Goal: Task Accomplishment & Management: Complete application form

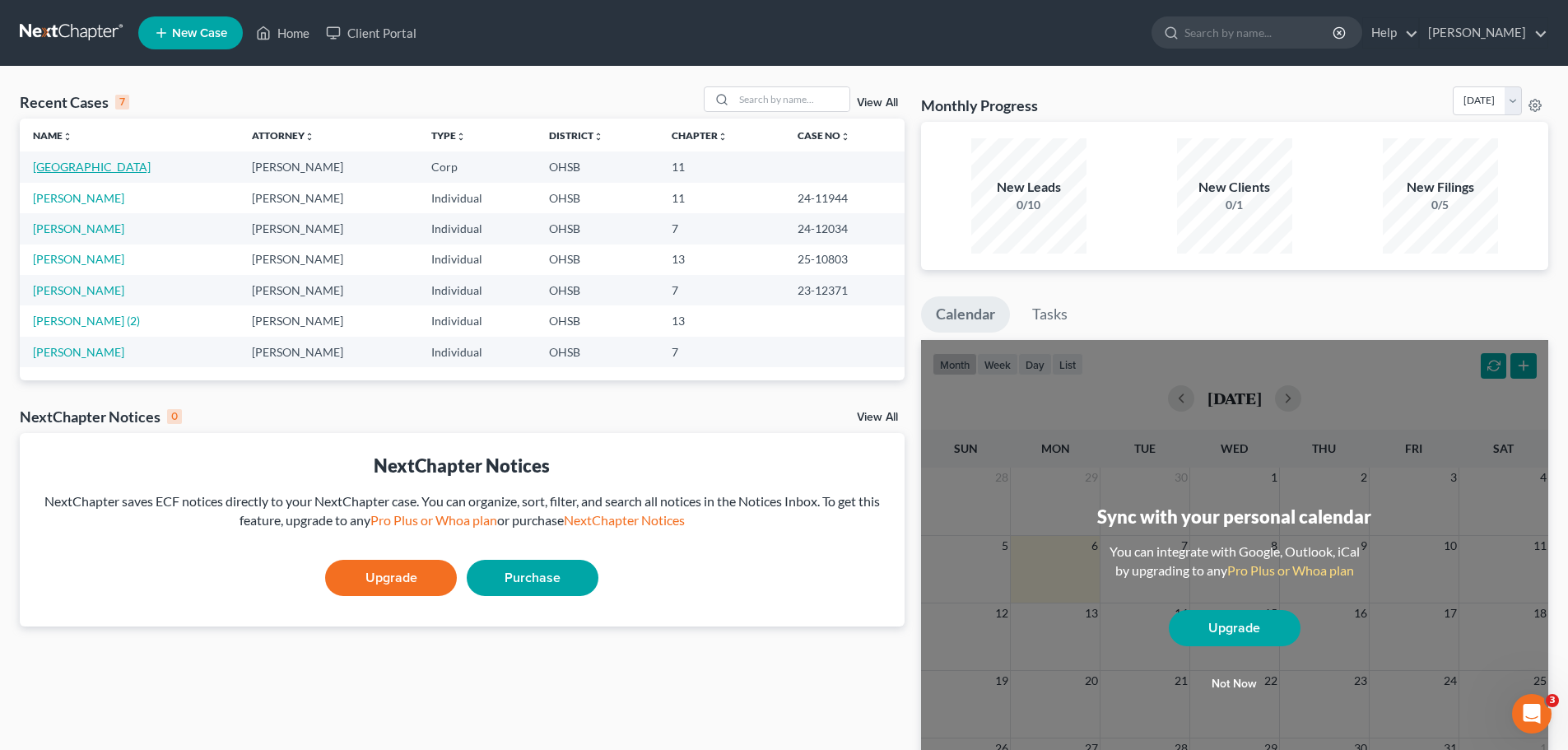
click at [59, 172] on link "[GEOGRAPHIC_DATA]" at bounding box center [91, 167] width 118 height 14
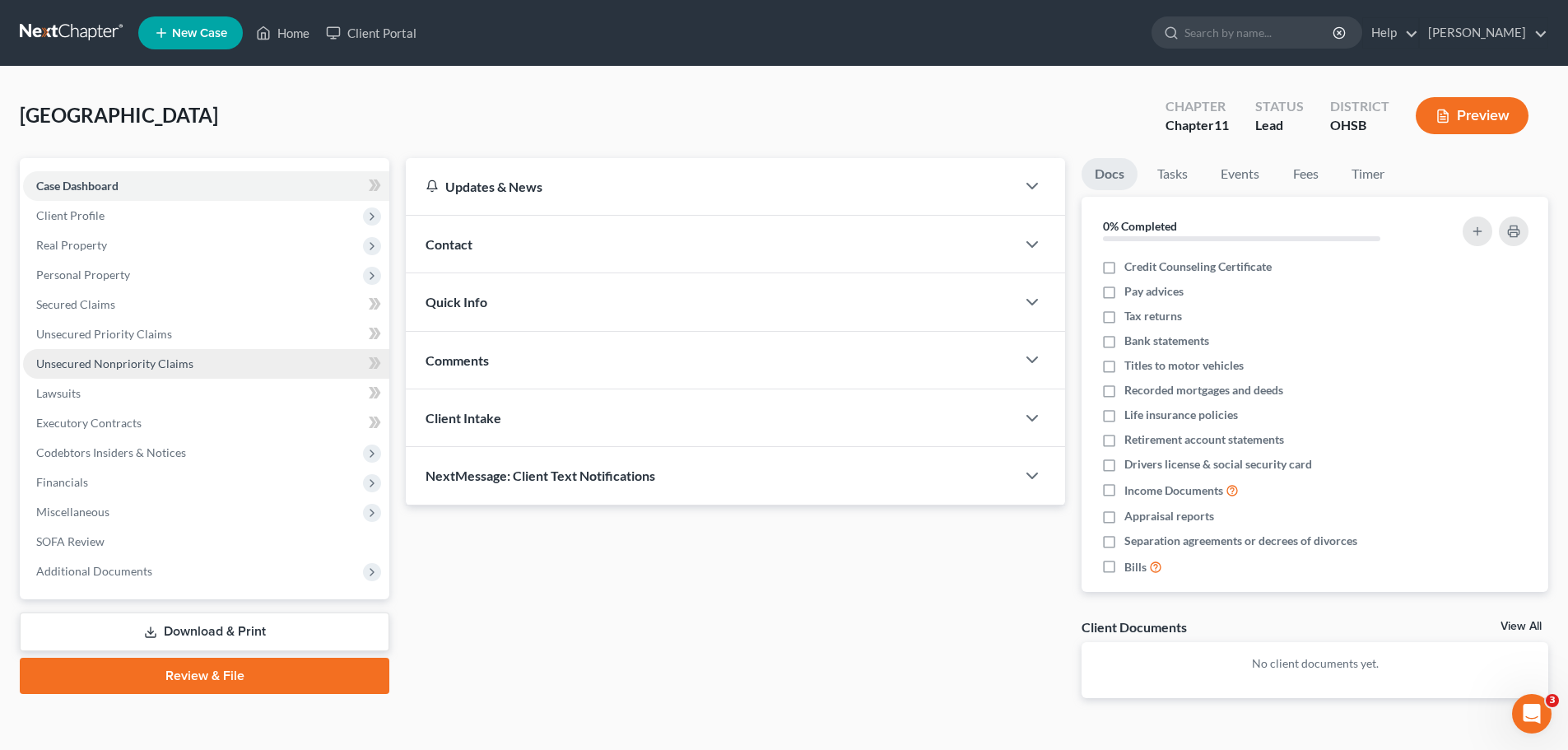
click at [111, 369] on span "Unsecured Nonpriority Claims" at bounding box center [114, 363] width 157 height 14
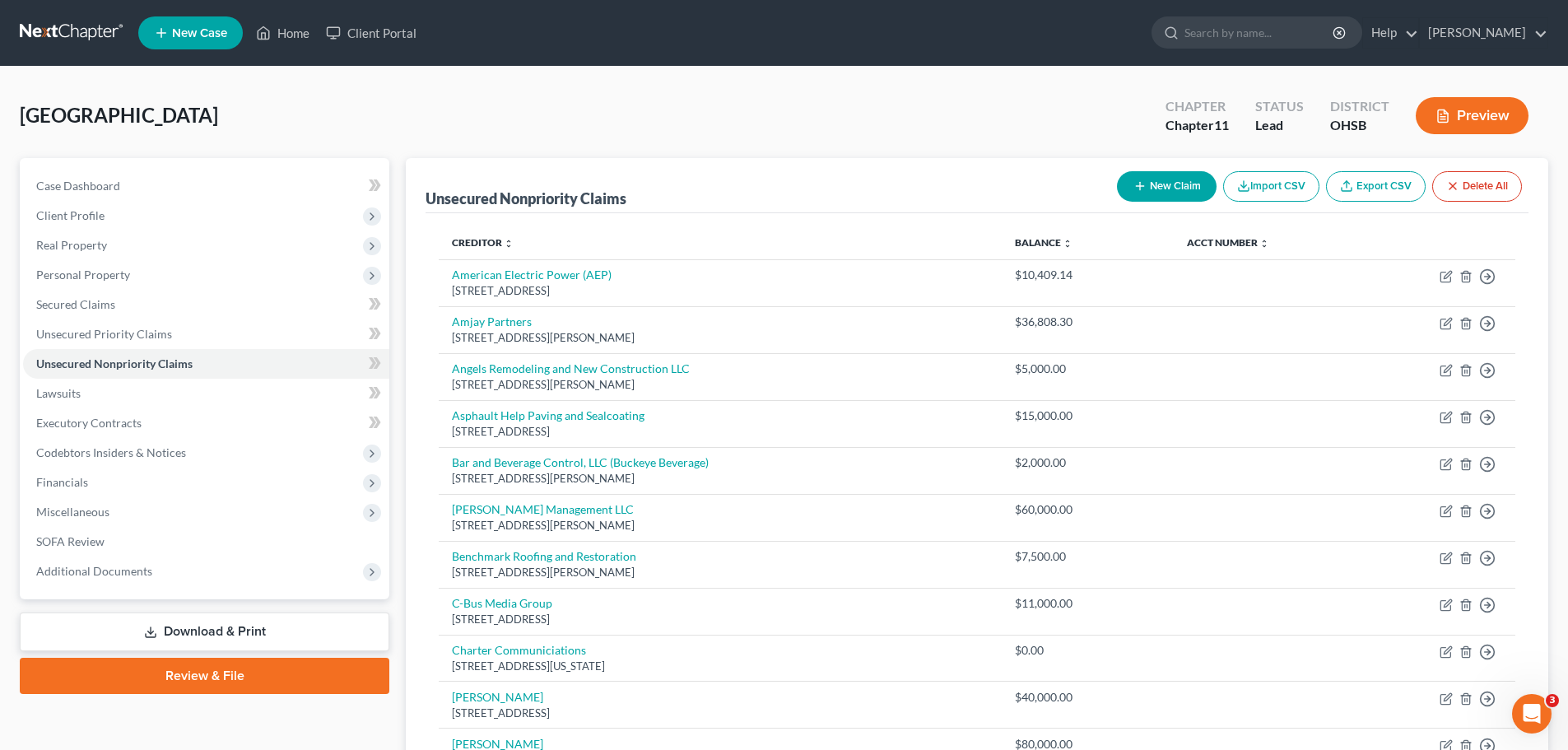
click at [1136, 186] on line "button" at bounding box center [1140, 186] width 7 height 0
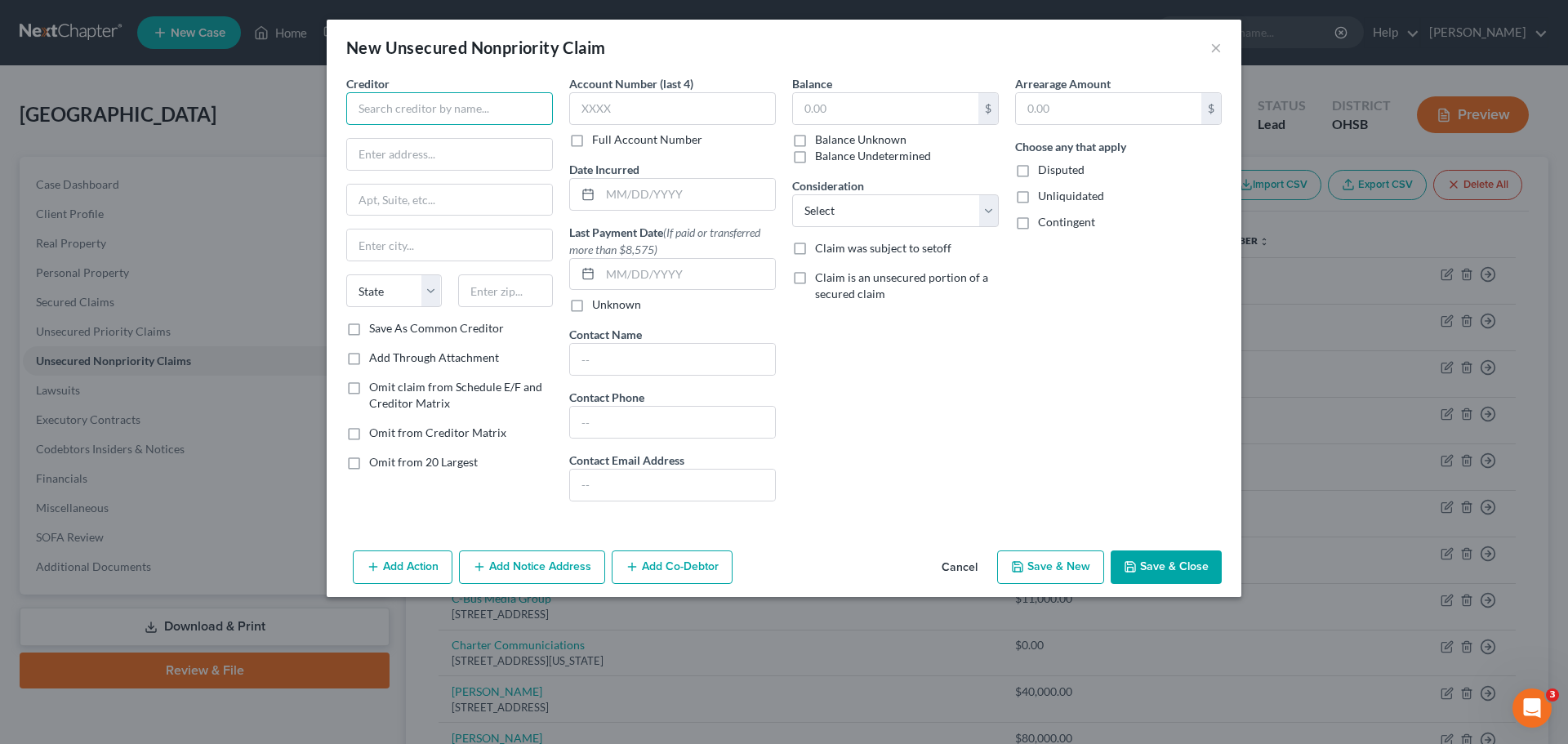
click at [415, 114] on input "text" at bounding box center [449, 108] width 207 height 32
click at [365, 110] on input "text" at bounding box center [449, 108] width 207 height 32
paste input "[PERSON_NAME] & [PERSON_NAME], LLC"
type input "[PERSON_NAME] & [PERSON_NAME], LLC"
click at [401, 157] on input "text" at bounding box center [449, 154] width 205 height 31
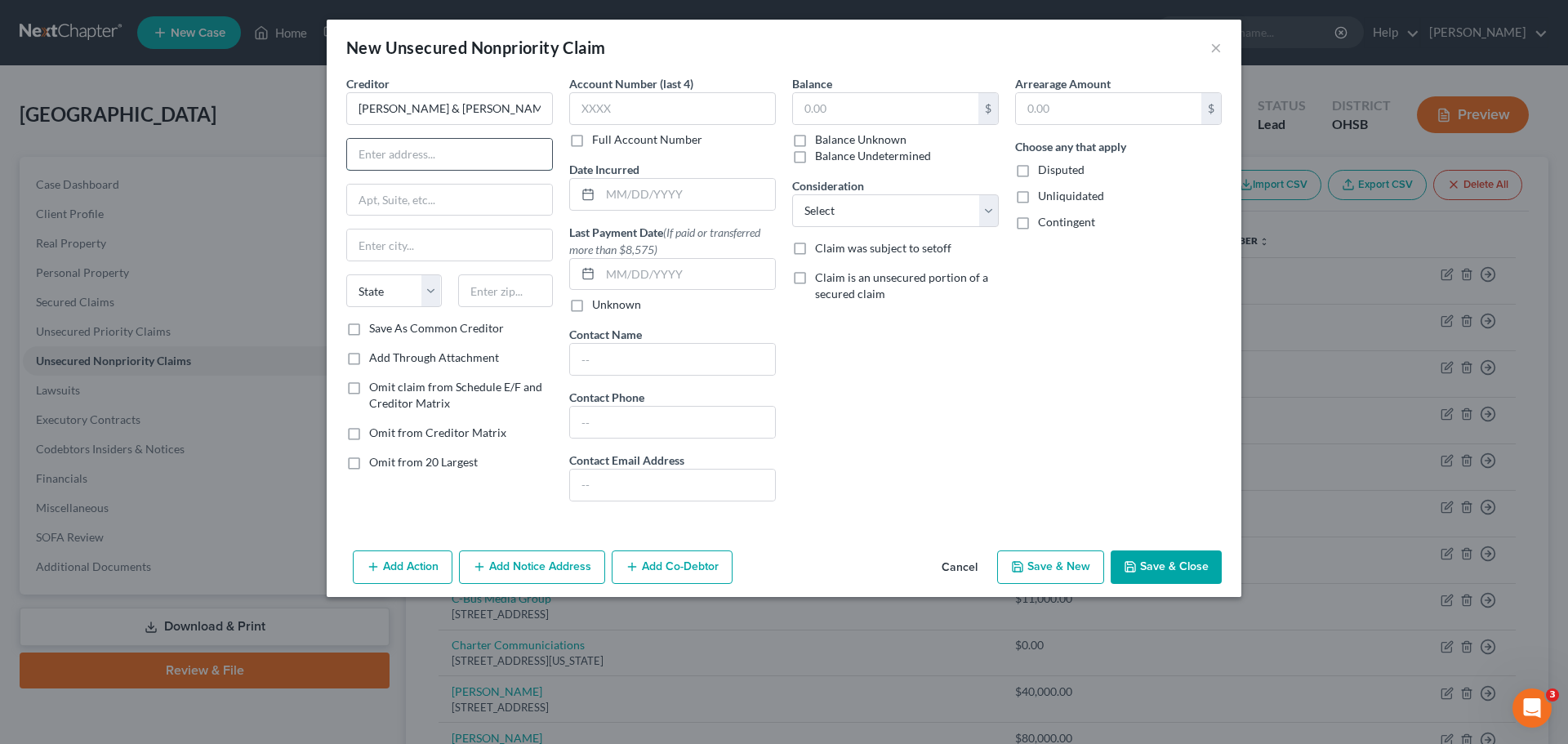
paste input "[STREET_ADDRESS]"
type input "[STREET_ADDRESS]"
click at [419, 195] on input "text" at bounding box center [449, 200] width 205 height 31
paste input "Suite 700"
type input "Suite 700"
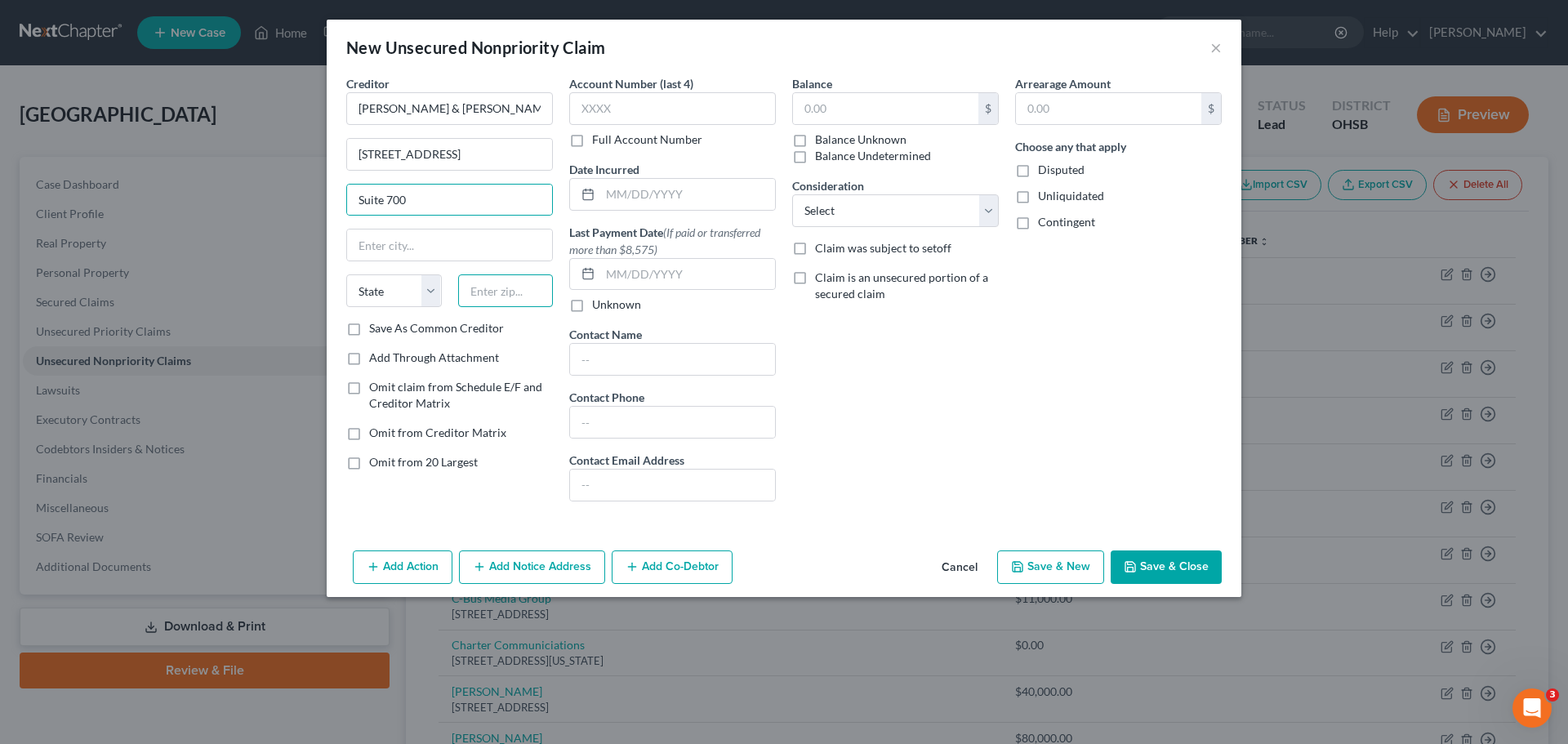
click at [470, 287] on input "text" at bounding box center [507, 290] width 96 height 32
type input "43215-3422"
type input "Columbus"
select select "36"
type input "[EMAIL_ADDRESS][DOMAIN_NAME]"
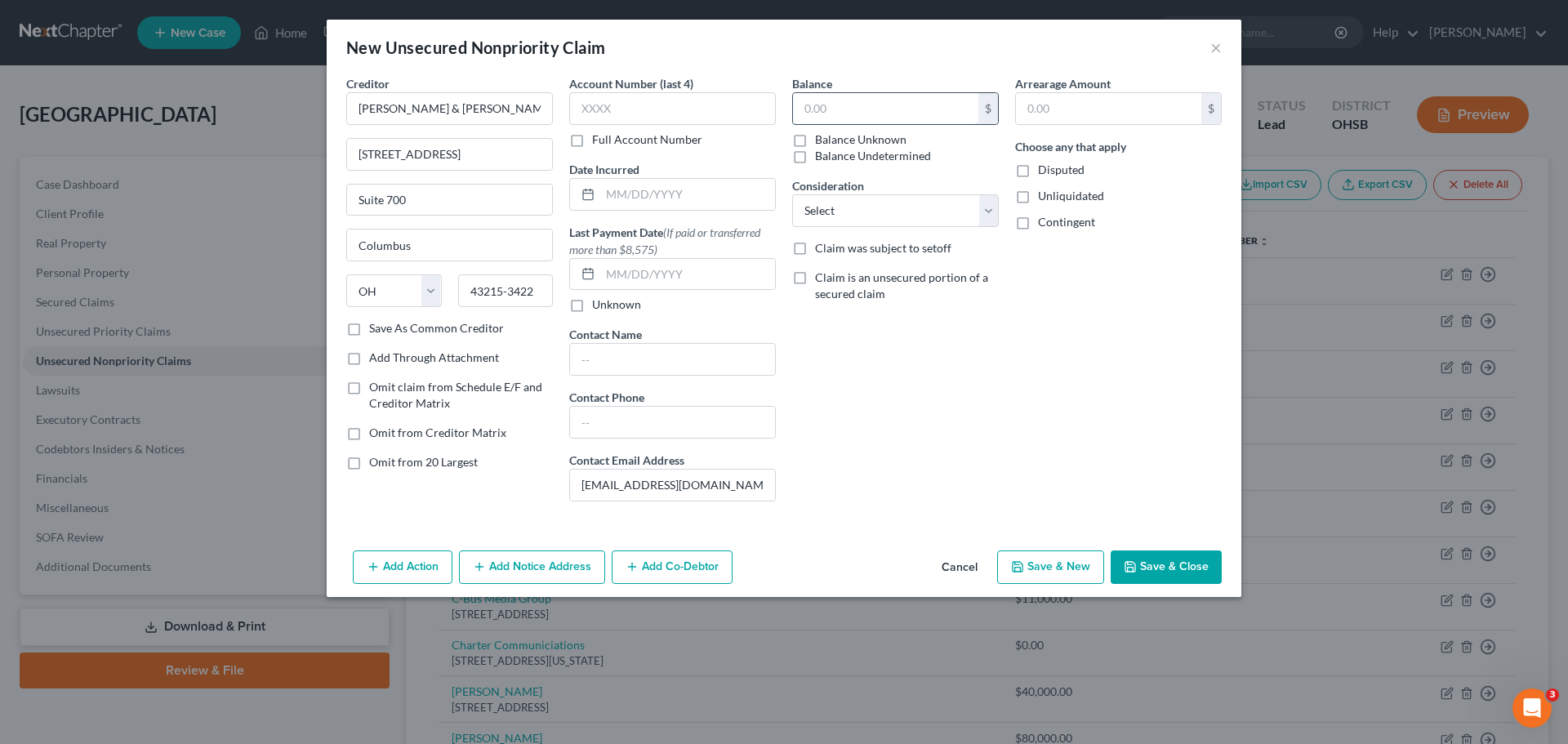
click at [810, 107] on input "text" at bounding box center [885, 109] width 186 height 31
type input "41,559.90"
click at [1057, 562] on button "Save & New" at bounding box center [1051, 568] width 107 height 34
click at [413, 109] on input "text" at bounding box center [449, 108] width 207 height 32
paste input "[PERSON_NAME] [PERSON_NAME]"
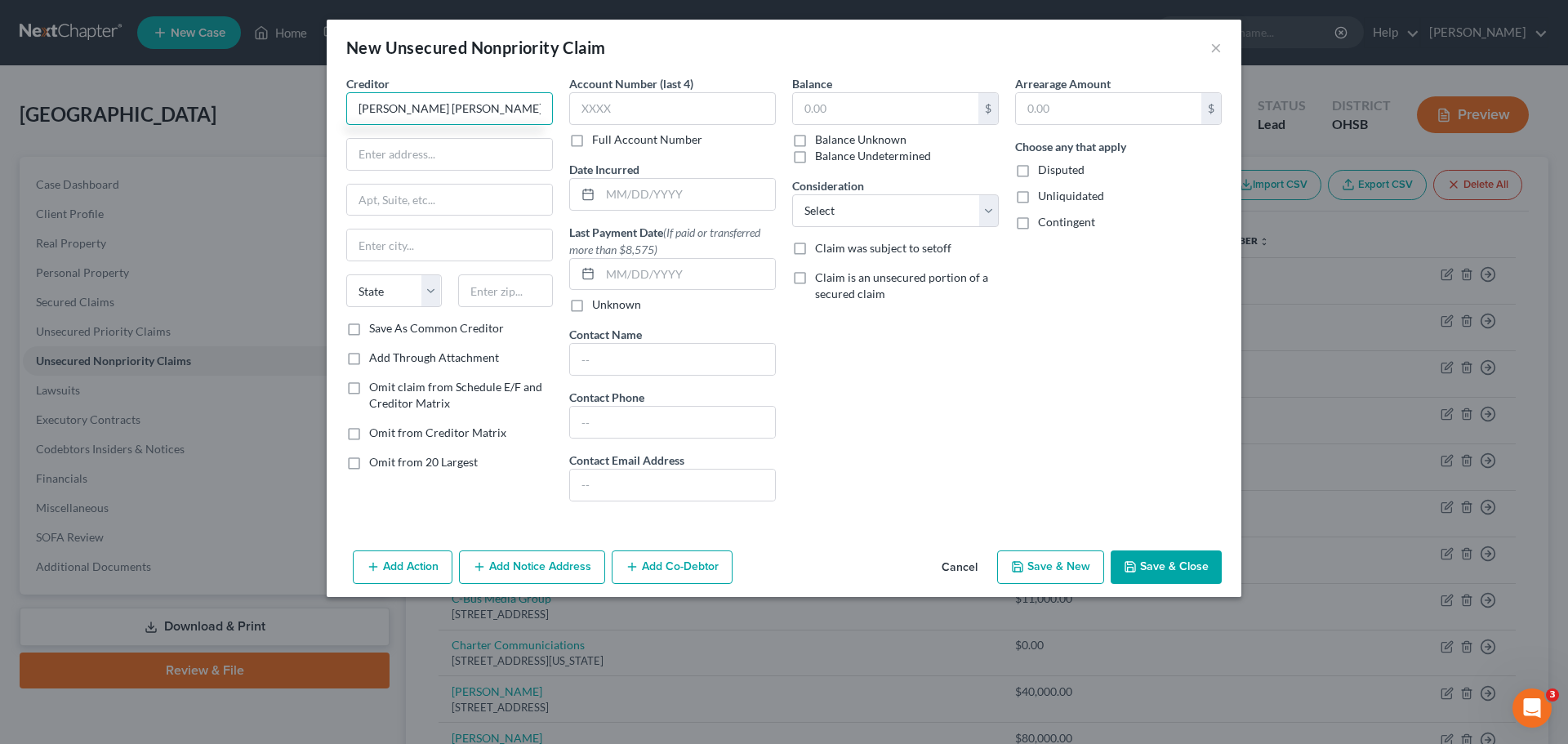
type input "[PERSON_NAME] [PERSON_NAME]"
click at [375, 150] on input "text" at bounding box center [449, 154] width 205 height 31
paste input "[GEOGRAPHIC_DATA]"
type input "[GEOGRAPHIC_DATA]"
click at [411, 200] on input "text" at bounding box center [449, 200] width 205 height 31
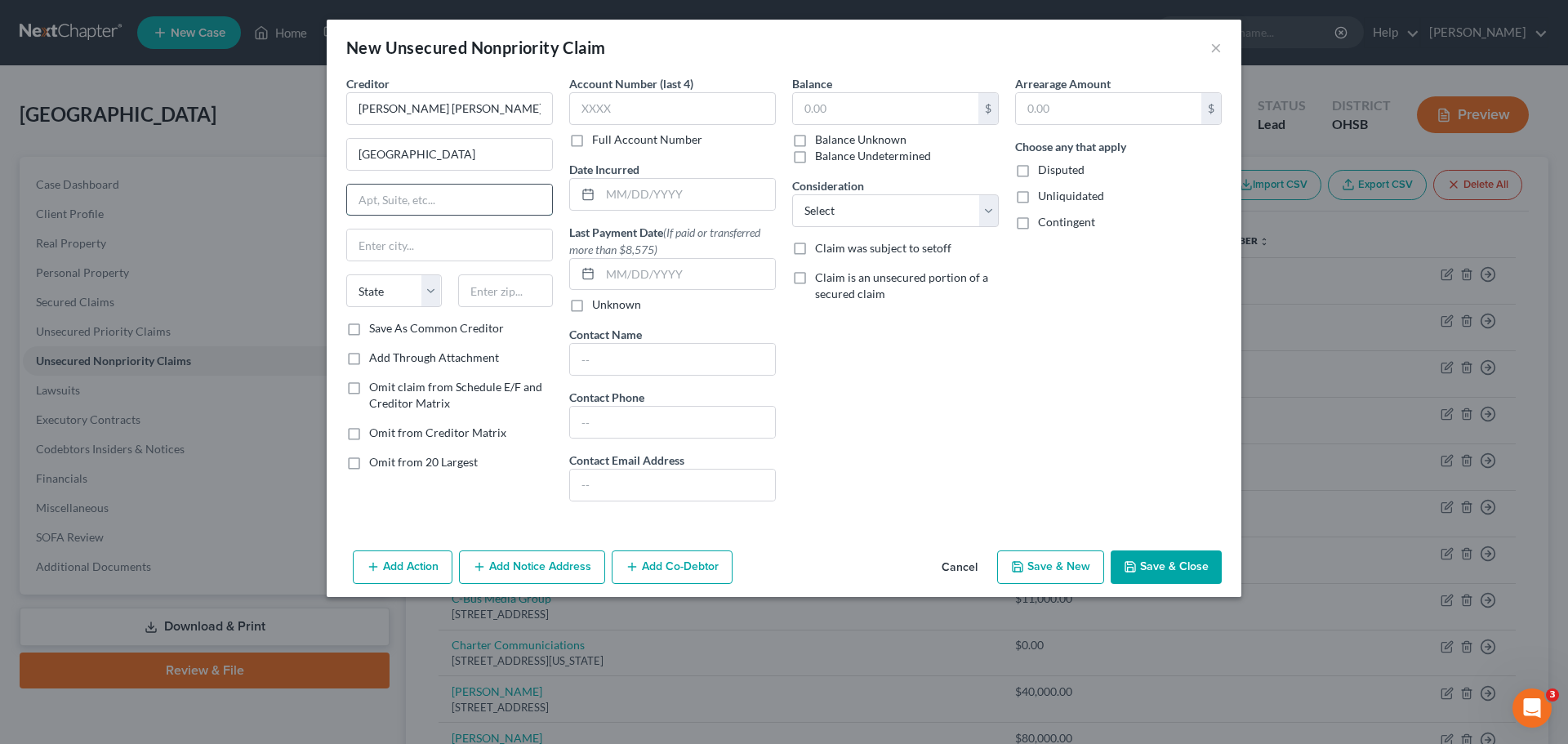
paste input "Fifth Floor"
type input "Fifth Floor"
click at [501, 289] on input "text" at bounding box center [507, 290] width 96 height 32
paste input "48076"
type input "48076"
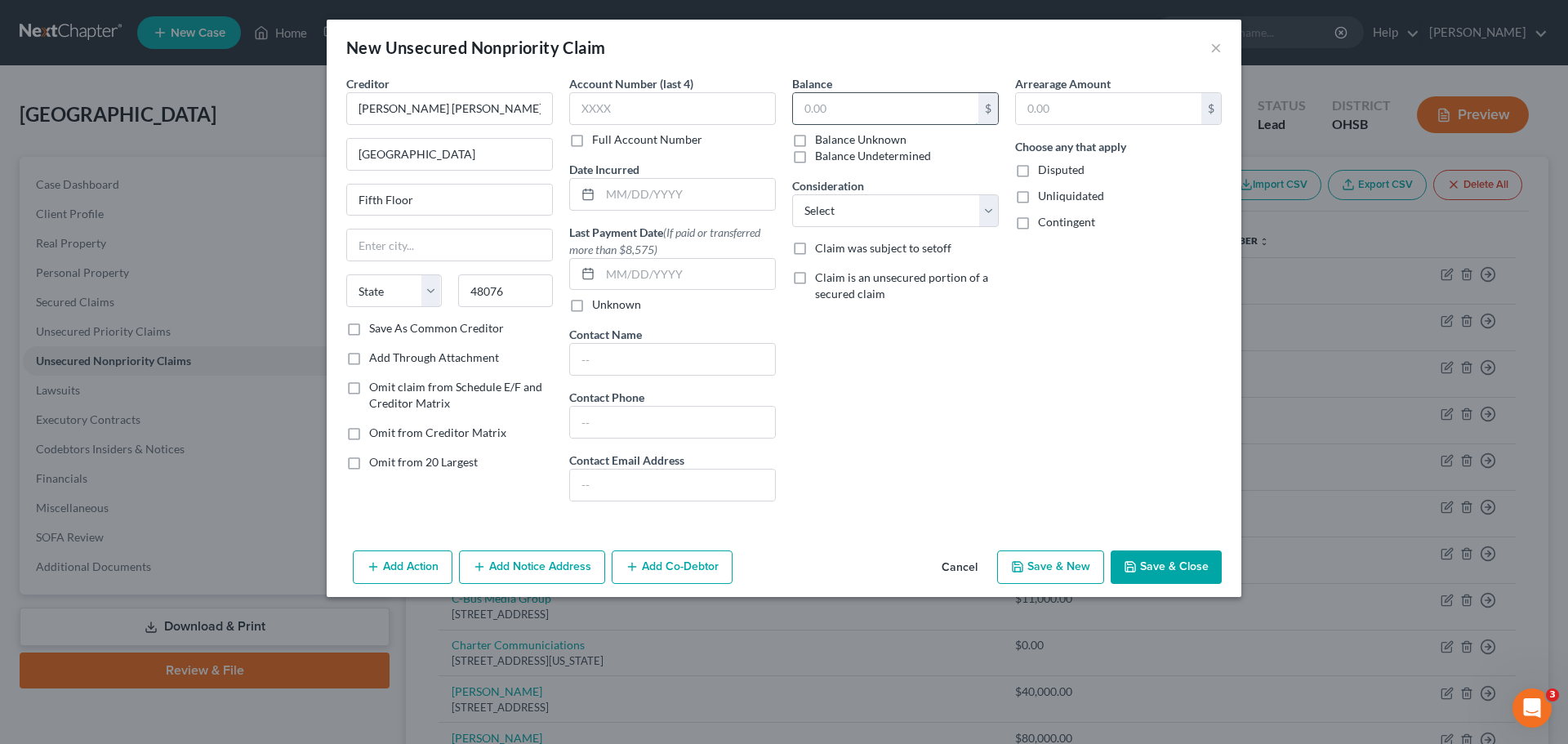
type input "Southfield"
select select "23"
click at [859, 110] on input "text" at bounding box center [885, 109] width 186 height 31
click at [1139, 566] on button "Save & Close" at bounding box center [1167, 568] width 111 height 34
type input "49,932.00"
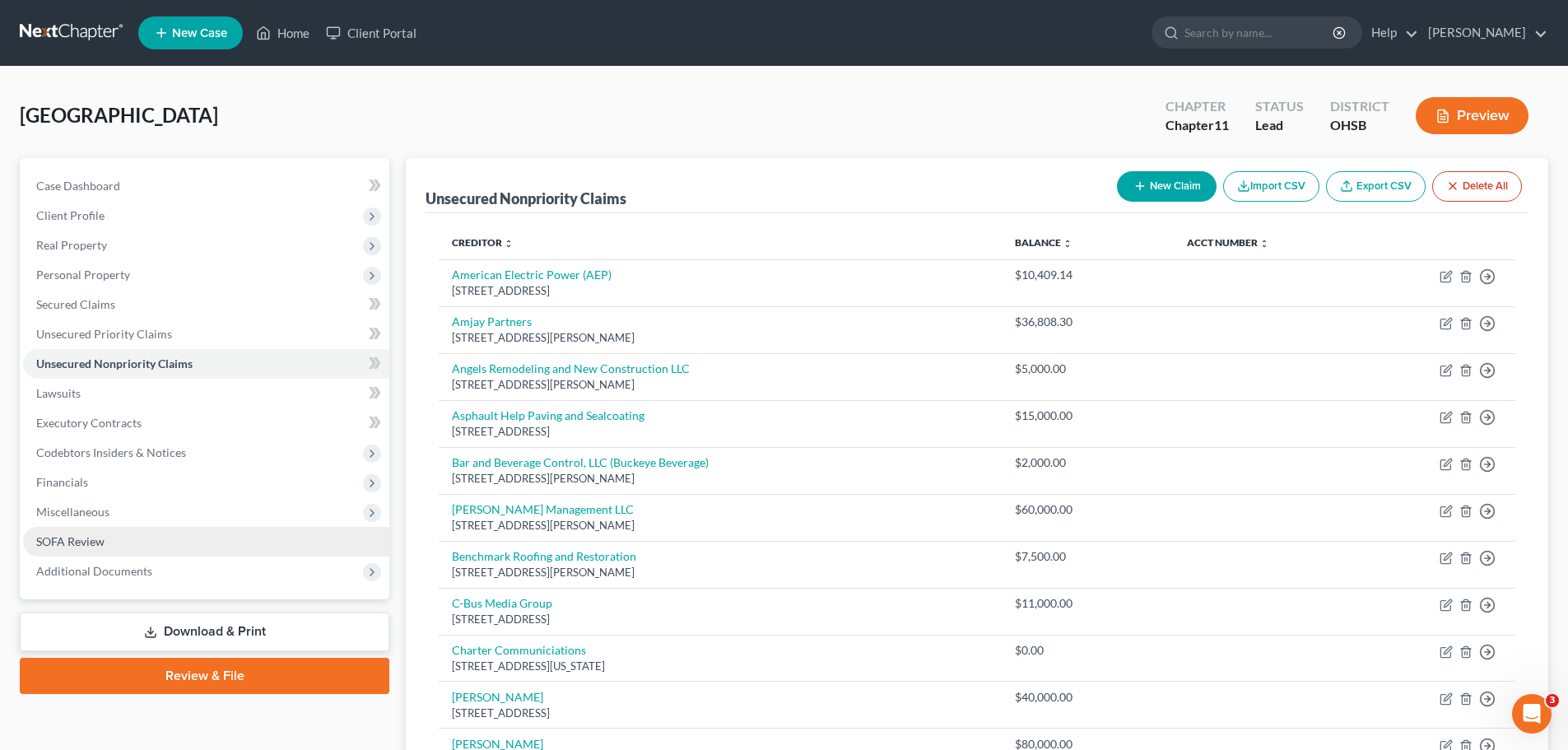
click at [75, 542] on span "SOFA Review" at bounding box center [70, 541] width 68 height 14
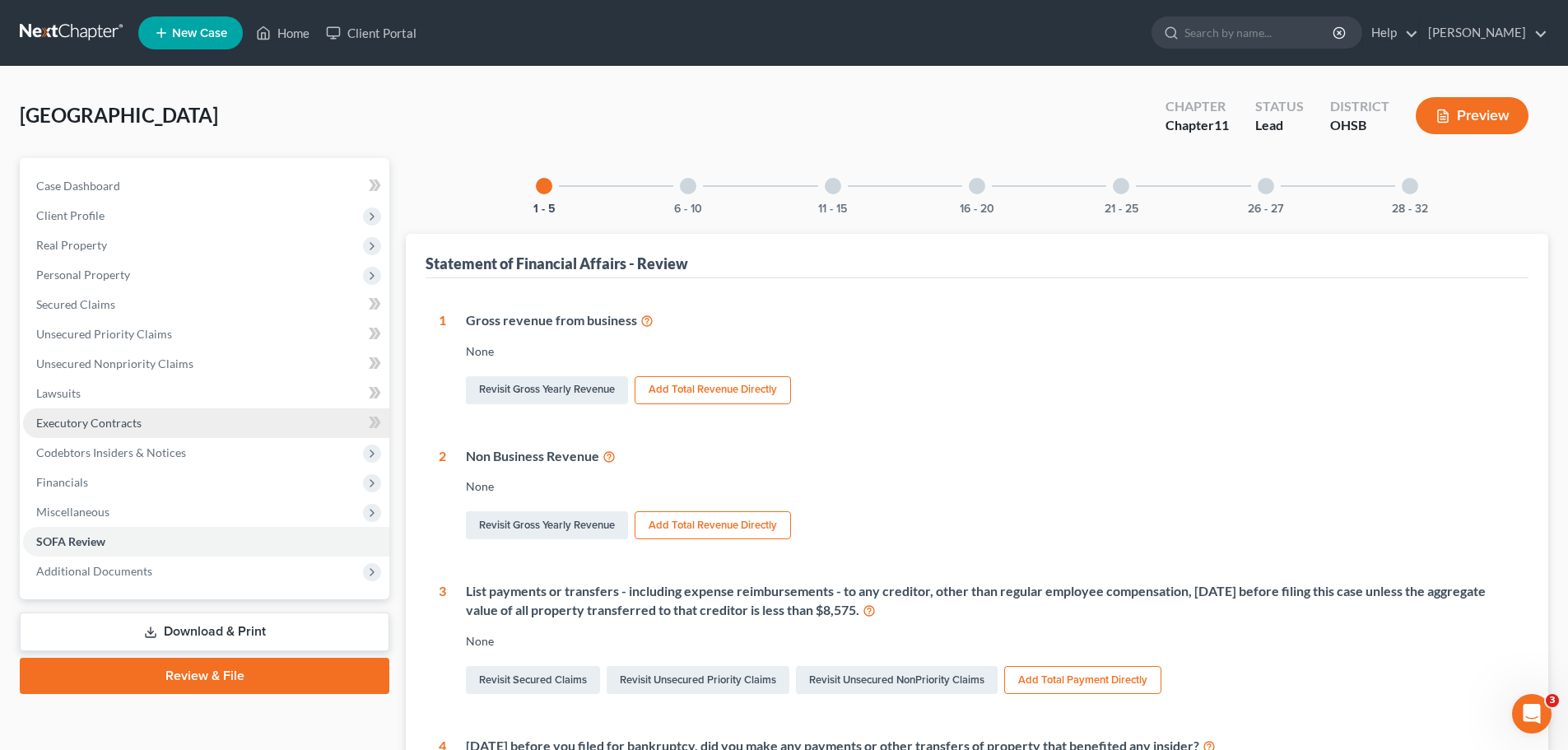
click at [71, 420] on span "Executory Contracts" at bounding box center [88, 422] width 105 height 14
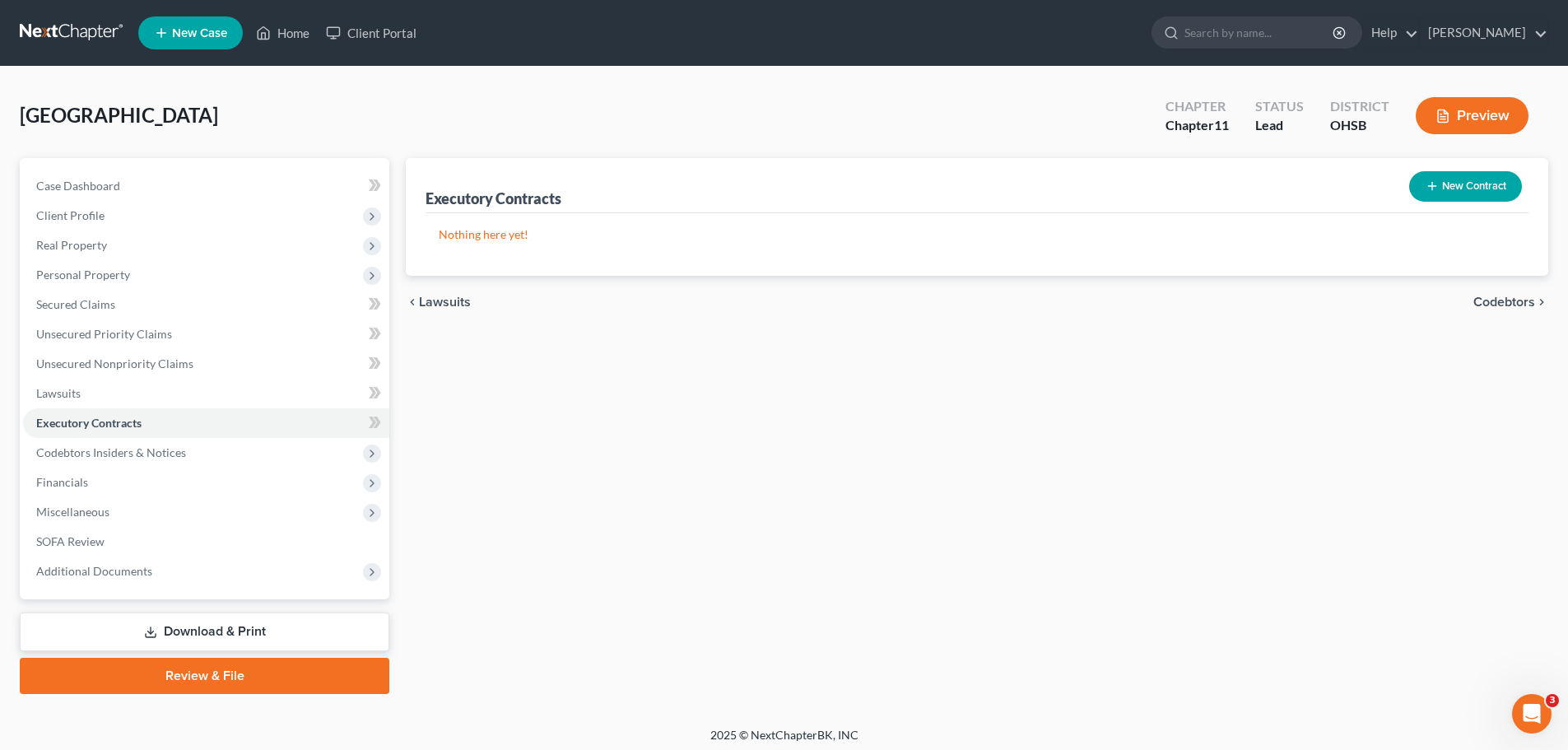
click at [1442, 196] on button "New Contract" at bounding box center [1465, 186] width 113 height 31
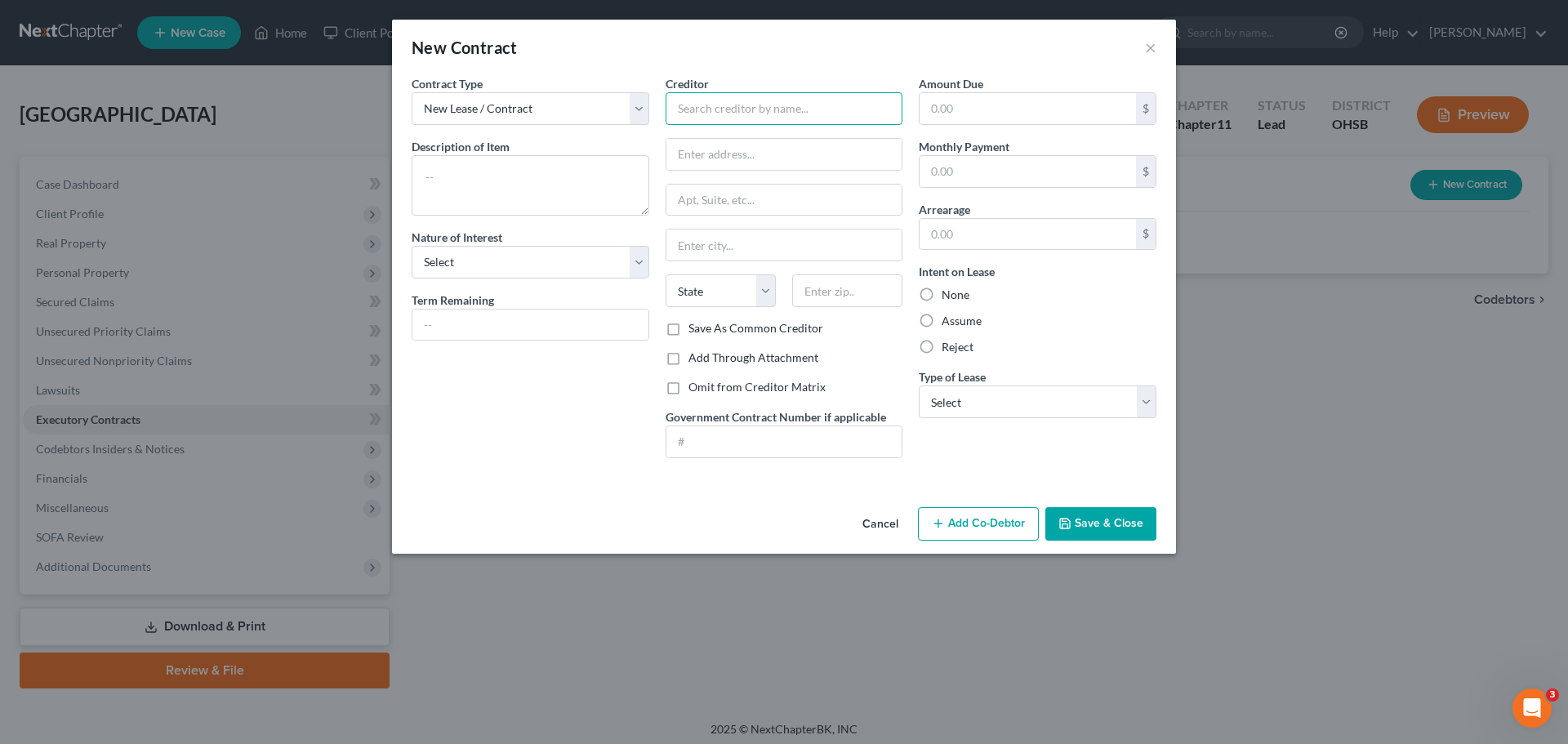
click at [736, 108] on input "text" at bounding box center [784, 108] width 238 height 32
type input "C-Bus Media Group"
click at [722, 150] on input "text" at bounding box center [784, 154] width 236 height 31
type input "[STREET_ADDRESS]"
click at [880, 297] on input "text" at bounding box center [847, 290] width 110 height 32
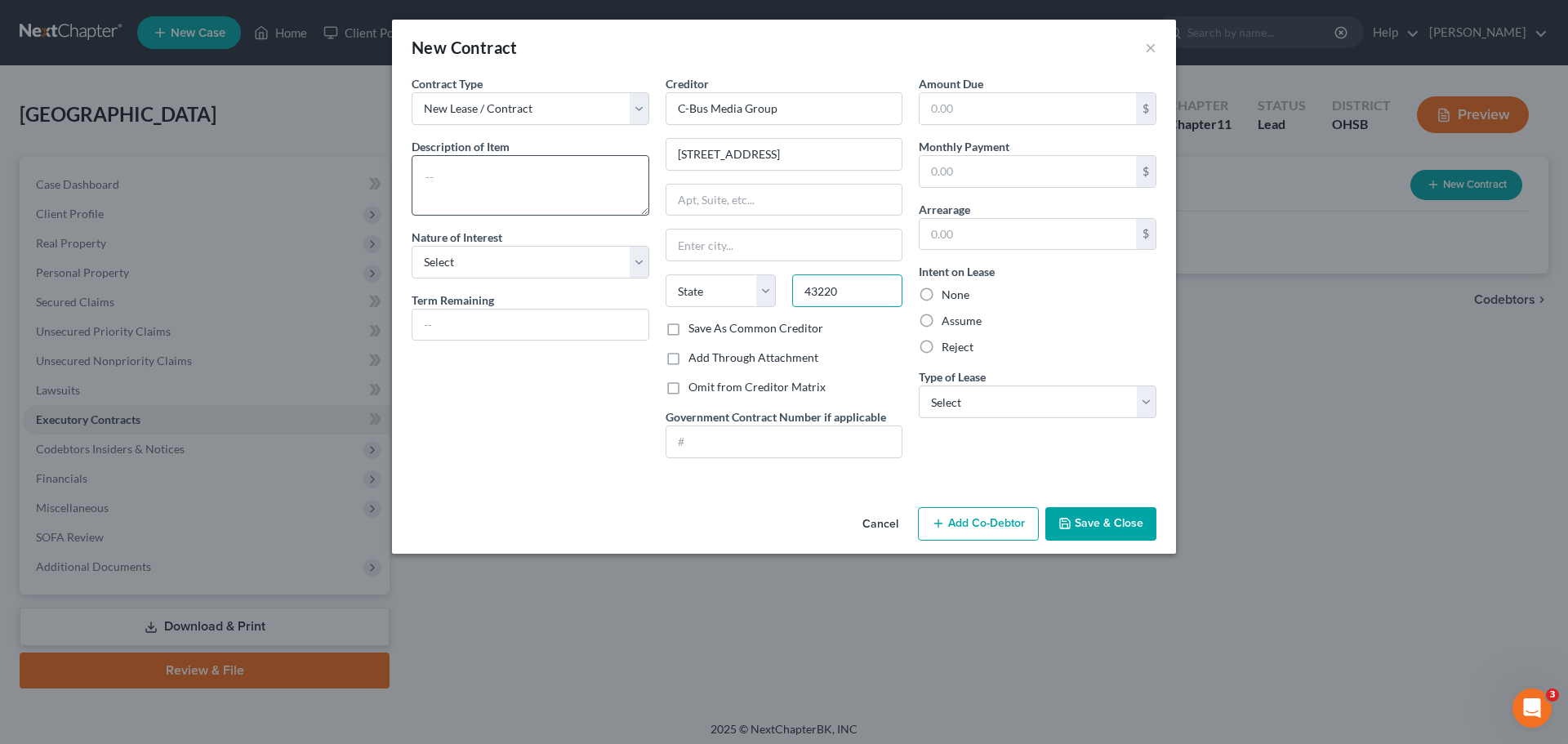
type input "43220"
type input "Columbus"
select select "36"
click at [491, 174] on textarea at bounding box center [531, 186] width 238 height 61
type textarea "r"
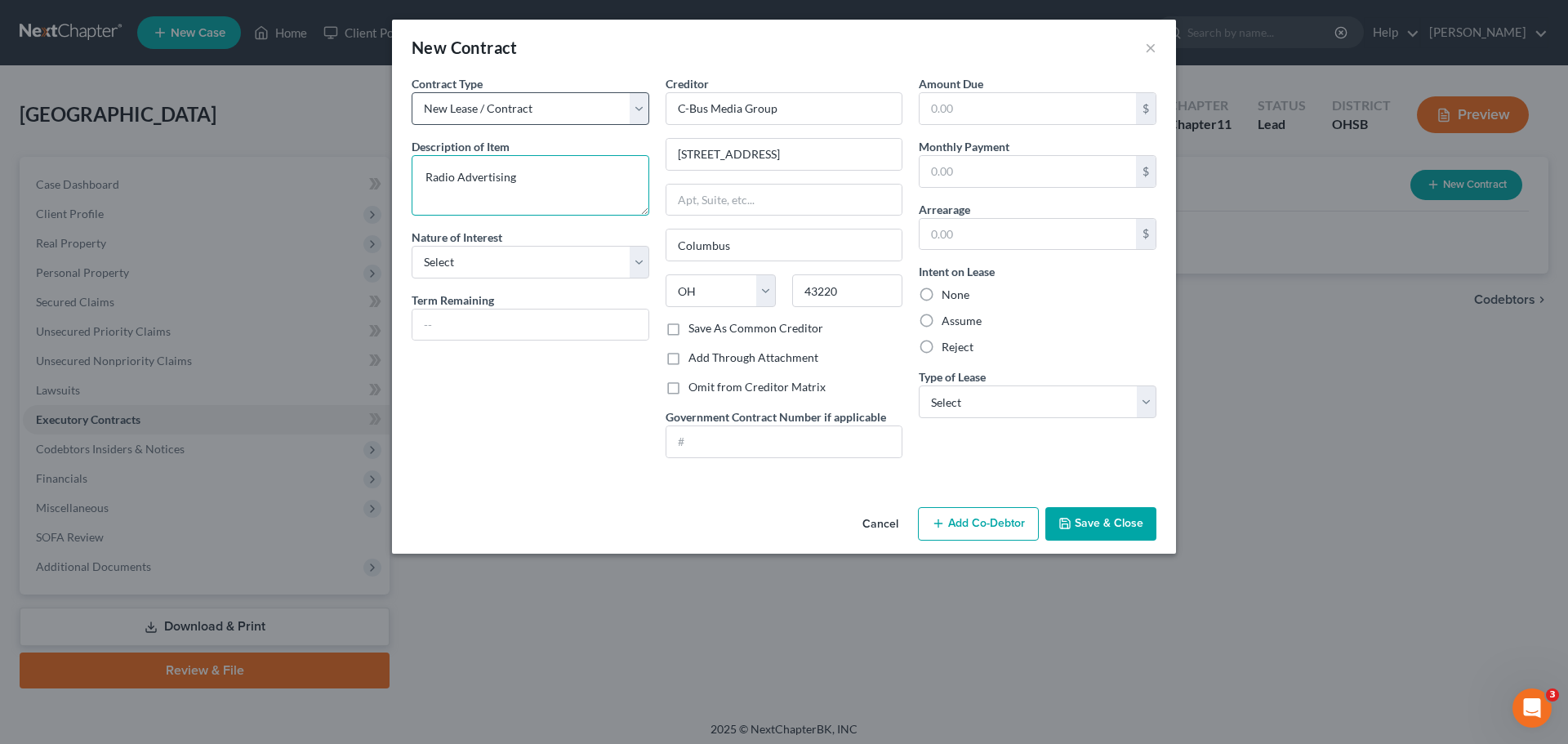
type textarea "Radio Advertising"
click at [637, 99] on select "New Lease / Contract New Timeshare" at bounding box center [531, 108] width 238 height 32
click at [1144, 394] on select "Select Real Estate Car Other" at bounding box center [1038, 402] width 238 height 32
select select "2"
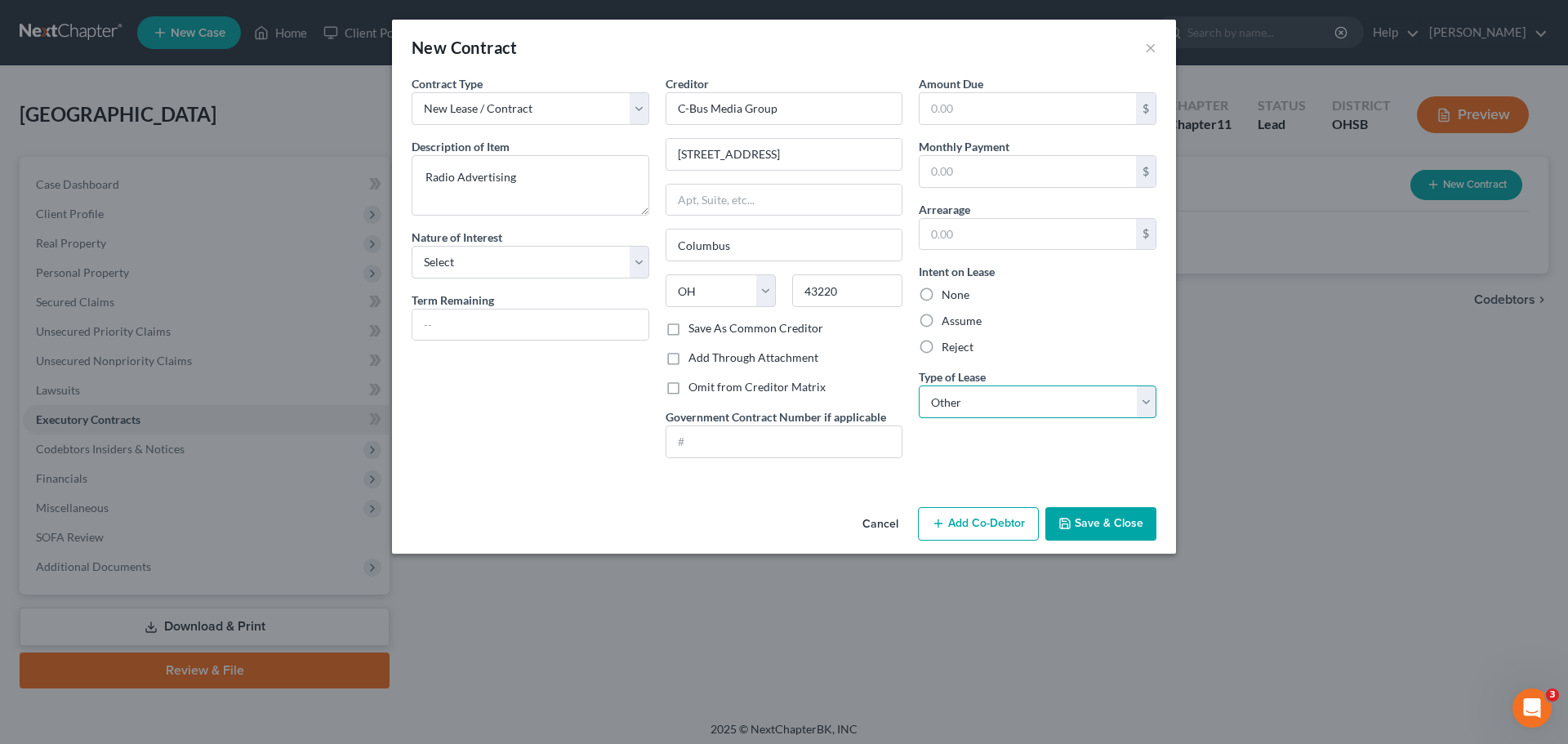
click at [919, 386] on select "Select Real Estate Car Other" at bounding box center [1038, 402] width 238 height 32
click at [1111, 515] on button "Save & Close" at bounding box center [1101, 524] width 111 height 34
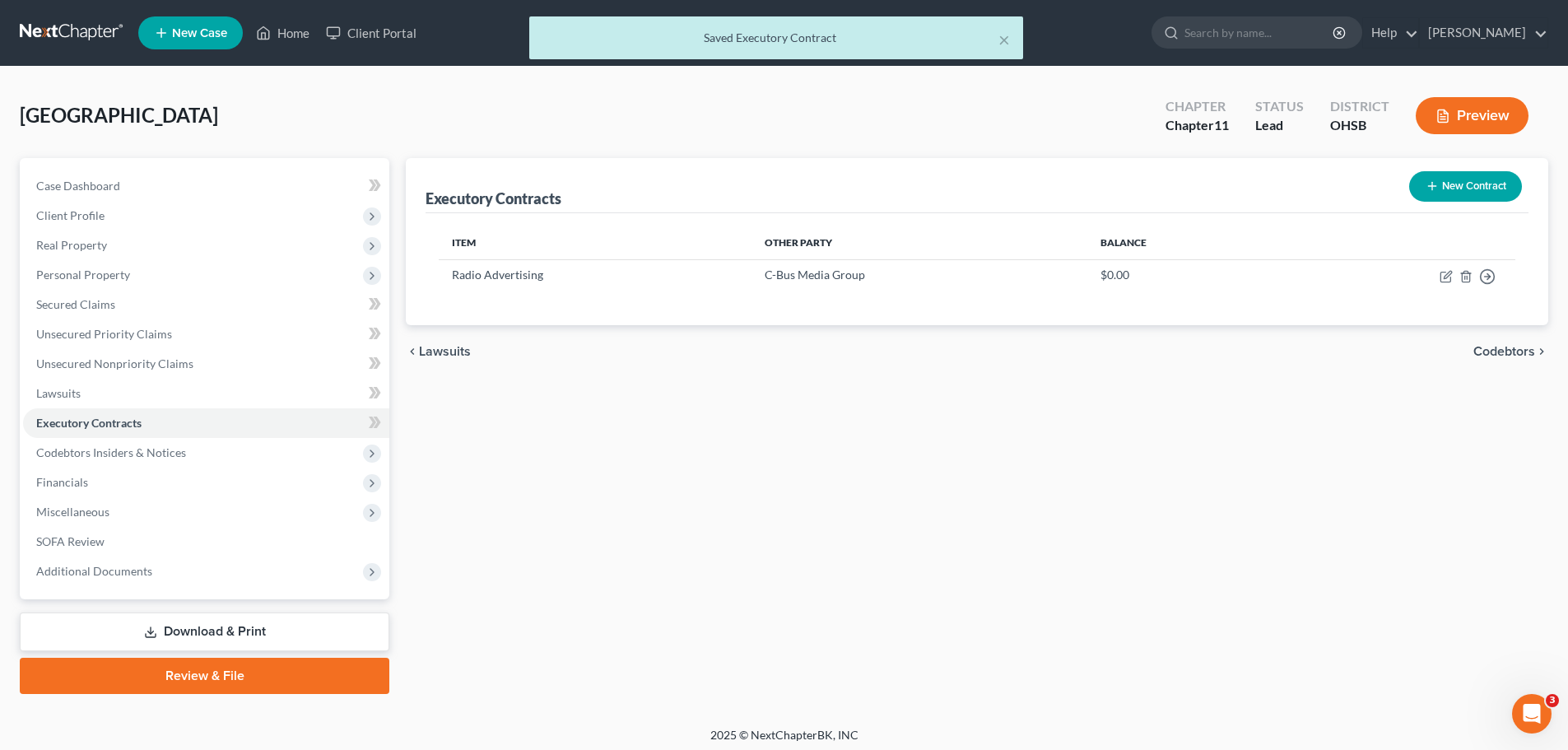
click at [1461, 177] on button "New Contract" at bounding box center [1465, 186] width 113 height 31
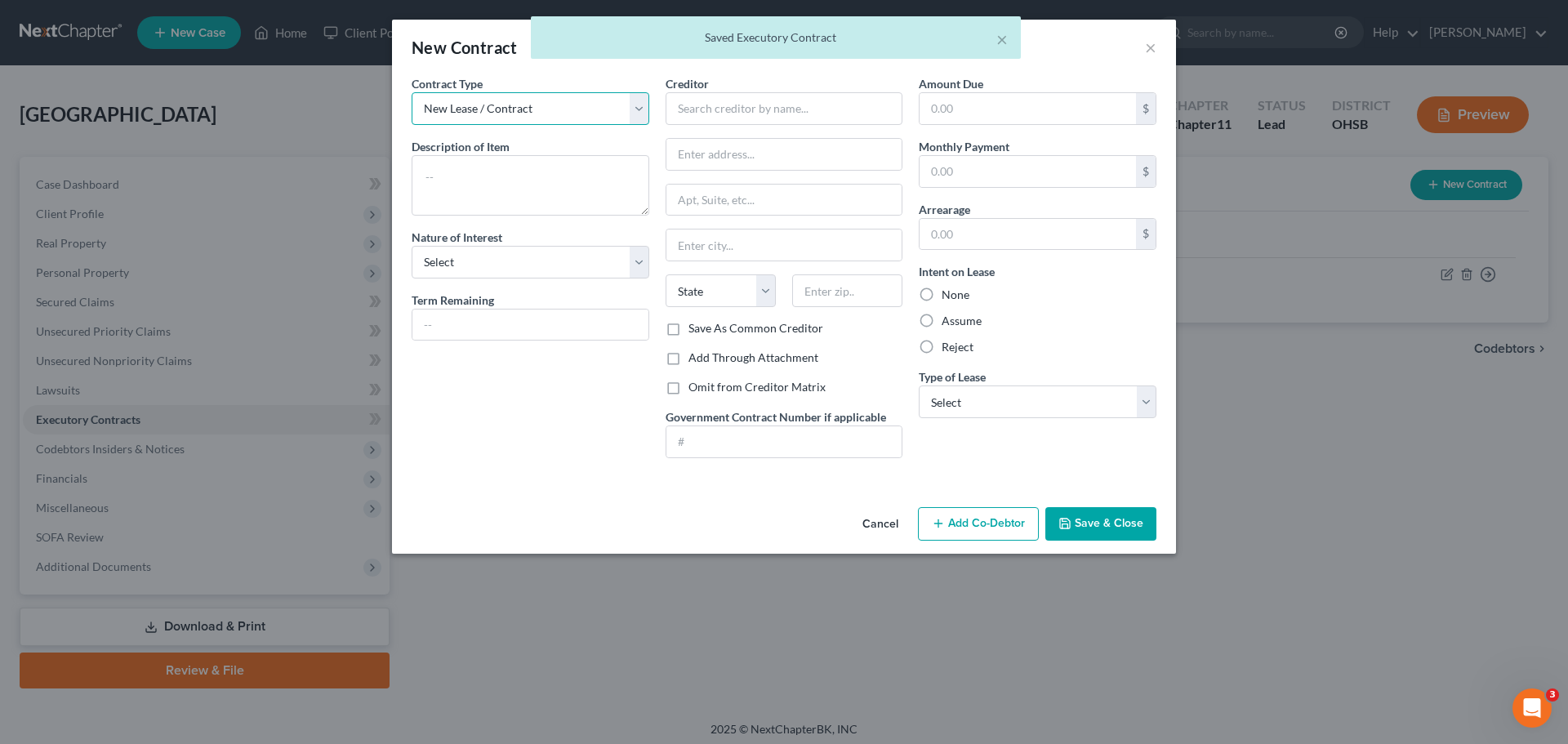
click at [639, 117] on select "New Lease / Contract New Timeshare" at bounding box center [531, 108] width 238 height 32
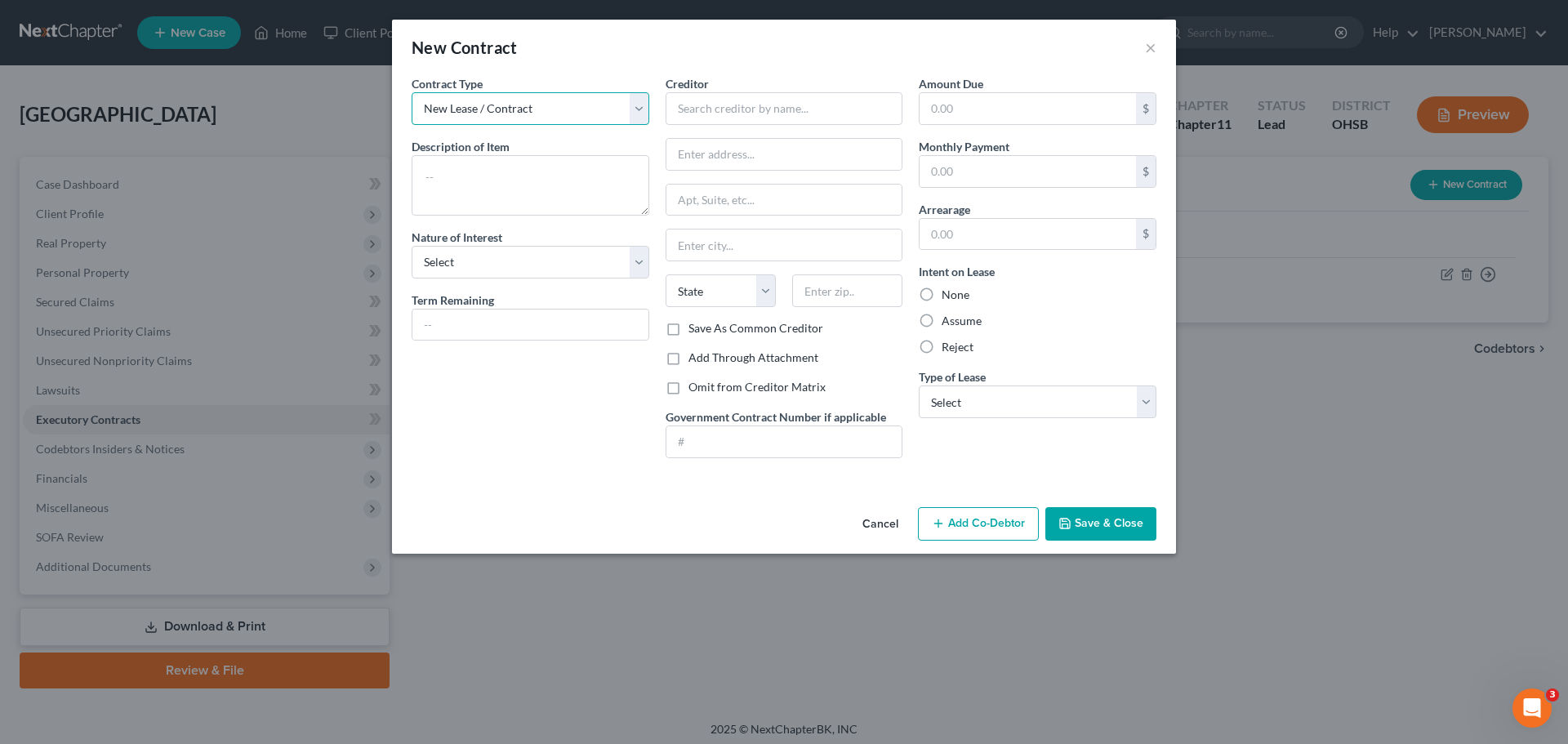
click at [639, 117] on select "New Lease / Contract New Timeshare" at bounding box center [531, 108] width 238 height 32
click at [722, 112] on input "text" at bounding box center [784, 108] width 238 height 32
click at [769, 109] on input "text" at bounding box center [784, 108] width 238 height 32
paste input "The Blitz-WRKZ"
type input "The Blitz-WRKZ"
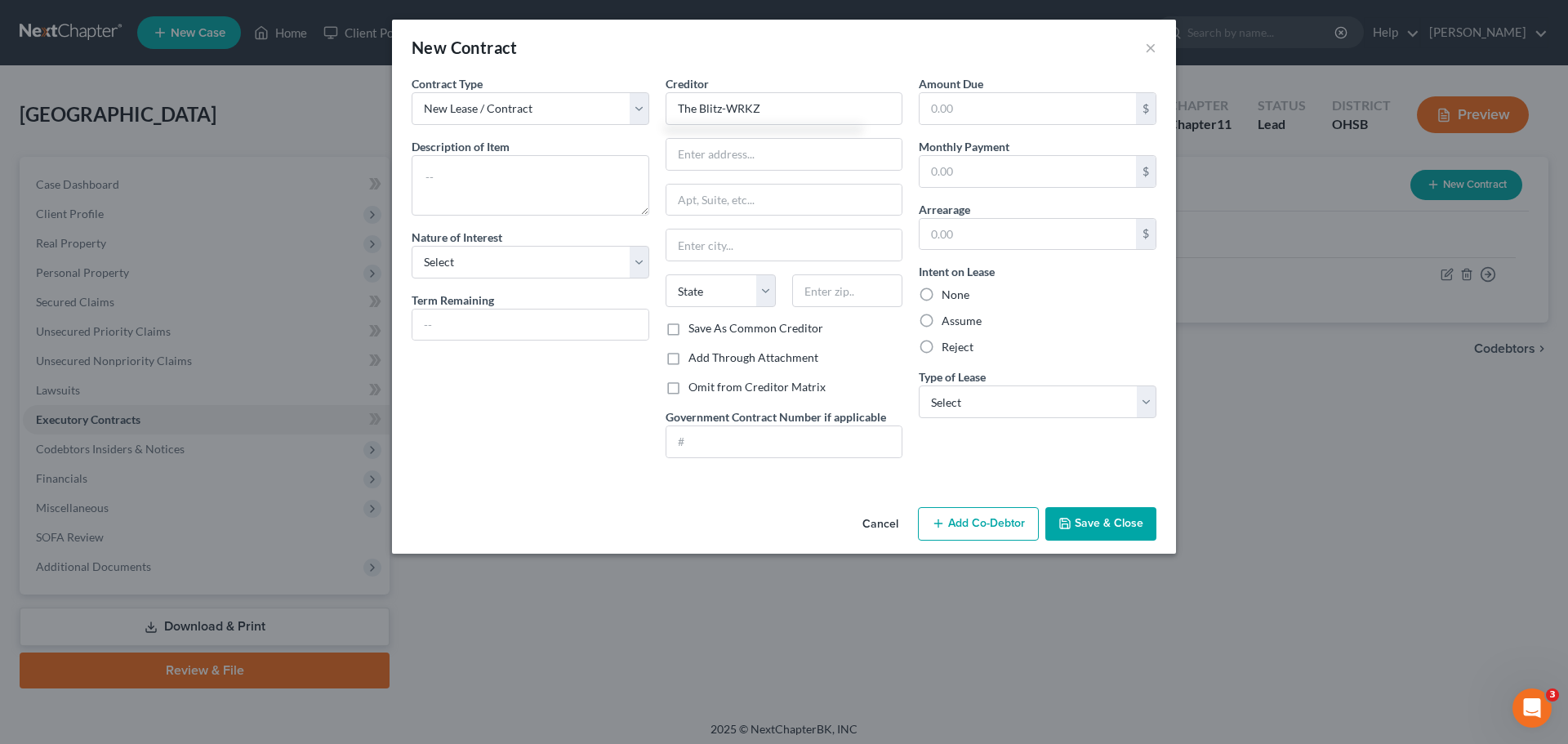
click at [729, 137] on div "Creditor * The Blitz-WRKZ State [US_STATE] AK AR AZ CA CO CT DE DC [GEOGRAPHIC_…" at bounding box center [784, 198] width 238 height 246
click at [712, 156] on input "text" at bounding box center [784, 154] width 236 height 31
type input "[STREET_ADDRESS]"
click at [831, 293] on input "text" at bounding box center [847, 290] width 110 height 32
type input "43215"
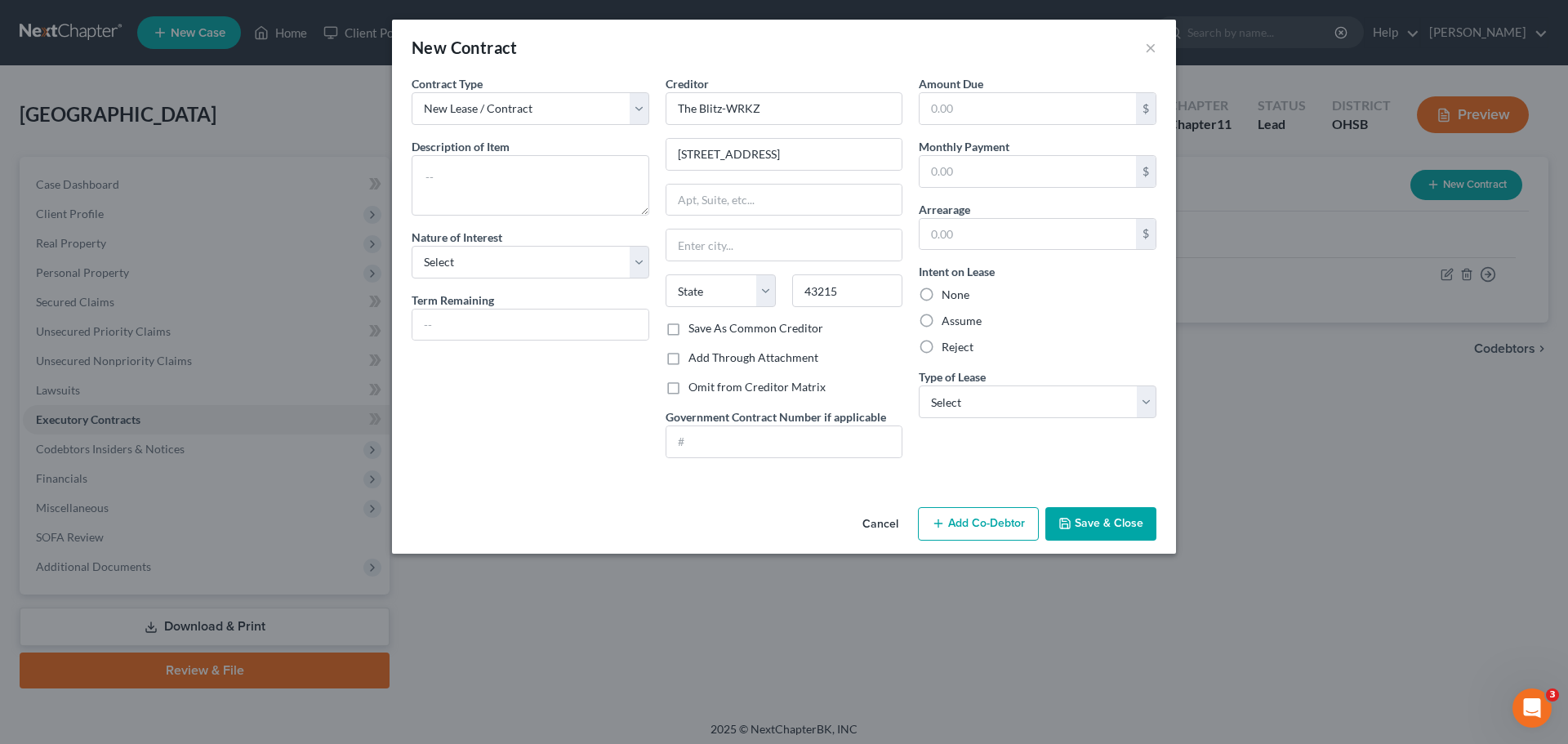
type input "Columbus"
select select "36"
click at [554, 418] on div "Contract Type New Lease / Contract New Timeshare Description of non-residential…" at bounding box center [530, 272] width 254 height 396
click at [427, 186] on textarea at bounding box center [531, 186] width 238 height 61
type textarea "Radio Advertising"
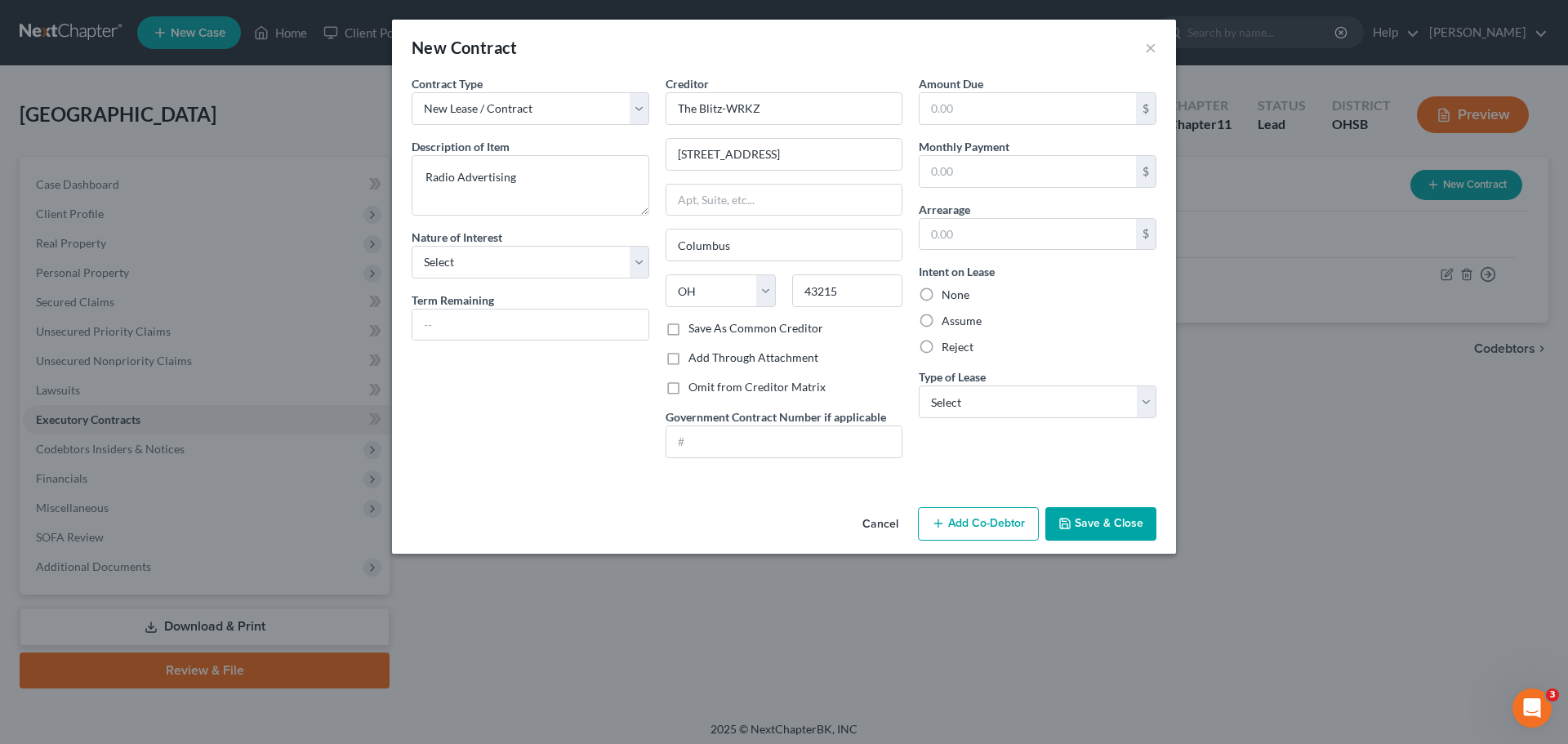
click at [1125, 516] on button "Save & Close" at bounding box center [1101, 524] width 111 height 34
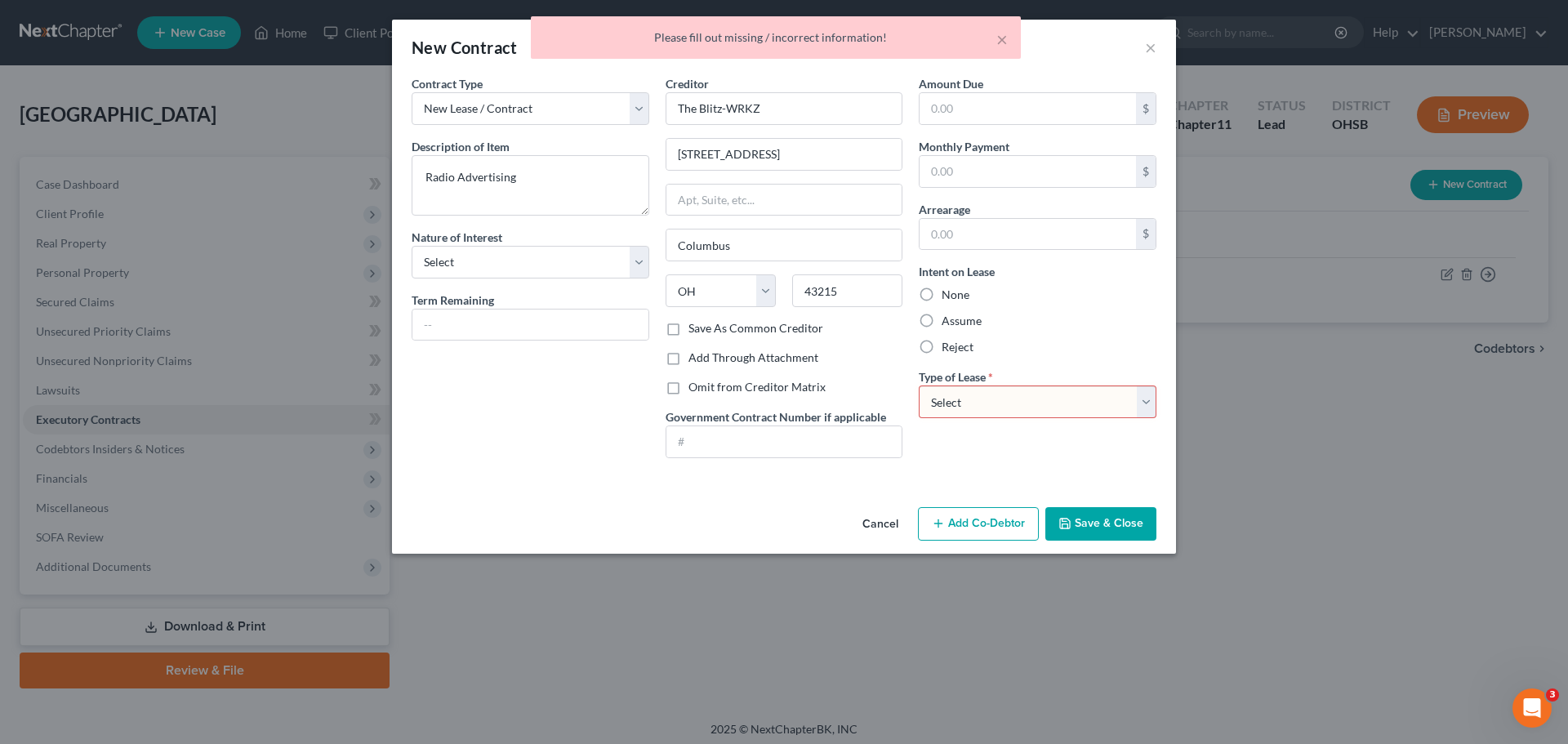
click at [1146, 396] on select "Select Real Estate Car Other" at bounding box center [1038, 402] width 238 height 32
select select "2"
click at [919, 386] on select "Select Real Estate Car Other" at bounding box center [1038, 402] width 238 height 32
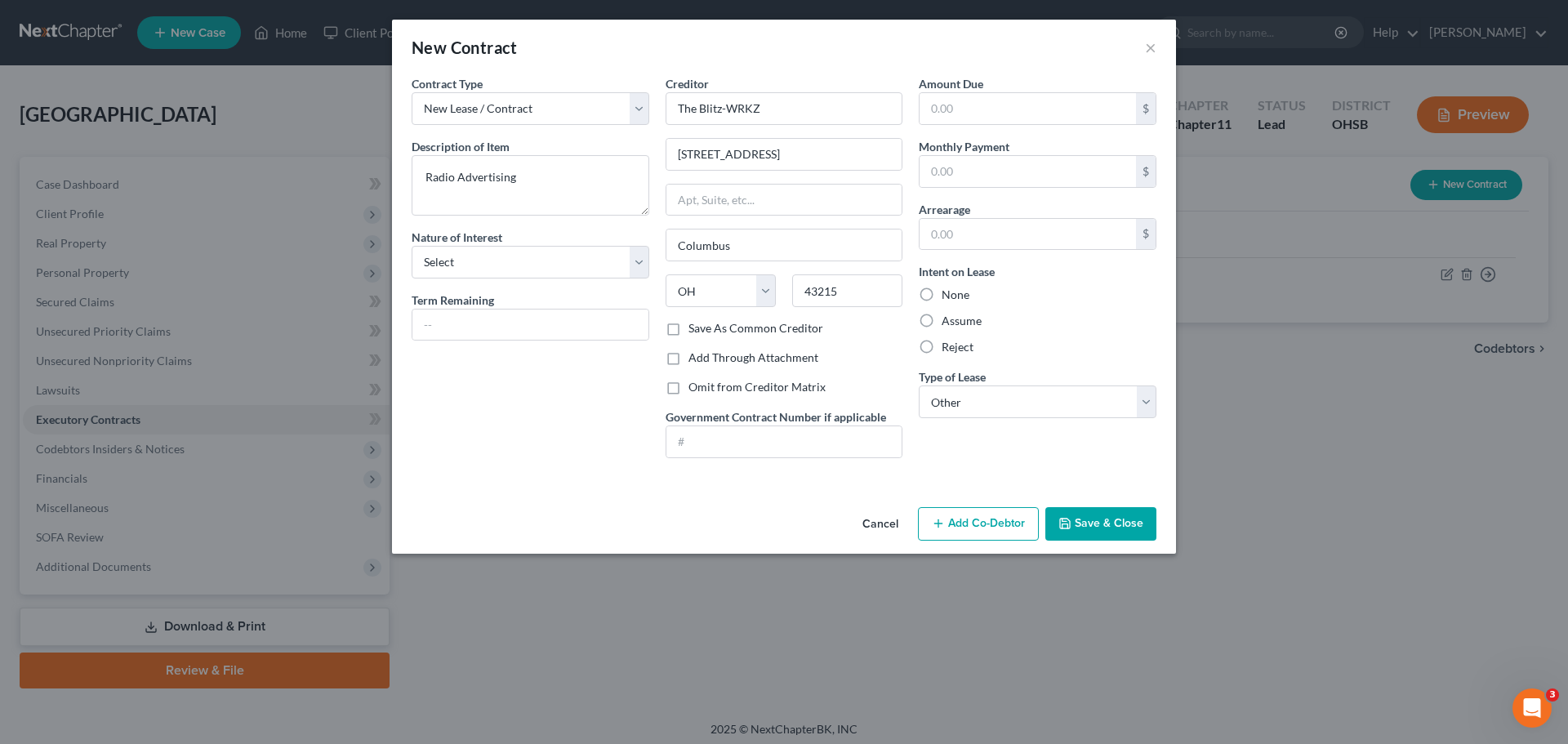
click at [1086, 522] on button "Save & Close" at bounding box center [1101, 524] width 111 height 34
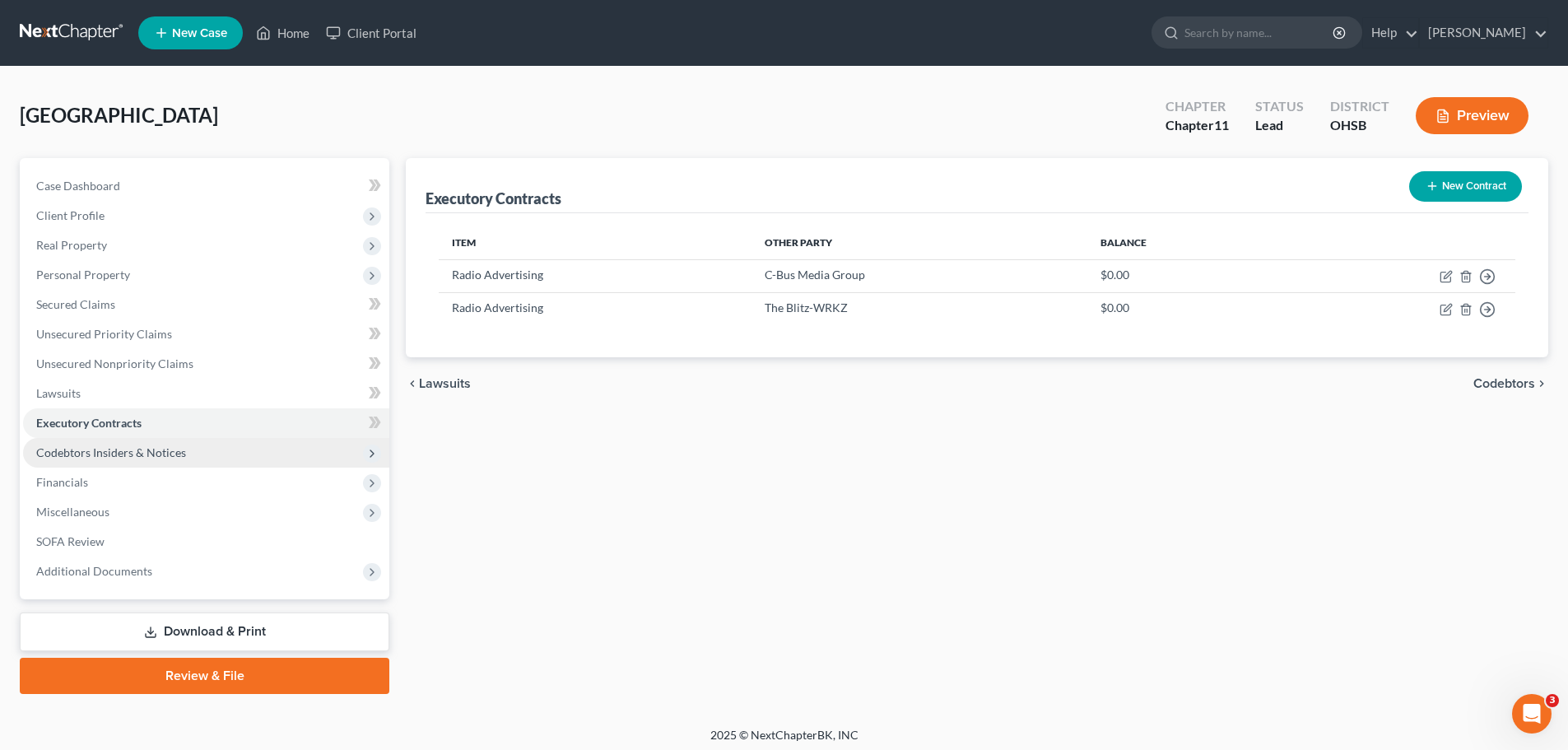
click at [142, 460] on span "Codebtors Insiders & Notices" at bounding box center [206, 453] width 366 height 30
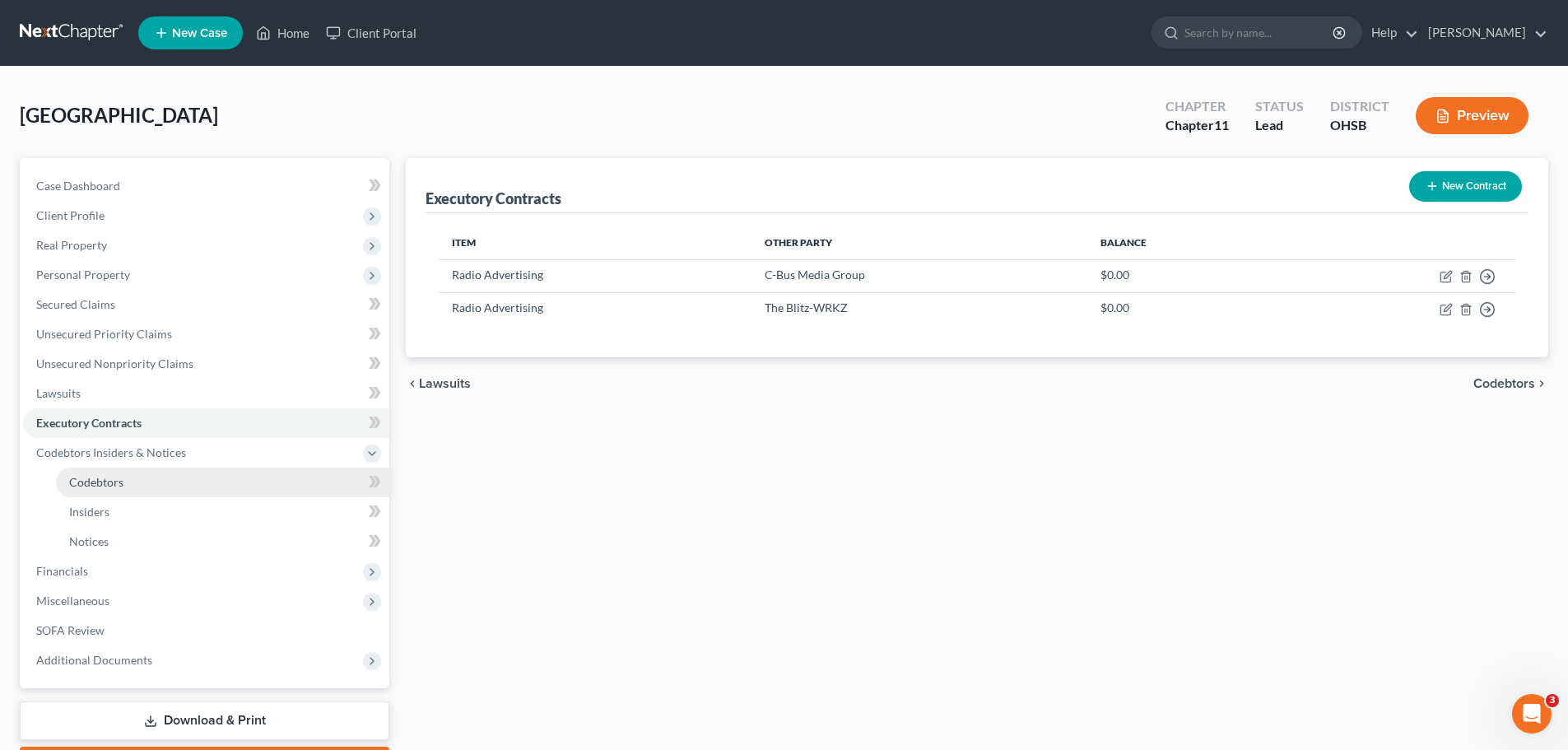
click at [116, 481] on span "Codebtors" at bounding box center [96, 482] width 54 height 14
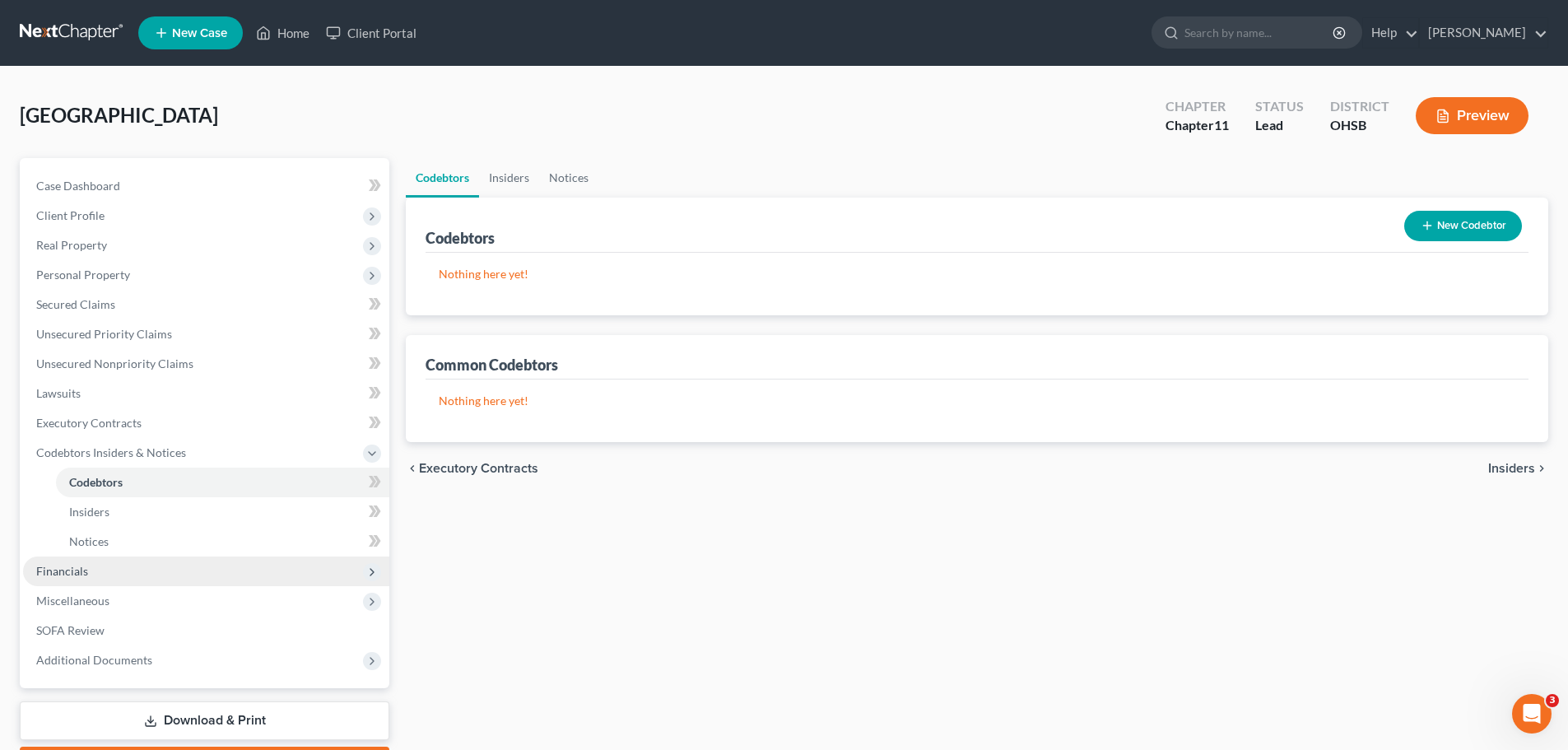
click at [55, 578] on span "Financials" at bounding box center [206, 571] width 366 height 30
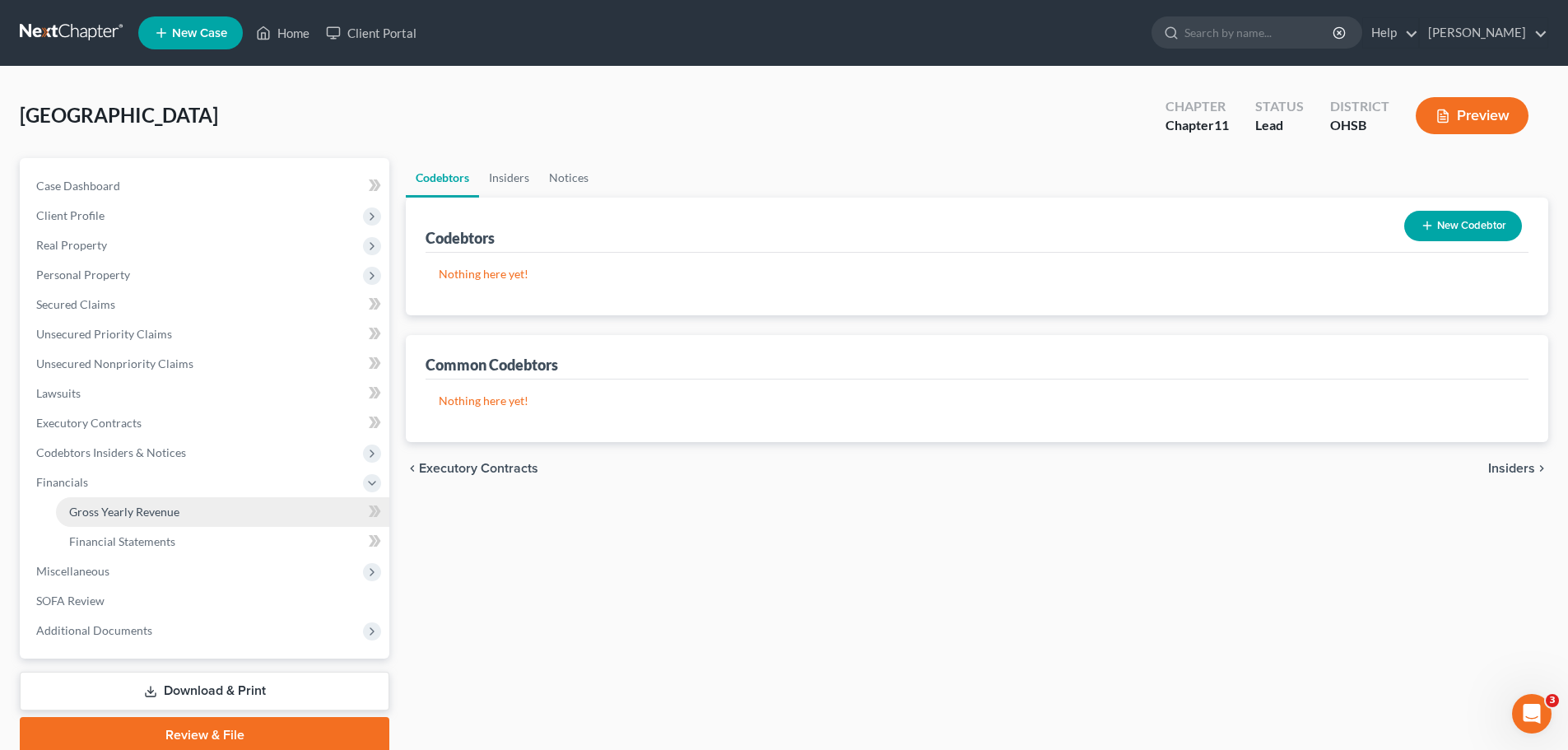
click at [128, 510] on span "Gross Yearly Revenue" at bounding box center [124, 512] width 111 height 14
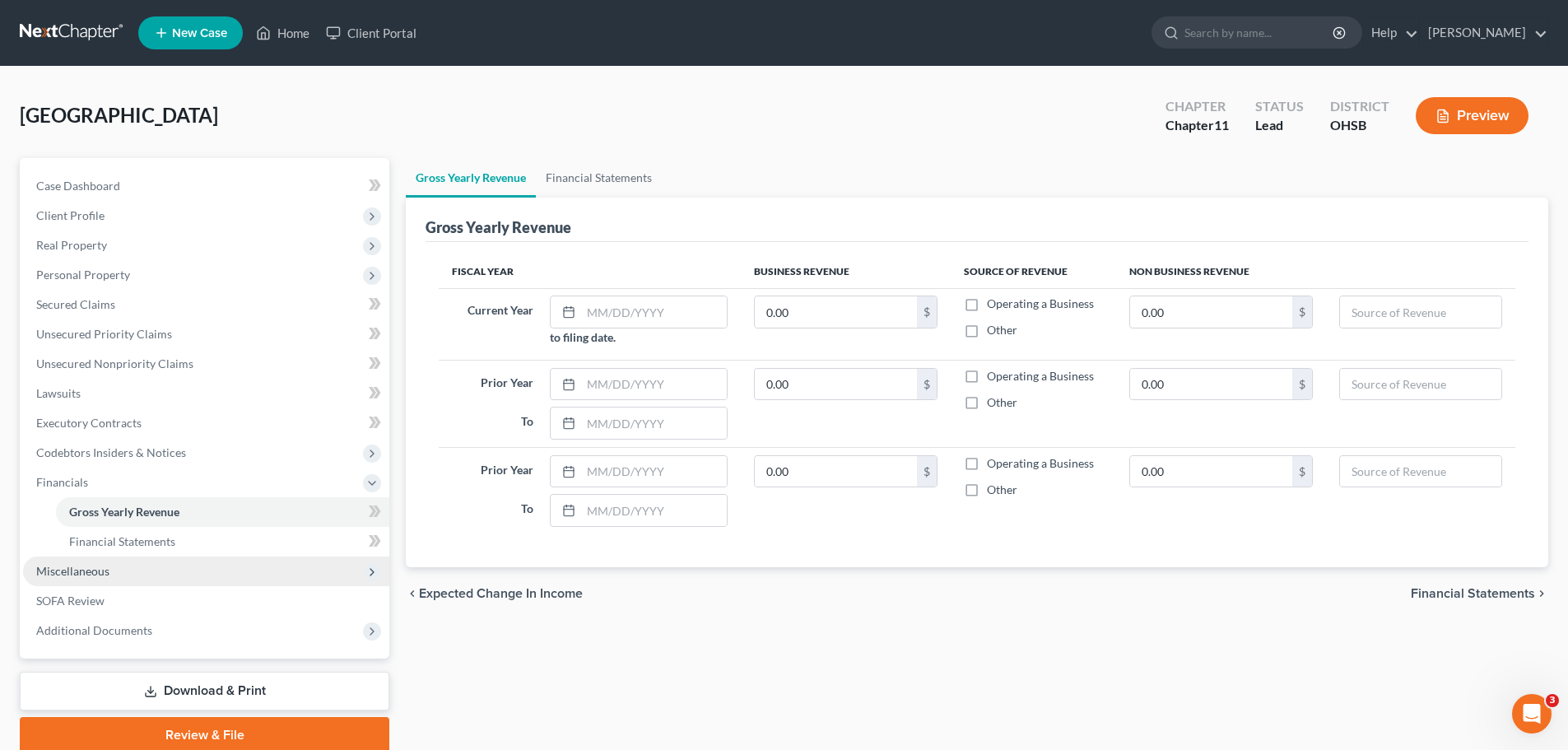
click at [364, 565] on span "Miscellaneous" at bounding box center [206, 571] width 366 height 30
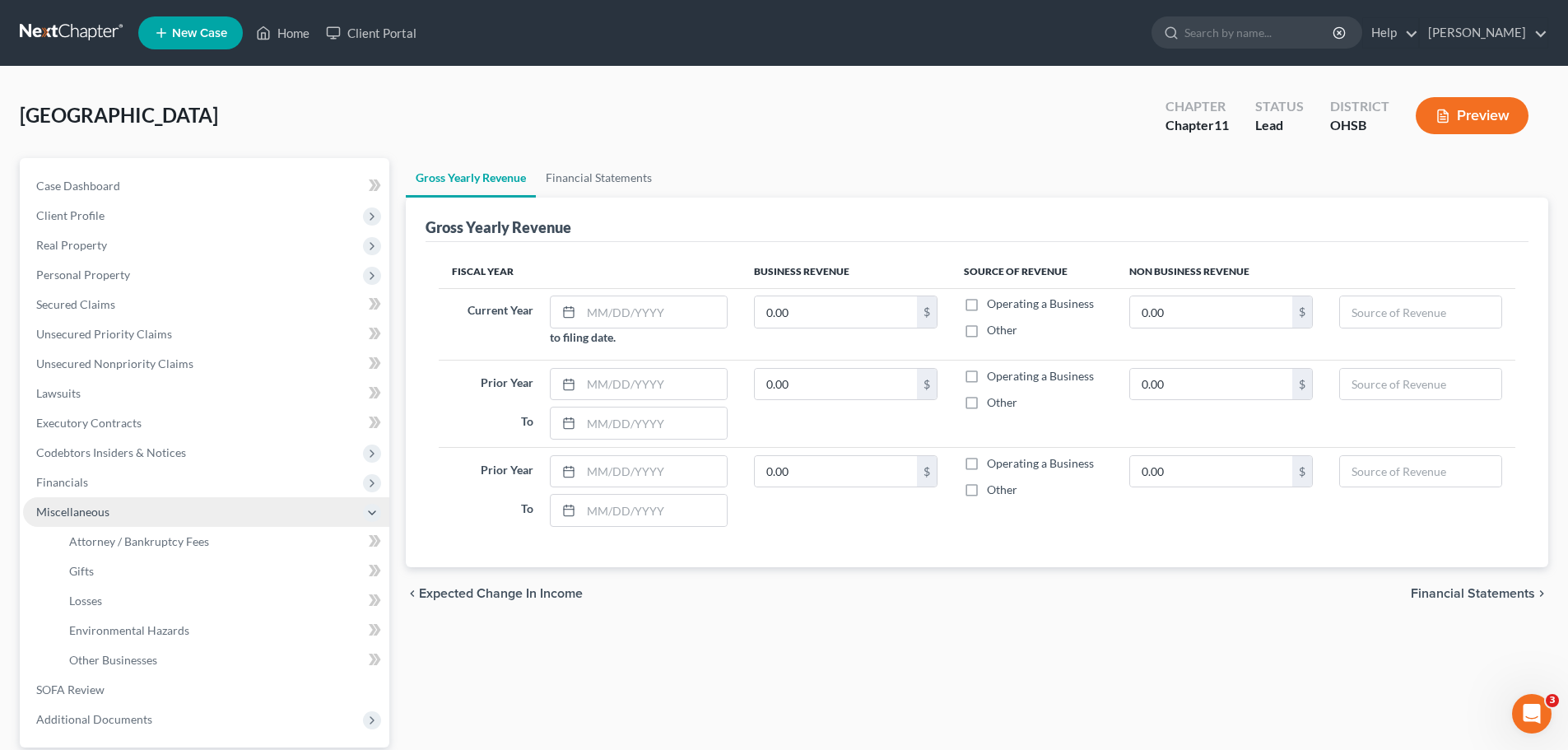
click at [374, 511] on icon at bounding box center [372, 513] width 13 height 13
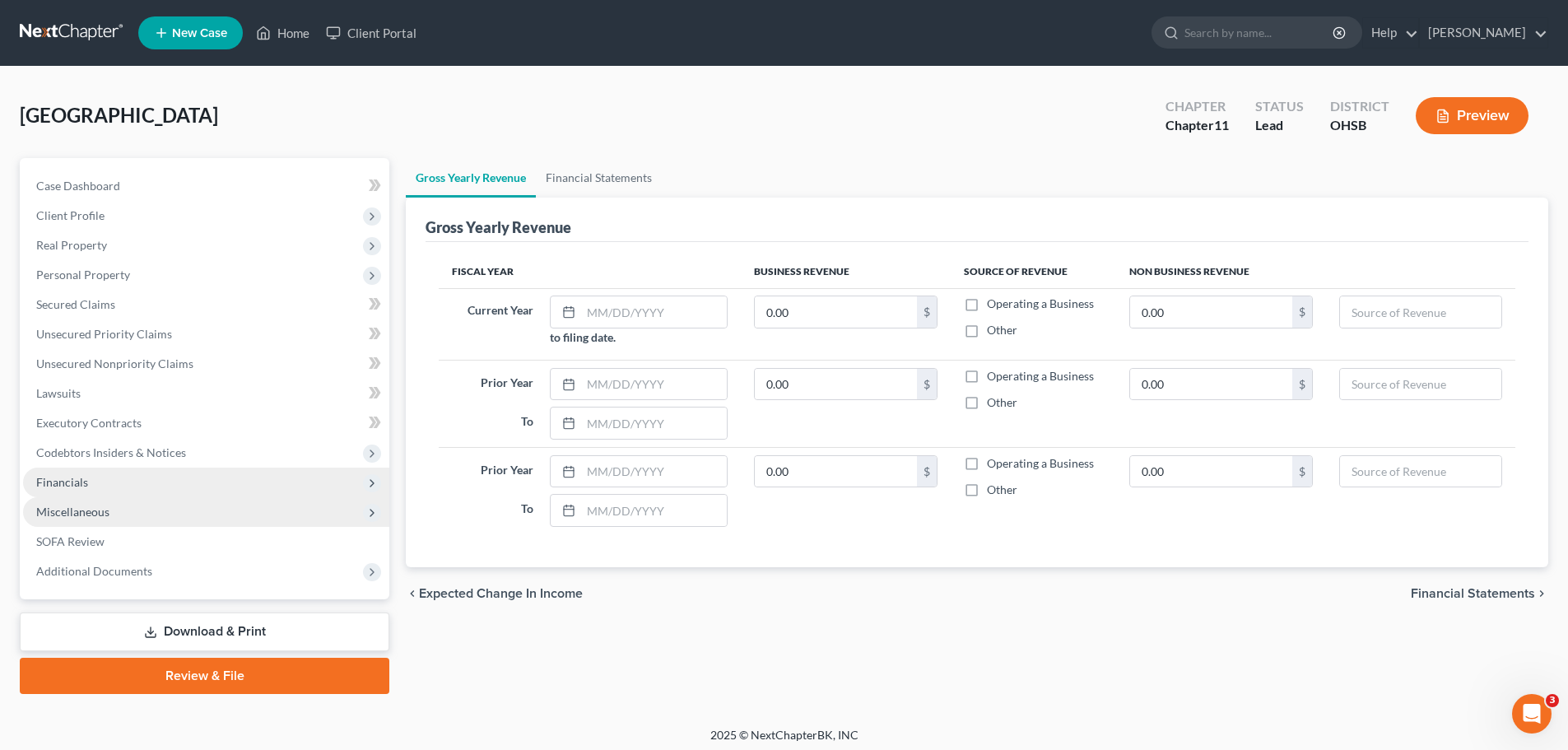
click at [374, 488] on icon at bounding box center [372, 484] width 13 height 13
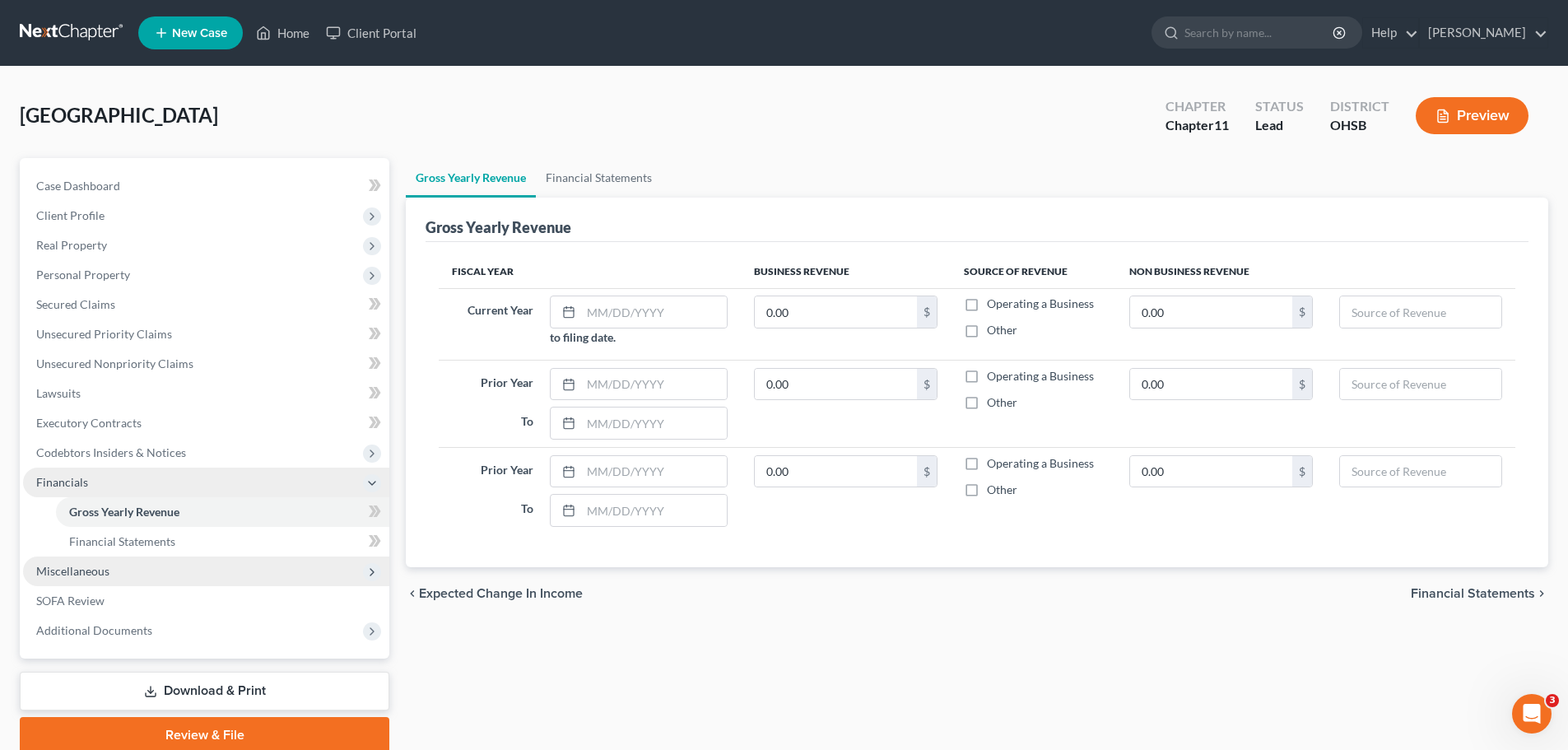
click at [374, 488] on icon at bounding box center [372, 484] width 13 height 13
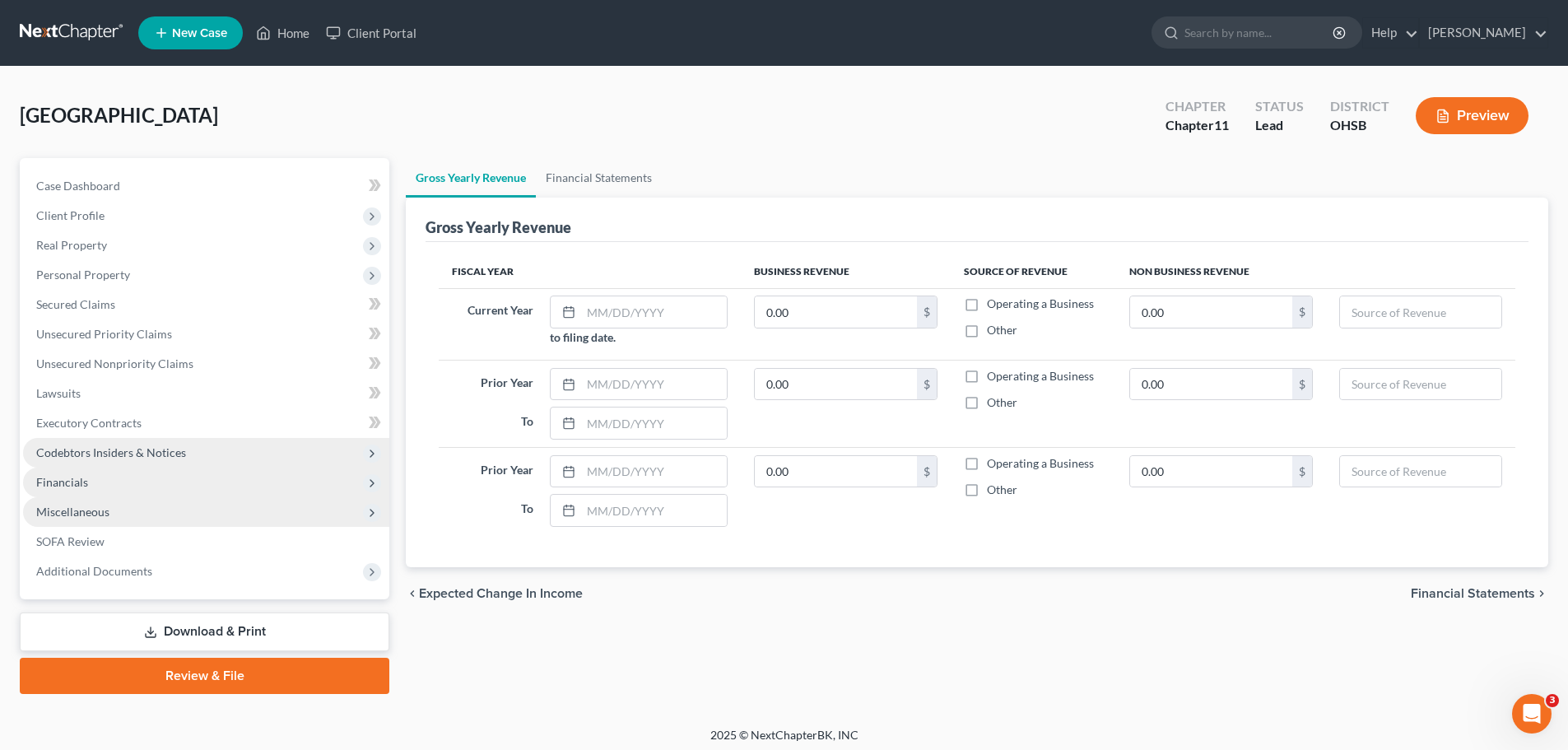
click at [372, 449] on icon at bounding box center [372, 454] width 13 height 13
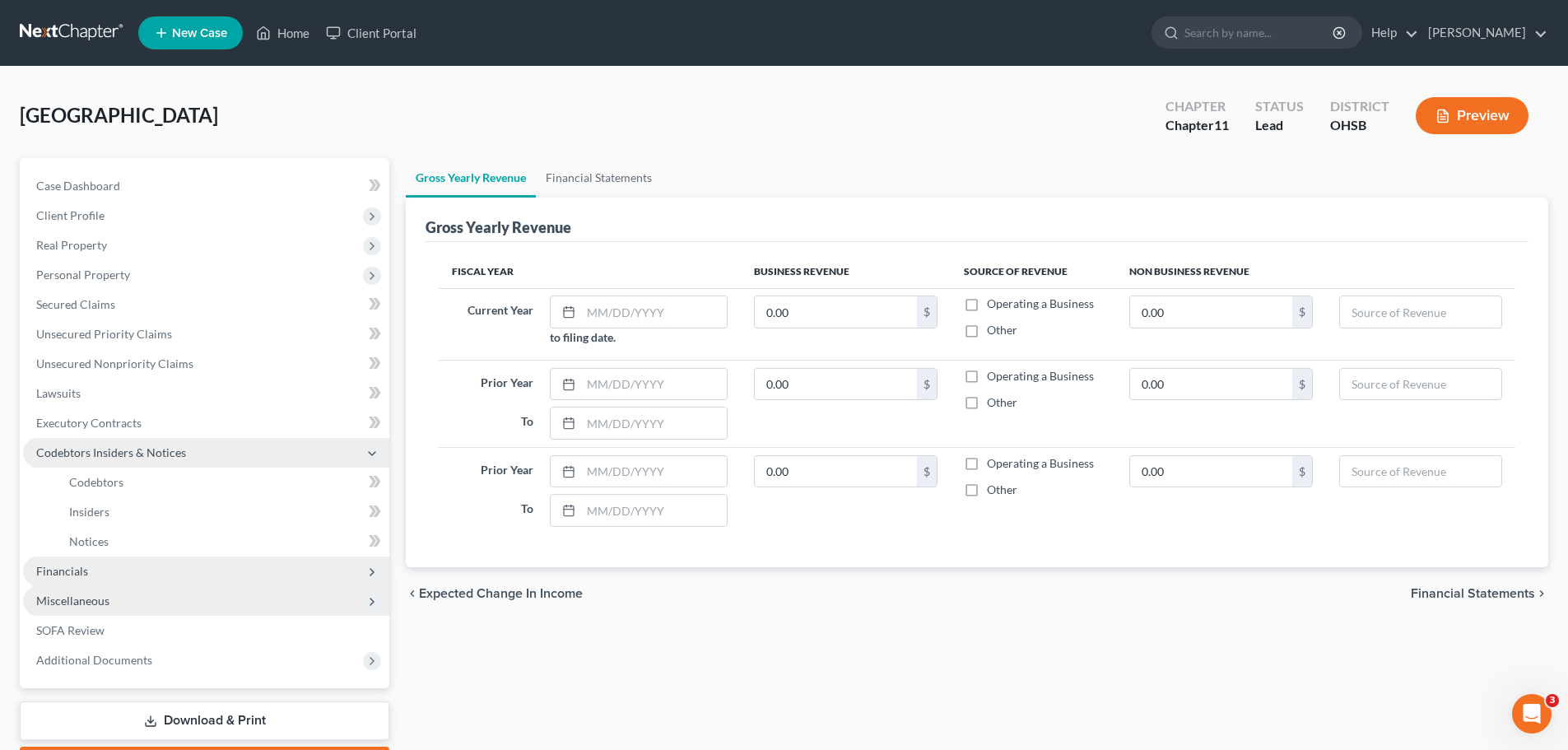
click at [372, 449] on icon at bounding box center [372, 454] width 13 height 13
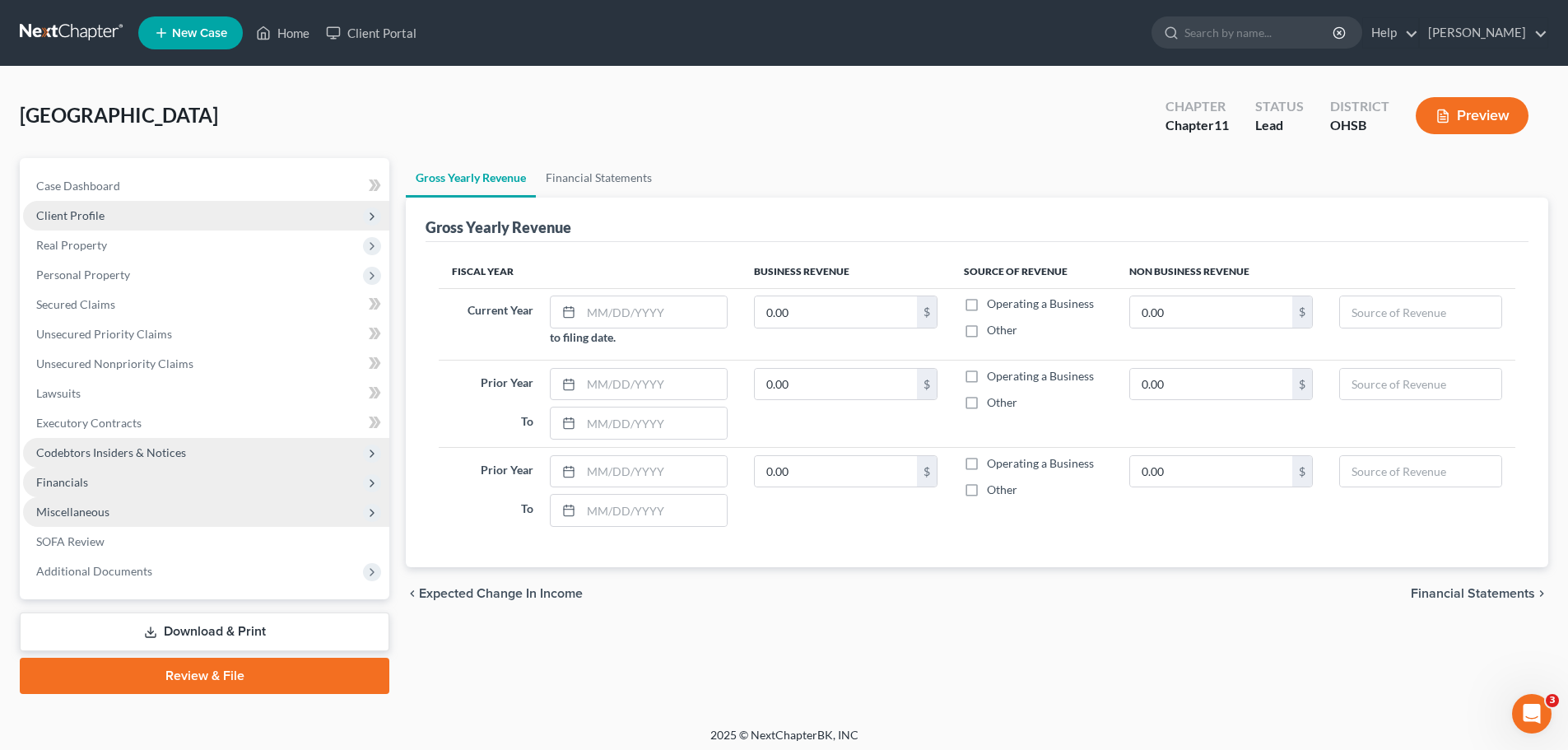
click at [372, 212] on icon at bounding box center [372, 217] width 13 height 13
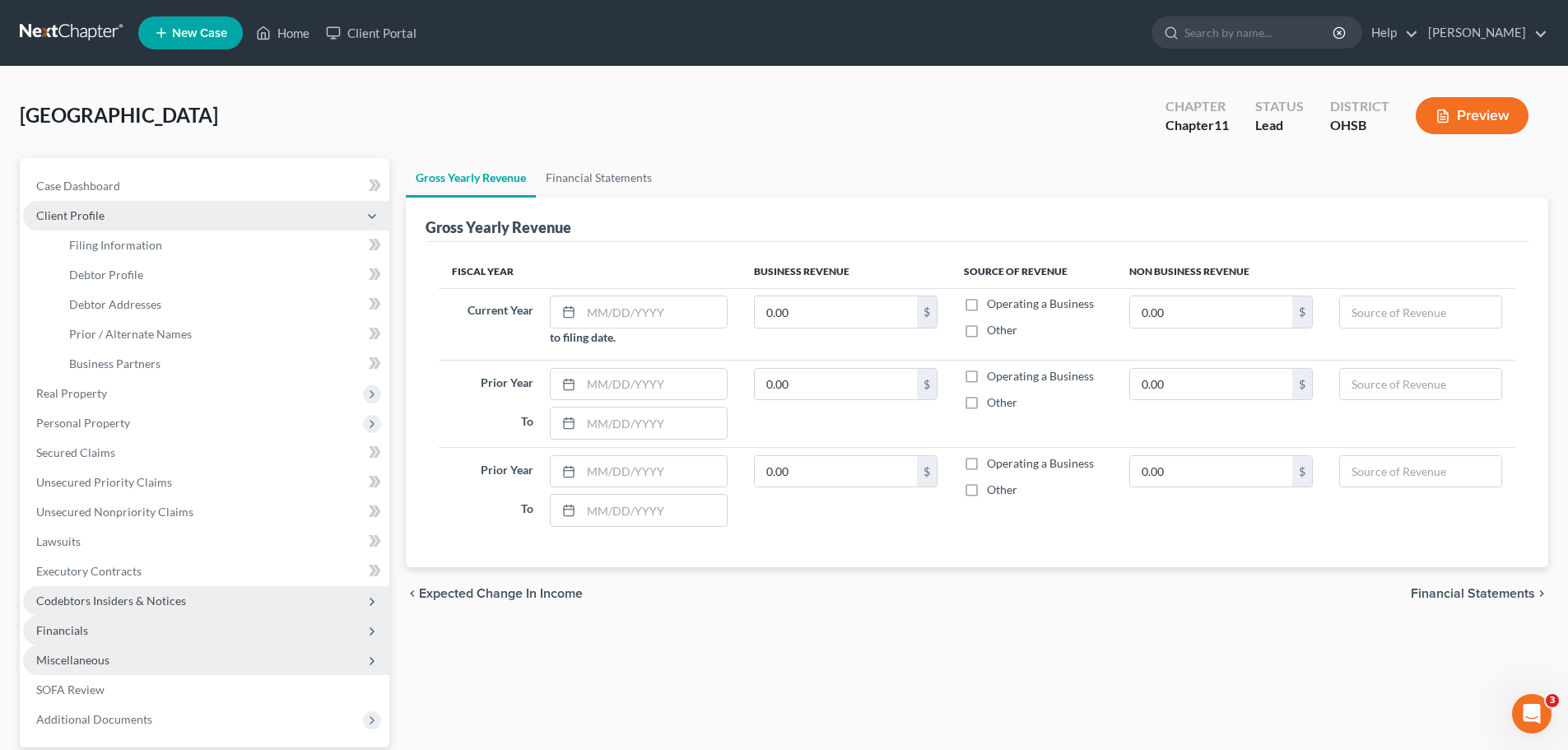
click at [372, 212] on icon at bounding box center [372, 217] width 13 height 13
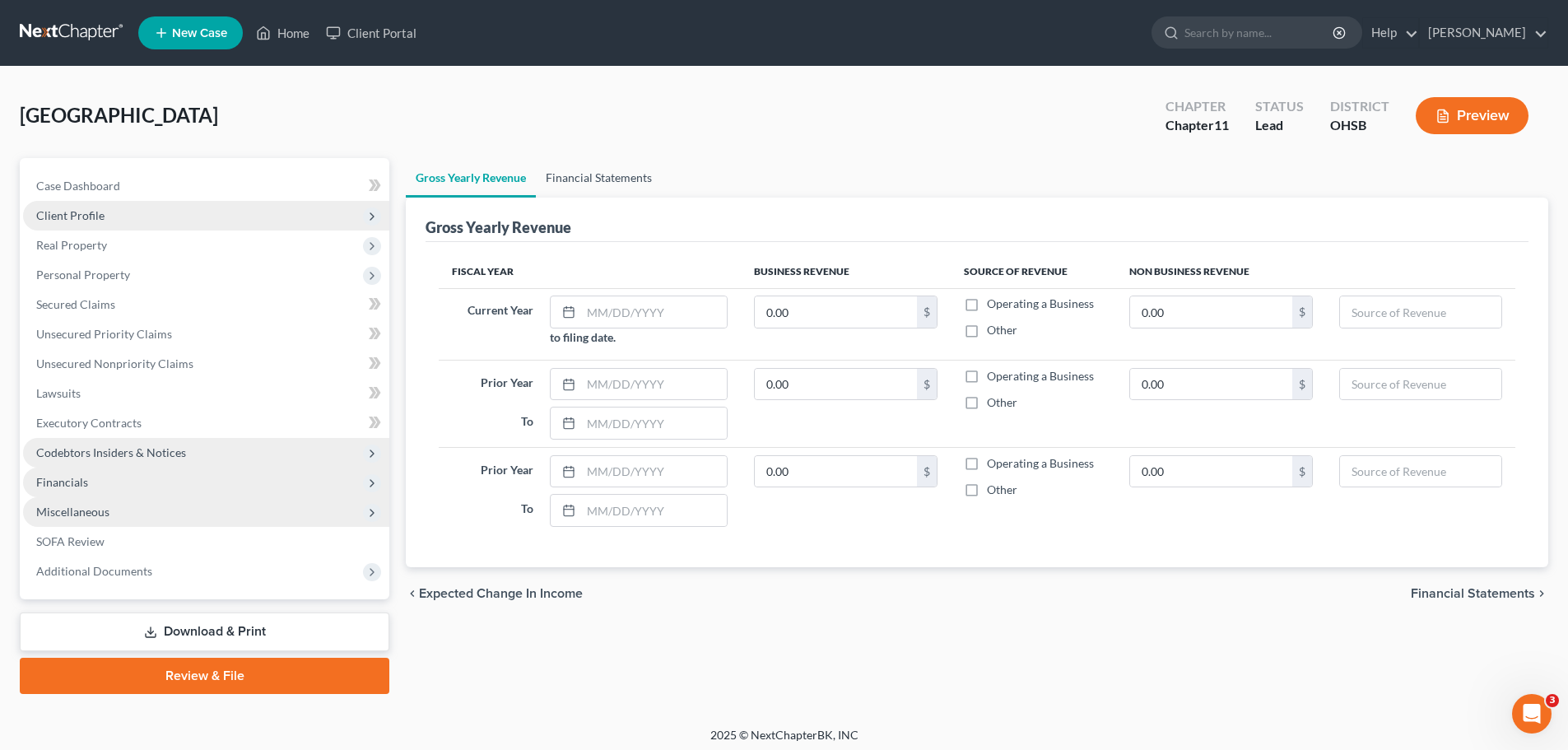
click at [584, 172] on link "Financial Statements" at bounding box center [598, 178] width 126 height 39
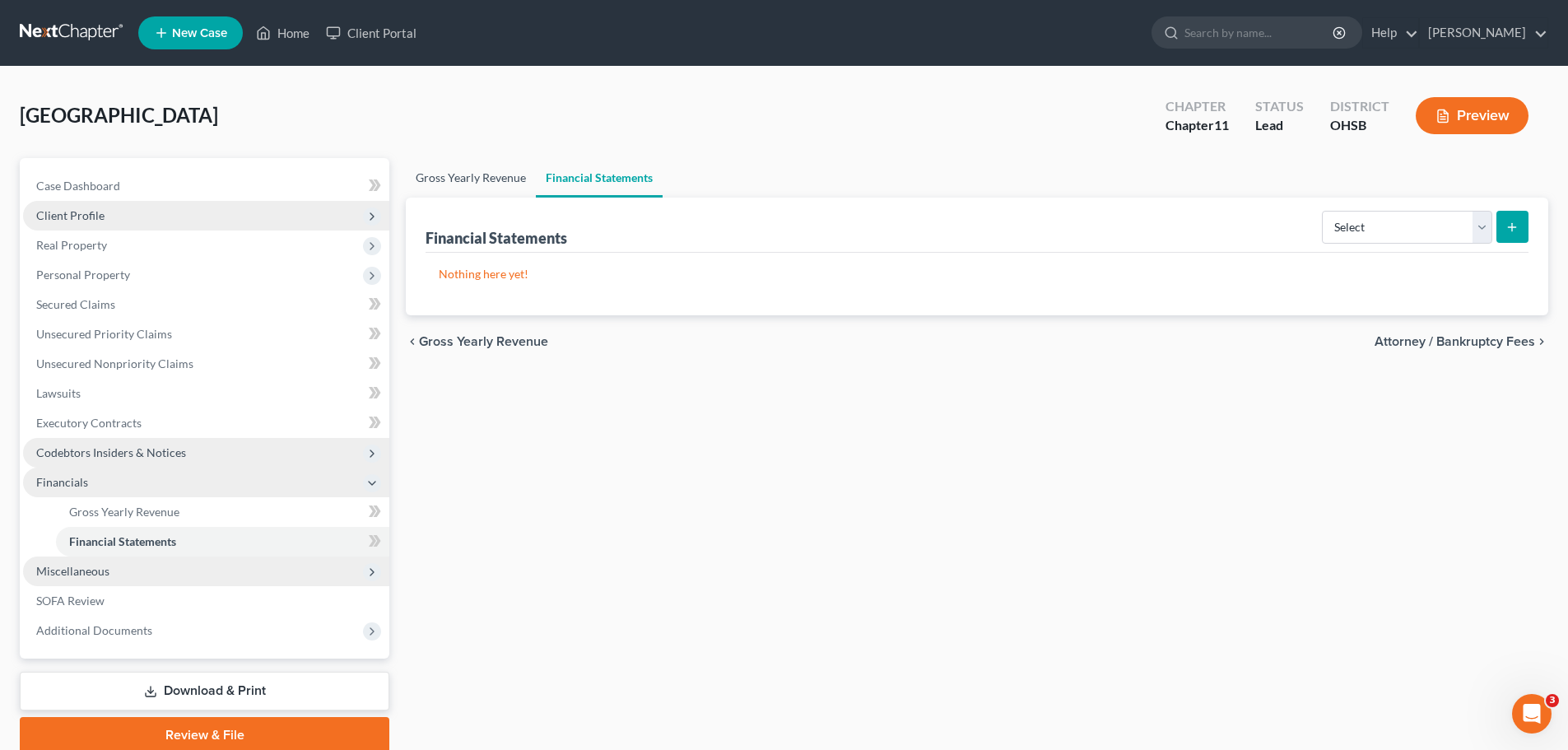
click at [442, 182] on link "Gross Yearly Revenue" at bounding box center [471, 178] width 130 height 39
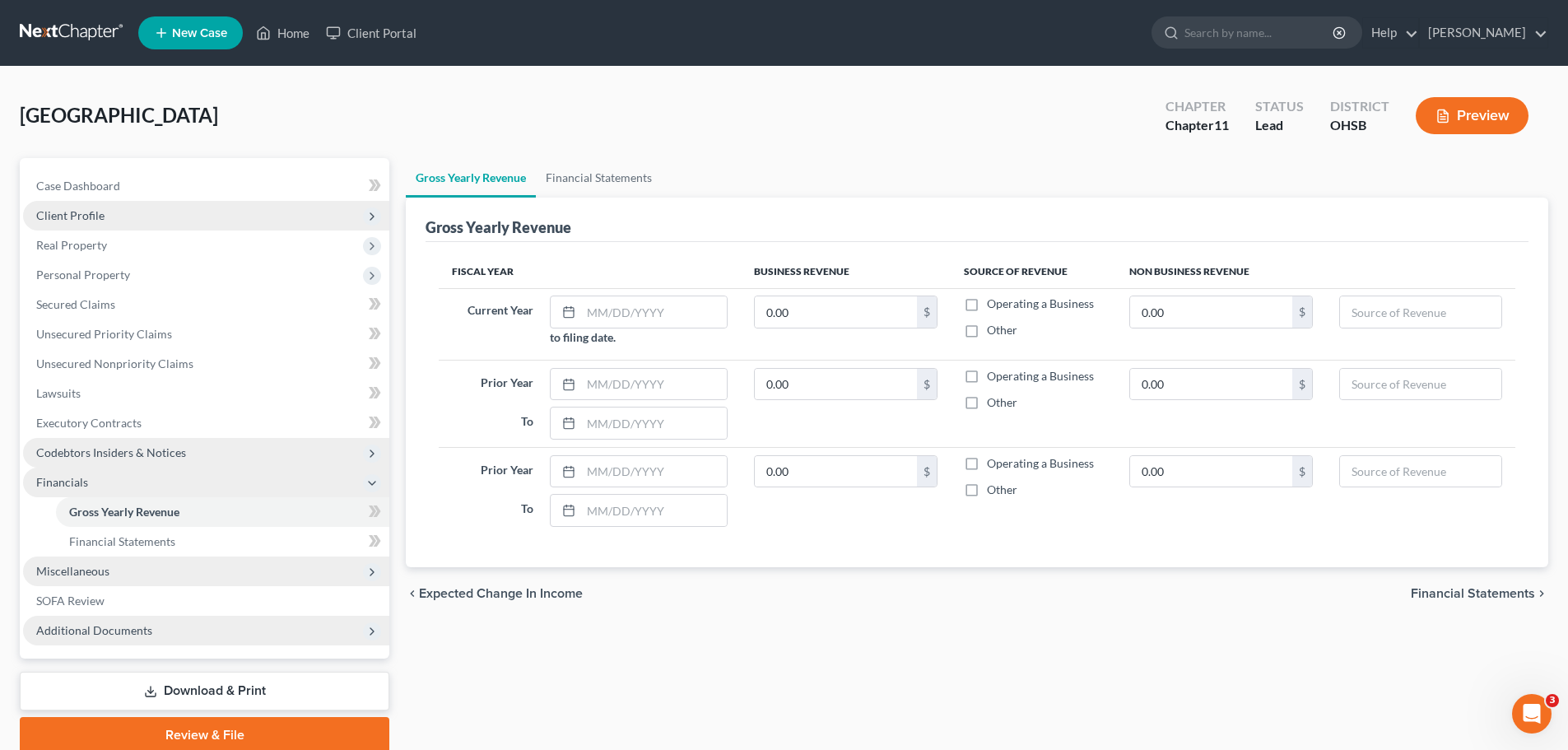
click at [375, 628] on icon at bounding box center [372, 632] width 13 height 13
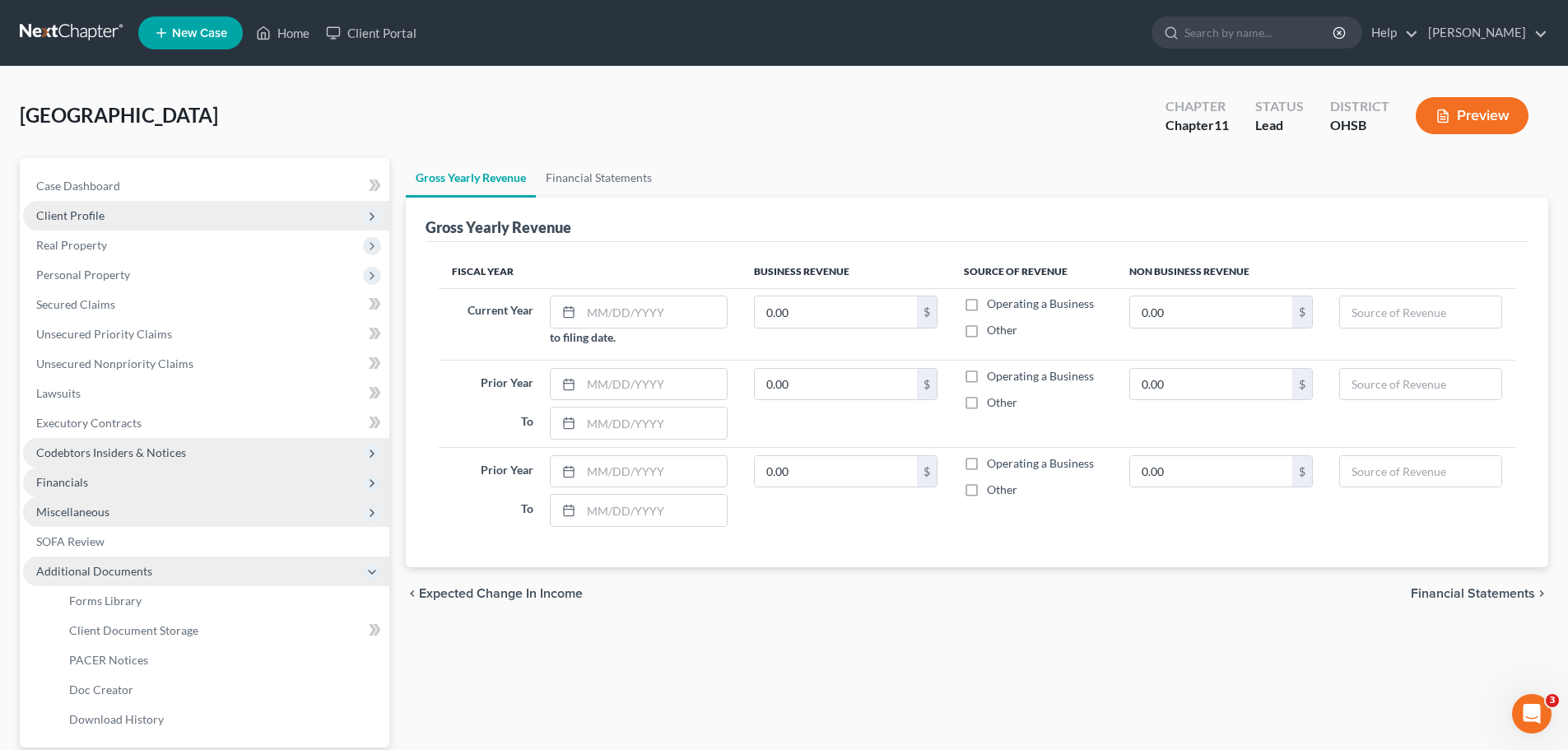
click at [375, 574] on icon at bounding box center [372, 572] width 13 height 13
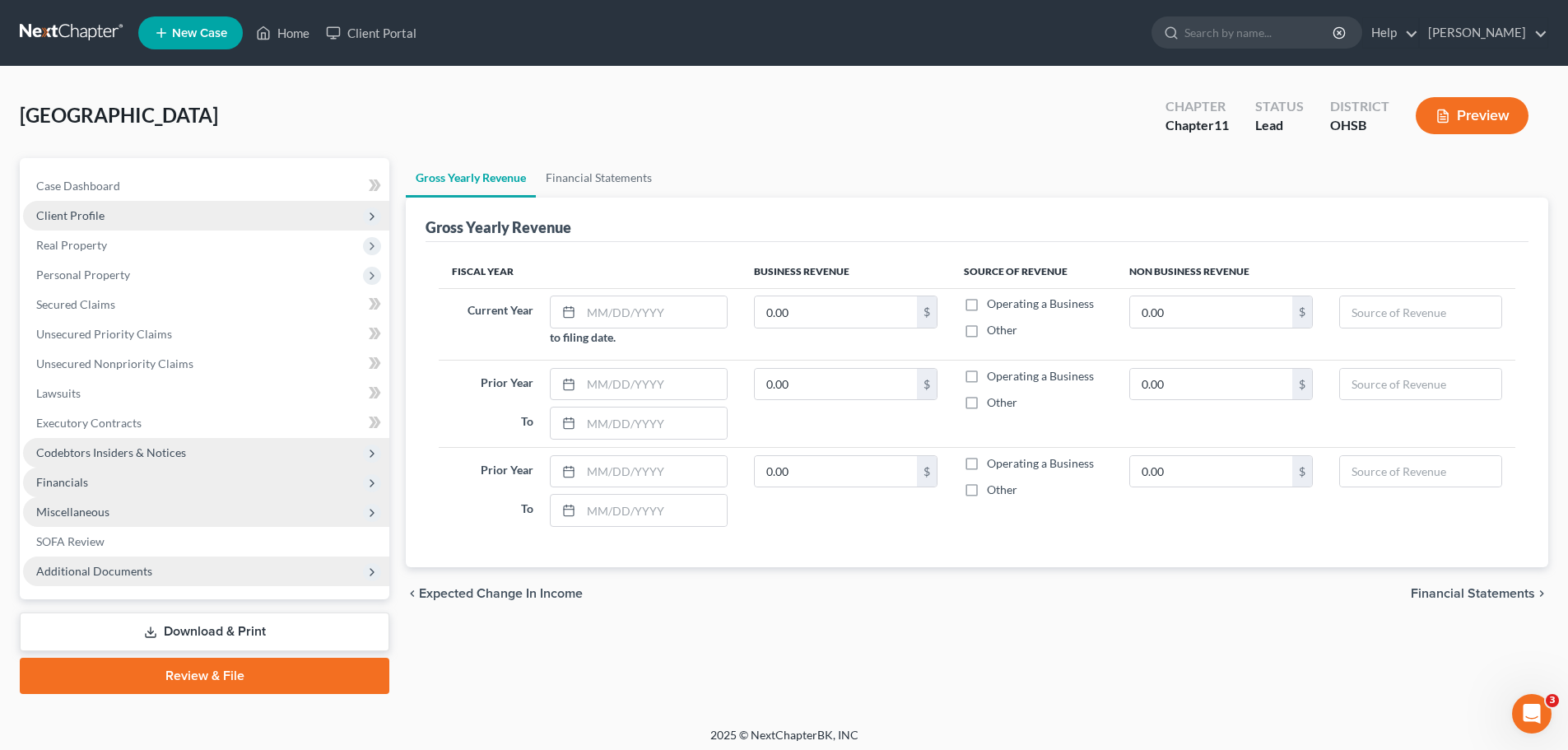
click at [367, 515] on icon at bounding box center [372, 513] width 13 height 13
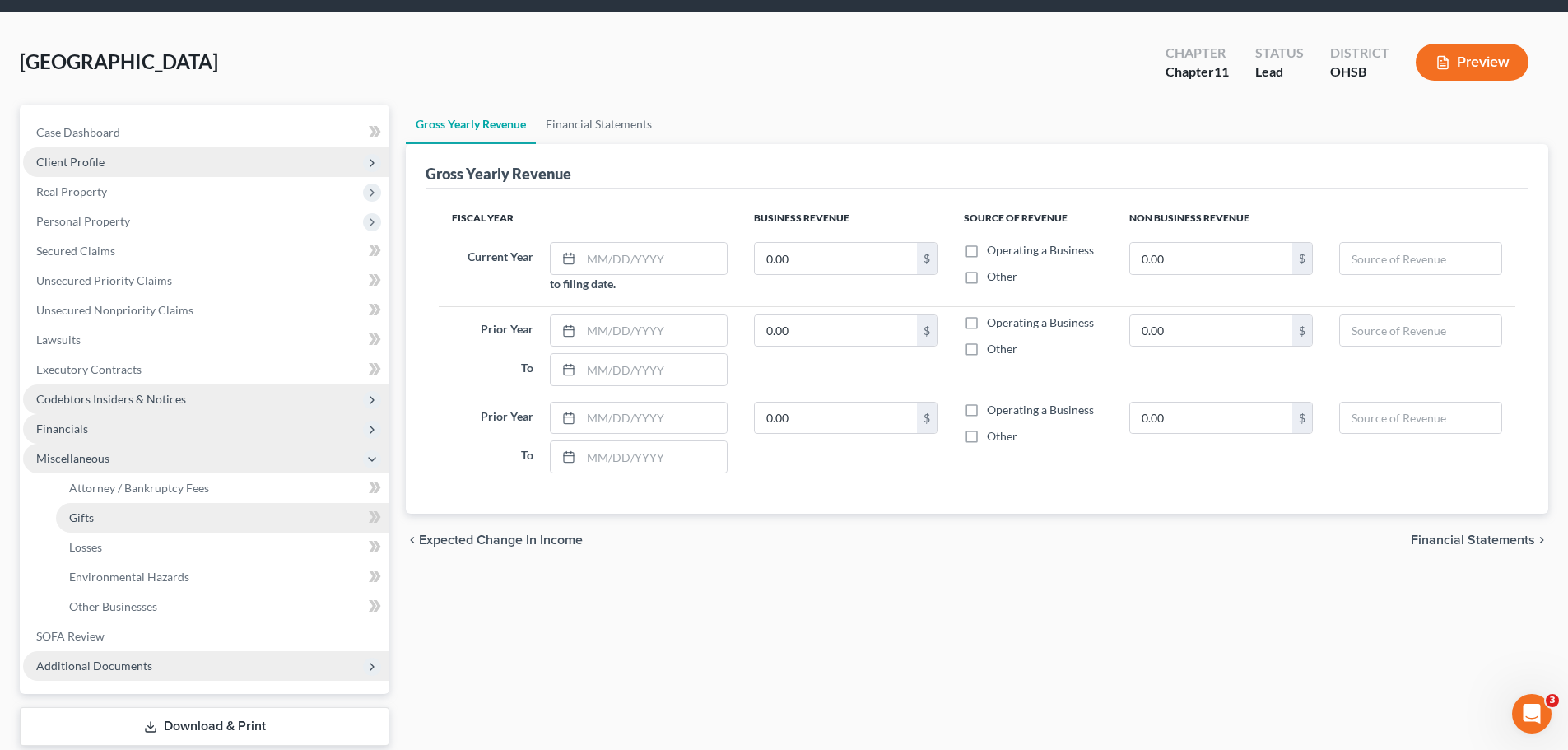
scroll to position [83, 0]
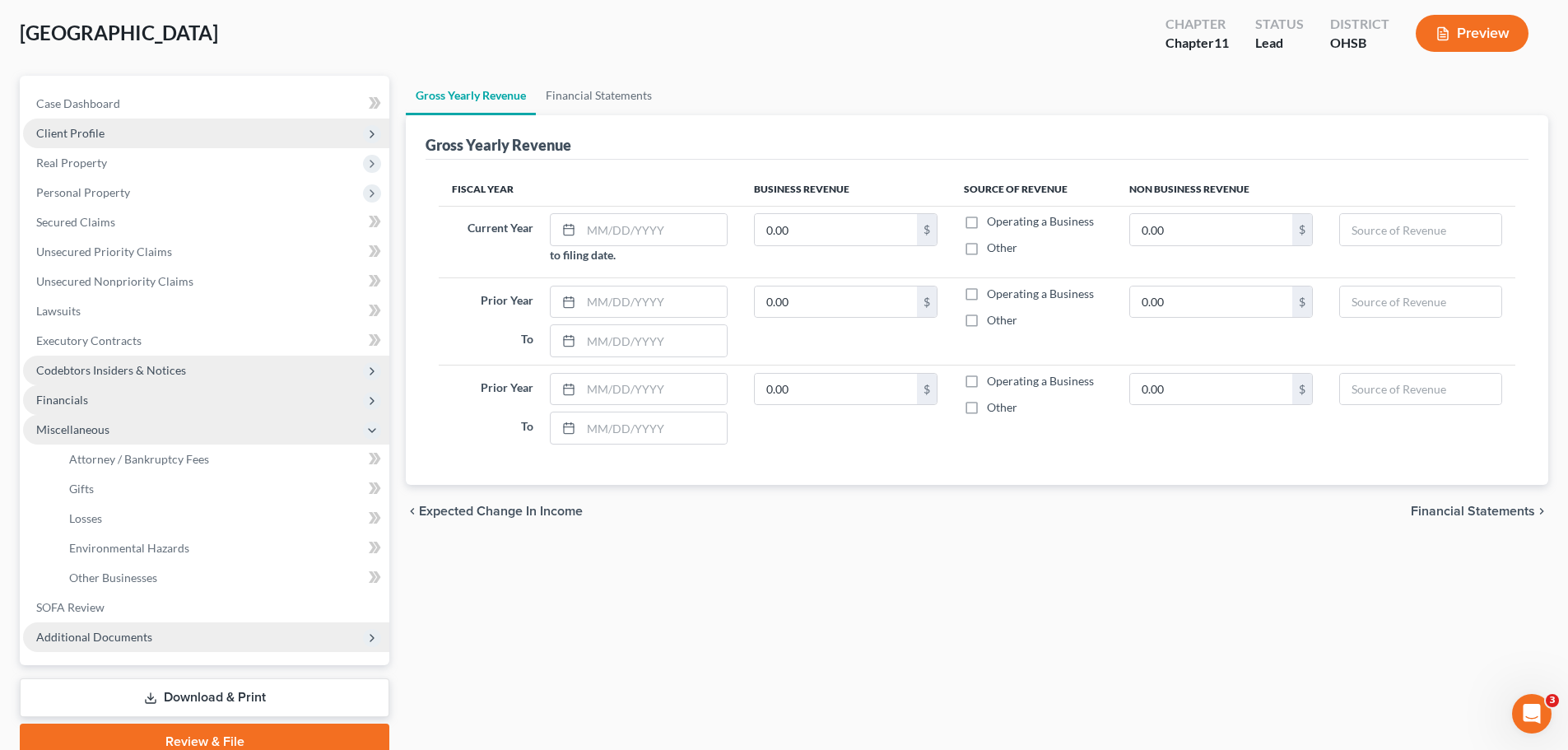
click at [377, 428] on icon at bounding box center [372, 431] width 13 height 13
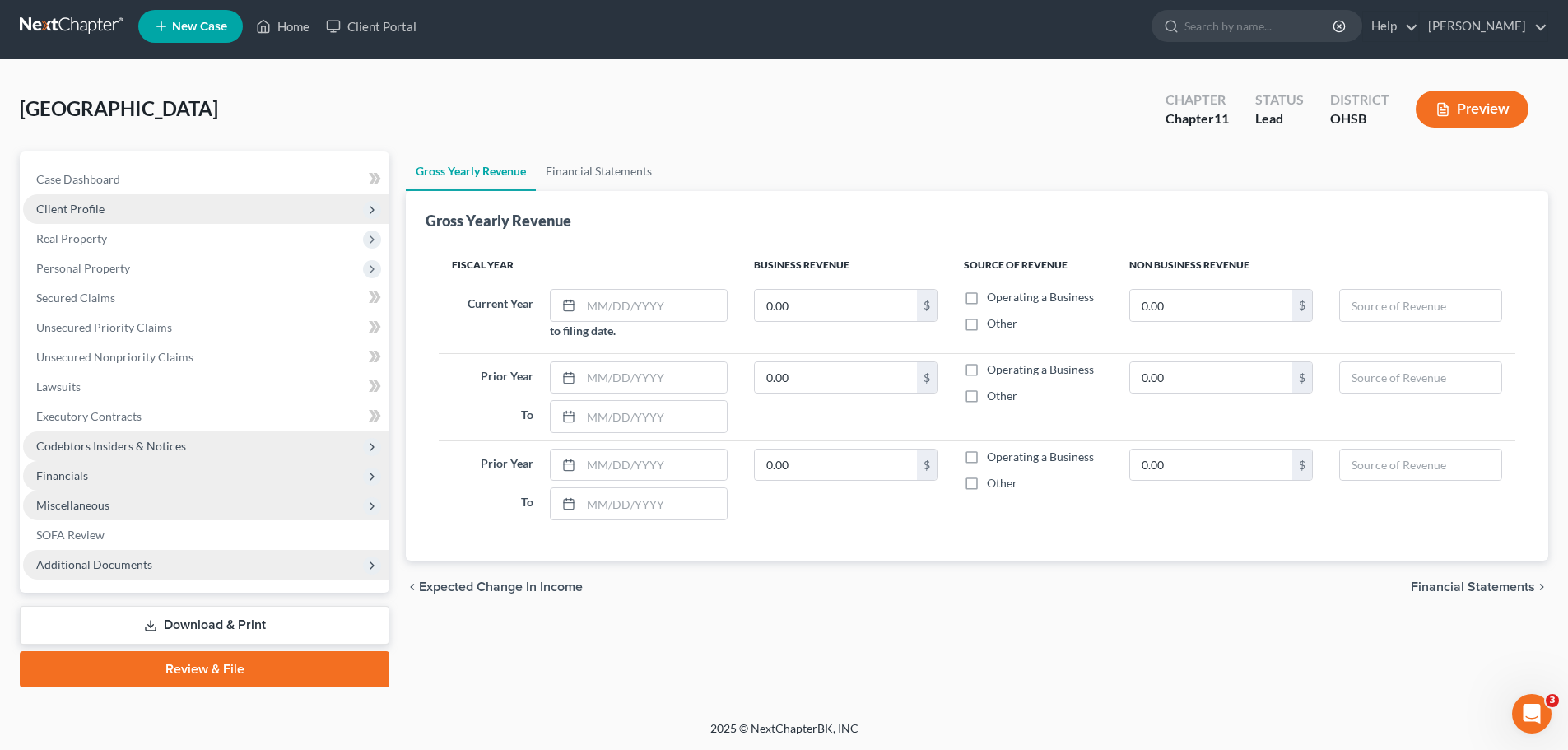
scroll to position [7, 0]
click at [620, 165] on link "Financial Statements" at bounding box center [598, 171] width 126 height 39
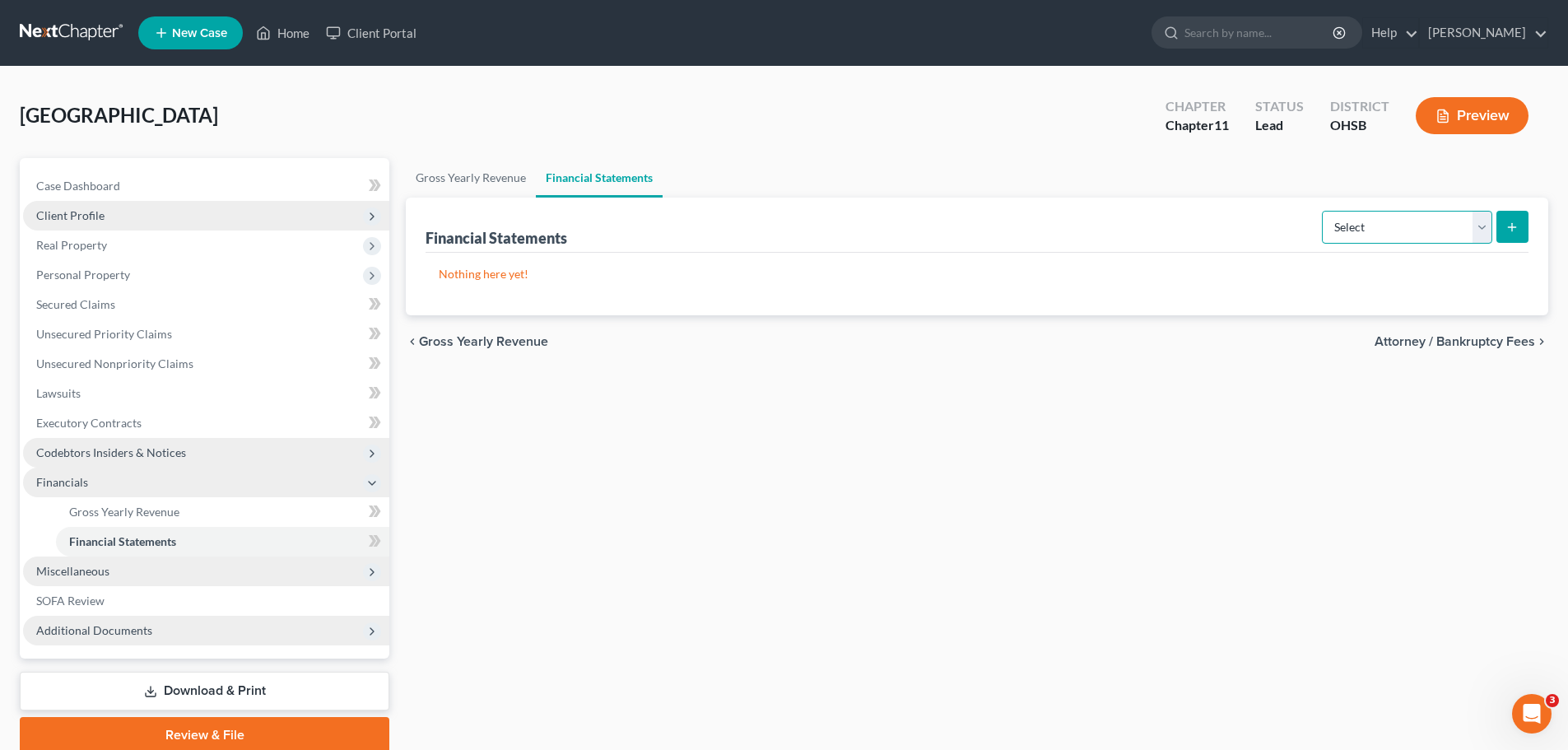
click at [1481, 231] on select "Select Auditor Bookkeeper Creditor Pension Contribution Records Keeper Tax Cons…" at bounding box center [1407, 227] width 170 height 33
click at [463, 165] on link "Gross Yearly Revenue" at bounding box center [471, 178] width 130 height 39
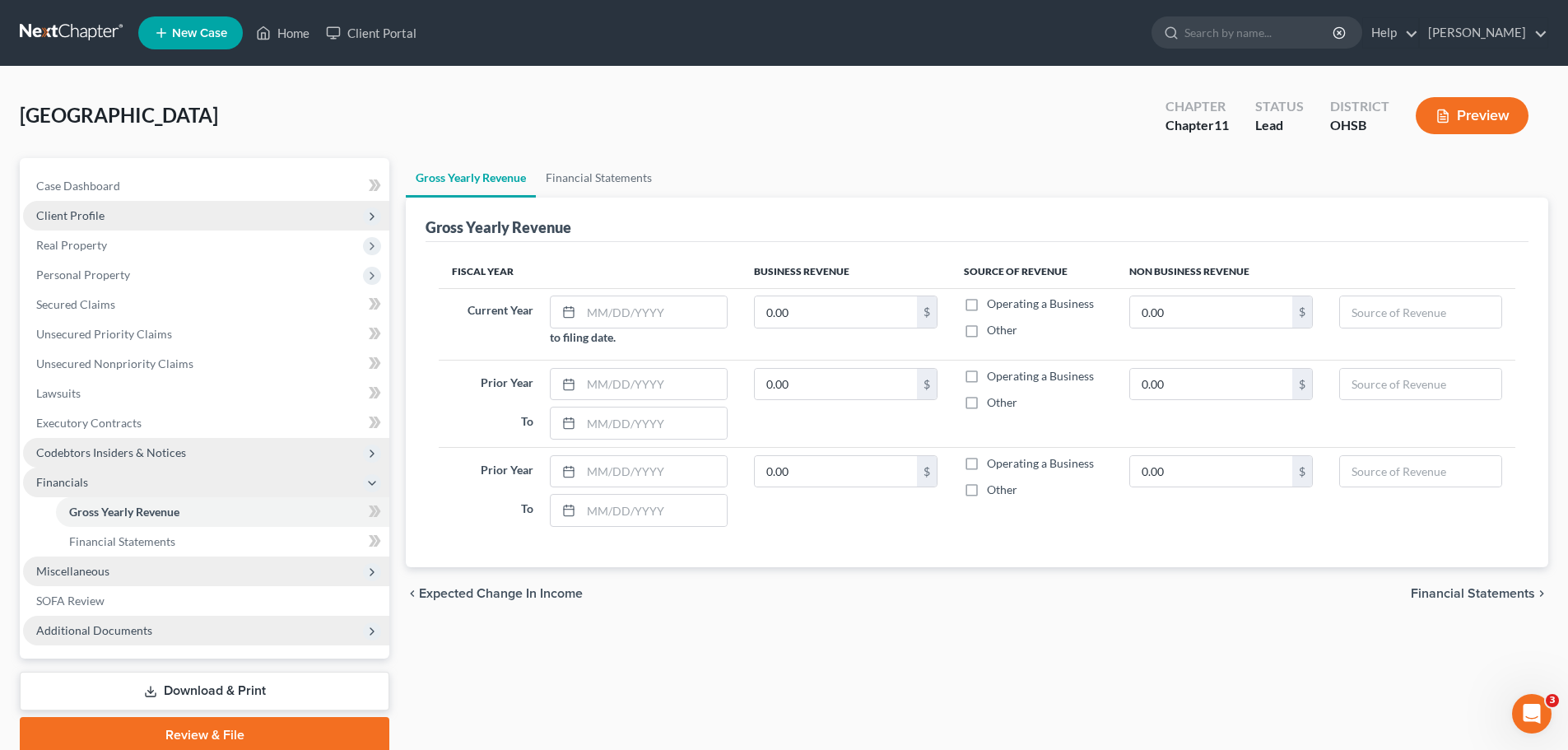
click at [369, 482] on polyline at bounding box center [372, 484] width 7 height 4
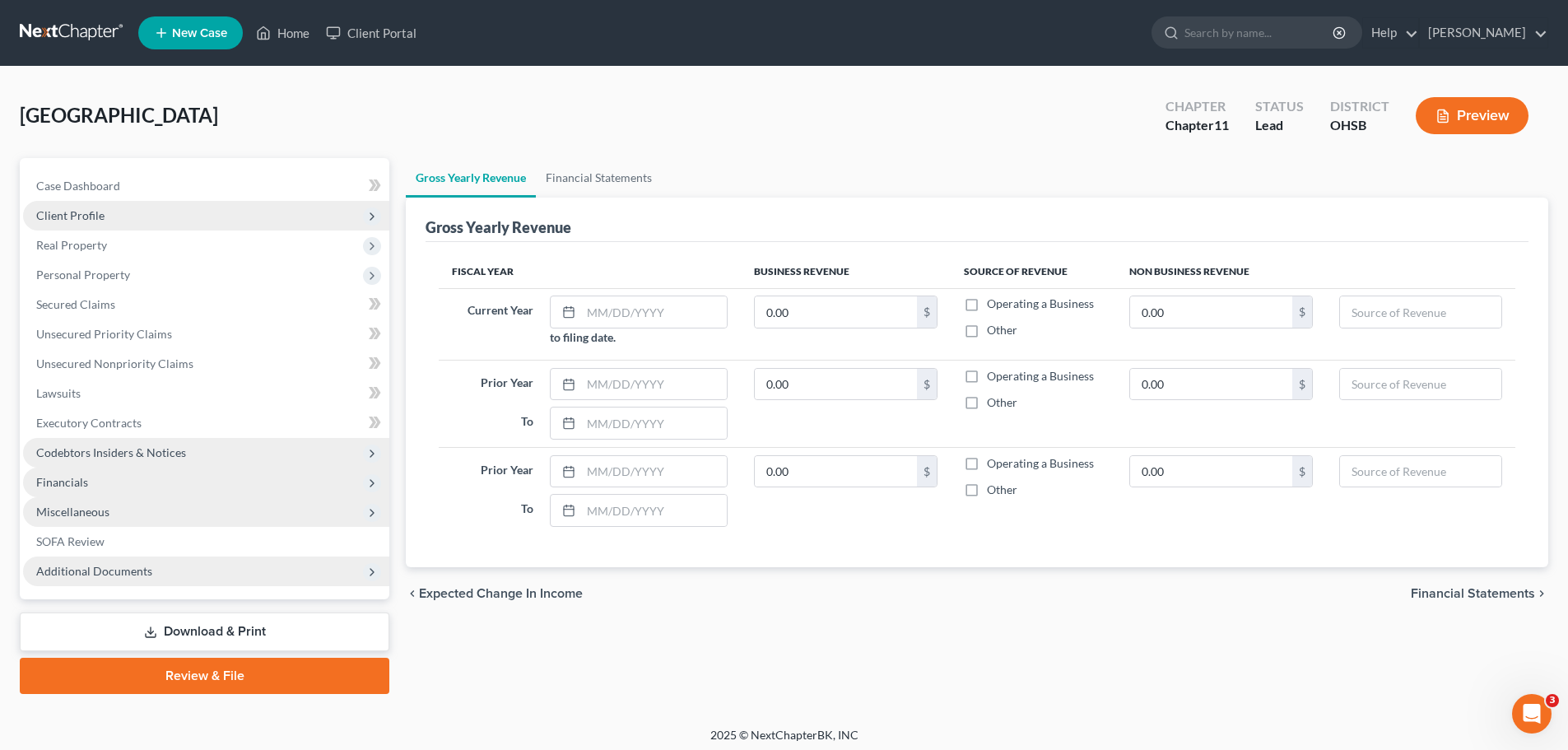
click at [48, 484] on span "Financials" at bounding box center [62, 482] width 52 height 14
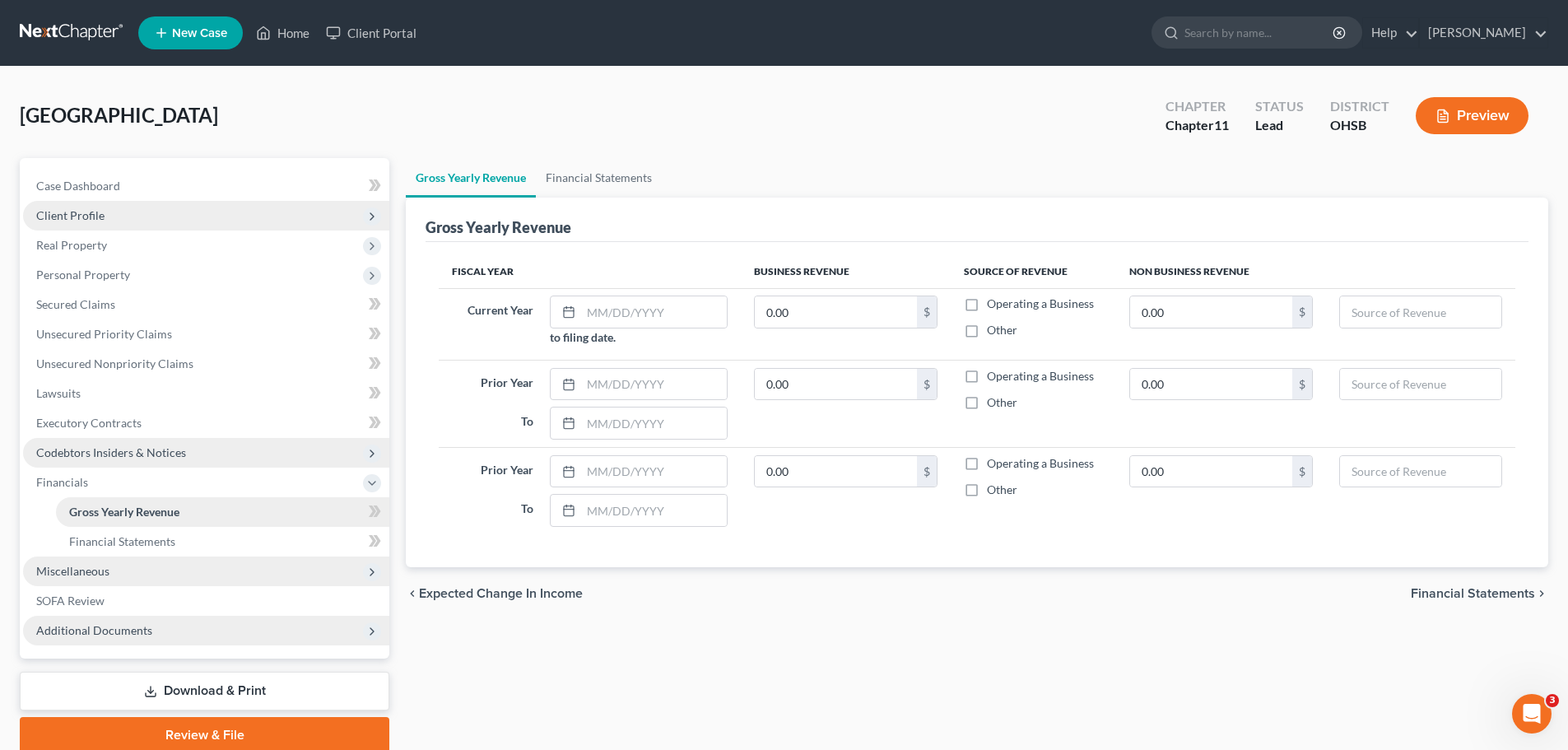
click at [100, 512] on span "Gross Yearly Revenue" at bounding box center [124, 512] width 111 height 14
click at [515, 593] on span "Expected Change in Income" at bounding box center [501, 594] width 164 height 13
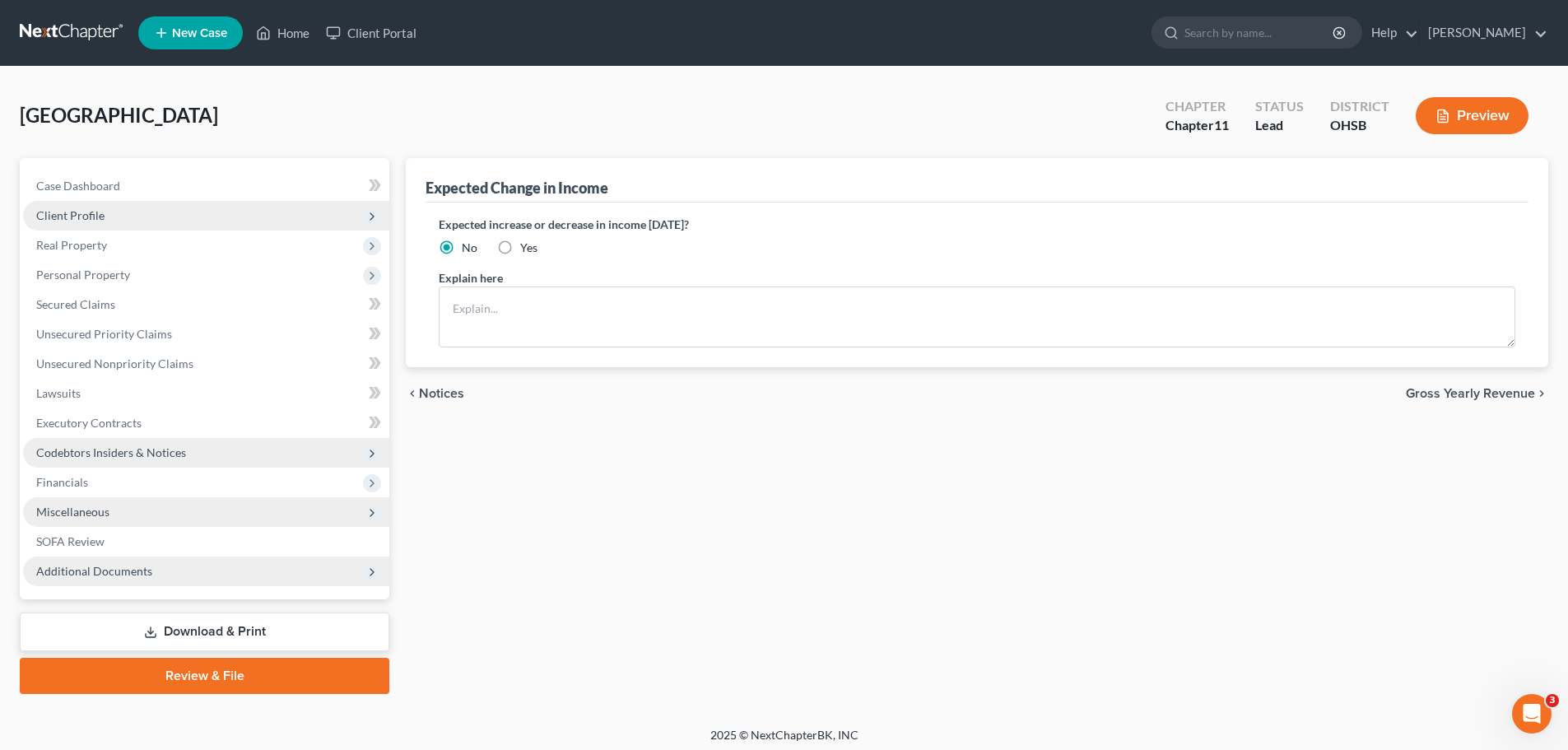
click at [445, 389] on span "Notices" at bounding box center [442, 394] width 46 height 13
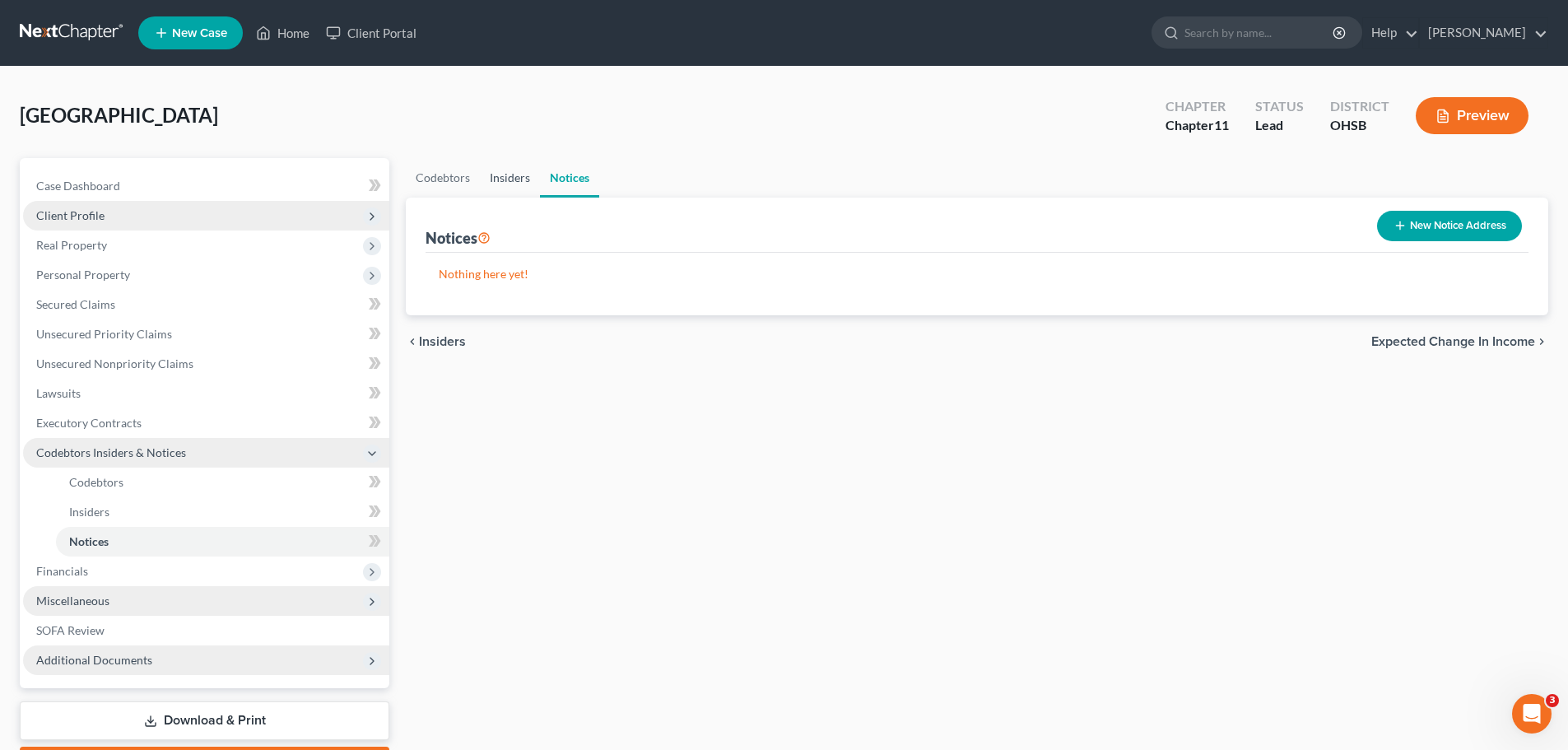
click at [499, 173] on link "Insiders" at bounding box center [510, 178] width 60 height 39
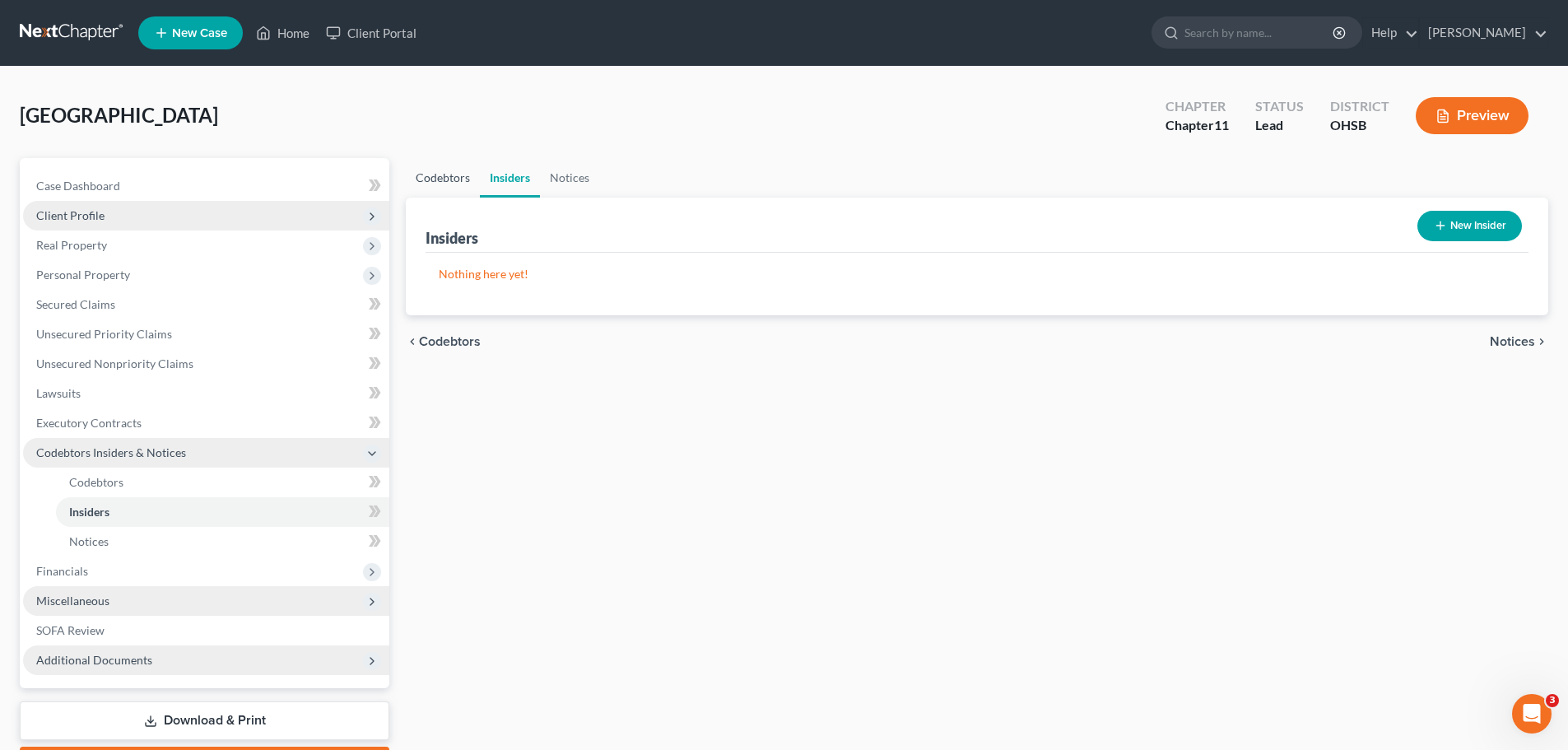
click at [455, 173] on link "Codebtors" at bounding box center [443, 178] width 74 height 39
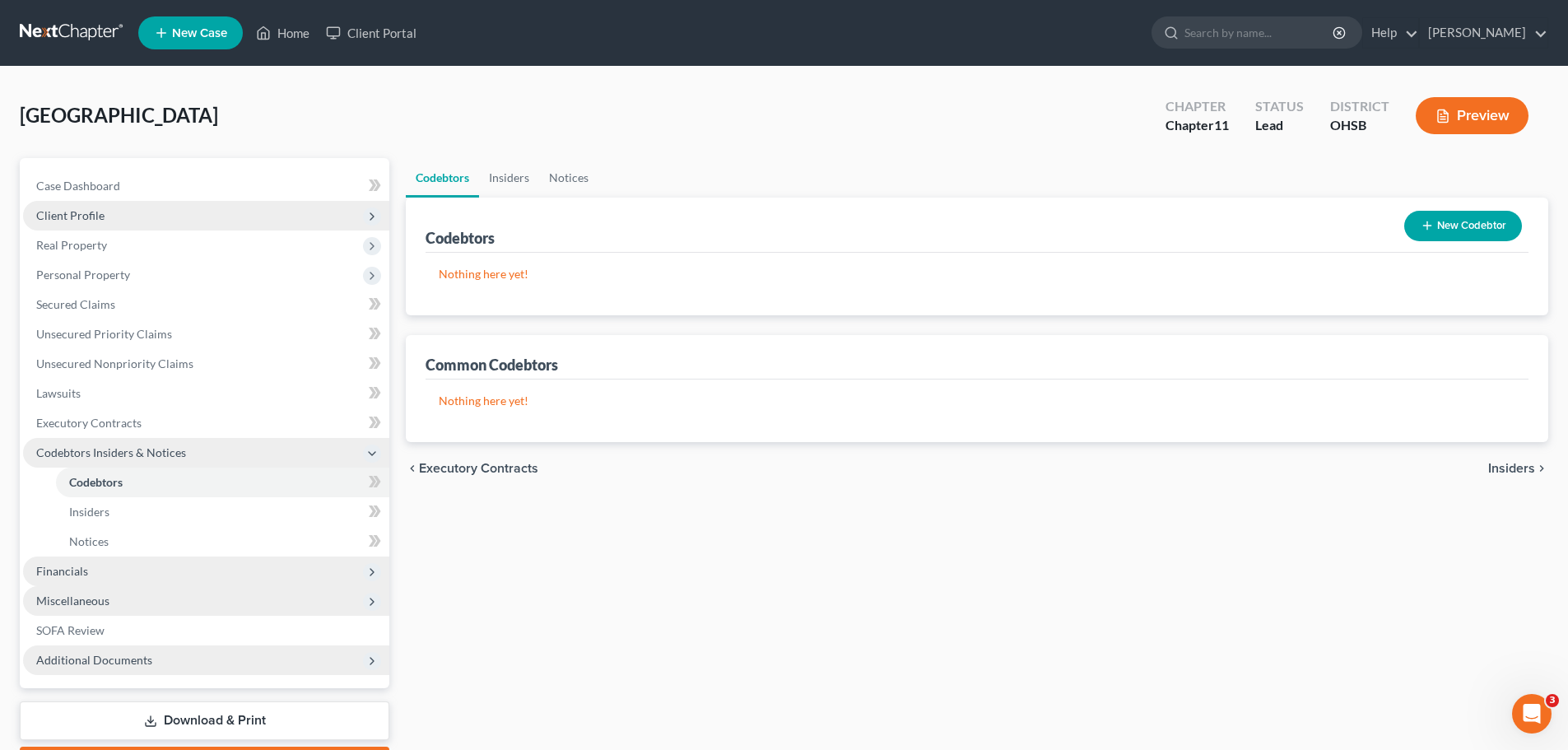
click at [55, 564] on span "Financials" at bounding box center [62, 570] width 52 height 14
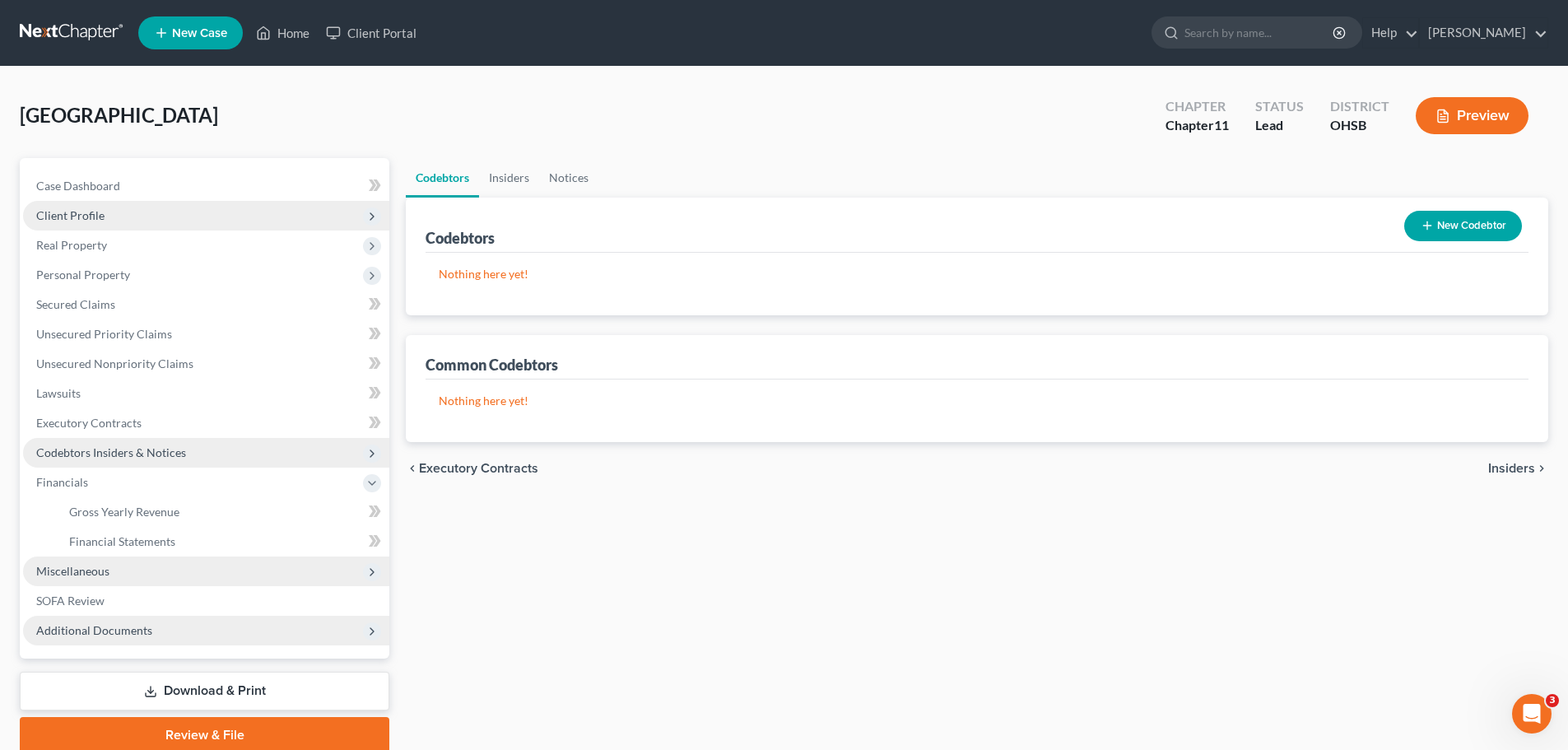
drag, startPoint x: 1527, startPoint y: 456, endPoint x: 1526, endPoint y: 469, distance: 13.0
click at [1527, 465] on div "chevron_left Executory Contracts Insiders chevron_right" at bounding box center [977, 468] width 1143 height 53
click at [1524, 469] on span "Insiders" at bounding box center [1511, 469] width 47 height 13
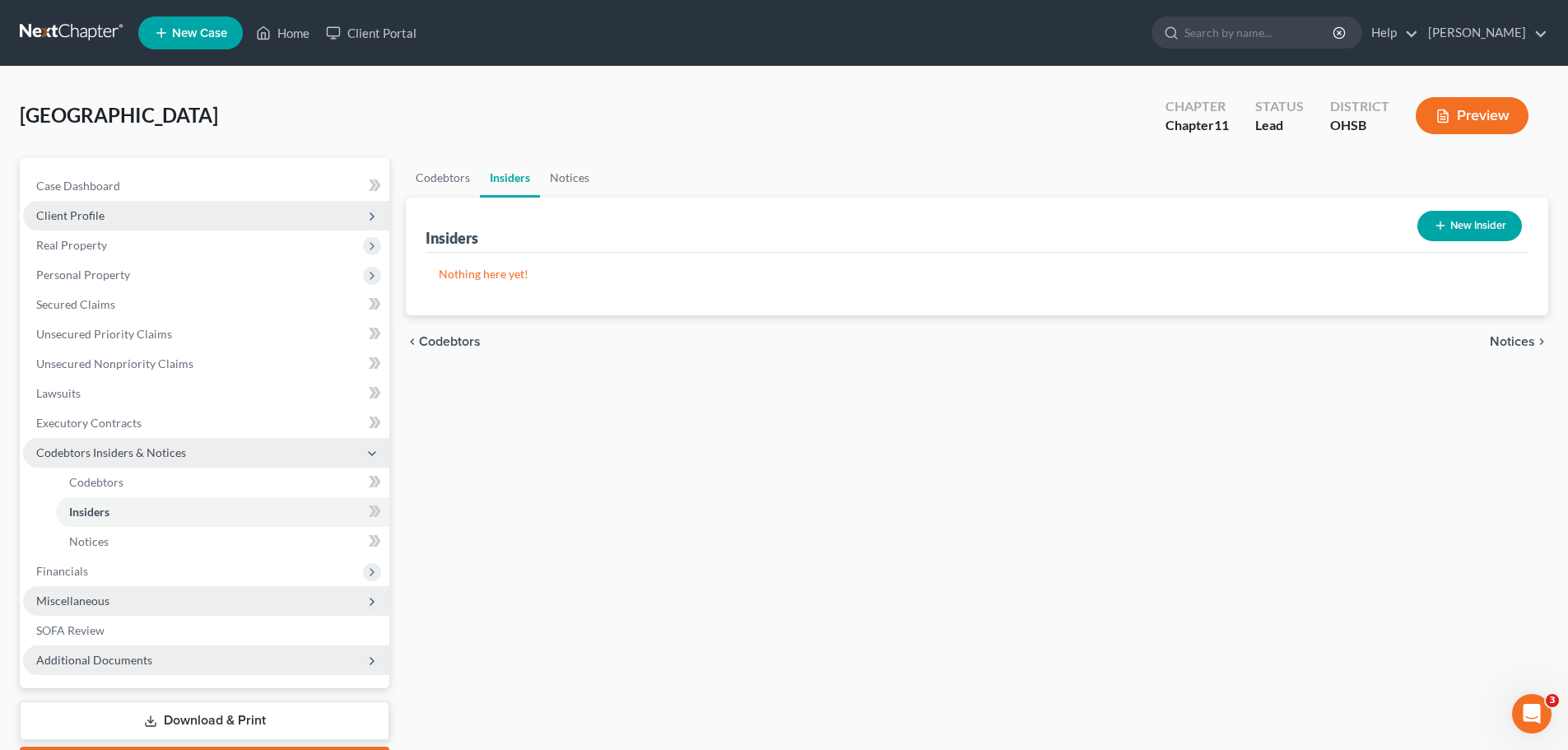
click at [1524, 469] on div "Codebtors Insiders Notices Insiders New Insider Nothing here yet! Name Amount P…" at bounding box center [977, 471] width 1159 height 625
click at [1508, 343] on span "Notices" at bounding box center [1512, 342] width 46 height 13
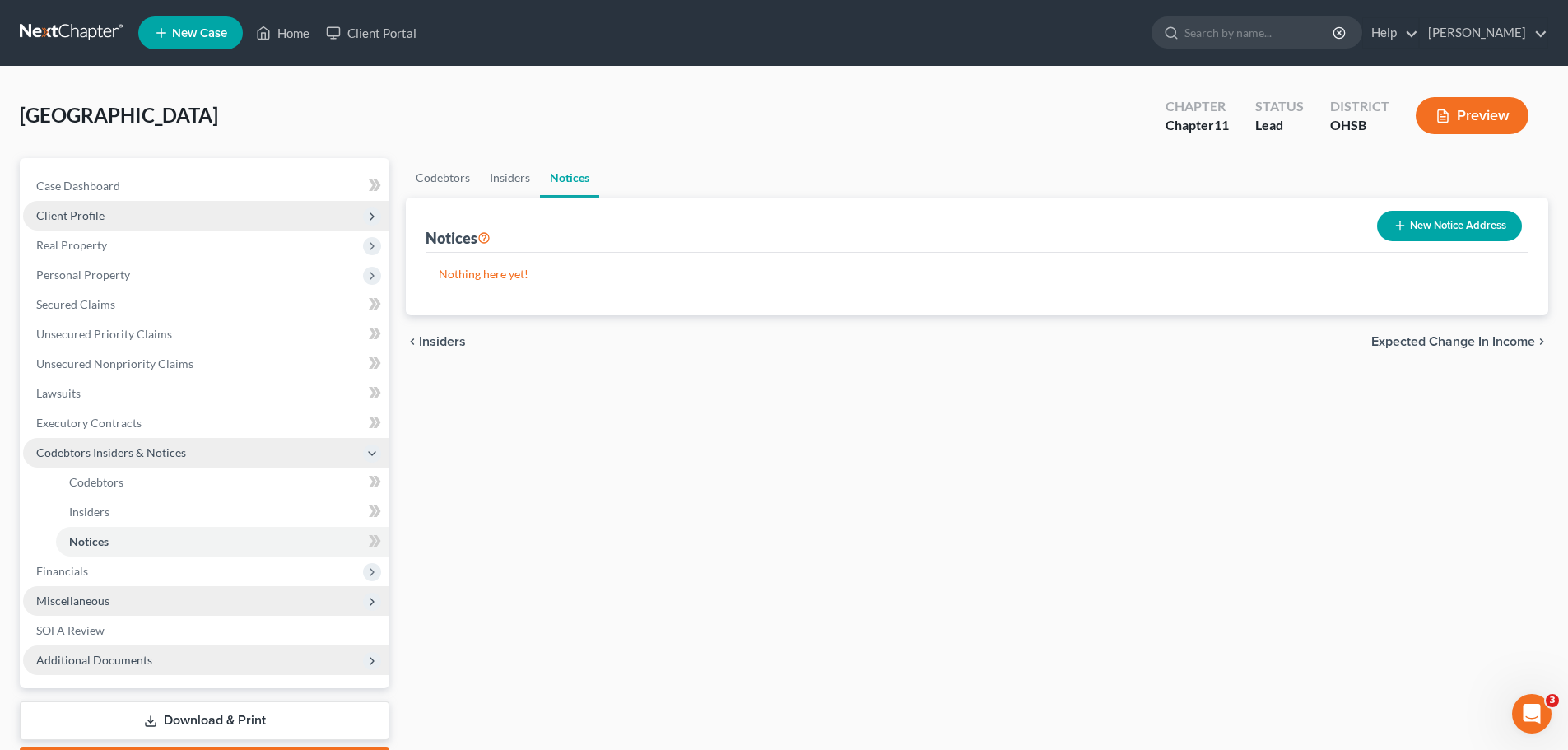
click at [1508, 343] on span "Expected Change in Income" at bounding box center [1454, 342] width 164 height 13
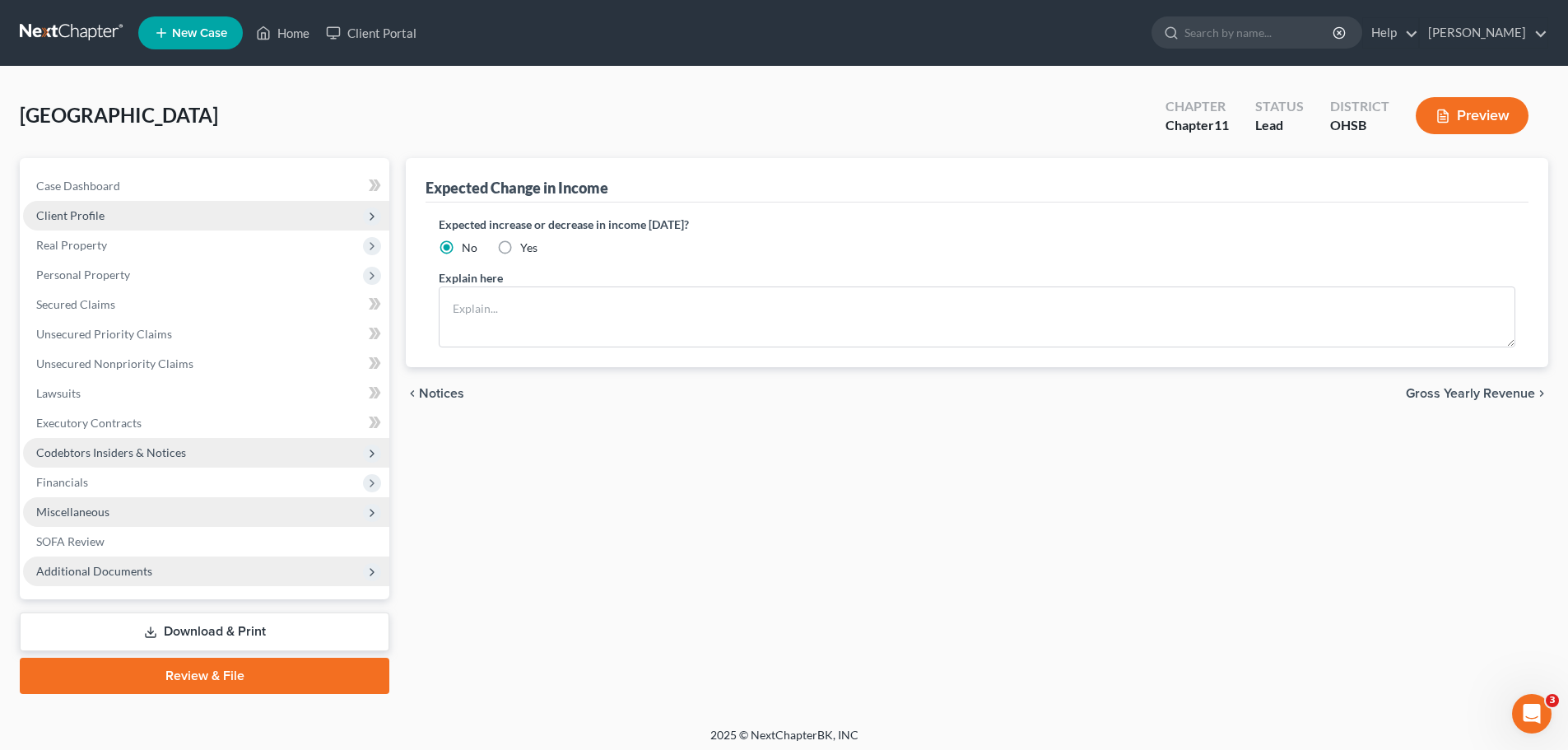
click at [79, 449] on span "Codebtors Insiders & Notices" at bounding box center [111, 452] width 150 height 14
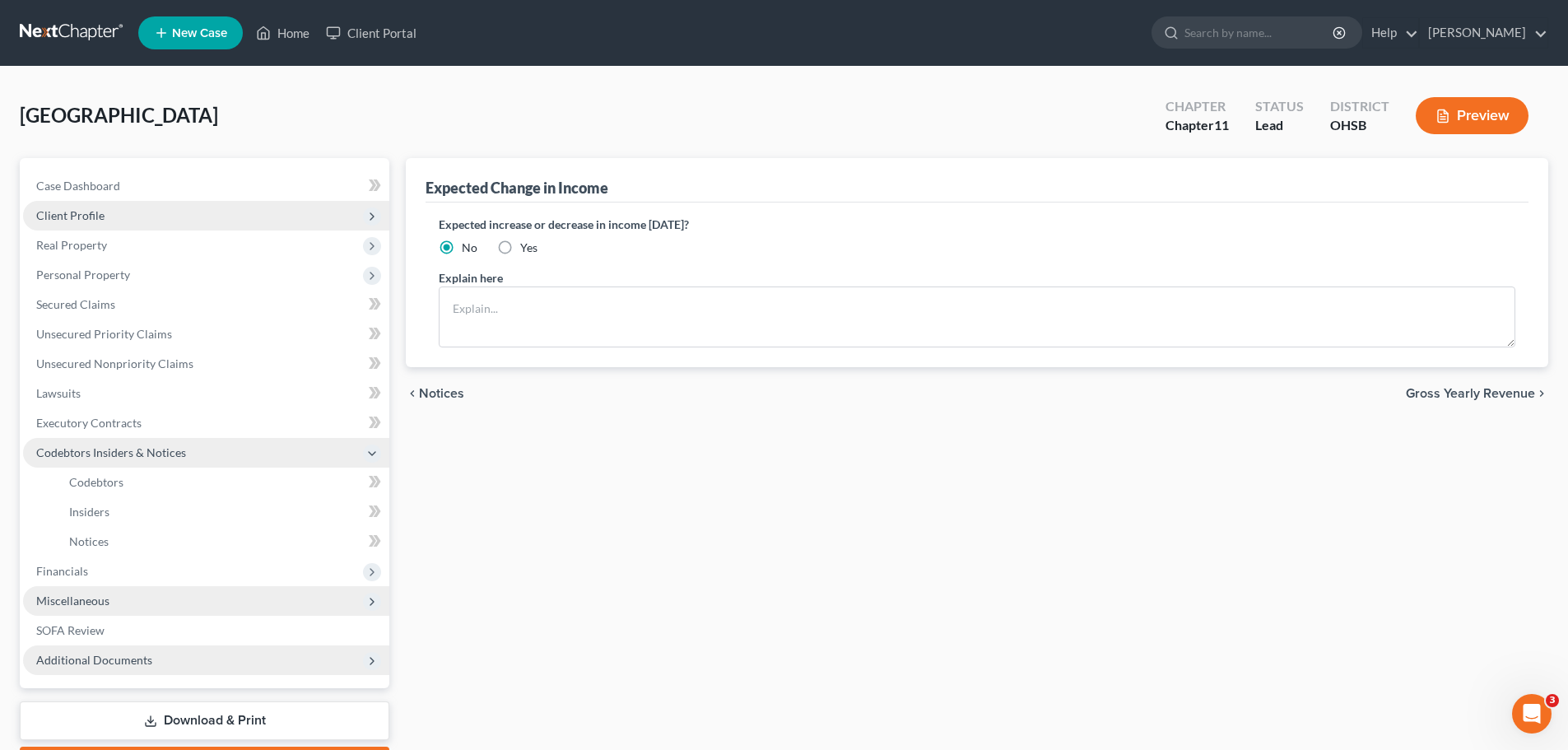
click at [79, 449] on span "Codebtors Insiders & Notices" at bounding box center [111, 452] width 150 height 14
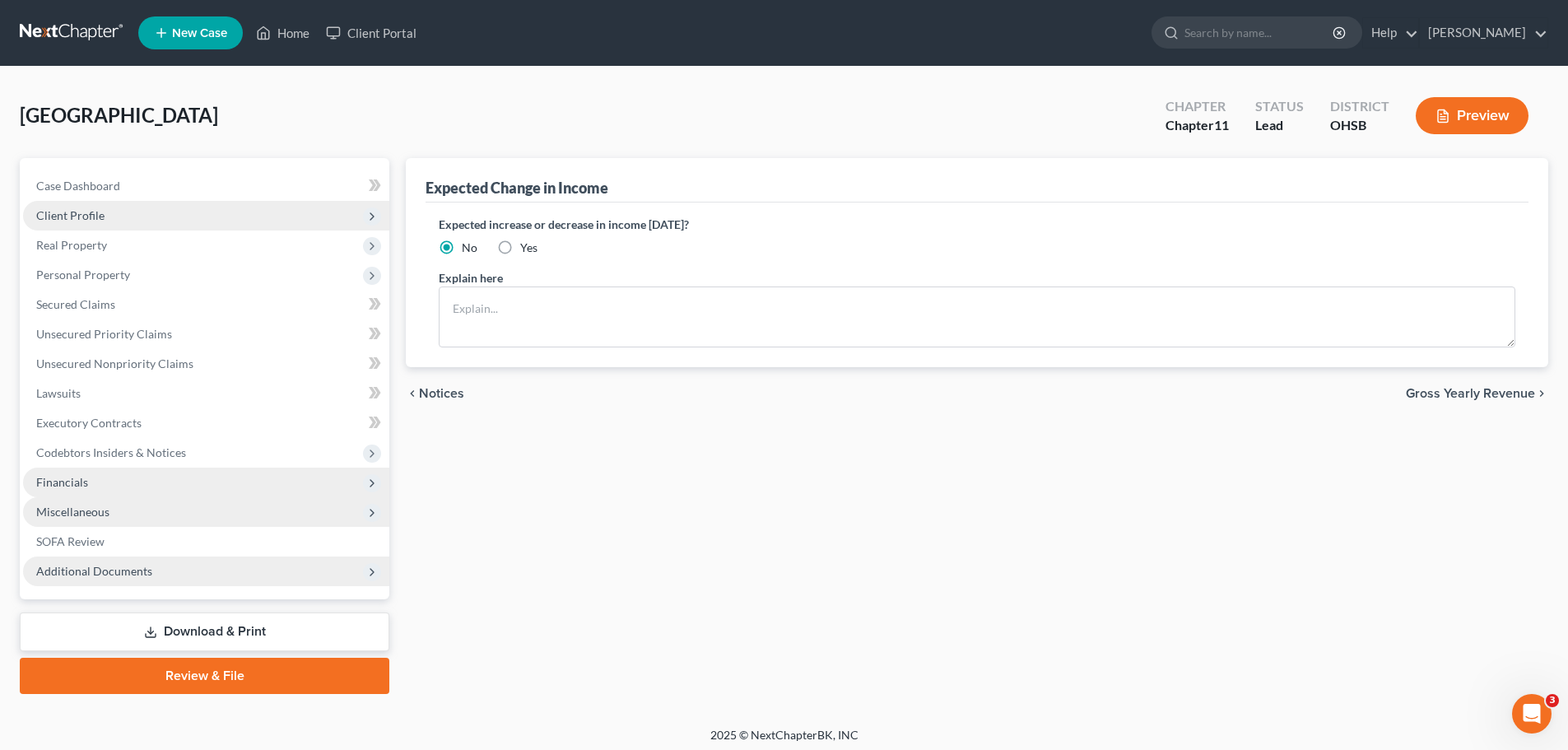
click at [62, 484] on span "Financials" at bounding box center [62, 482] width 52 height 14
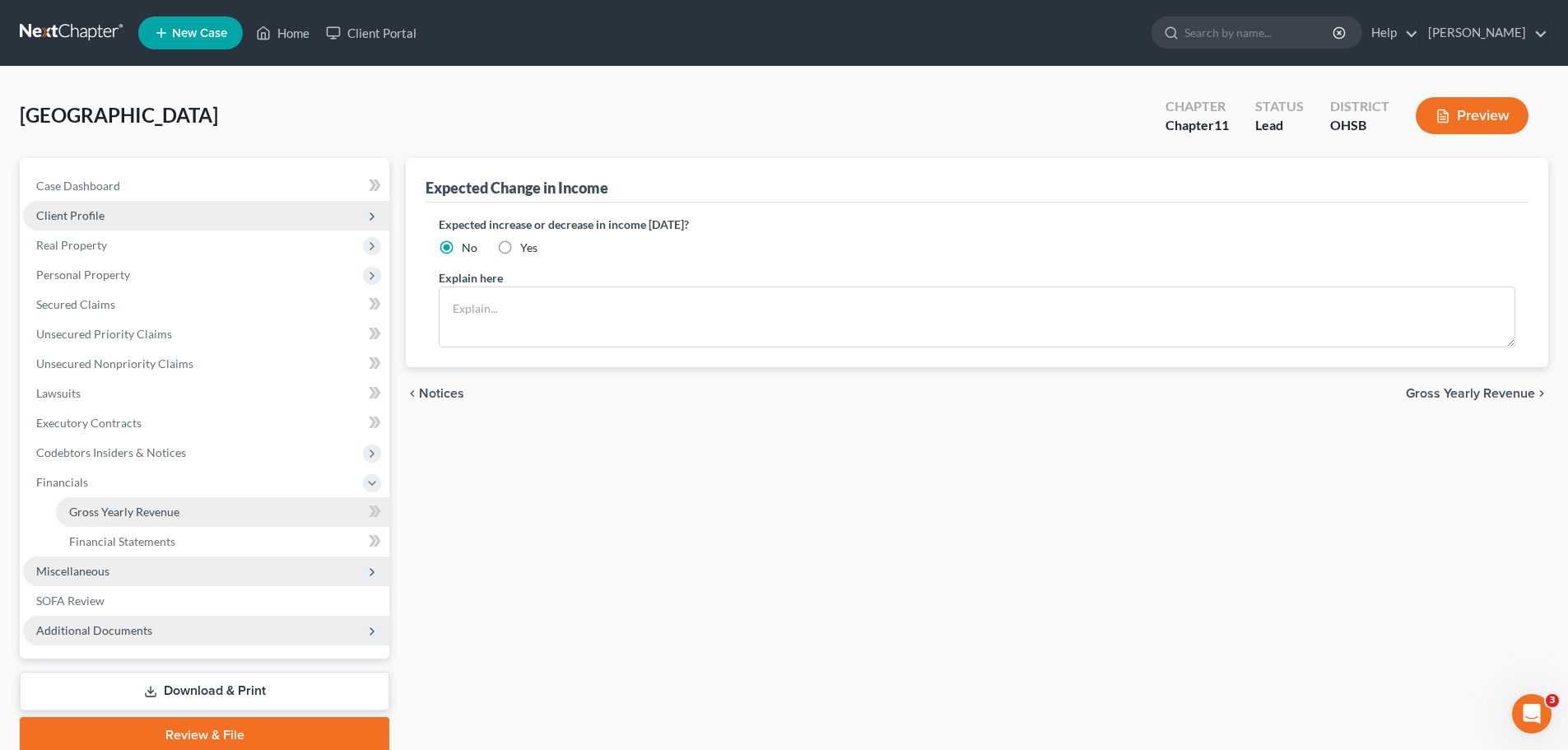
click at [108, 519] on link "Gross Yearly Revenue" at bounding box center [222, 513] width 333 height 30
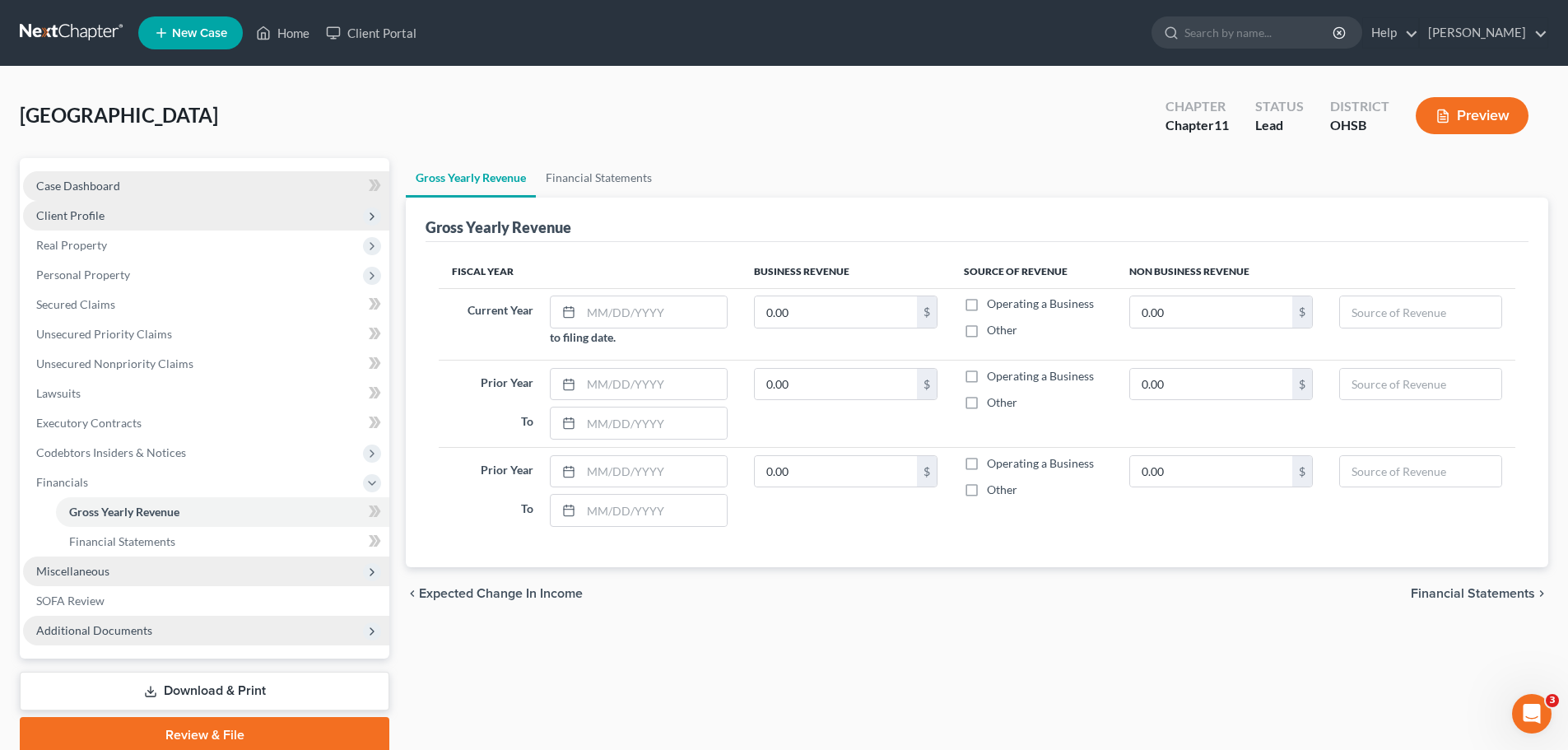
click at [108, 179] on span "Case Dashboard" at bounding box center [78, 185] width 84 height 14
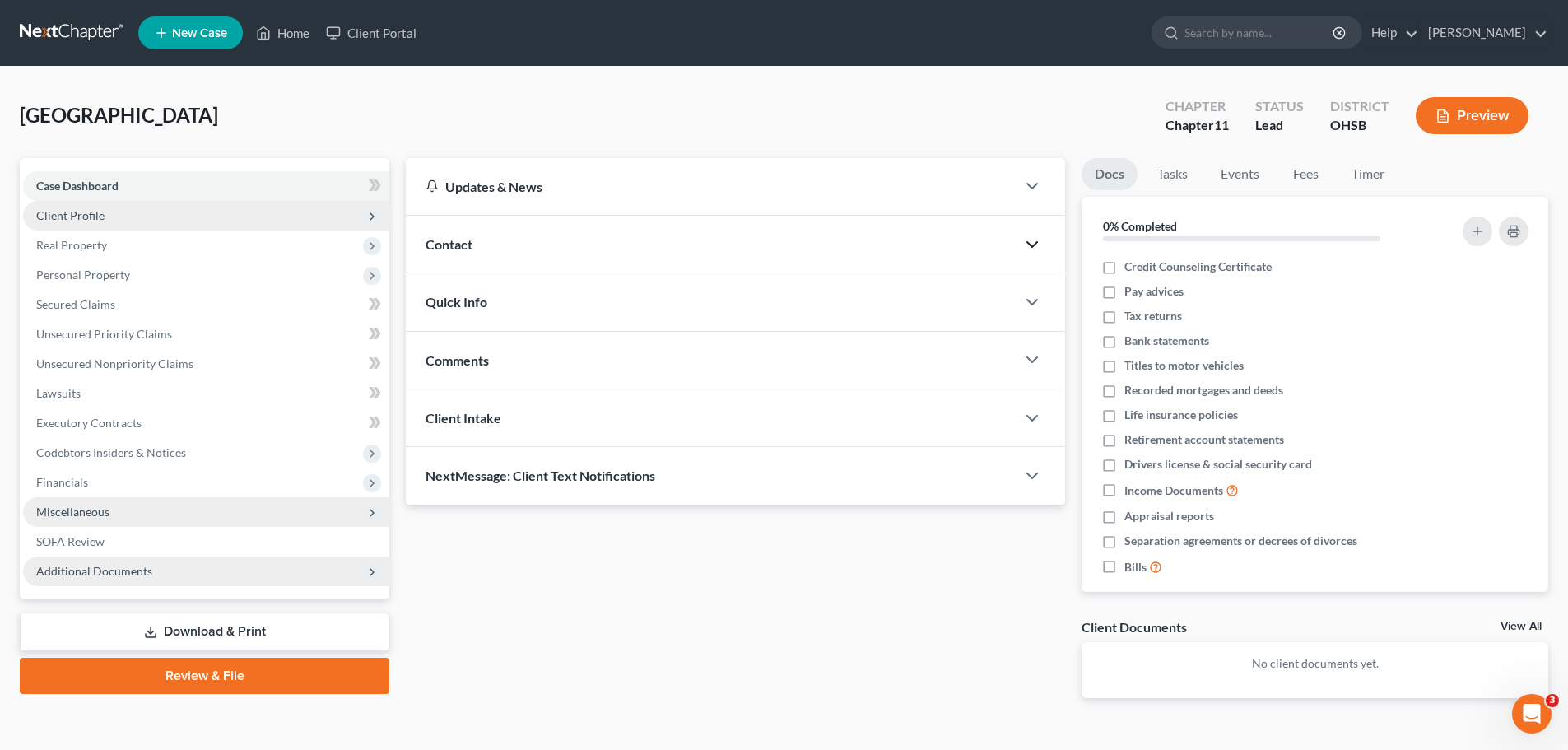
click at [1029, 246] on icon "button" at bounding box center [1031, 244] width 20 height 20
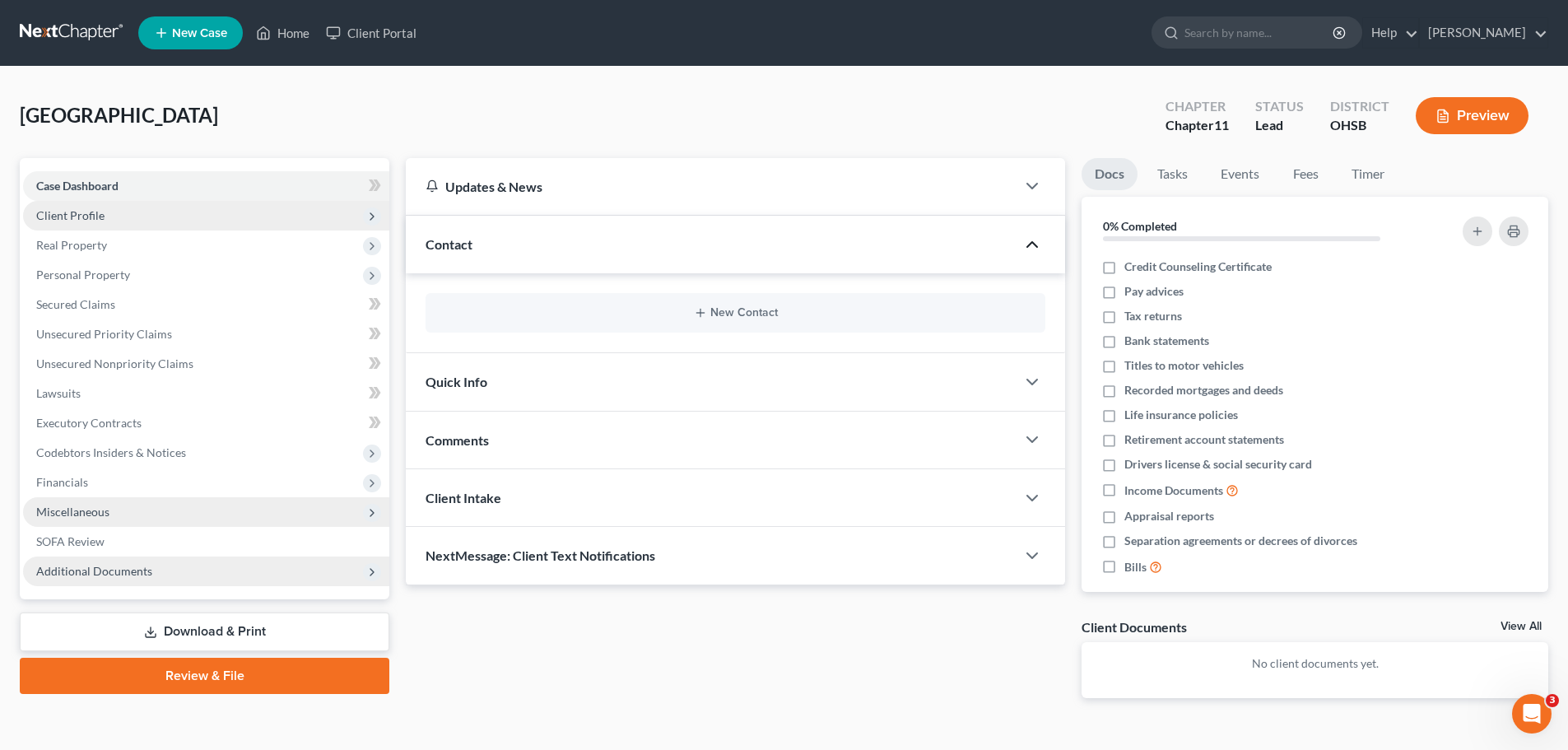
click at [1029, 246] on polyline "button" at bounding box center [1032, 244] width 10 height 5
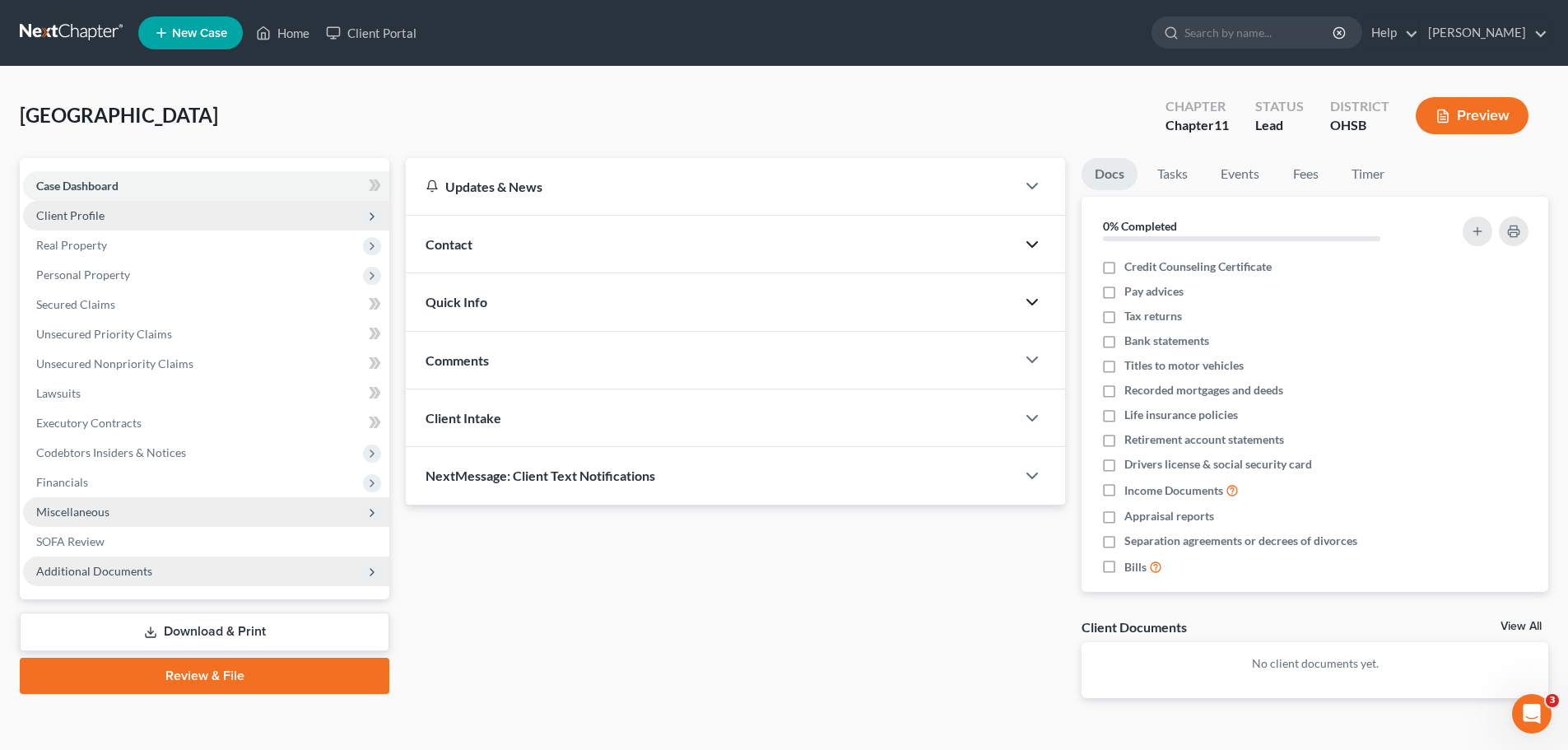
click at [1028, 296] on icon "button" at bounding box center [1031, 301] width 20 height 20
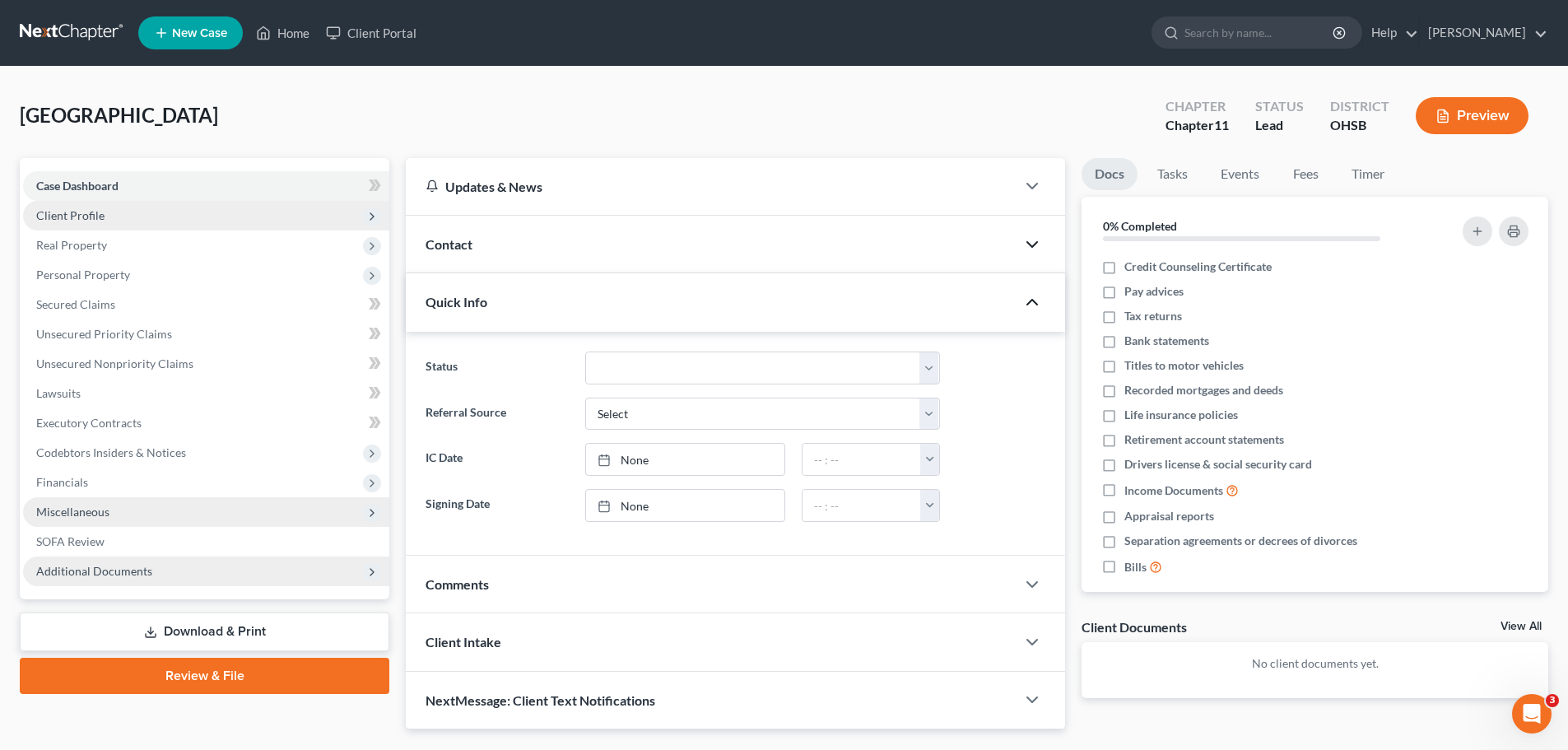
click at [1026, 312] on icon "button" at bounding box center [1031, 301] width 20 height 20
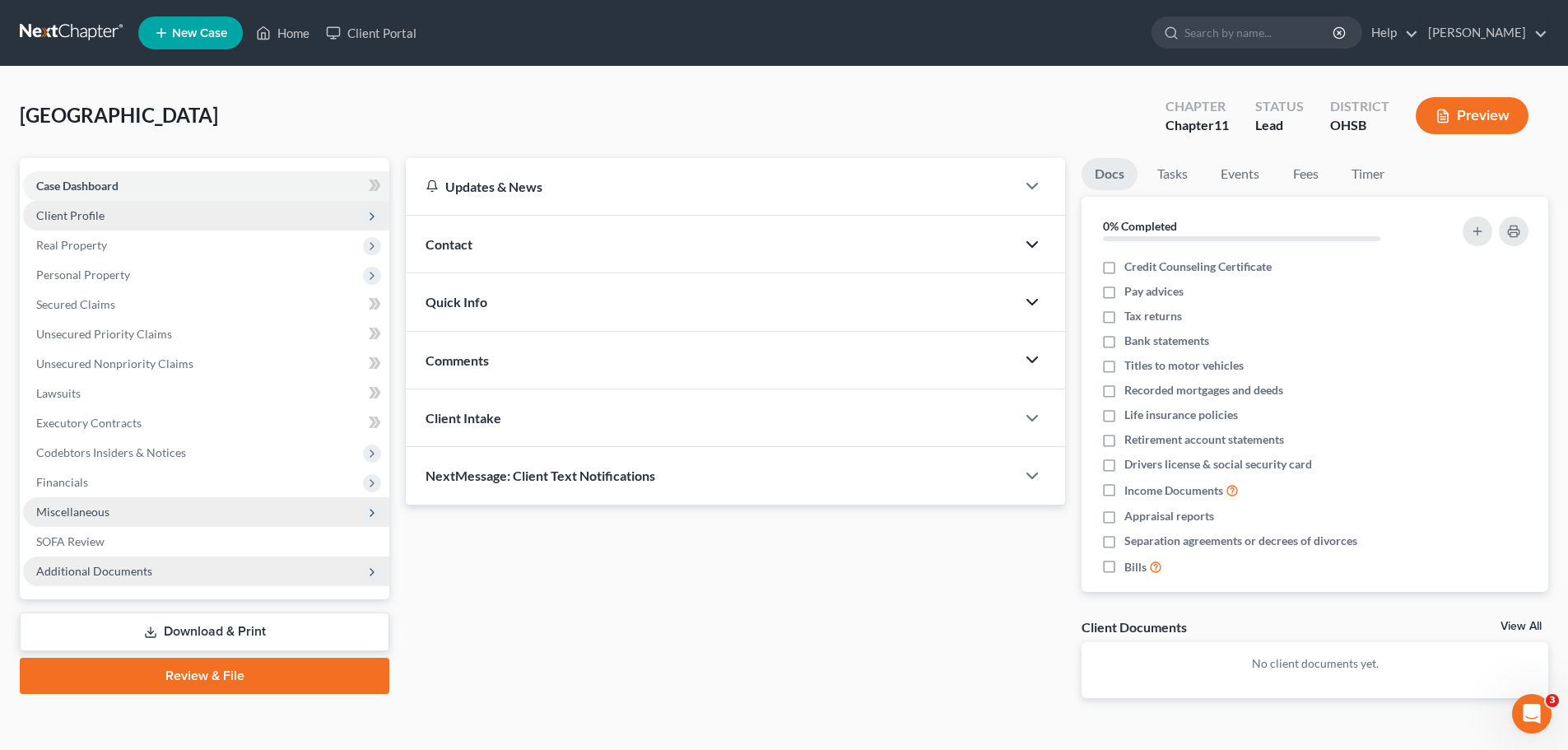
click at [1030, 355] on icon "button" at bounding box center [1031, 359] width 20 height 20
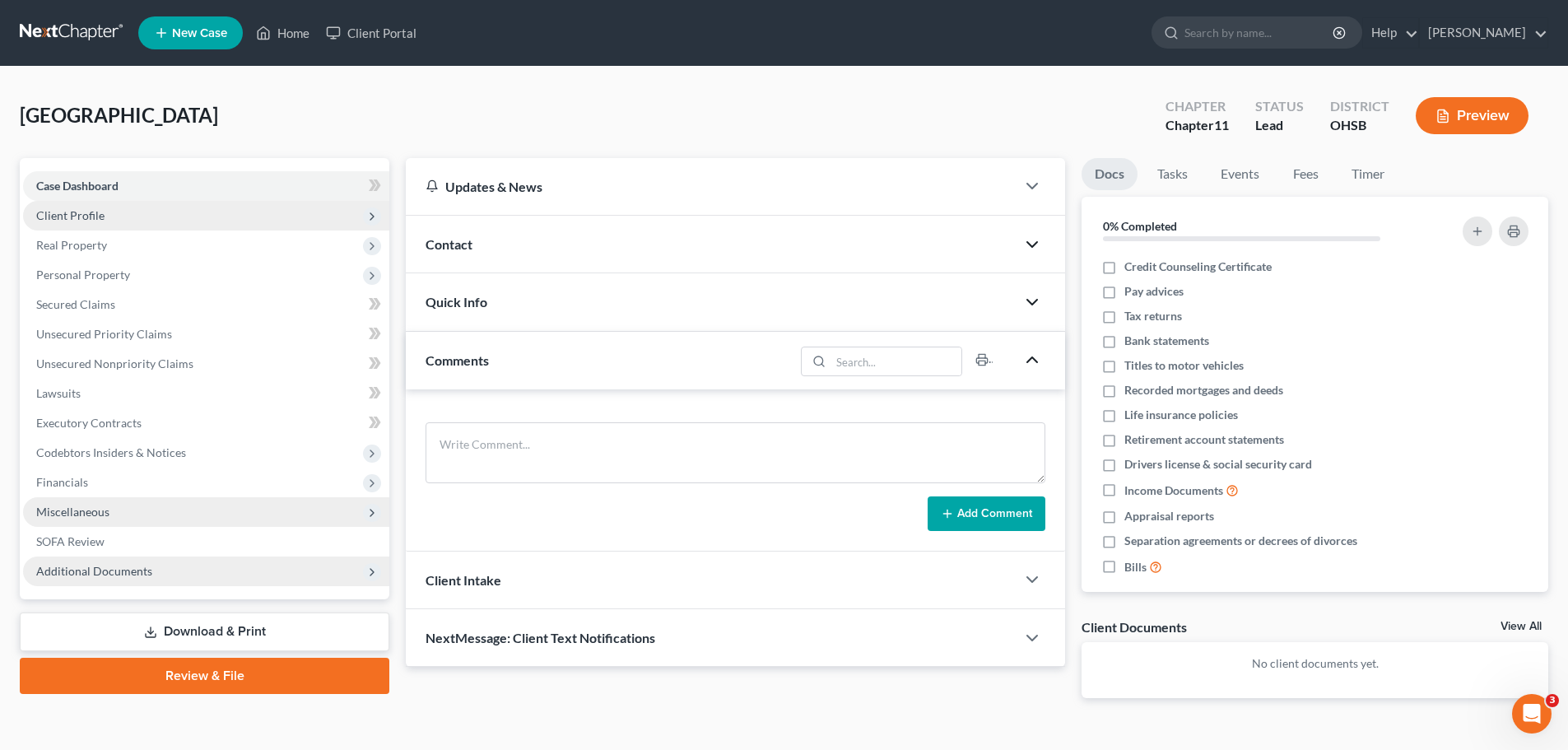
click at [1030, 355] on icon "button" at bounding box center [1031, 359] width 20 height 20
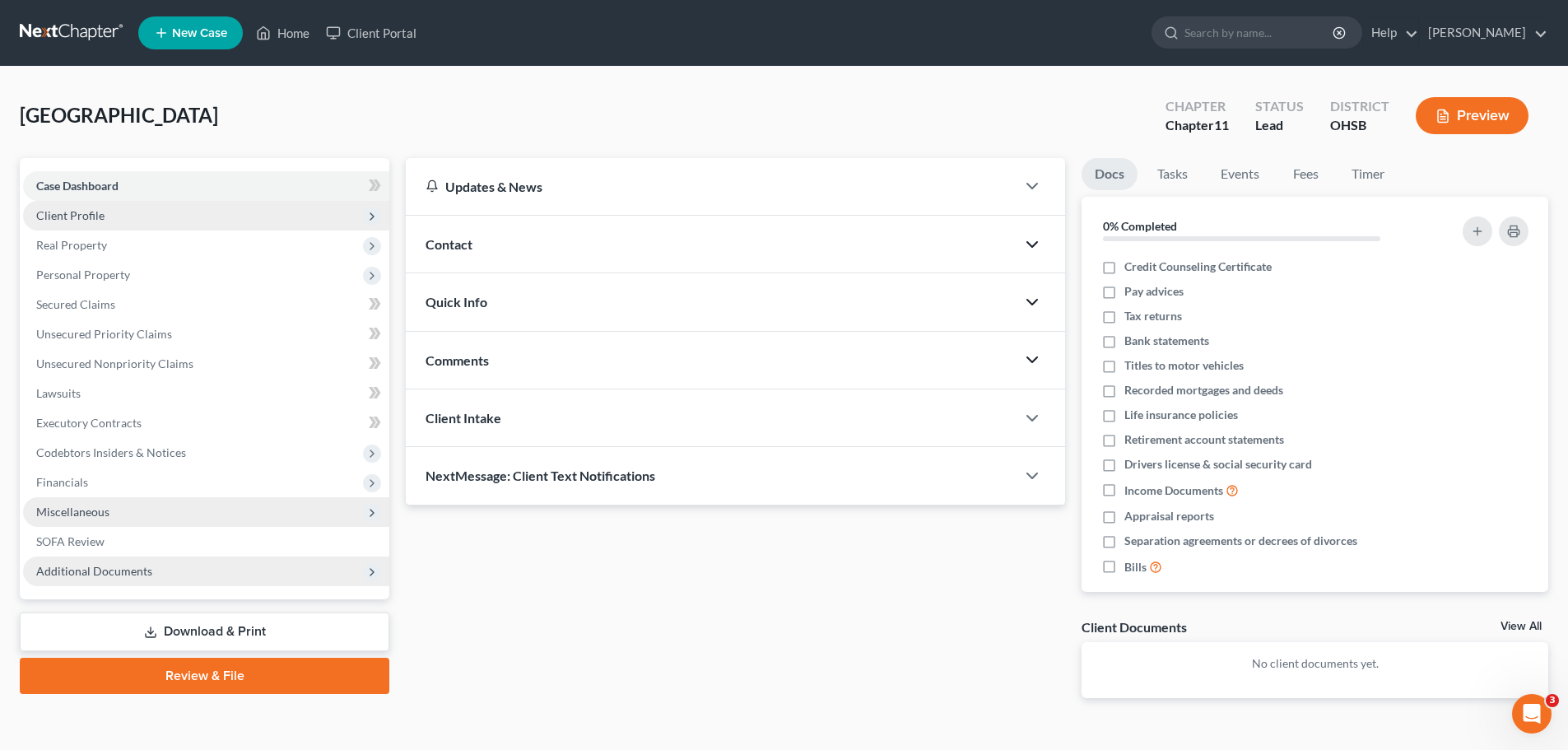
click at [1020, 403] on div at bounding box center [1040, 418] width 49 height 33
click at [1020, 421] on div at bounding box center [1040, 418] width 49 height 33
click at [1029, 421] on icon "button" at bounding box center [1031, 418] width 20 height 20
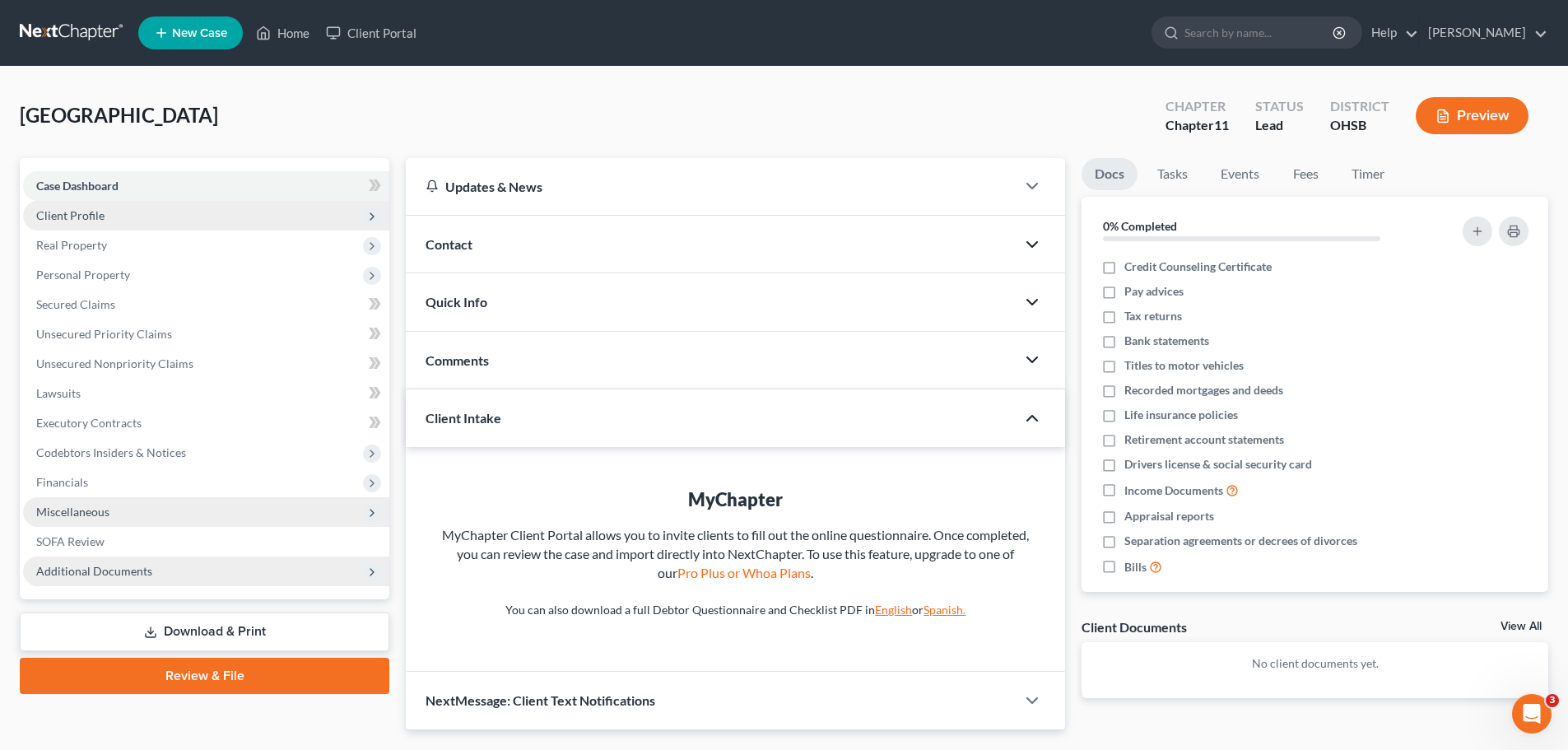
click at [1029, 421] on icon "button" at bounding box center [1031, 418] width 20 height 20
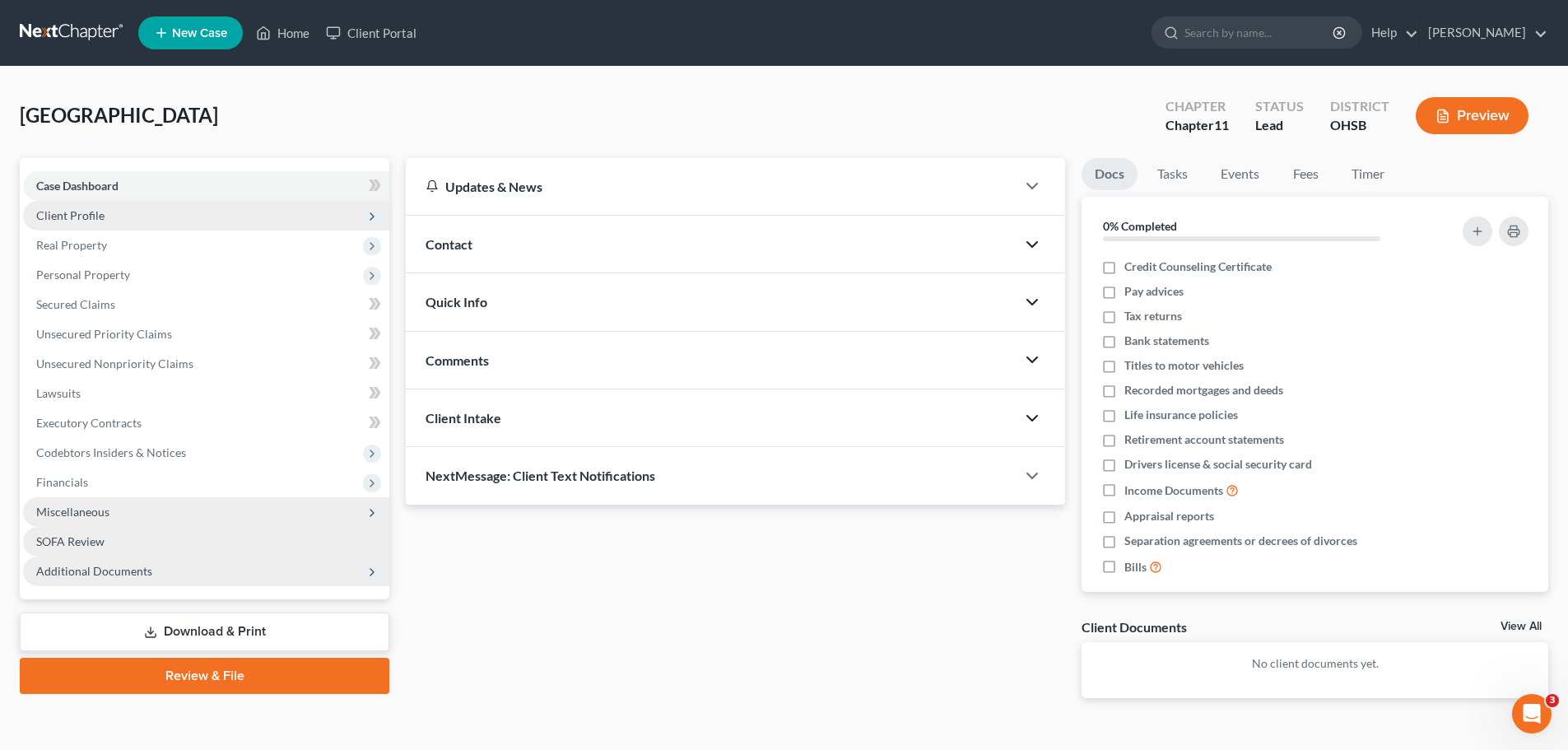
click at [94, 549] on link "SOFA Review" at bounding box center [206, 542] width 366 height 30
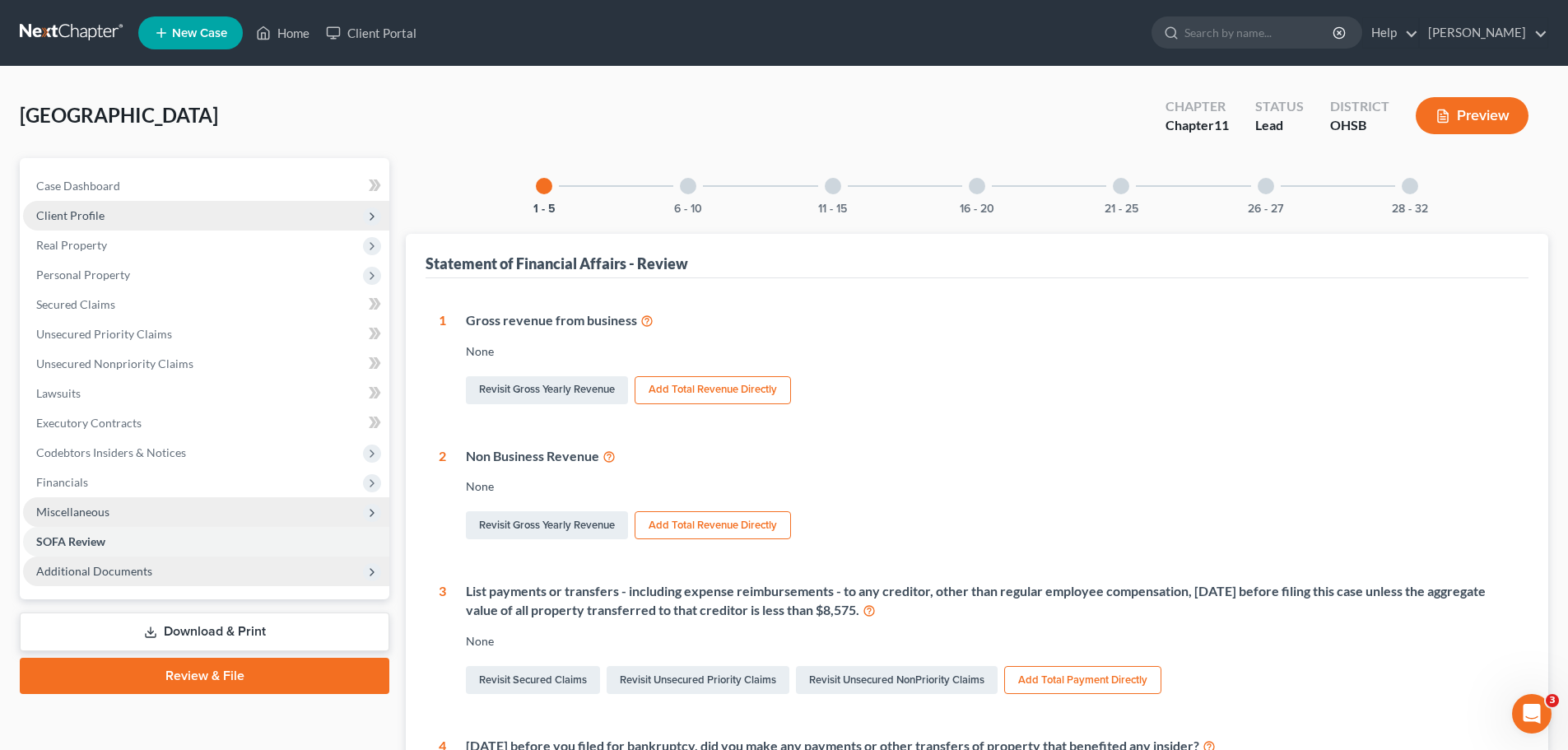
click at [80, 502] on span "Miscellaneous" at bounding box center [206, 513] width 366 height 30
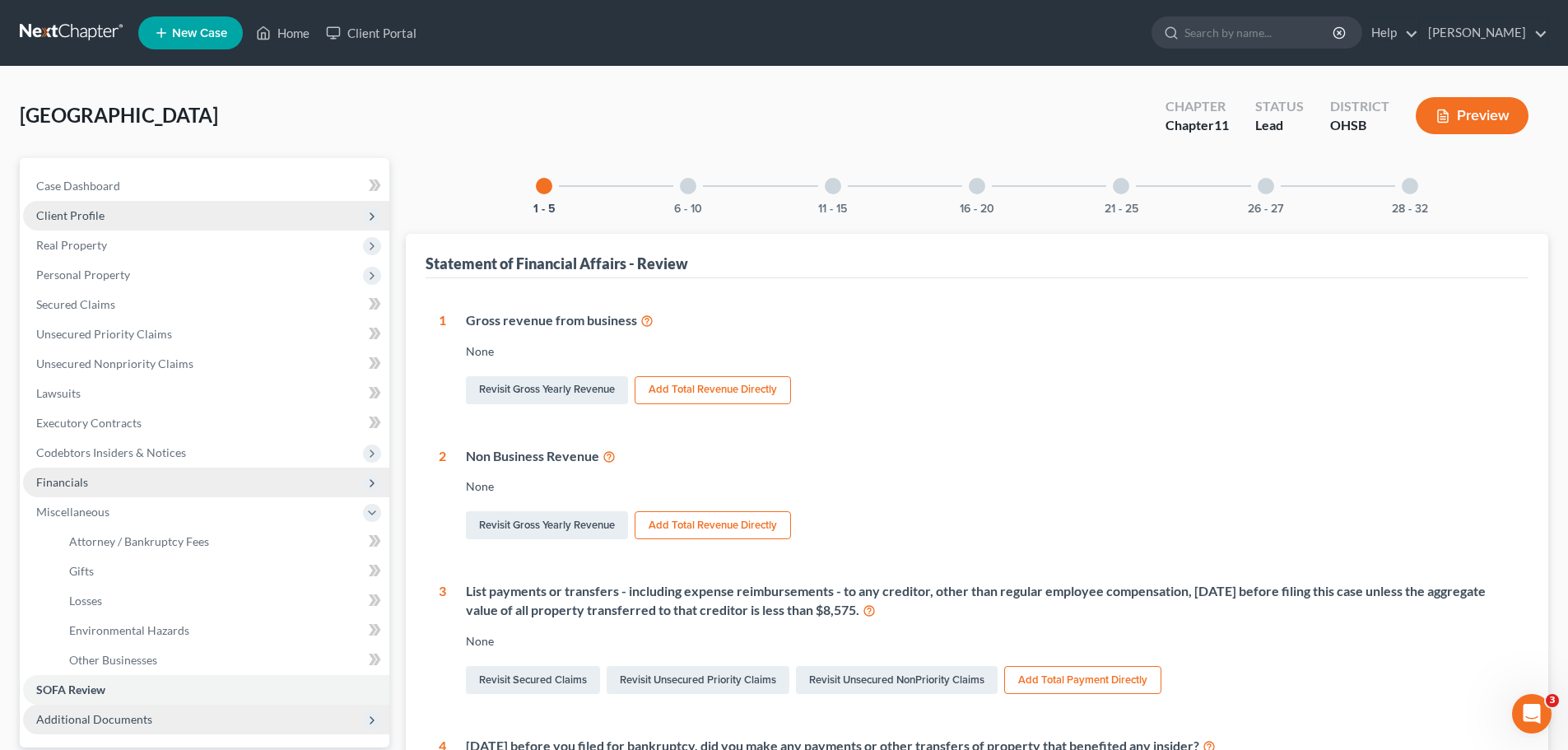
click at [67, 481] on span "Financials" at bounding box center [62, 482] width 52 height 14
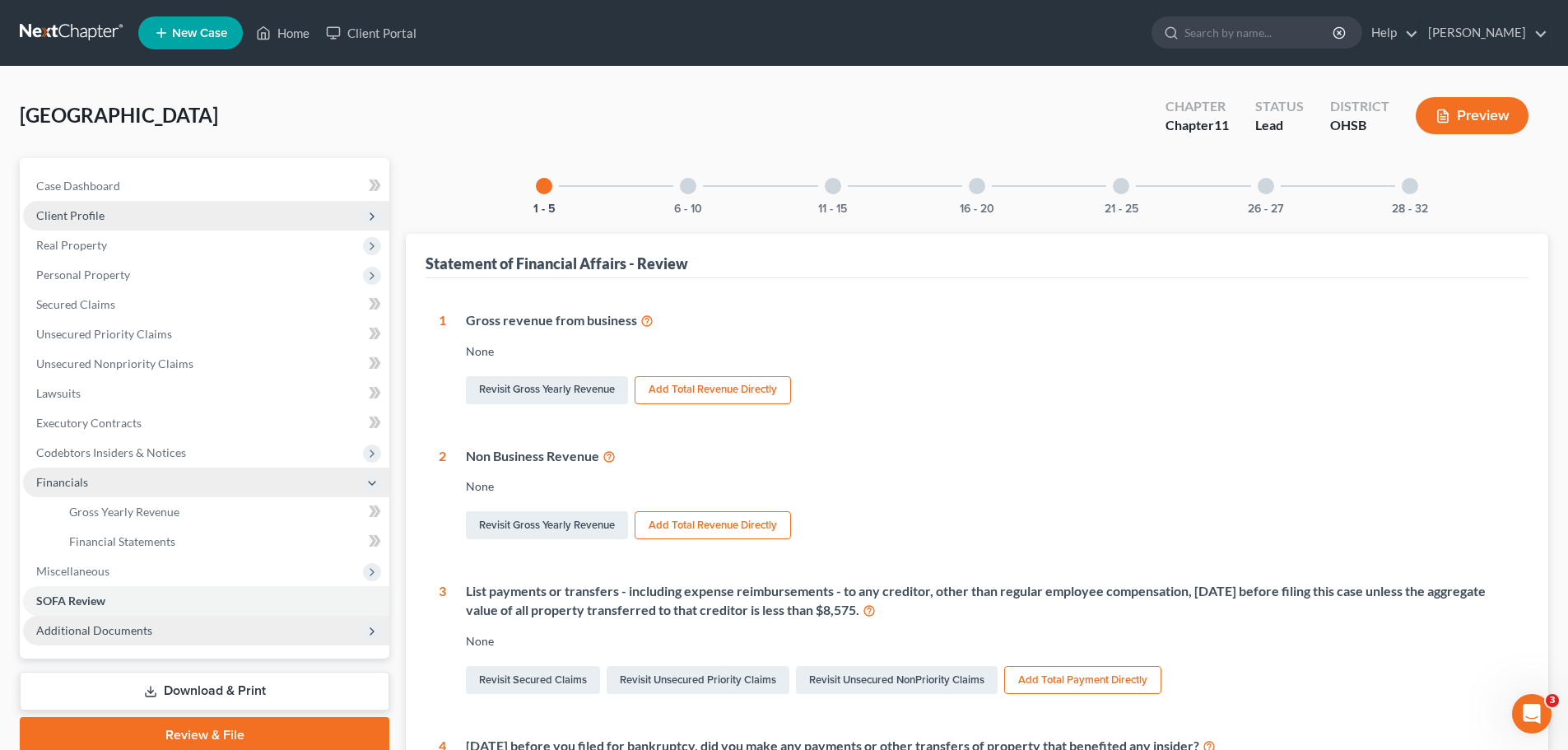
click at [59, 476] on span "Financials" at bounding box center [62, 482] width 52 height 14
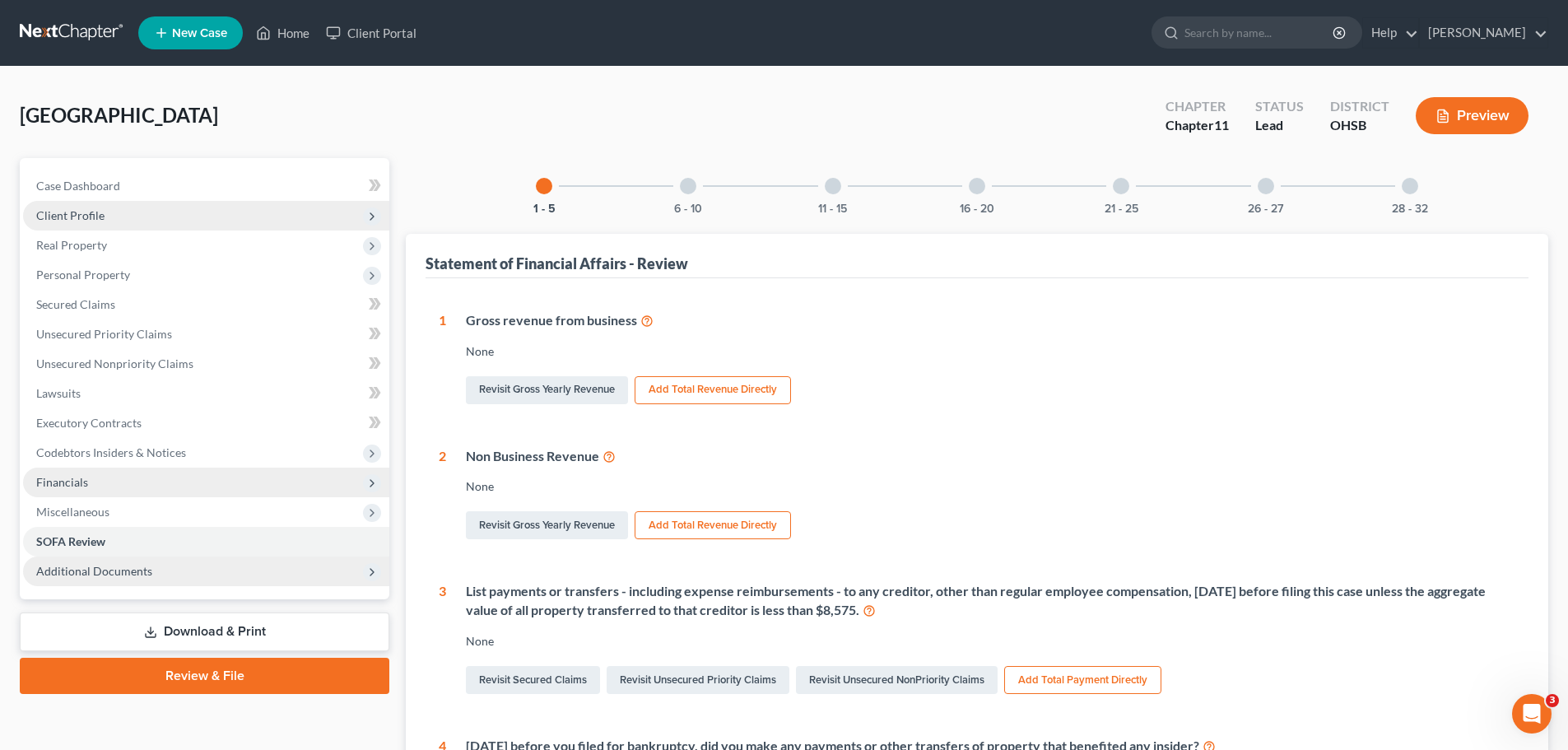
click at [59, 476] on span "Financials" at bounding box center [62, 482] width 52 height 14
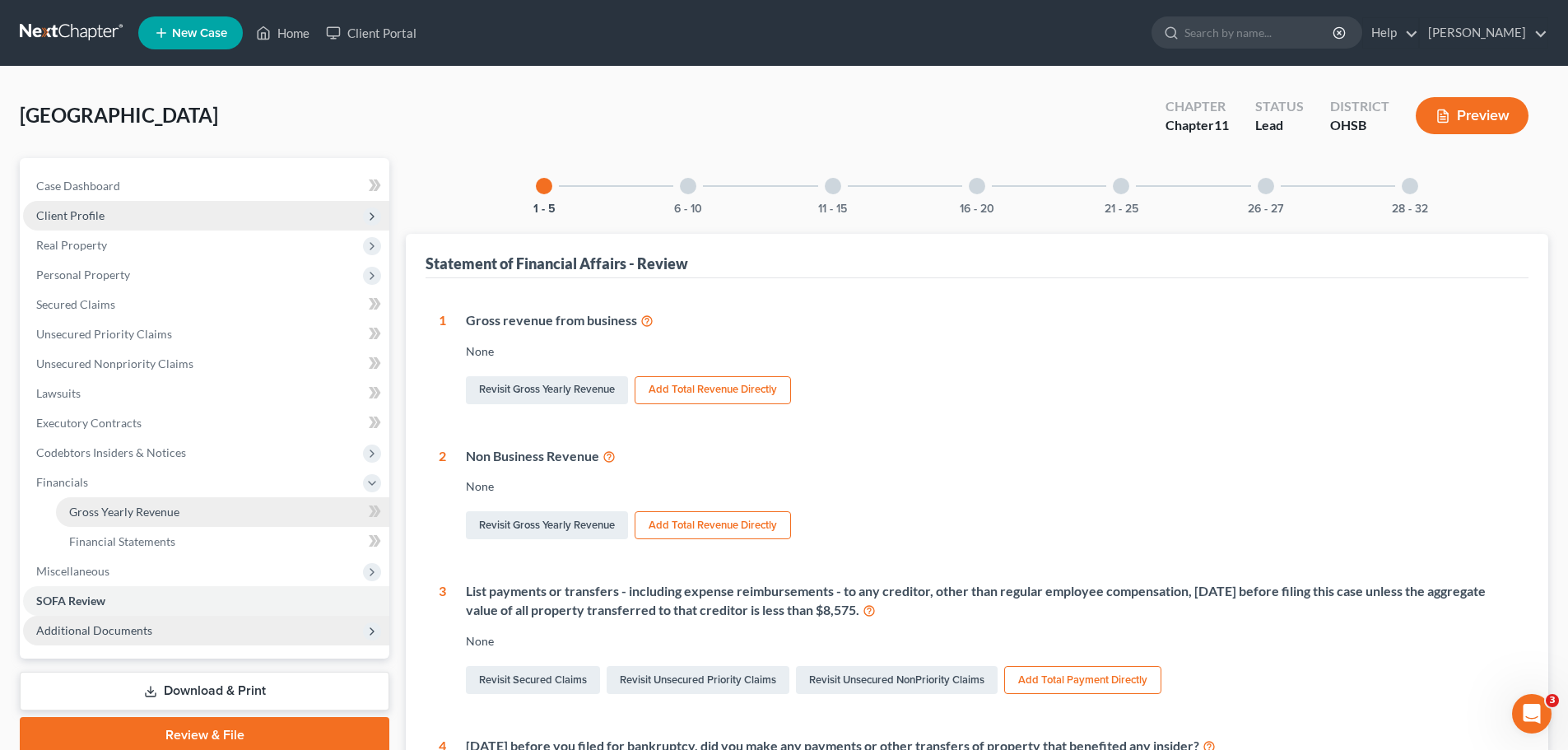
click at [147, 510] on span "Gross Yearly Revenue" at bounding box center [124, 512] width 111 height 14
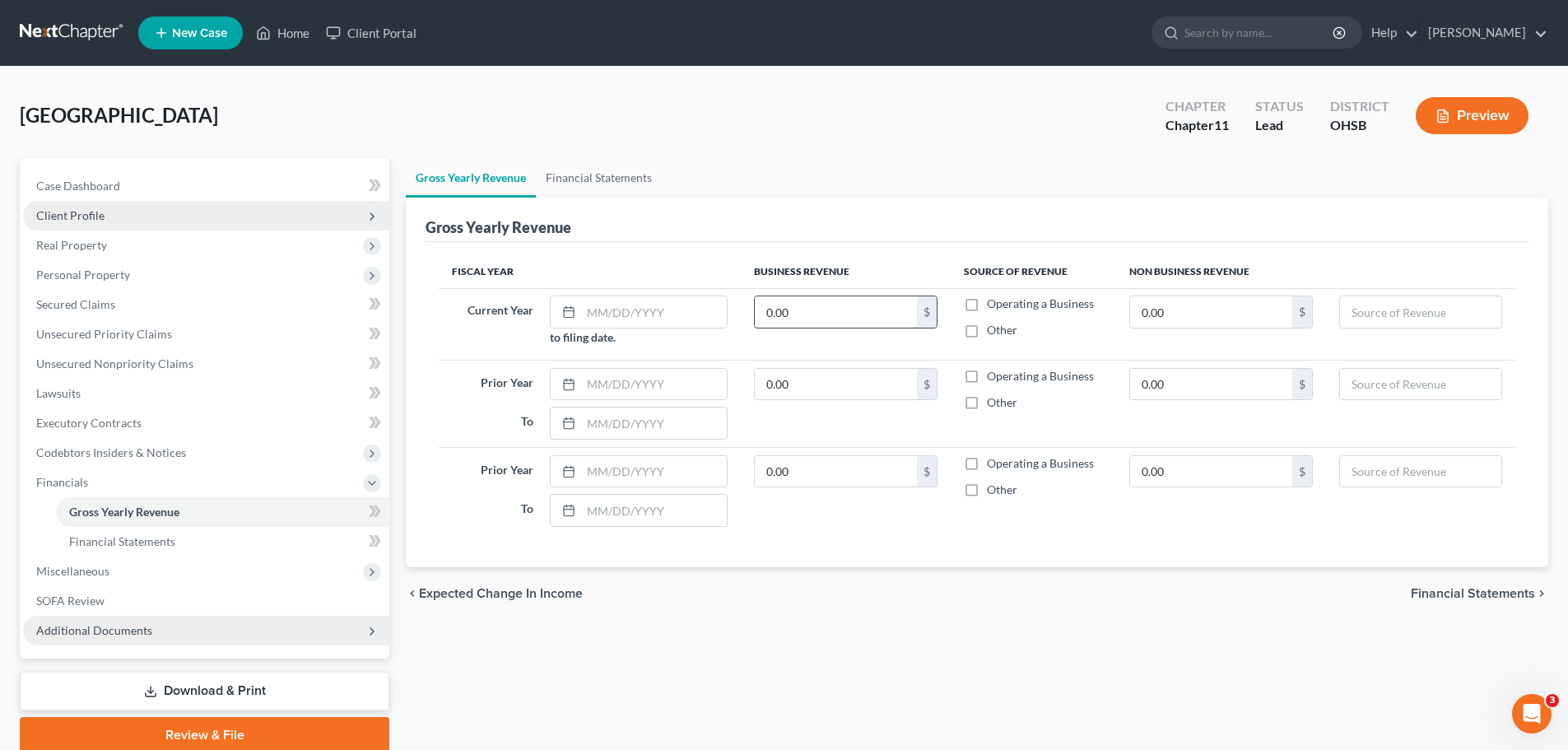
click at [822, 319] on input "0.00" at bounding box center [836, 313] width 162 height 32
type input "225,000"
click at [987, 304] on label "Operating a Business" at bounding box center [1040, 304] width 107 height 17
click at [993, 304] on input "Operating a Business" at bounding box center [999, 301] width 11 height 11
checkbox input "true"
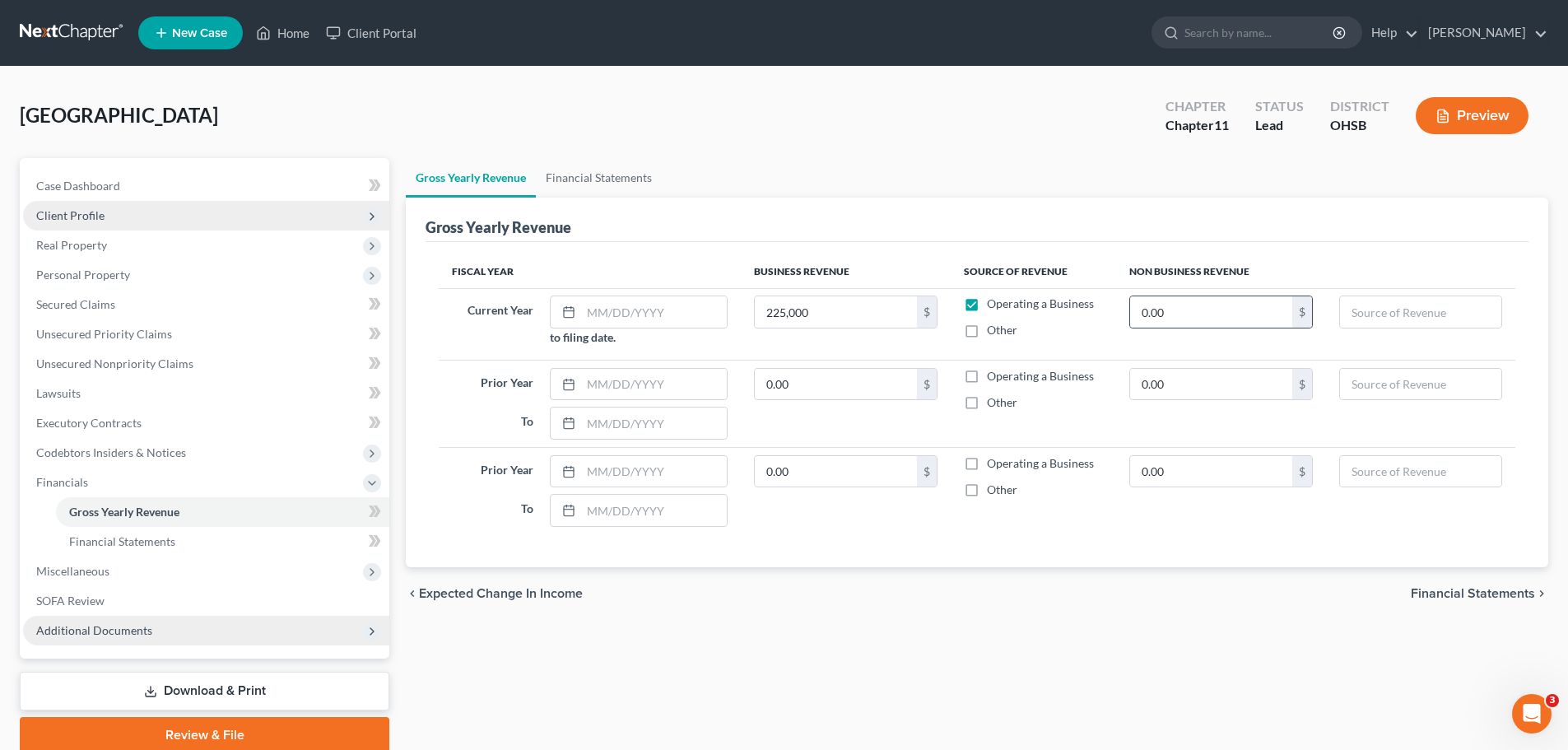
click at [1309, 313] on div "$" at bounding box center [1302, 313] width 20 height 32
click at [1304, 313] on div "$" at bounding box center [1302, 313] width 20 height 32
click at [577, 172] on link "Financial Statements" at bounding box center [598, 178] width 126 height 39
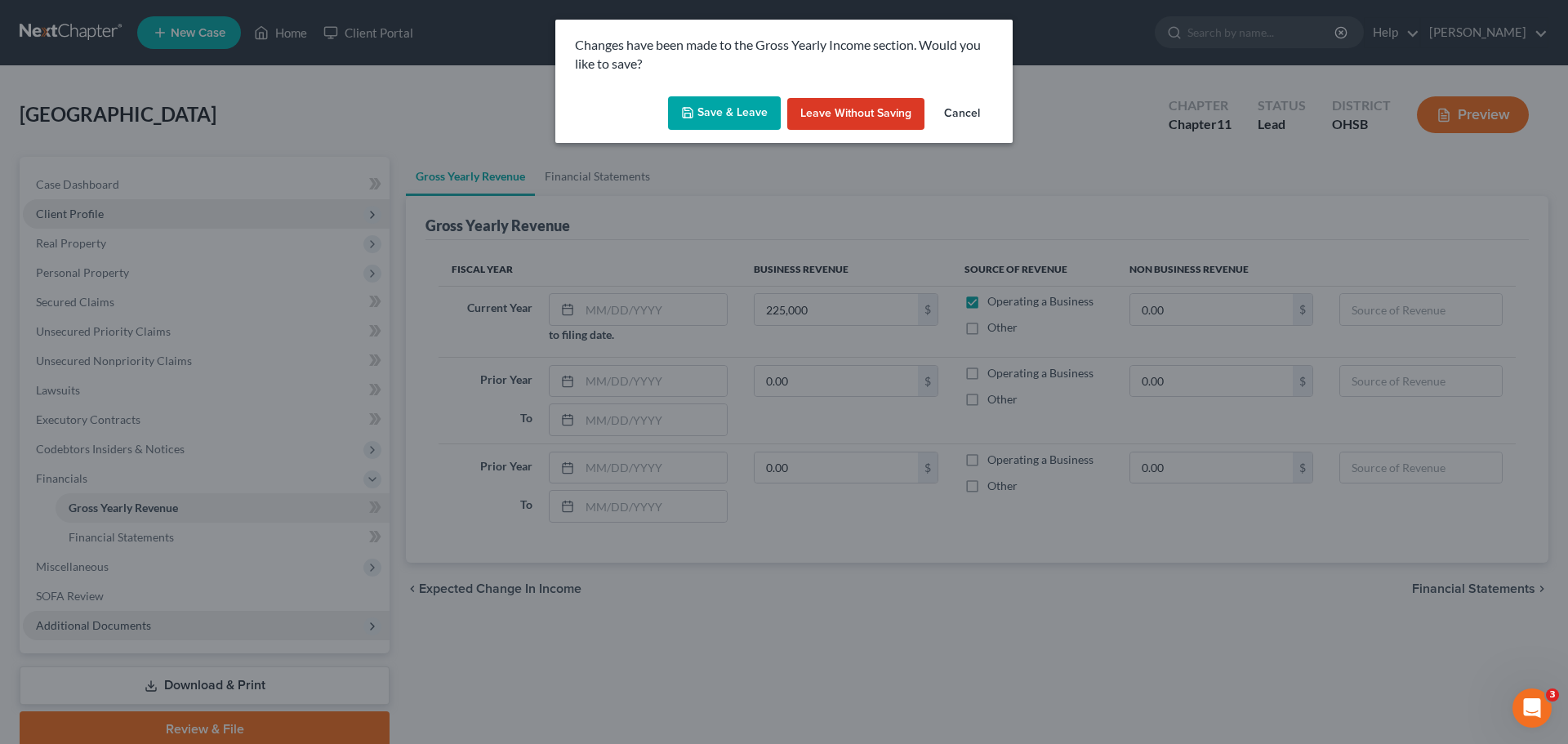
click at [964, 114] on button "Cancel" at bounding box center [962, 114] width 62 height 32
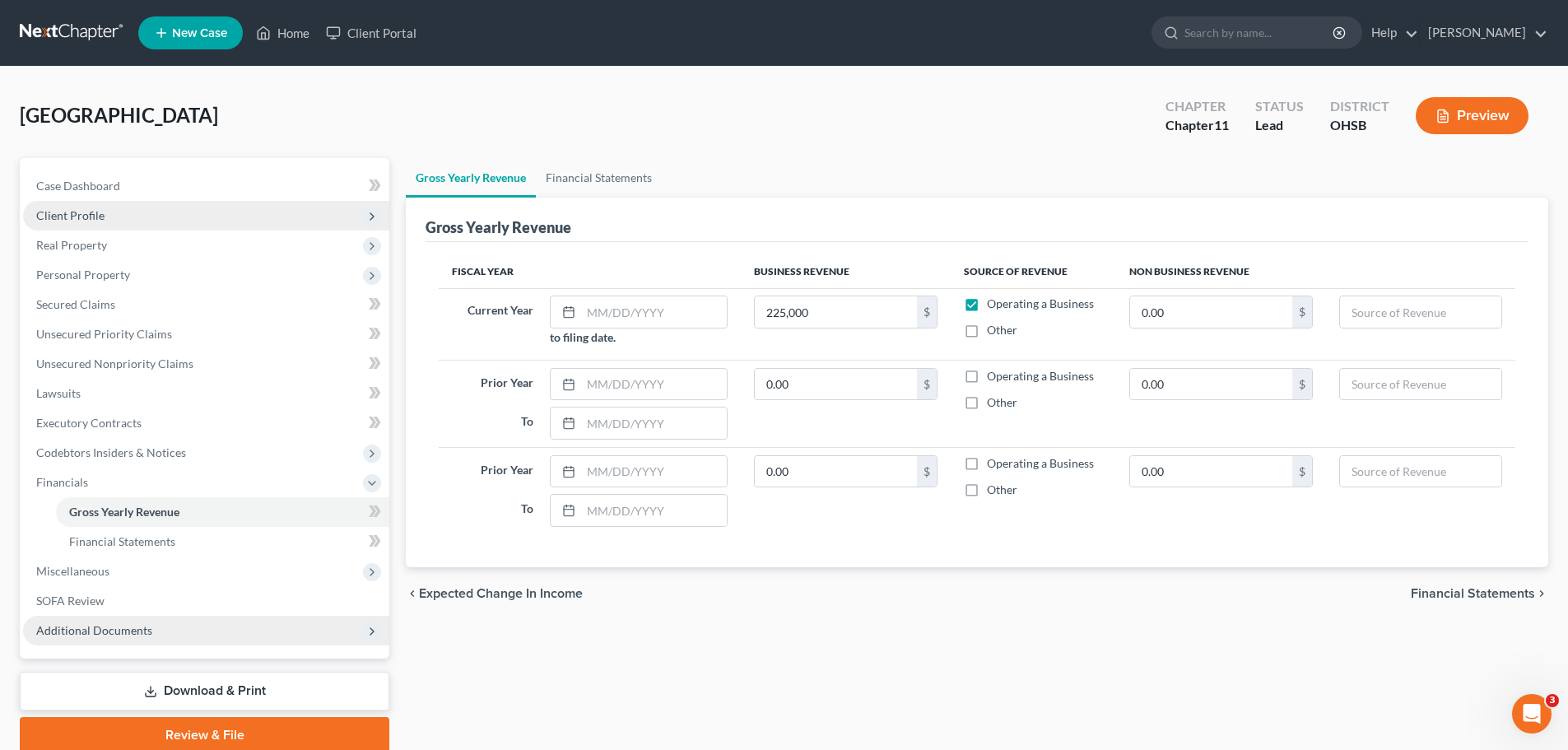
click at [1456, 584] on div "chevron_left Expected Change in Income Financial Statements chevron_right" at bounding box center [977, 594] width 1143 height 53
click at [1457, 592] on span "Financial Statements" at bounding box center [1473, 594] width 125 height 13
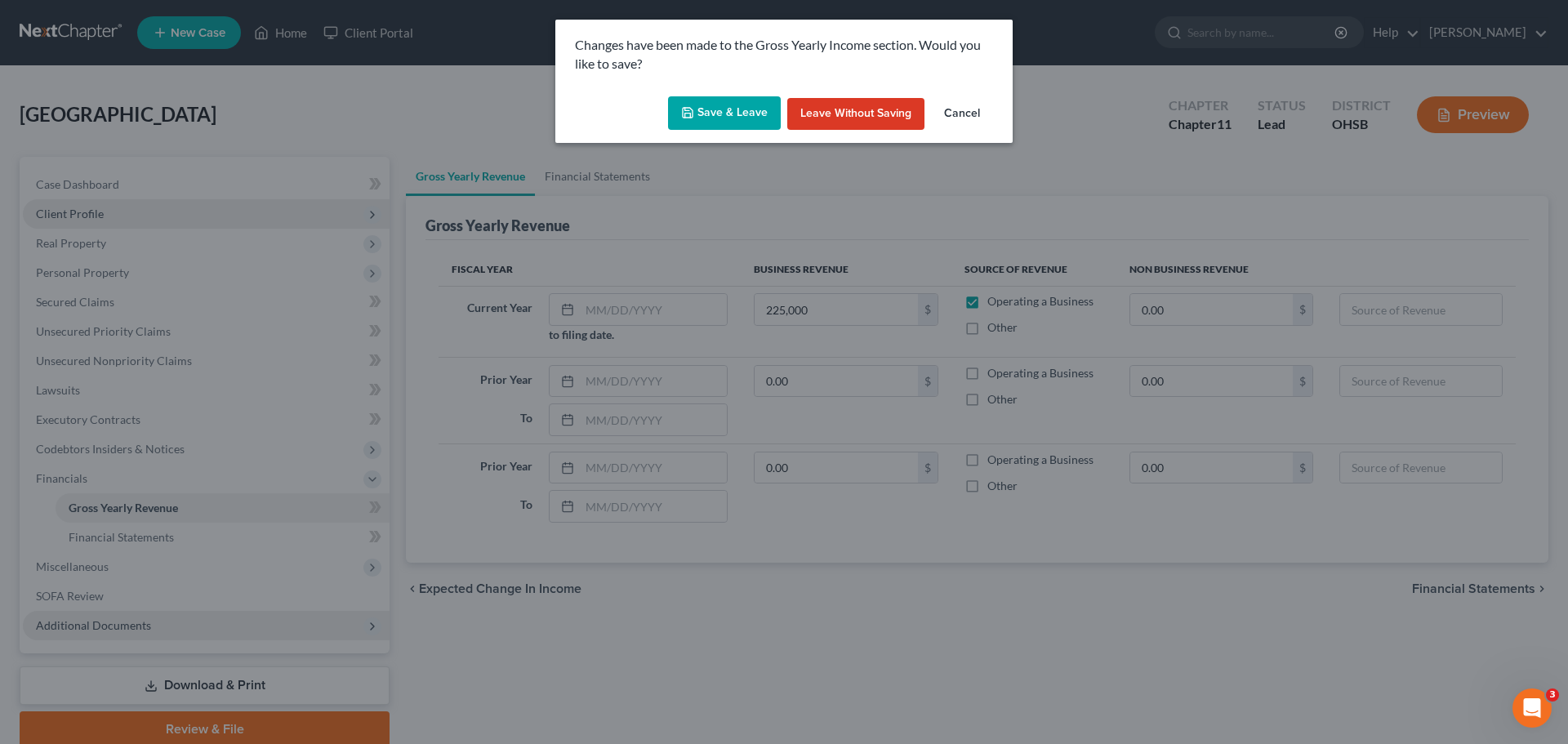
click at [729, 113] on button "Save & Leave" at bounding box center [724, 113] width 113 height 34
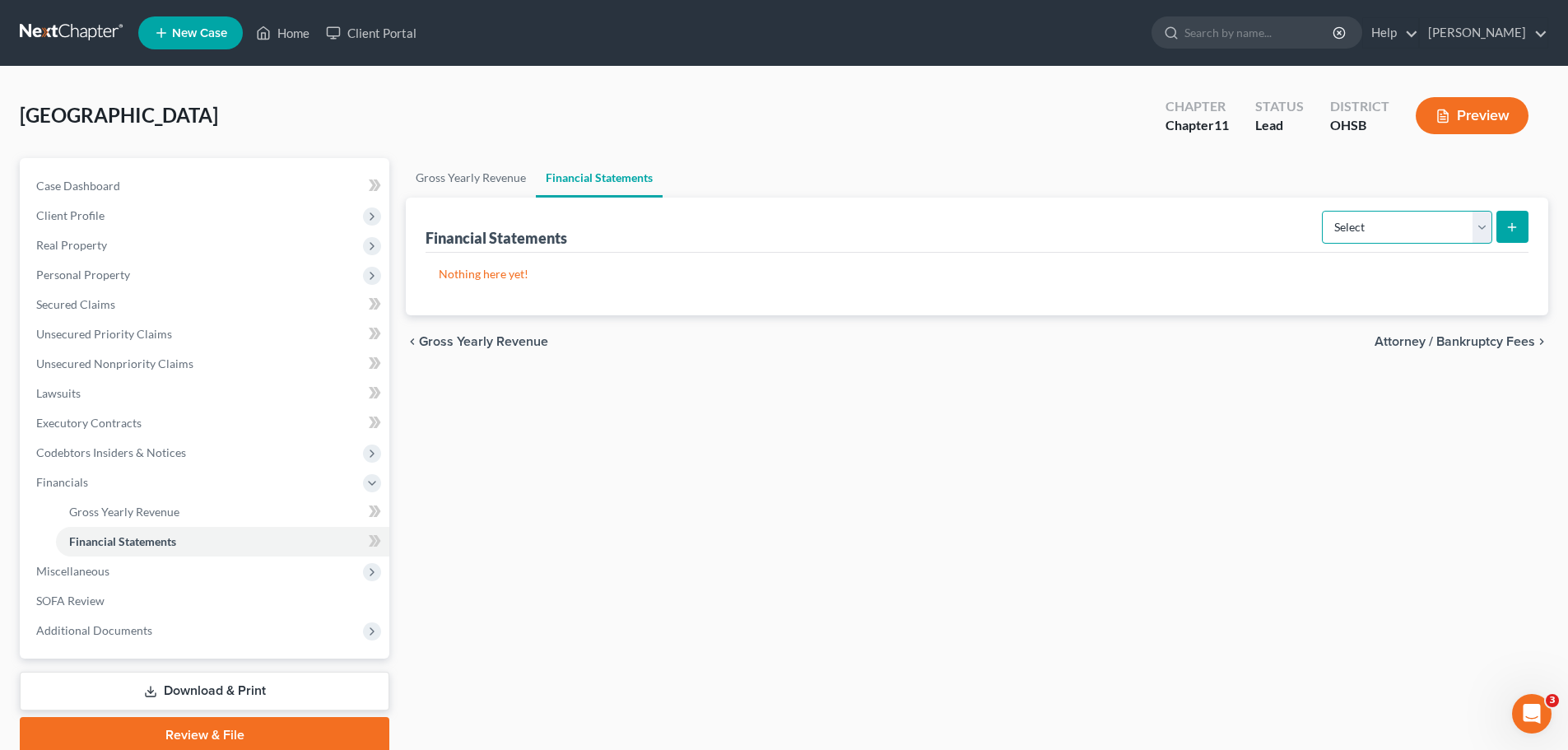
click at [1480, 225] on select "Select Auditor Bookkeeper Creditor Pension Contribution Records Keeper Tax Cons…" at bounding box center [1407, 227] width 170 height 33
click at [462, 177] on link "Gross Yearly Revenue" at bounding box center [471, 178] width 130 height 39
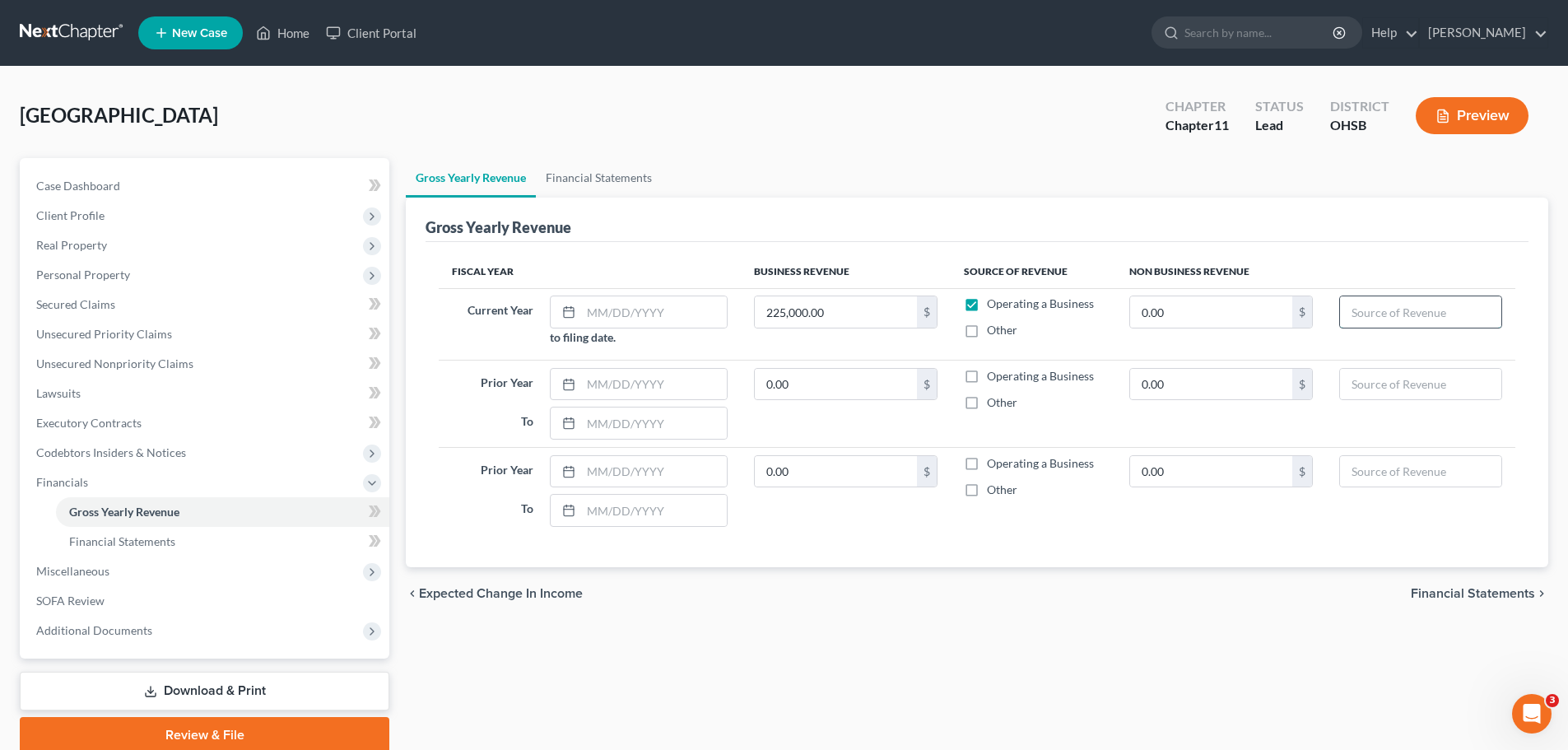
click at [1416, 319] on input "text" at bounding box center [1420, 313] width 161 height 32
click at [162, 541] on span "Financial Statements" at bounding box center [122, 541] width 106 height 14
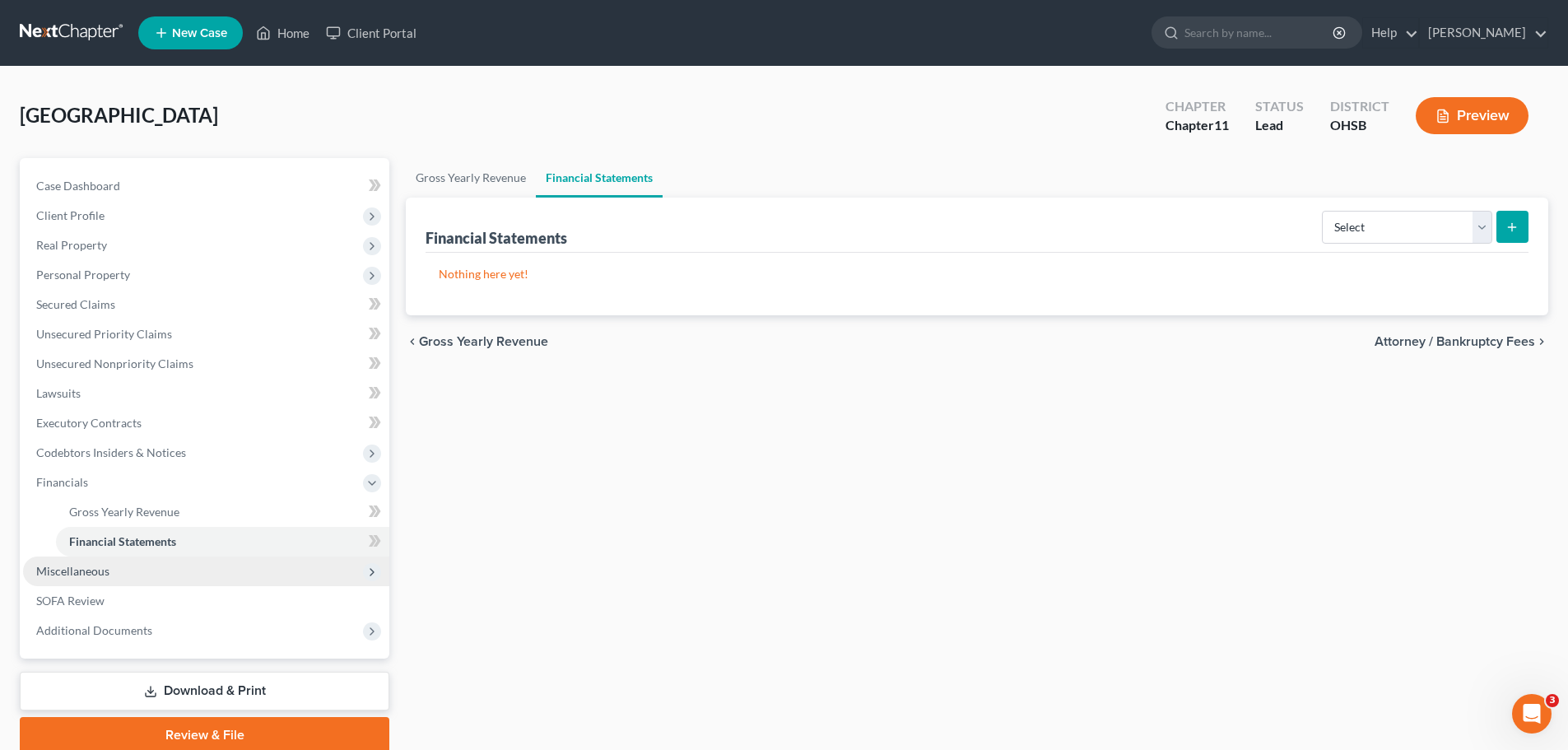
click at [38, 568] on span "Miscellaneous" at bounding box center [73, 570] width 73 height 14
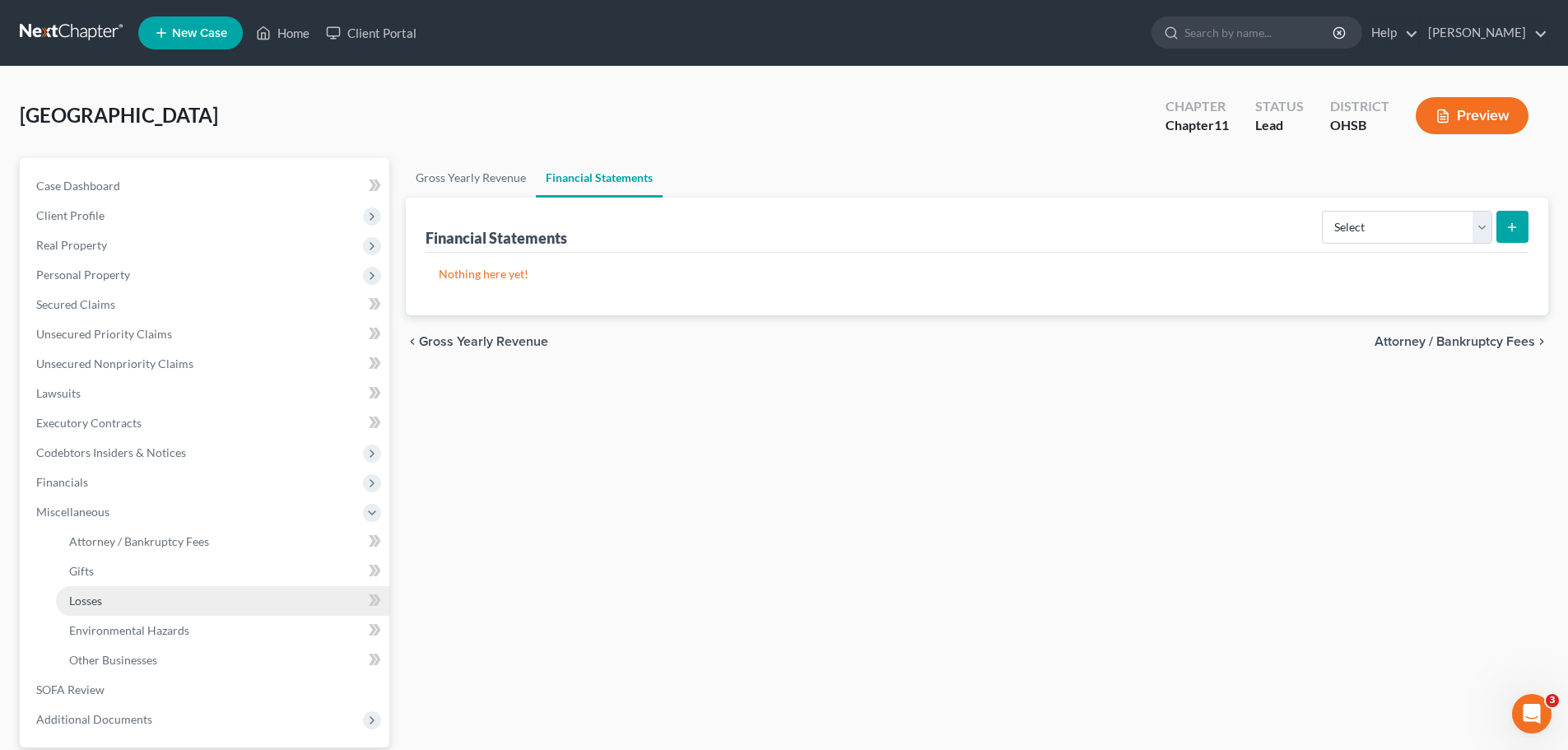
click at [163, 601] on link "Losses" at bounding box center [222, 601] width 333 height 30
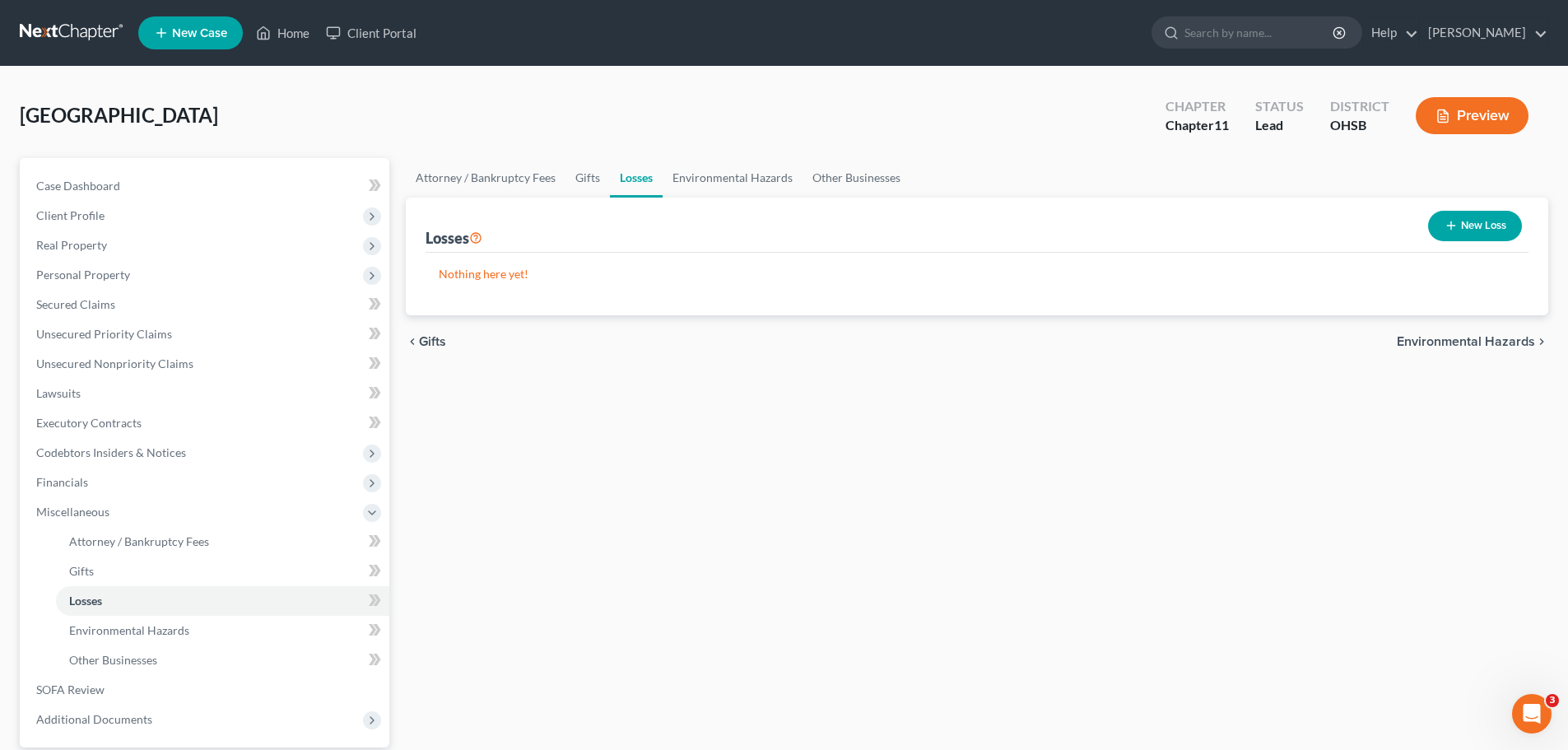
click at [1505, 226] on button "New Loss" at bounding box center [1475, 226] width 94 height 31
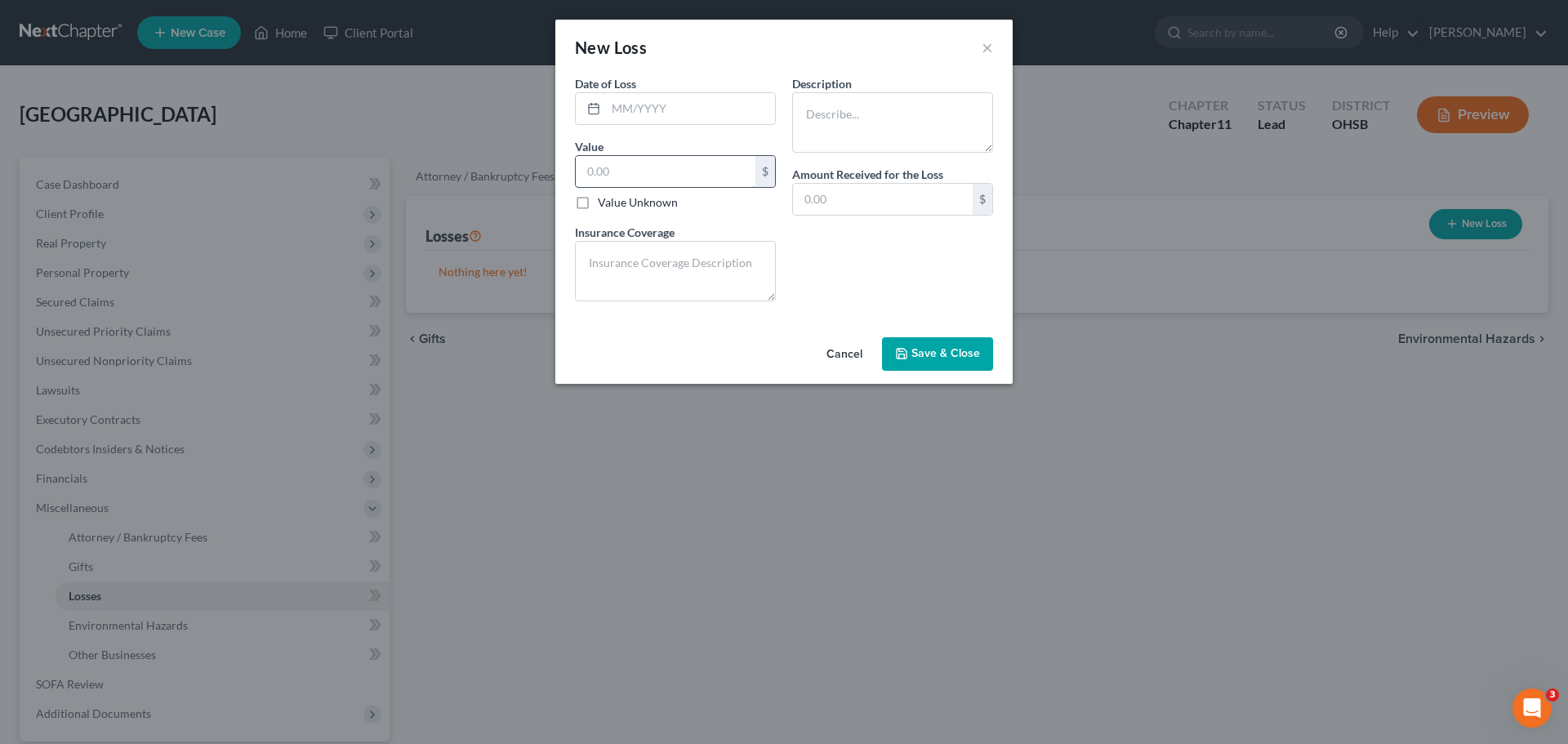
click at [637, 168] on input "text" at bounding box center [665, 172] width 180 height 31
click at [854, 353] on button "Cancel" at bounding box center [844, 354] width 62 height 32
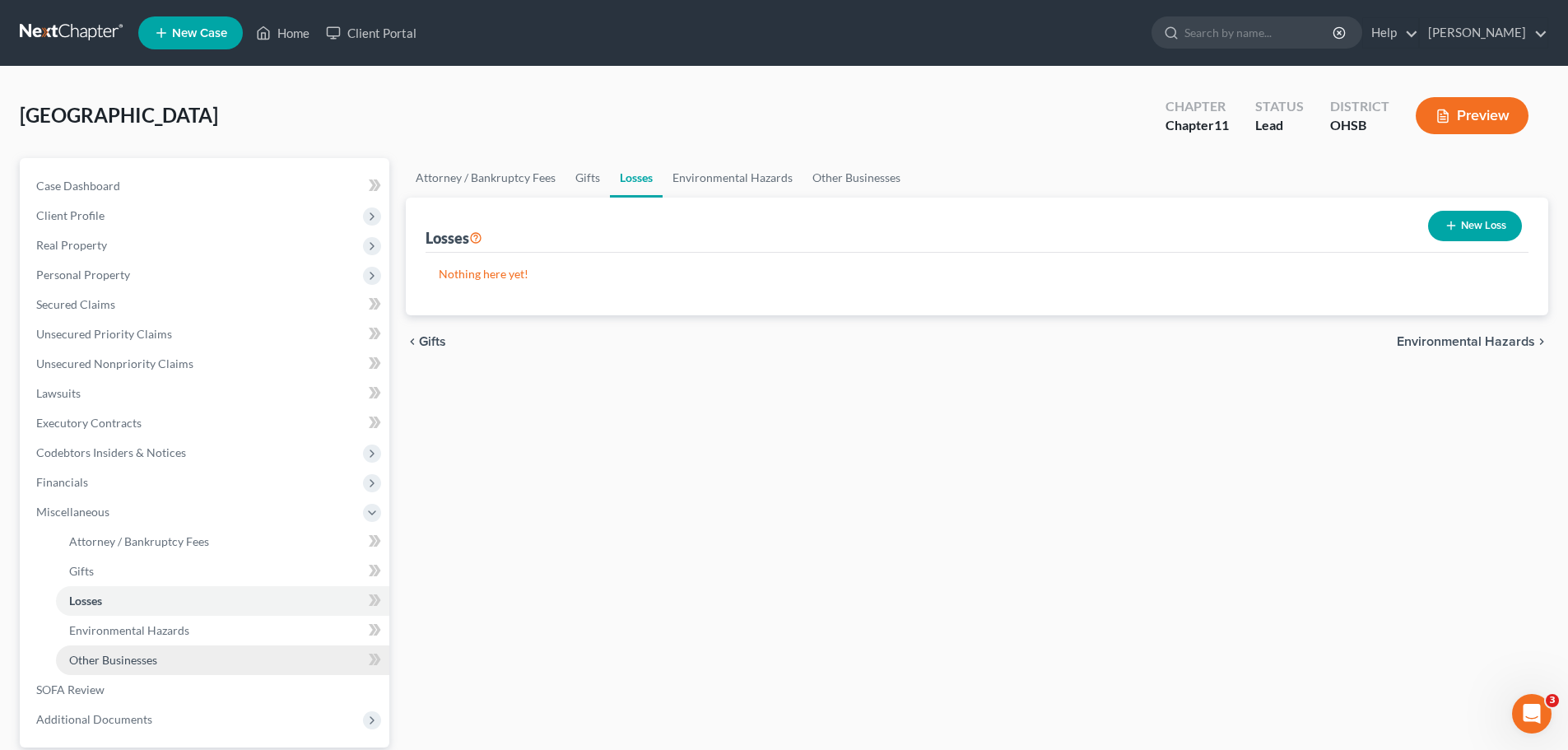
click at [145, 663] on span "Other Businesses" at bounding box center [113, 660] width 88 height 14
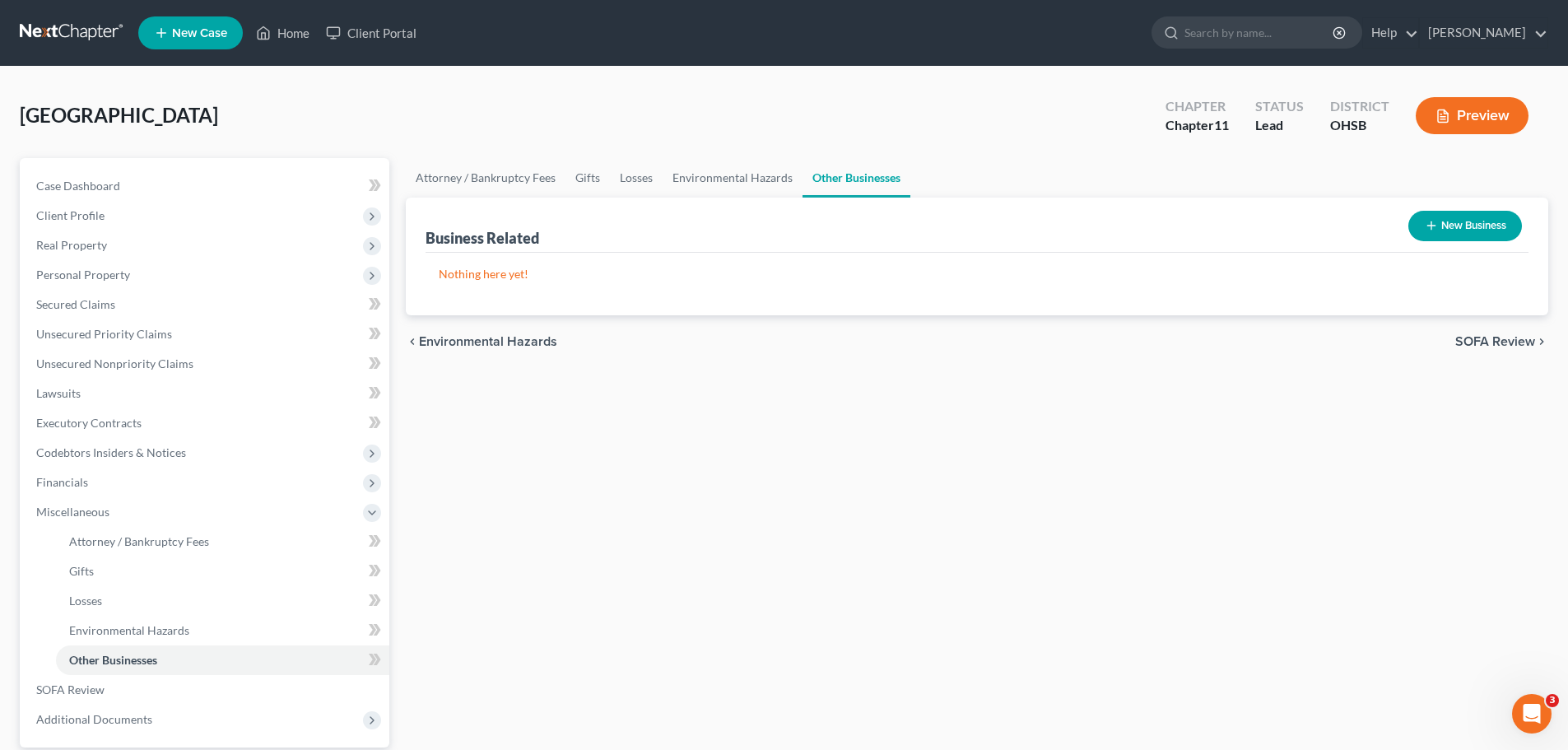
click at [1448, 208] on div "New Business" at bounding box center [1465, 226] width 126 height 44
click at [1448, 222] on button "New Business" at bounding box center [1465, 226] width 113 height 31
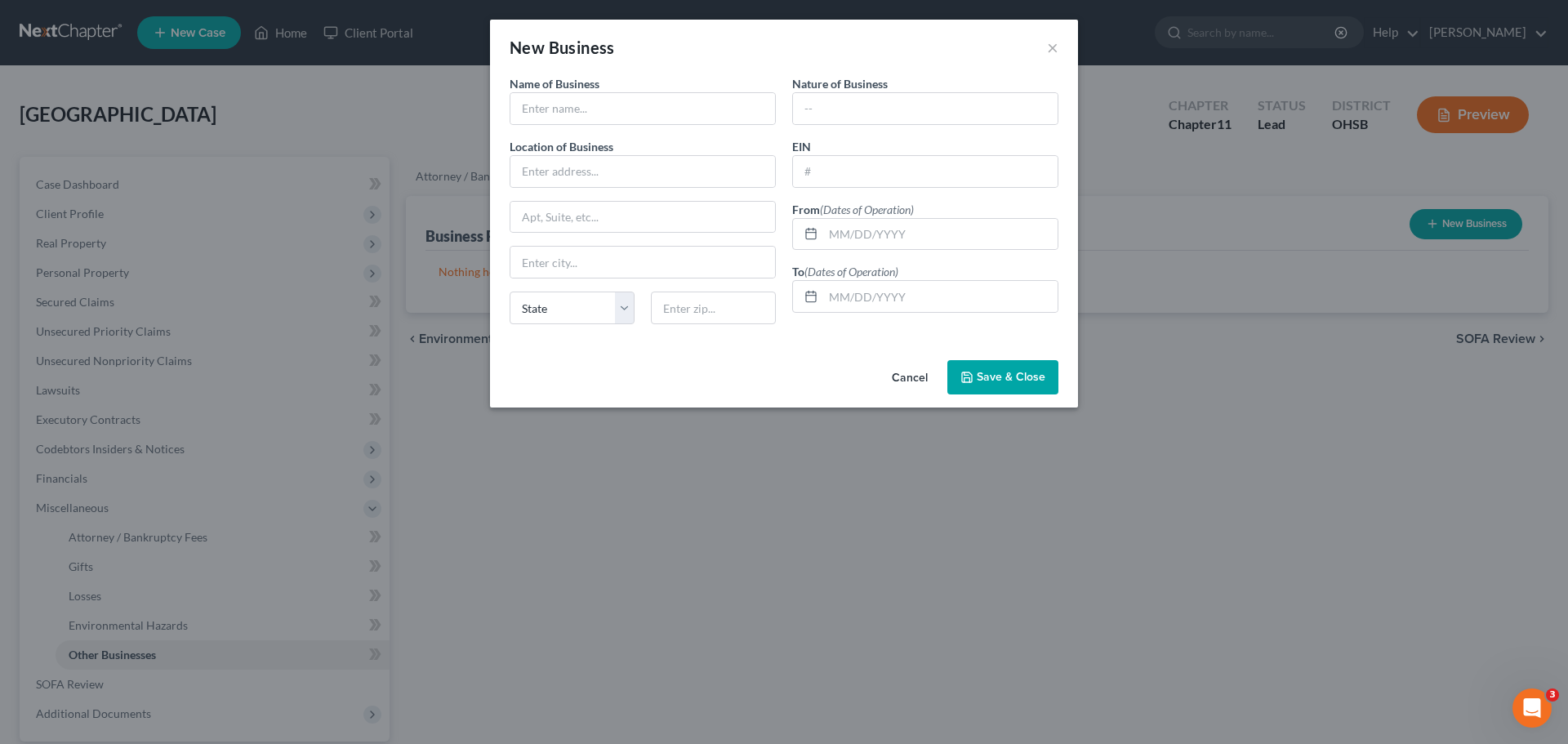
click at [913, 371] on button "Cancel" at bounding box center [909, 378] width 62 height 32
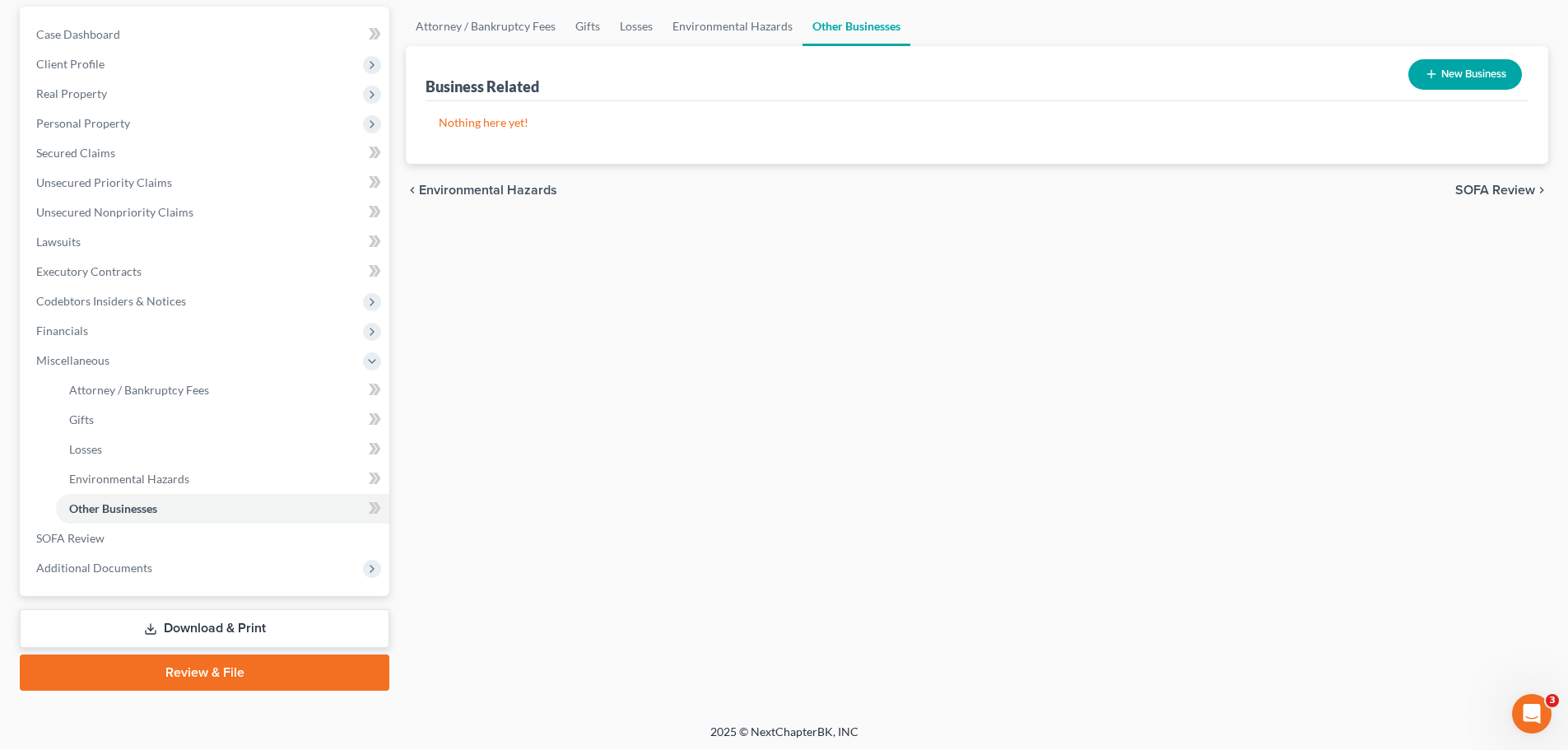
scroll to position [154, 0]
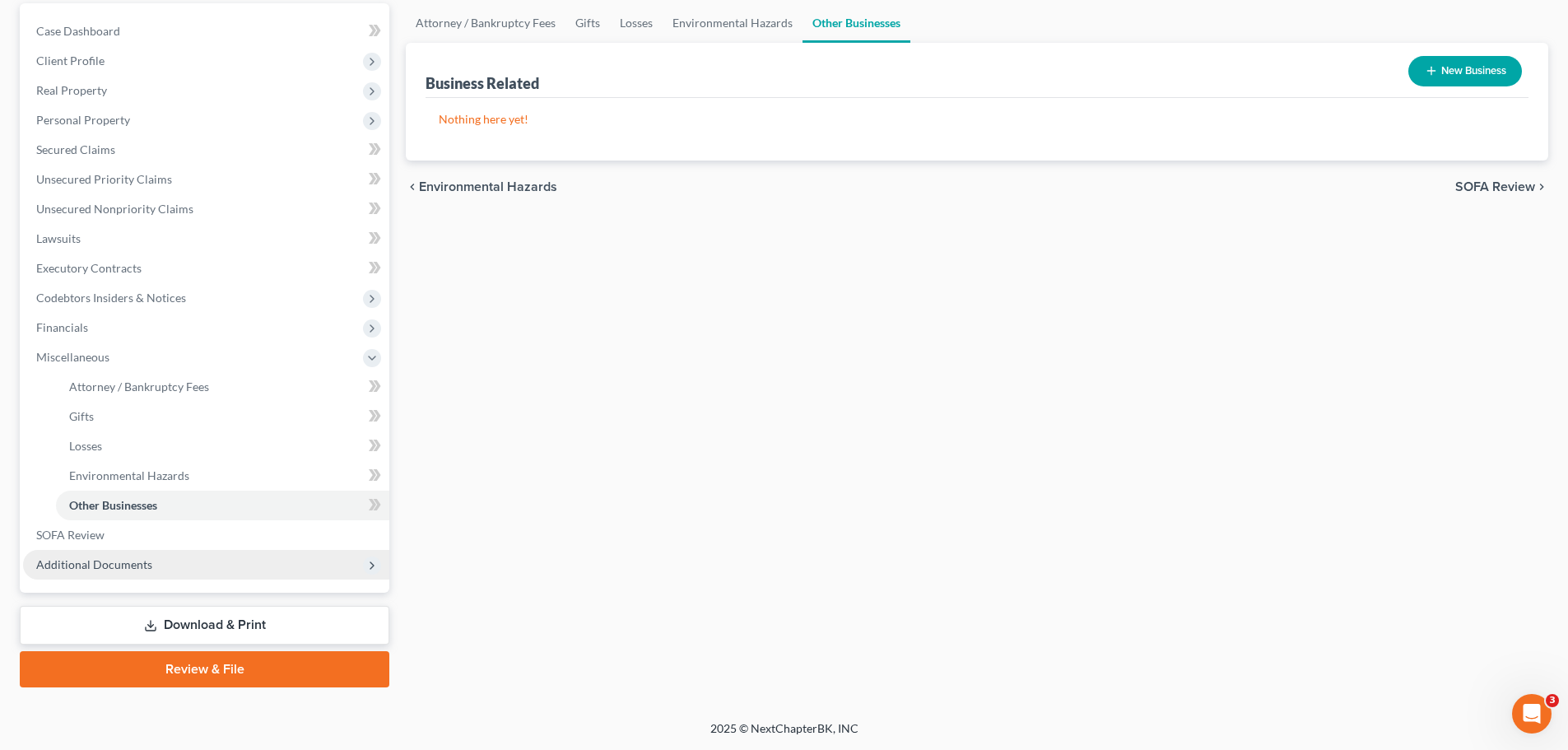
click at [89, 563] on span "Additional Documents" at bounding box center [94, 564] width 116 height 14
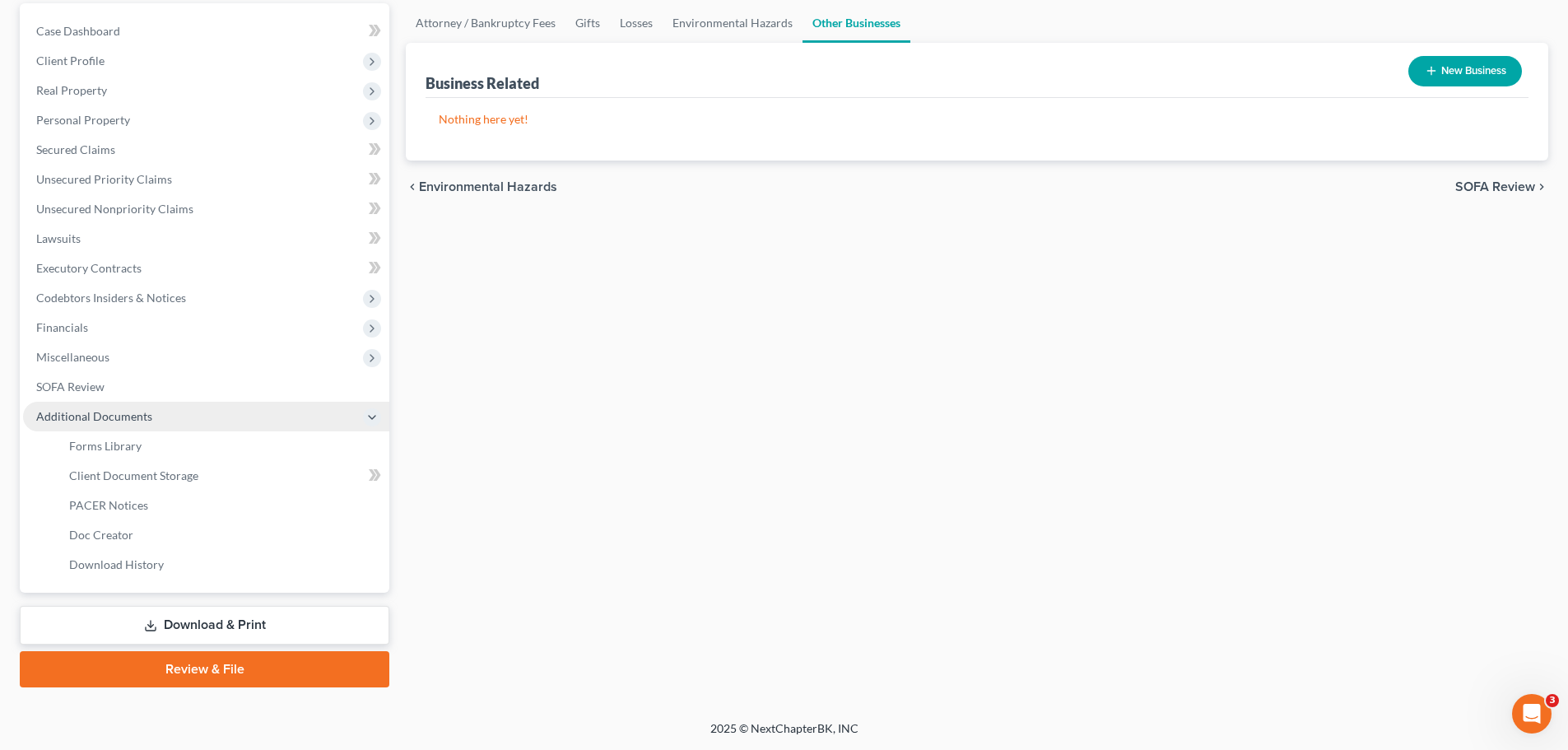
click at [100, 412] on span "Additional Documents" at bounding box center [94, 416] width 116 height 14
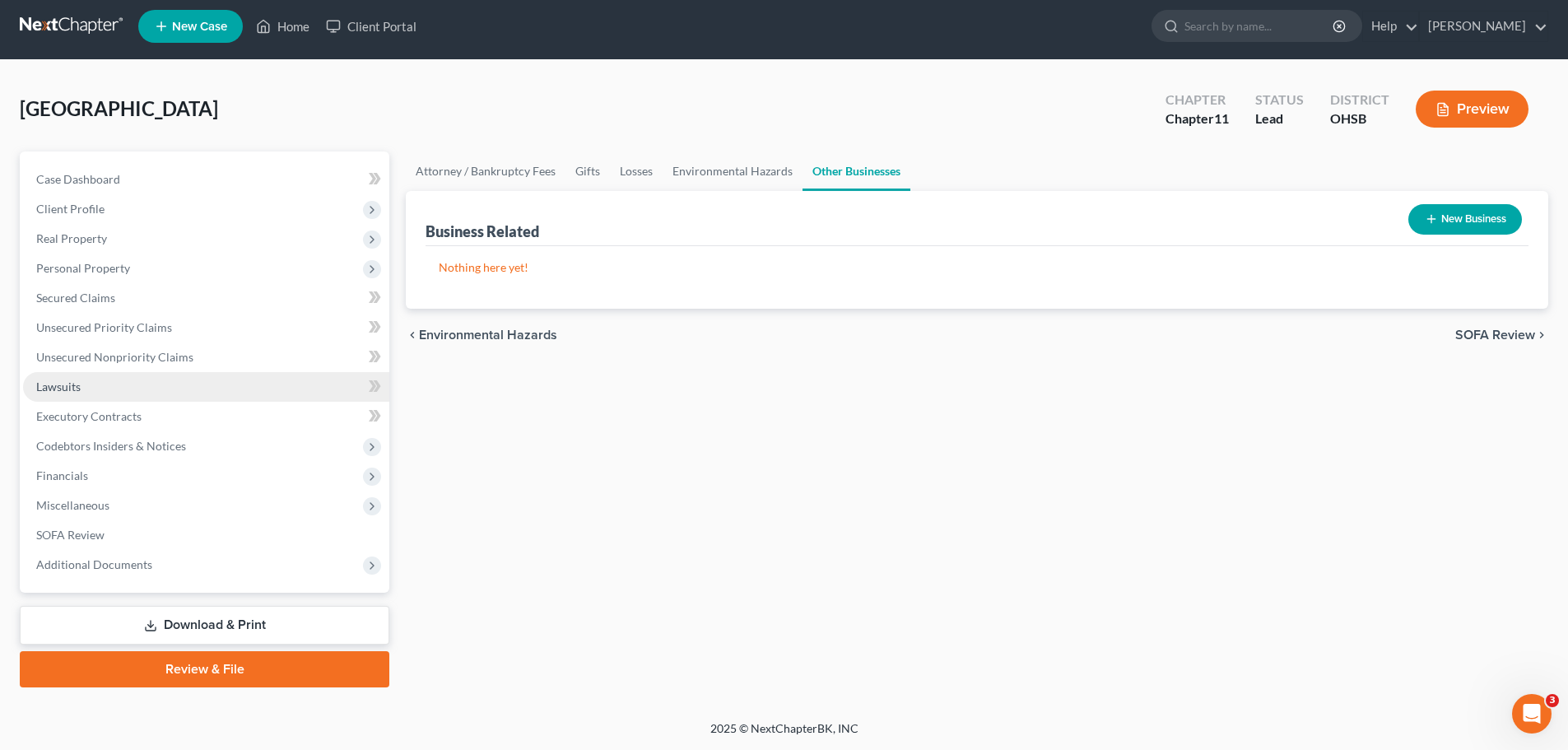
scroll to position [7, 0]
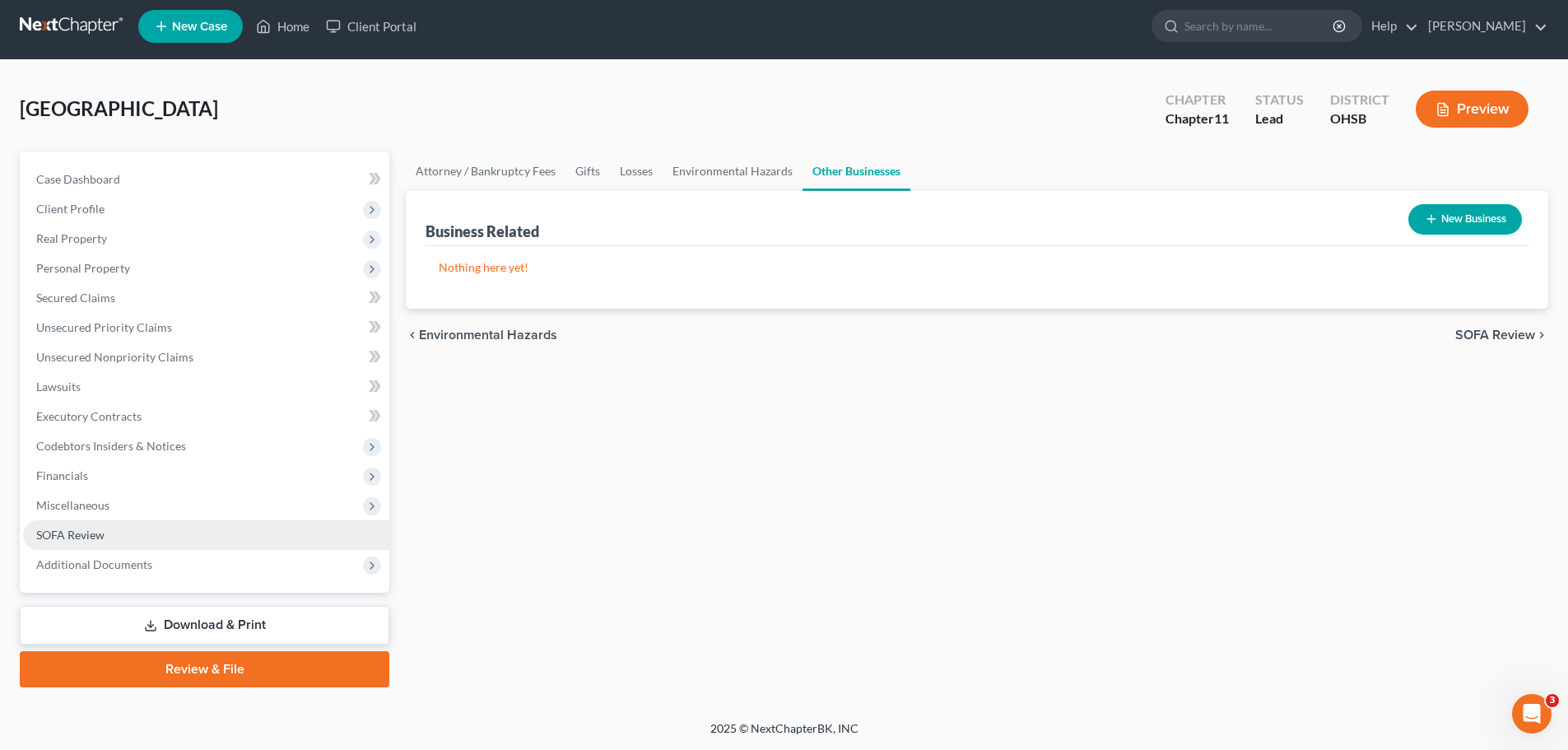
click at [85, 534] on span "SOFA Review" at bounding box center [70, 534] width 68 height 14
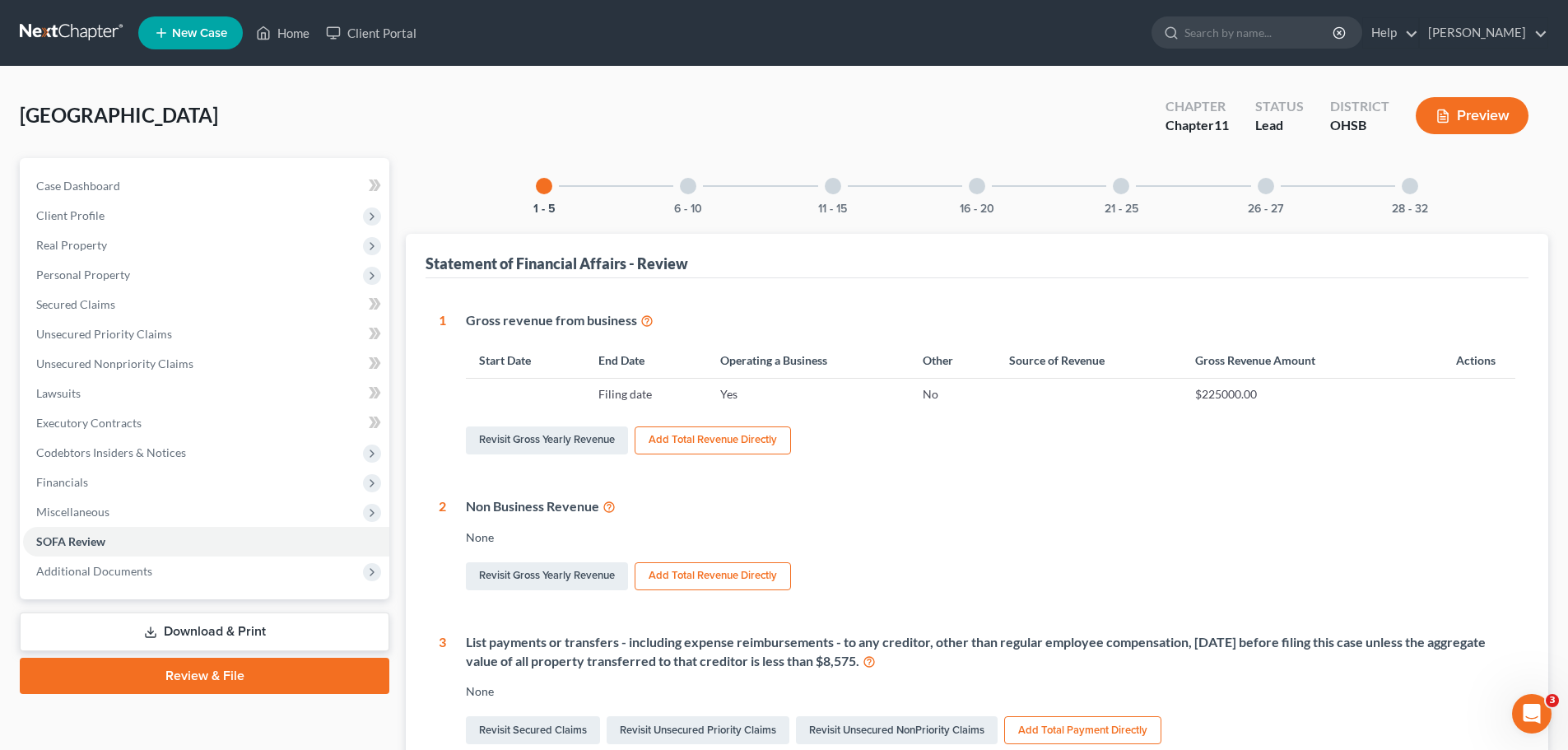
click at [644, 322] on icon at bounding box center [647, 319] width 13 height 16
click at [112, 484] on span "Financials" at bounding box center [206, 483] width 366 height 30
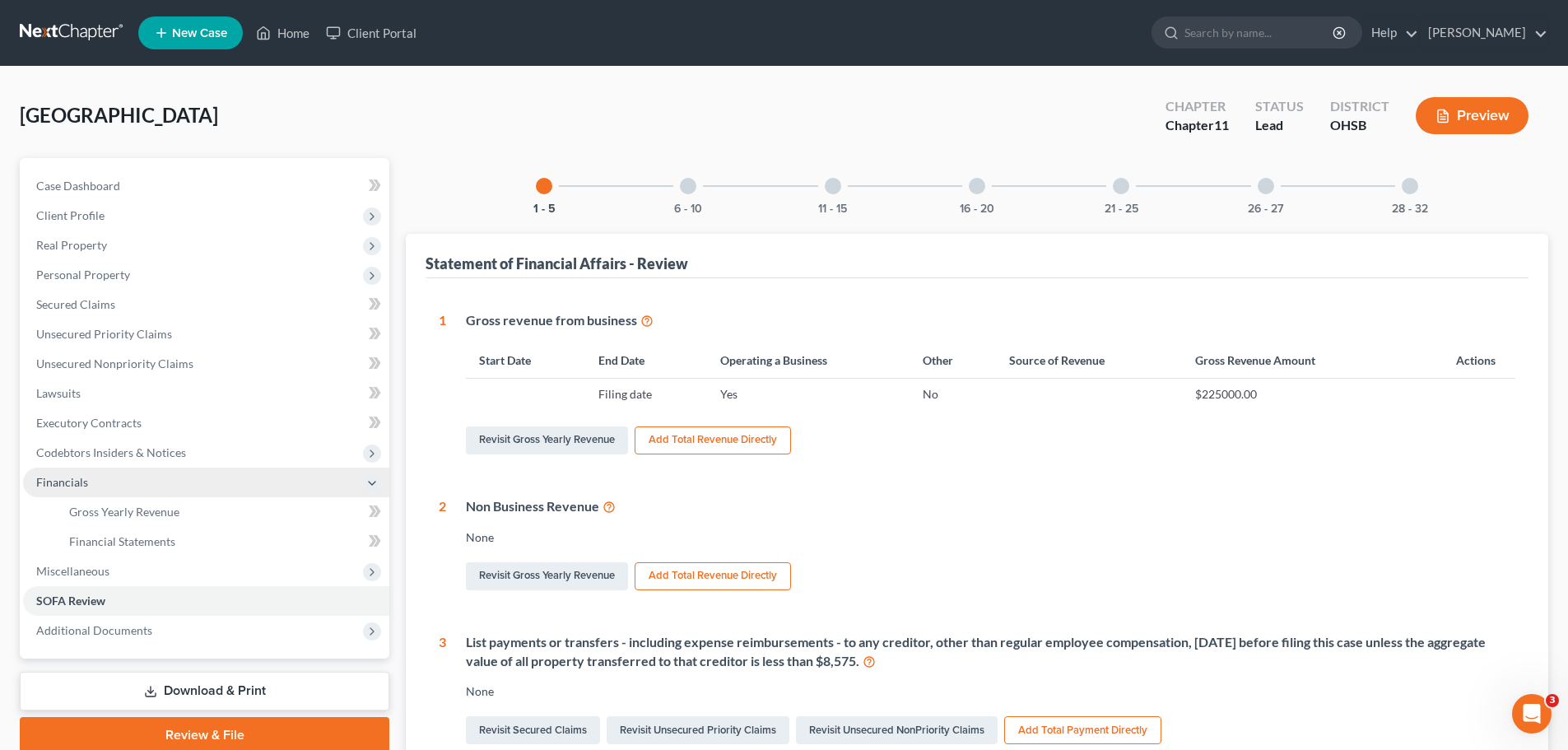
click at [100, 480] on span "Financials" at bounding box center [206, 483] width 366 height 30
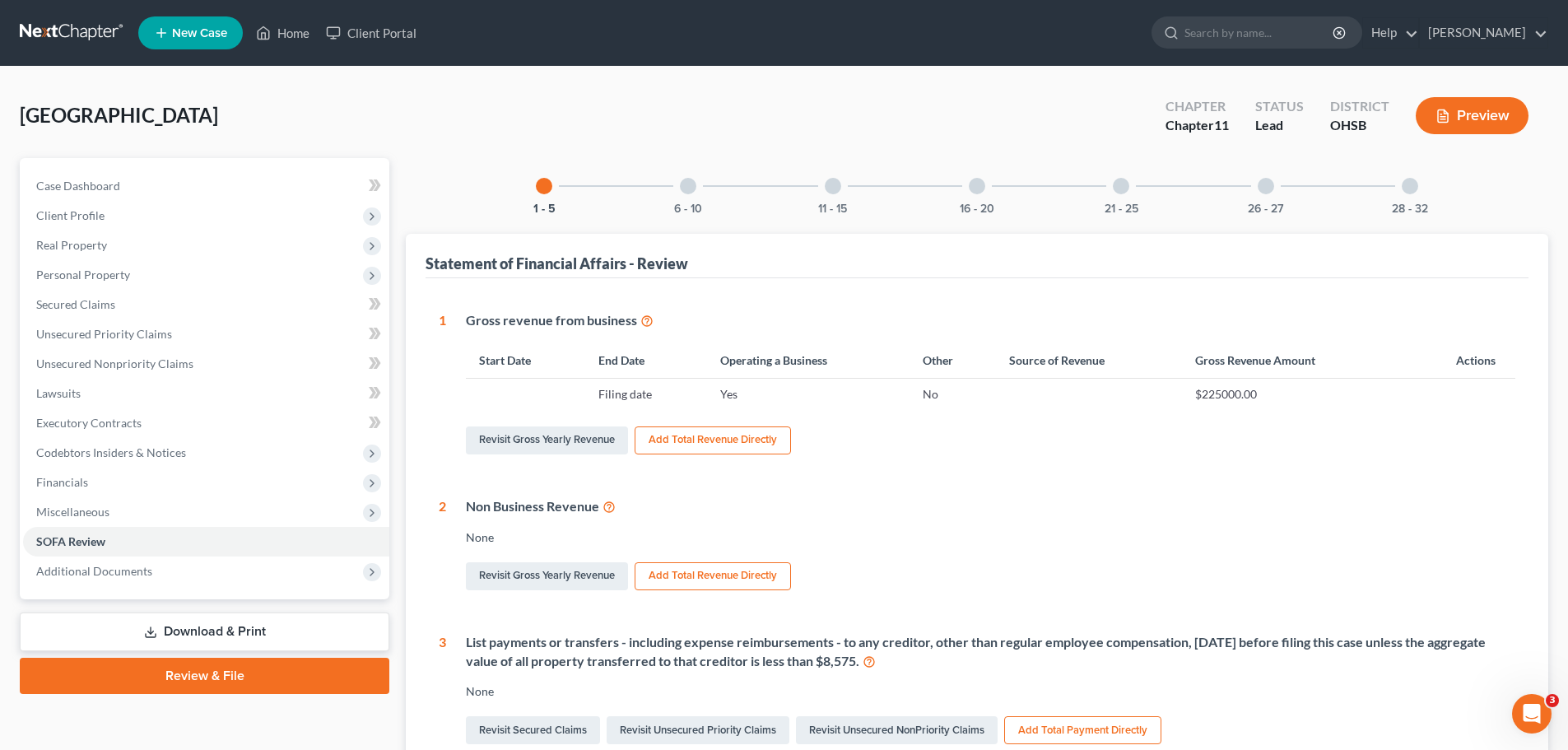
click at [684, 190] on div at bounding box center [688, 186] width 17 height 17
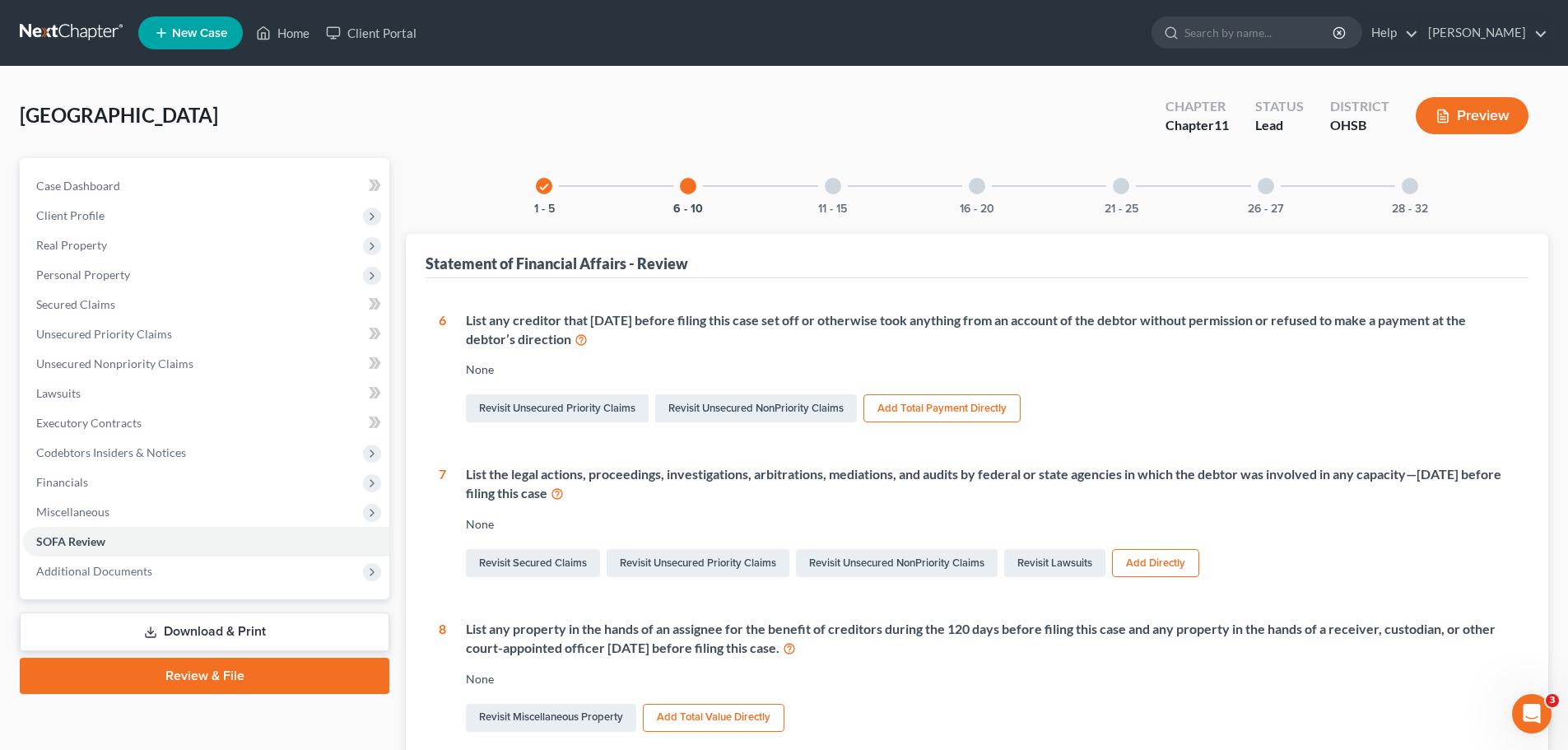
drag, startPoint x: 814, startPoint y: 189, endPoint x: 821, endPoint y: 190, distance: 7.1
click at [815, 189] on div "11 - 15" at bounding box center [833, 186] width 56 height 56
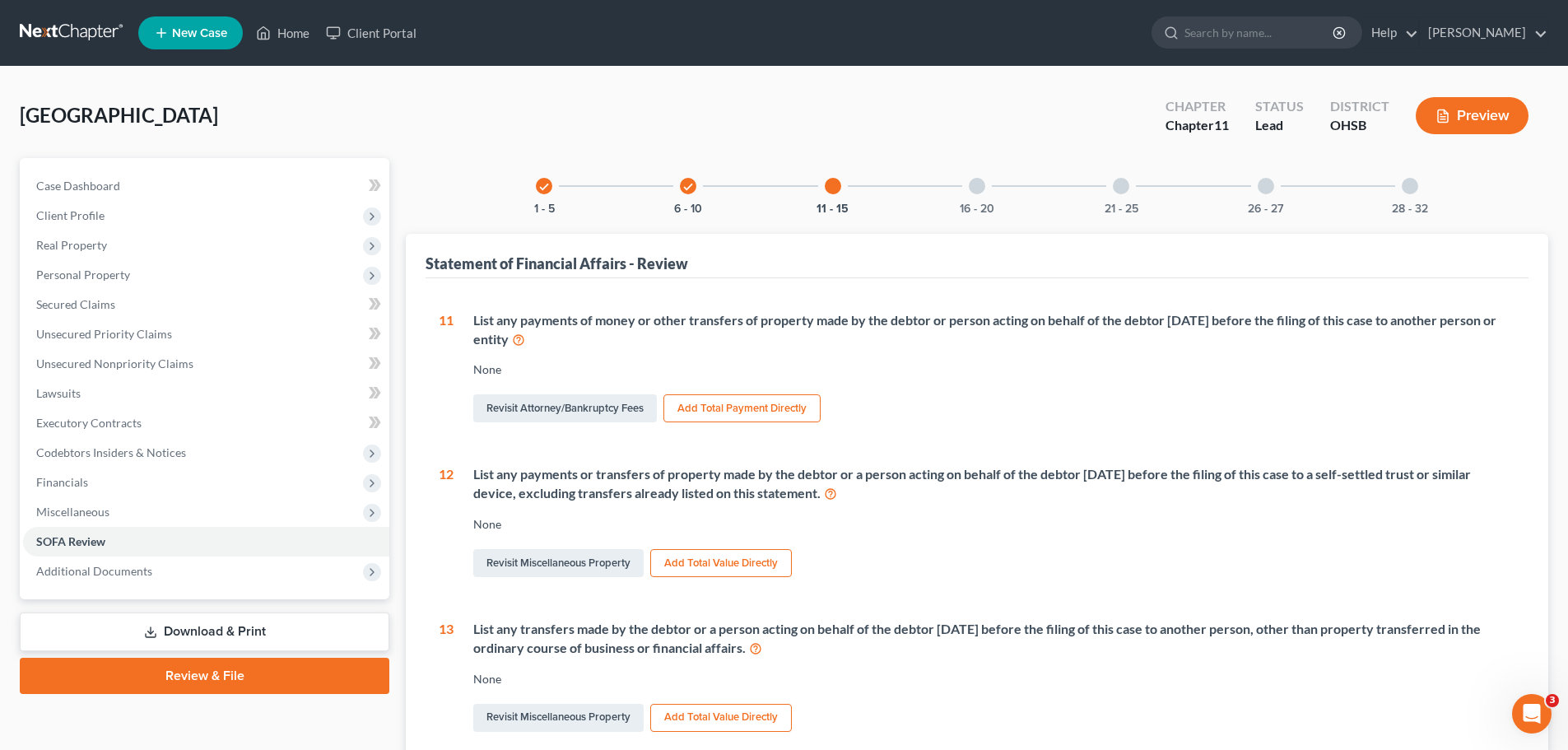
click at [967, 182] on div "16 - 20" at bounding box center [977, 186] width 56 height 56
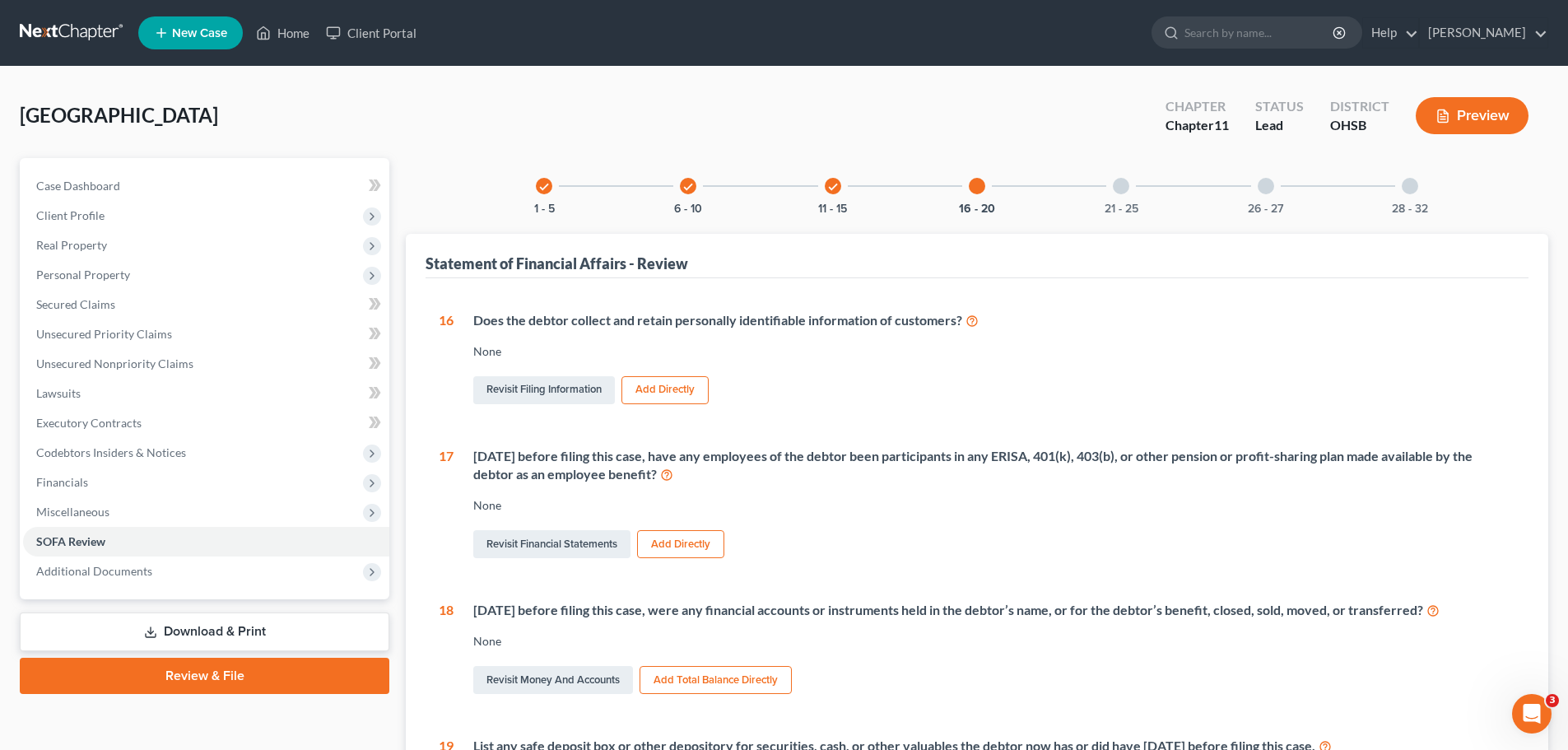
click at [1119, 184] on div at bounding box center [1122, 186] width 17 height 17
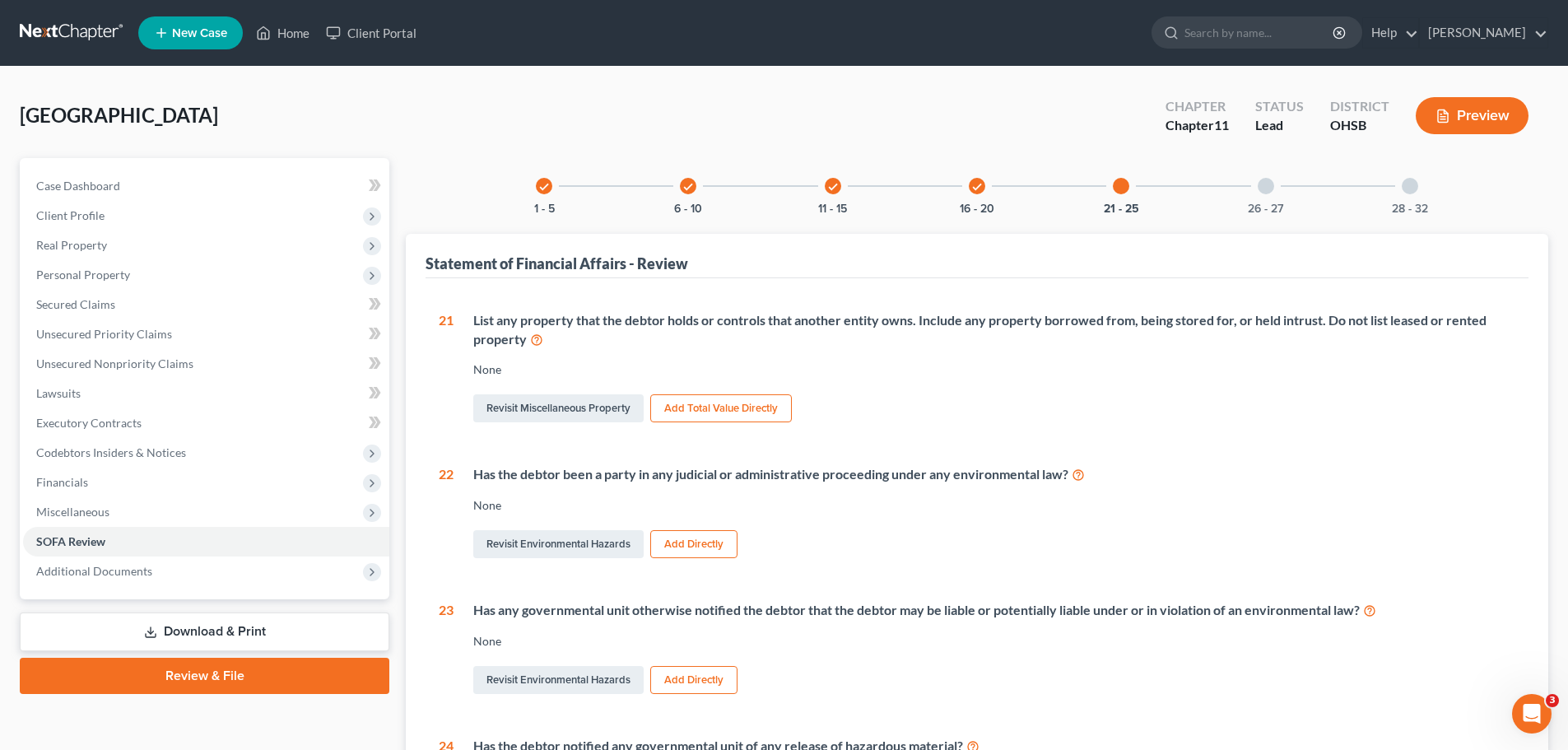
click at [1266, 184] on div at bounding box center [1267, 186] width 17 height 17
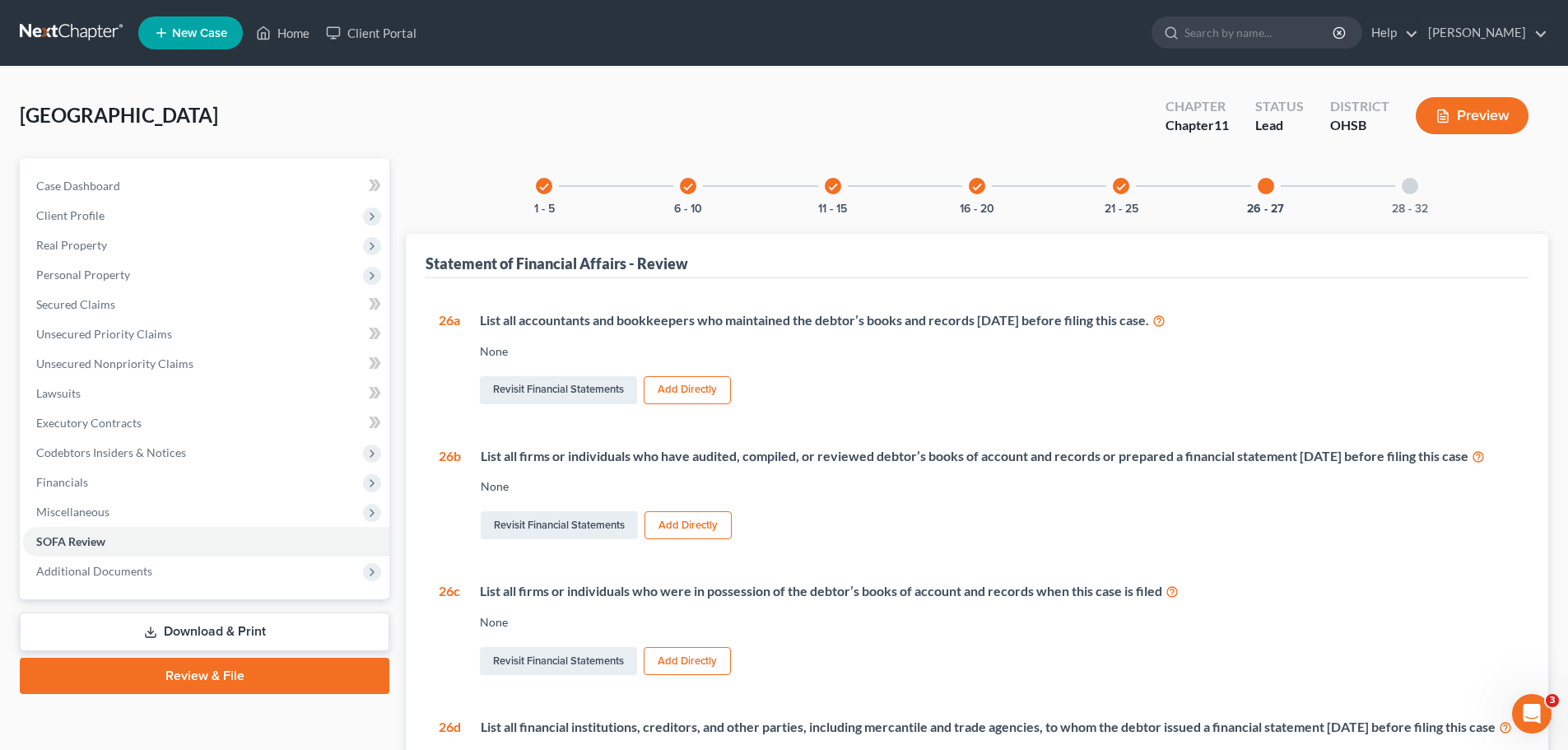
click at [1404, 189] on div at bounding box center [1410, 186] width 17 height 17
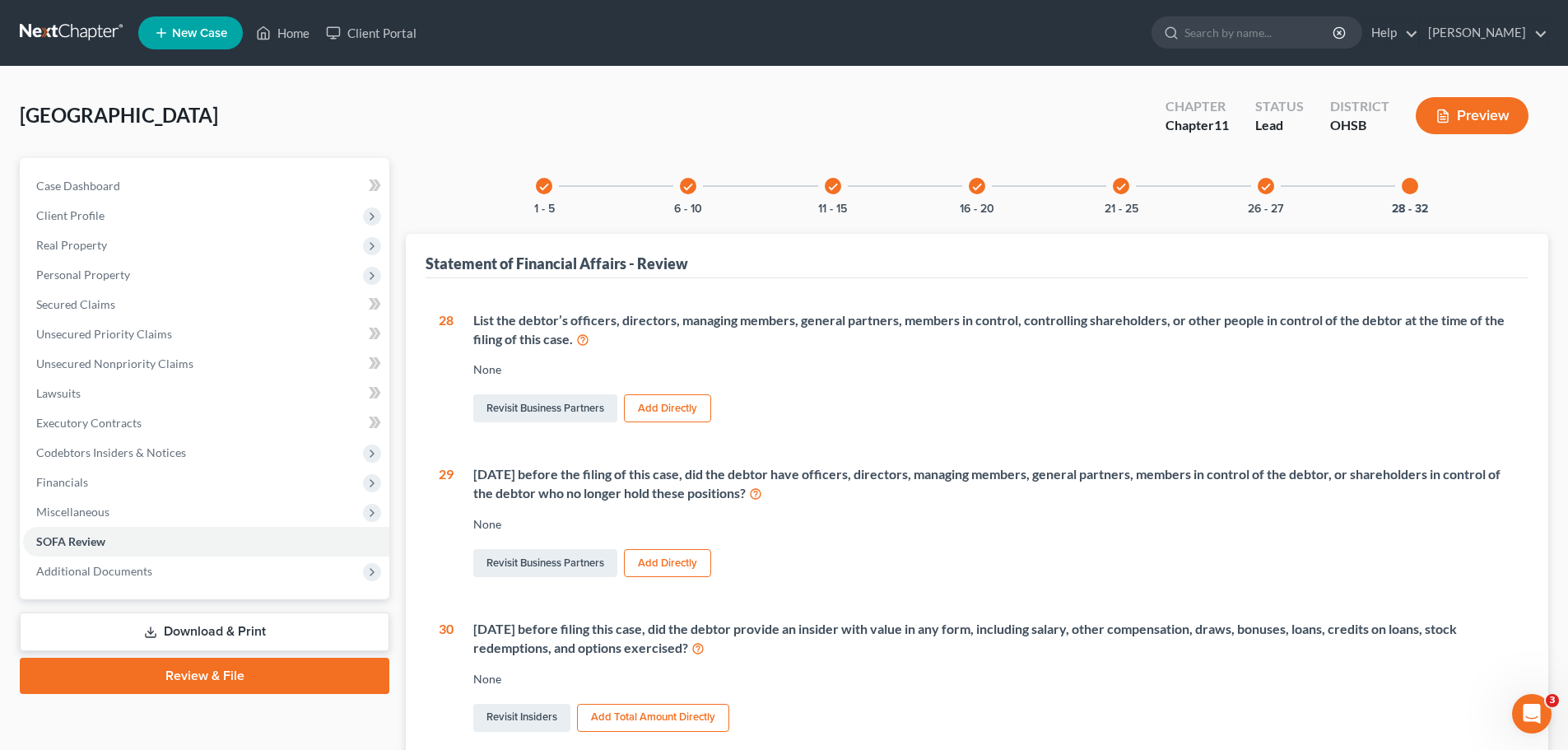
click at [538, 188] on div "check" at bounding box center [544, 186] width 17 height 17
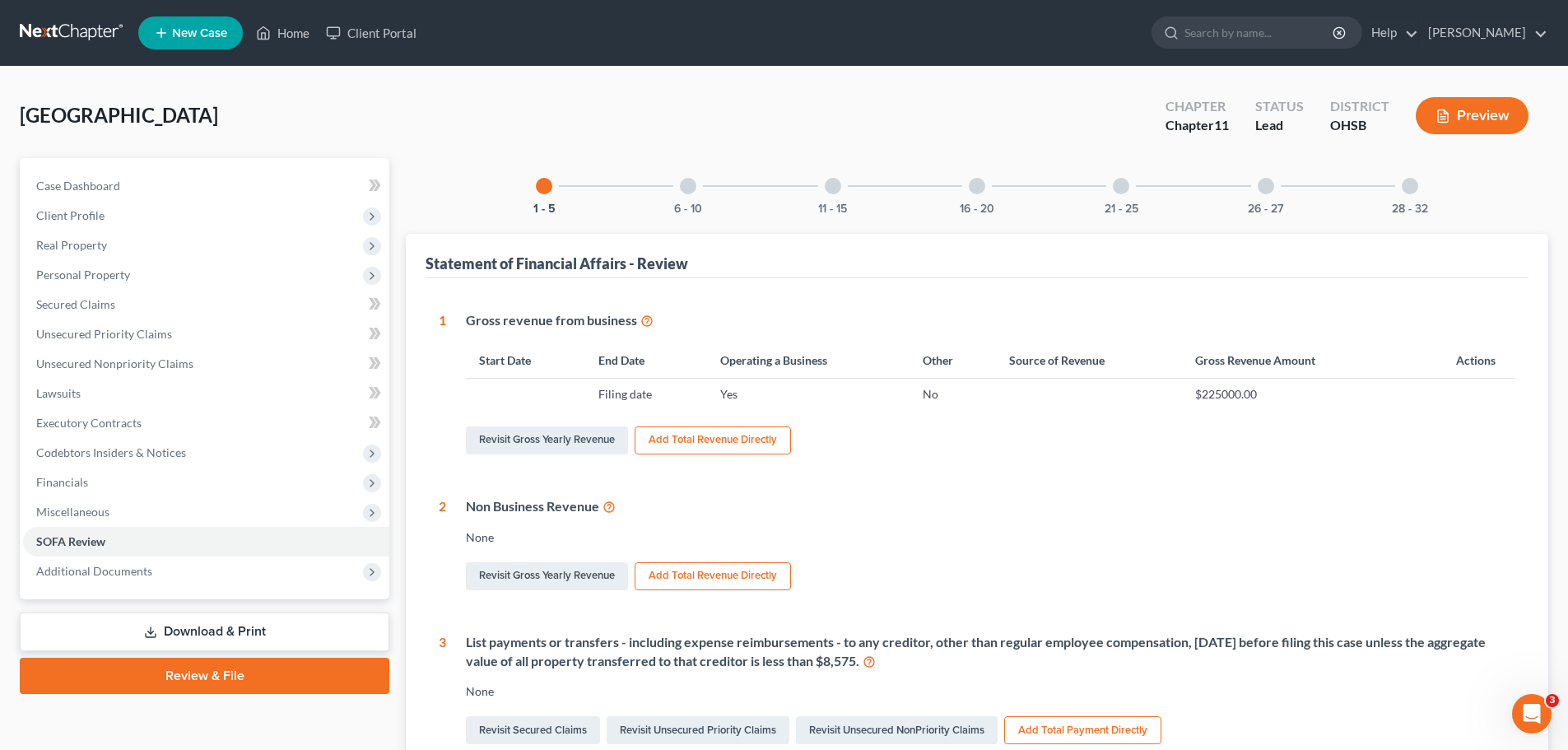
click at [1399, 181] on div "28 - 32" at bounding box center [1410, 186] width 56 height 56
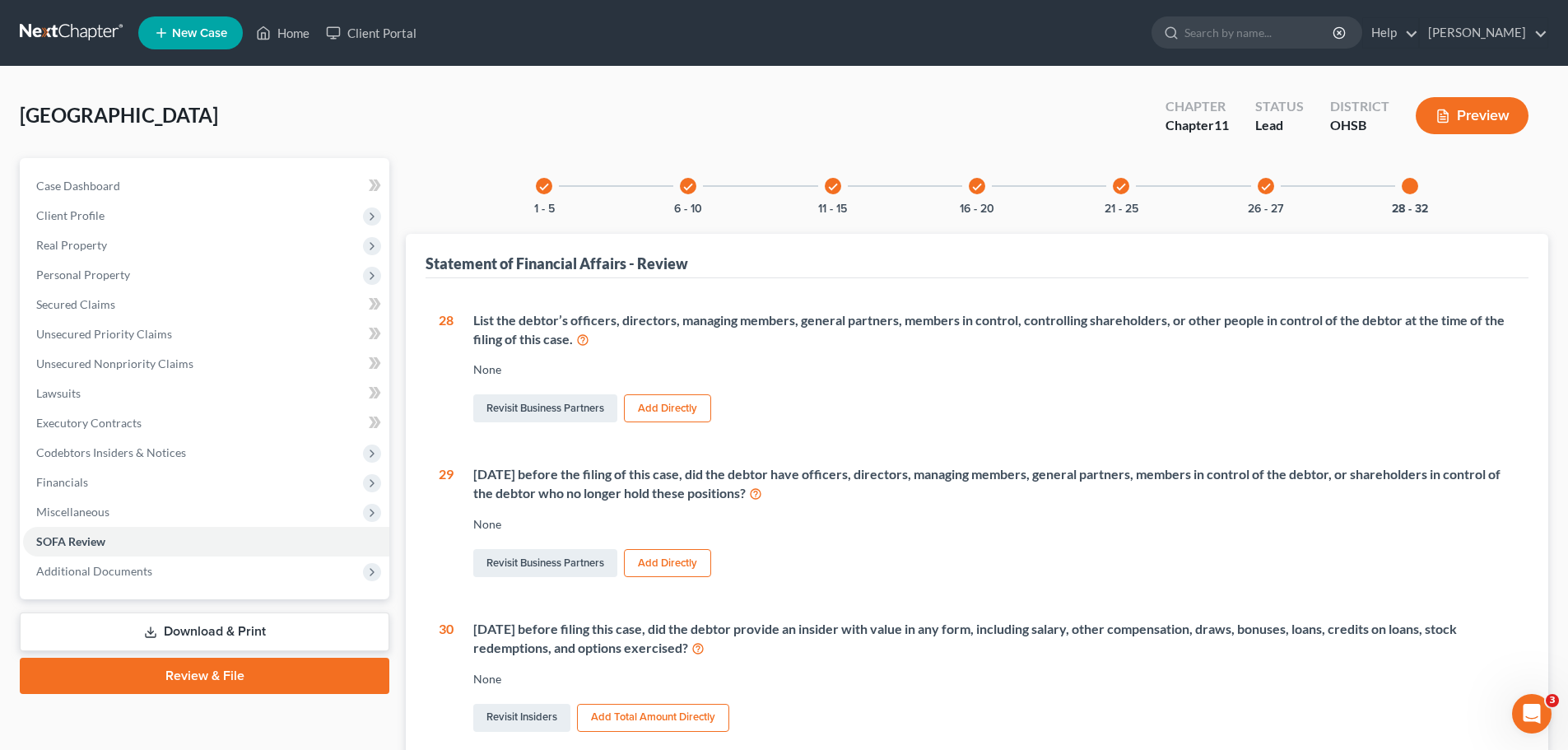
click at [1410, 184] on div at bounding box center [1410, 186] width 17 height 17
click at [91, 475] on span "Financials" at bounding box center [206, 483] width 366 height 30
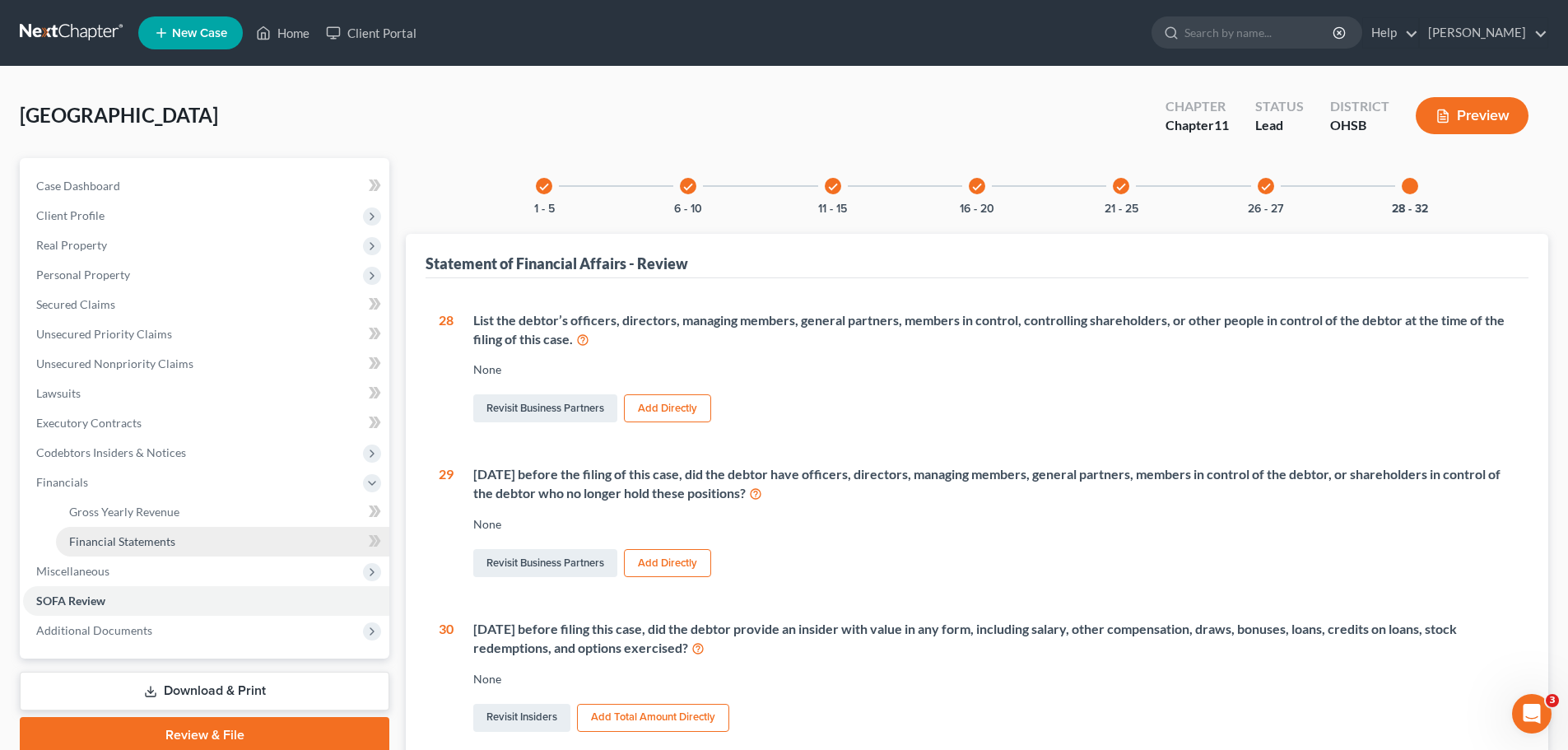
click at [136, 545] on span "Financial Statements" at bounding box center [122, 541] width 106 height 14
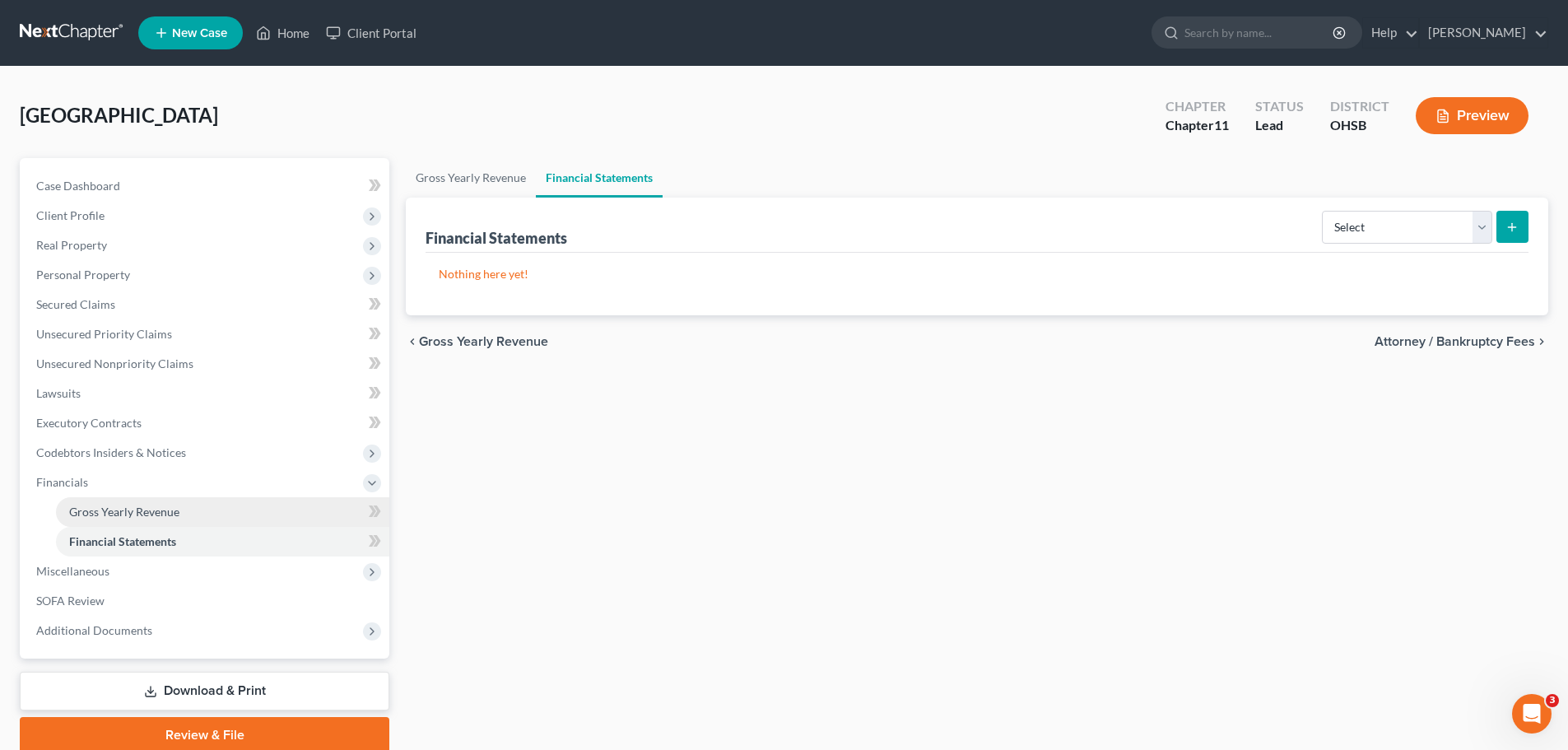
click at [141, 513] on span "Gross Yearly Revenue" at bounding box center [124, 512] width 111 height 14
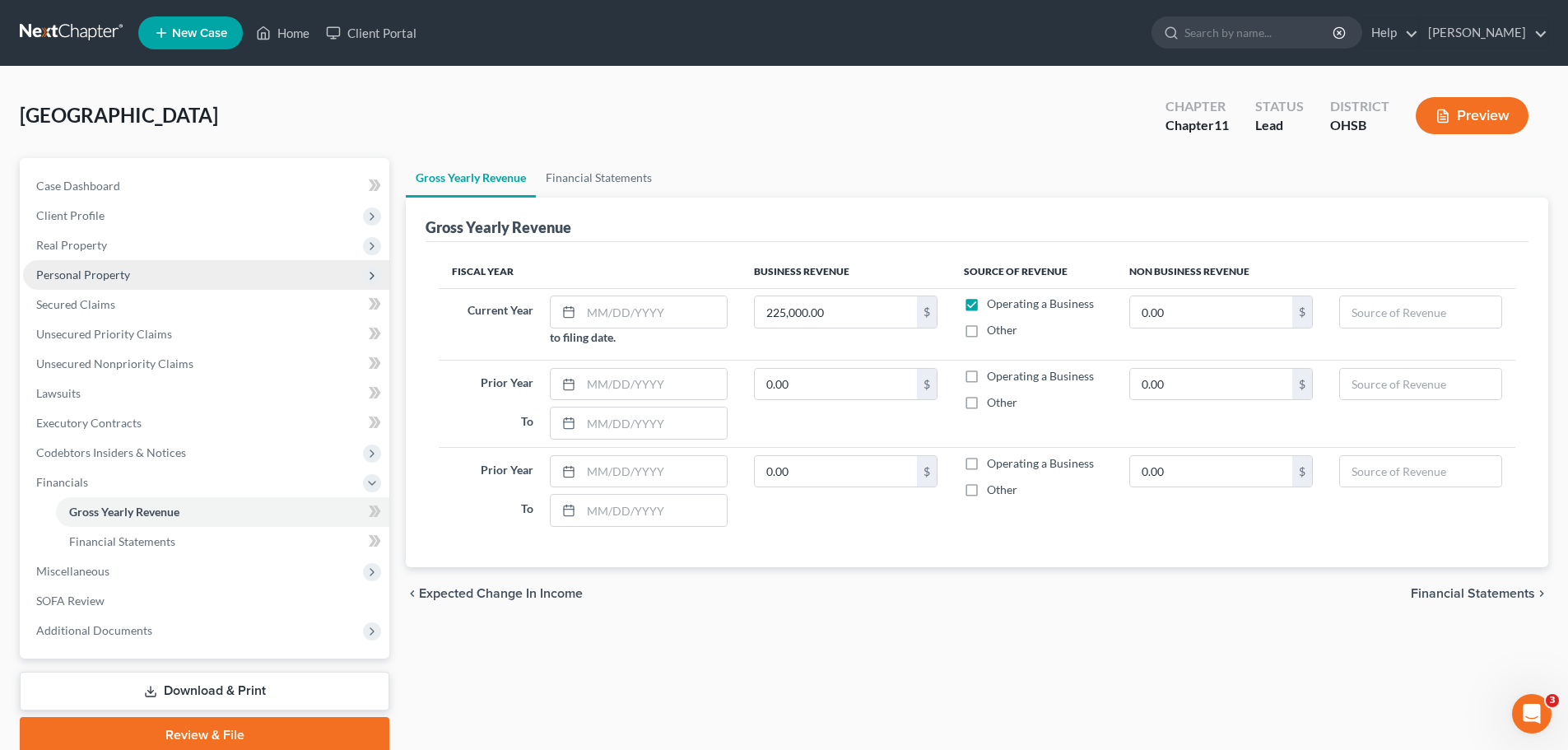
click at [86, 276] on span "Personal Property" at bounding box center [83, 275] width 94 height 14
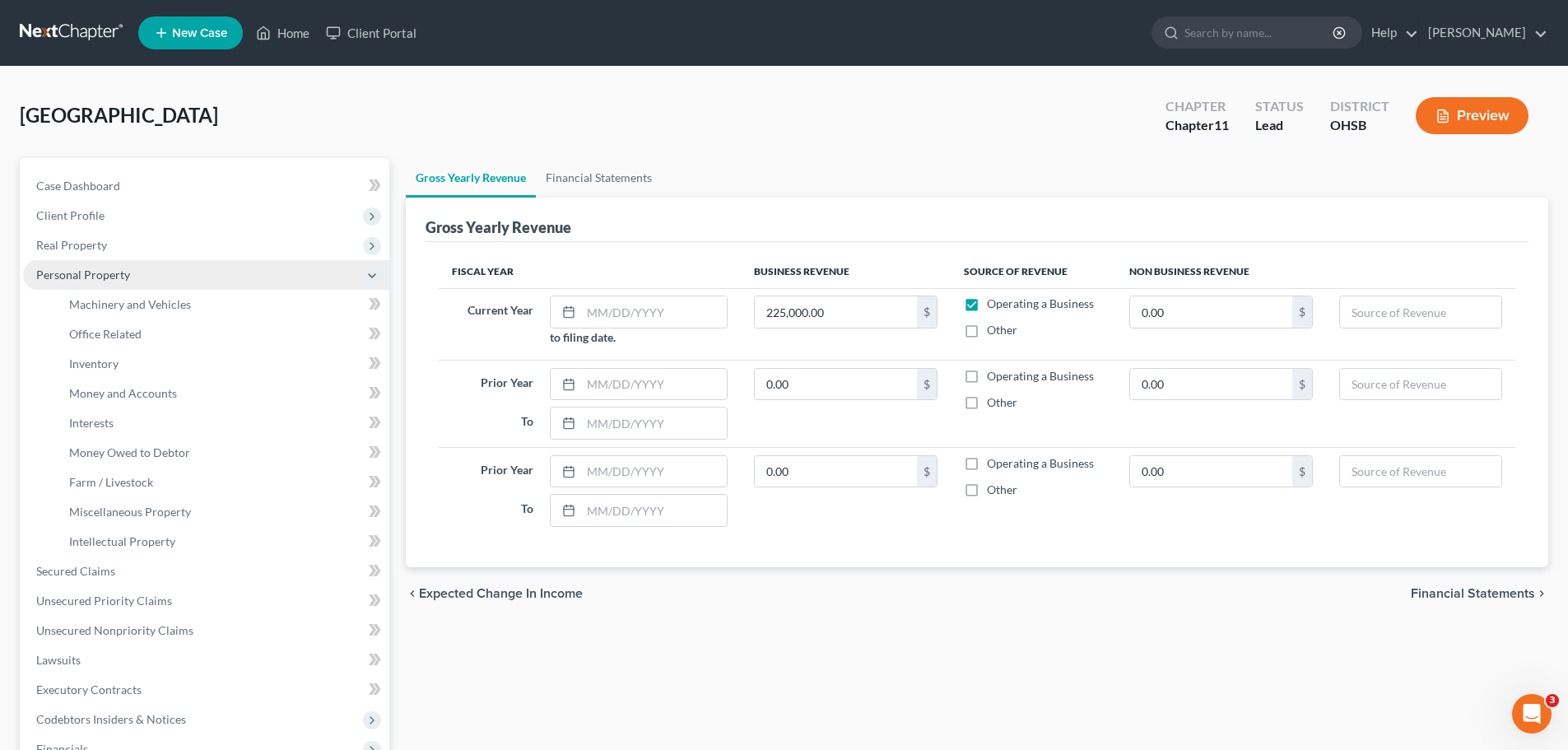
click at [86, 276] on span "Personal Property" at bounding box center [83, 275] width 94 height 14
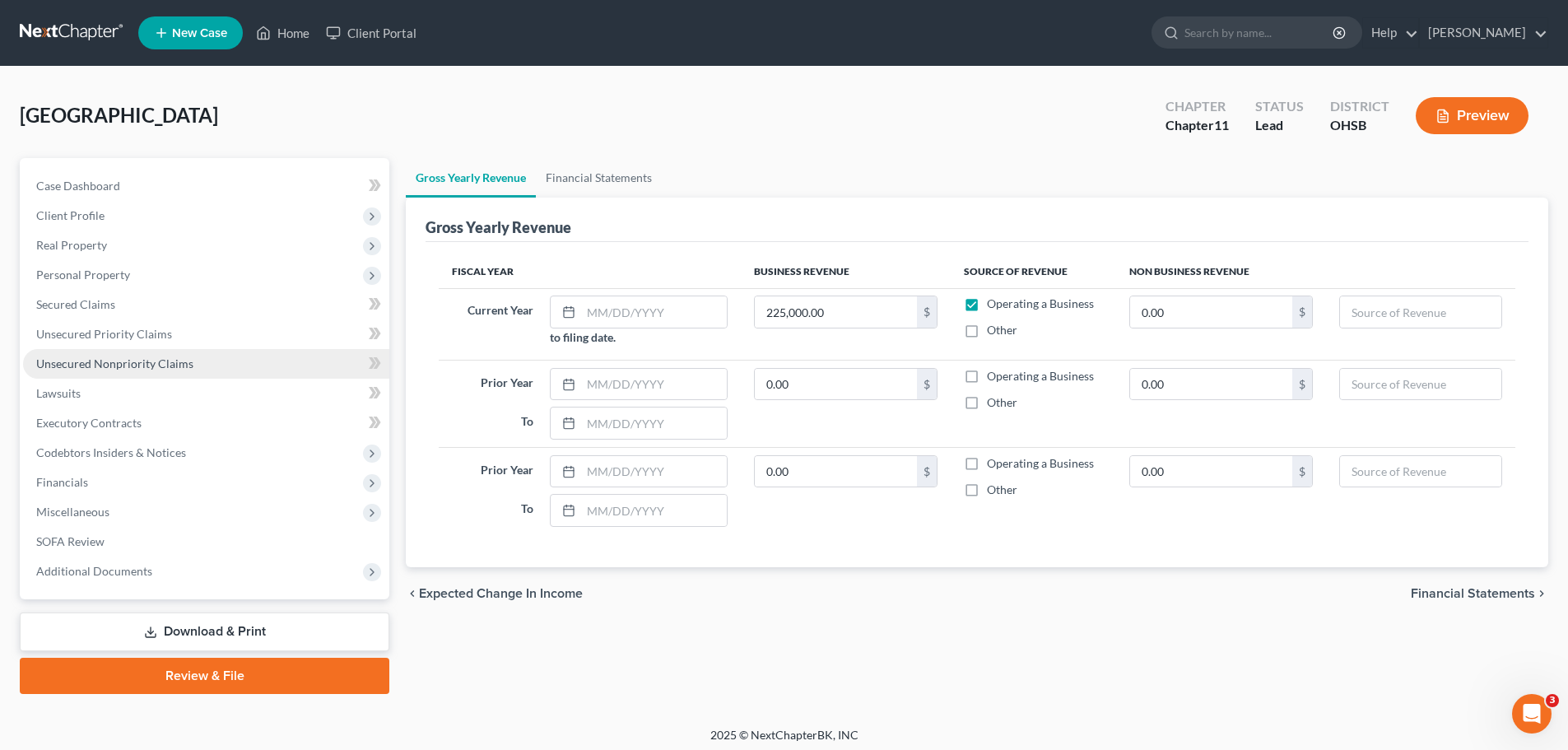
click at [69, 361] on span "Unsecured Nonpriority Claims" at bounding box center [114, 363] width 157 height 14
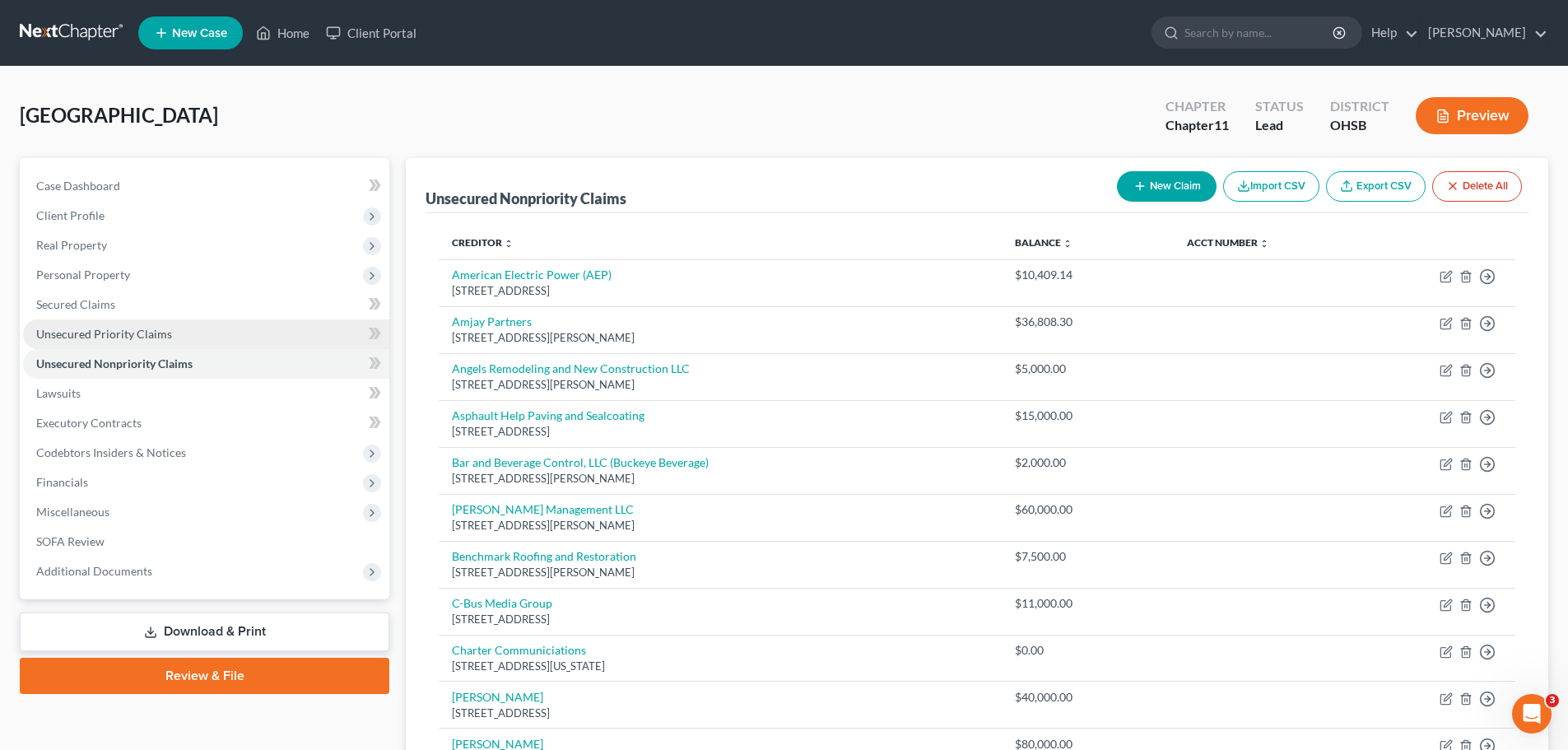
click at [77, 325] on link "Unsecured Priority Claims" at bounding box center [206, 334] width 366 height 30
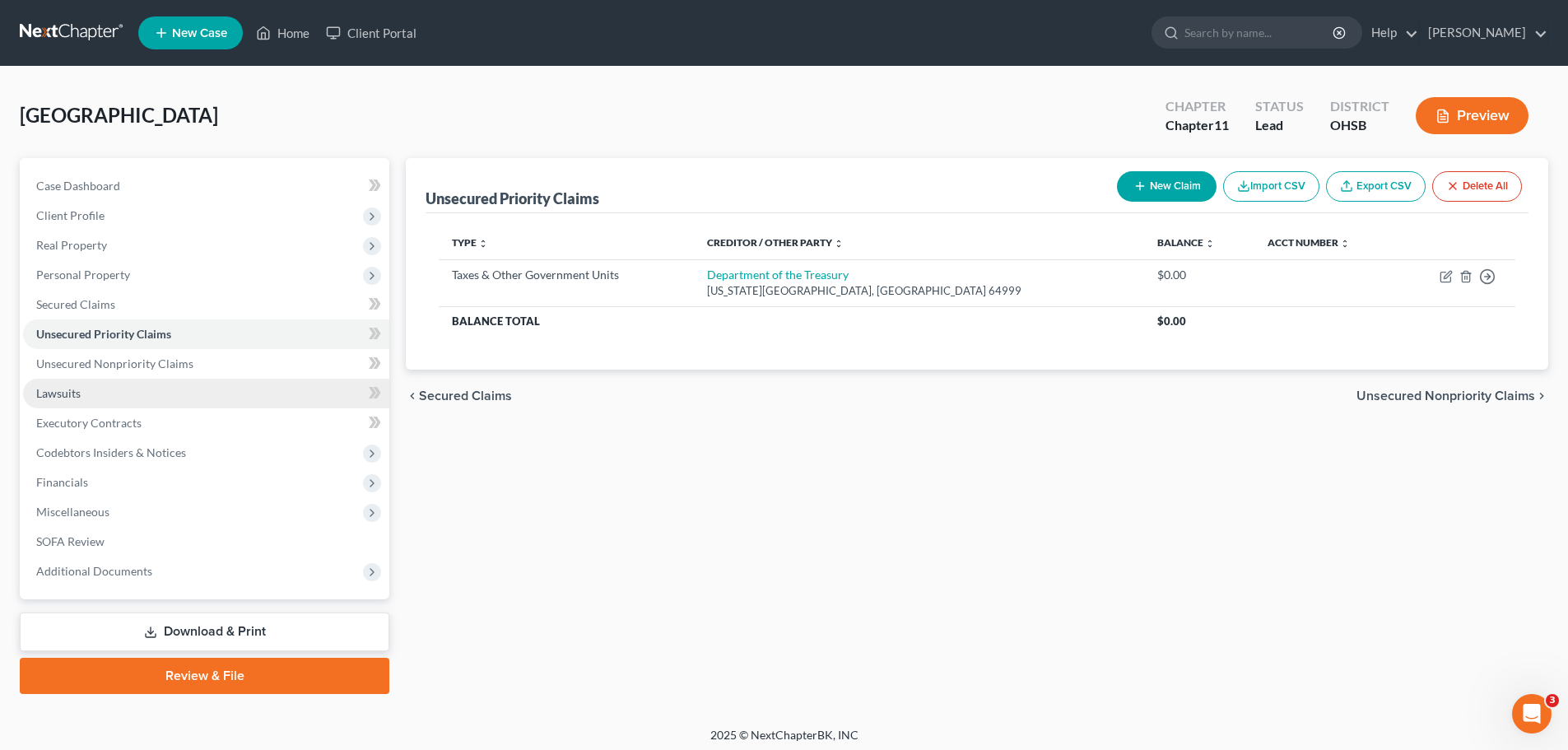
click at [54, 391] on span "Lawsuits" at bounding box center [59, 393] width 45 height 14
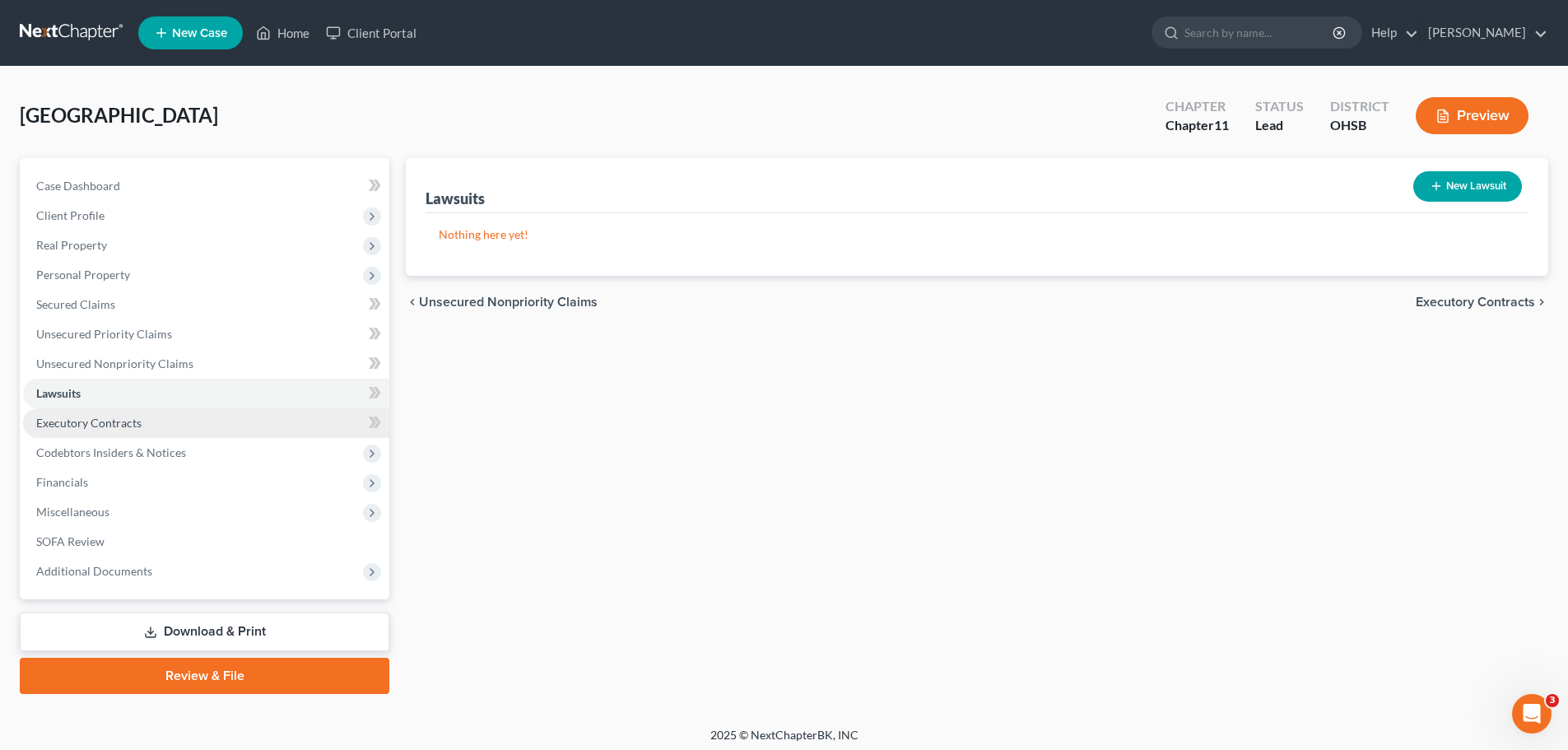
click at [67, 412] on link "Executory Contracts" at bounding box center [206, 423] width 366 height 30
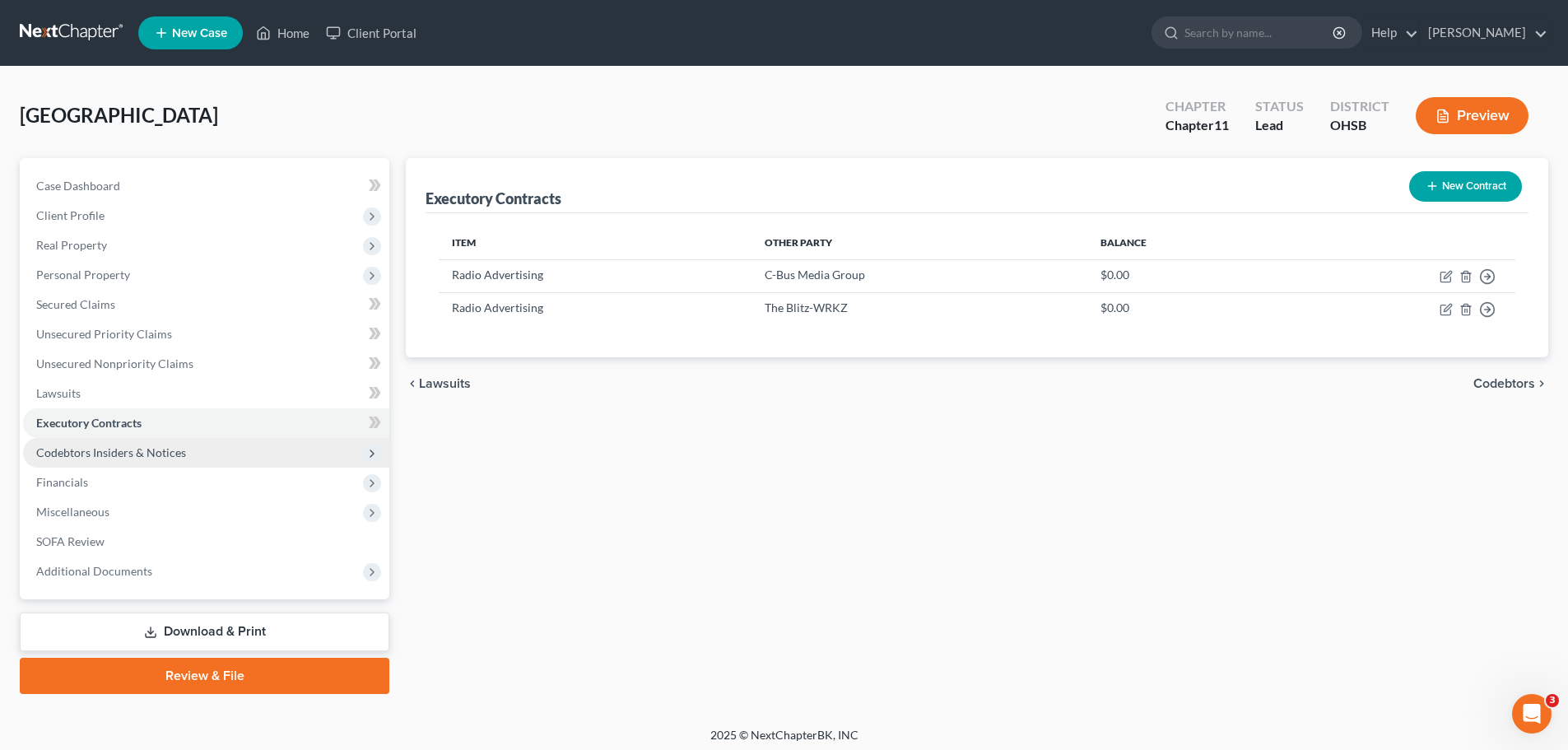
click at [86, 452] on span "Codebtors Insiders & Notices" at bounding box center [111, 452] width 150 height 14
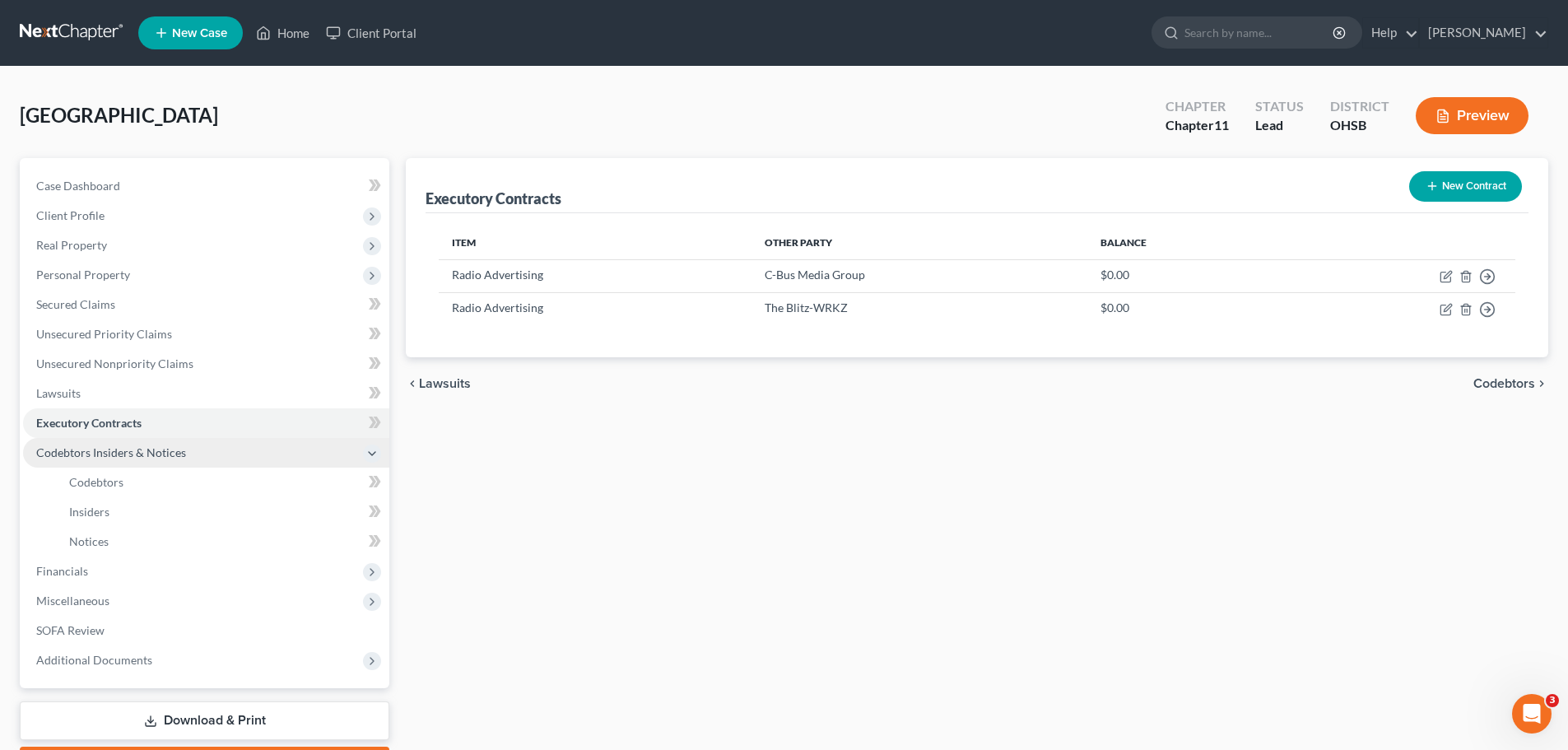
click at [87, 449] on span "Codebtors Insiders & Notices" at bounding box center [111, 452] width 150 height 14
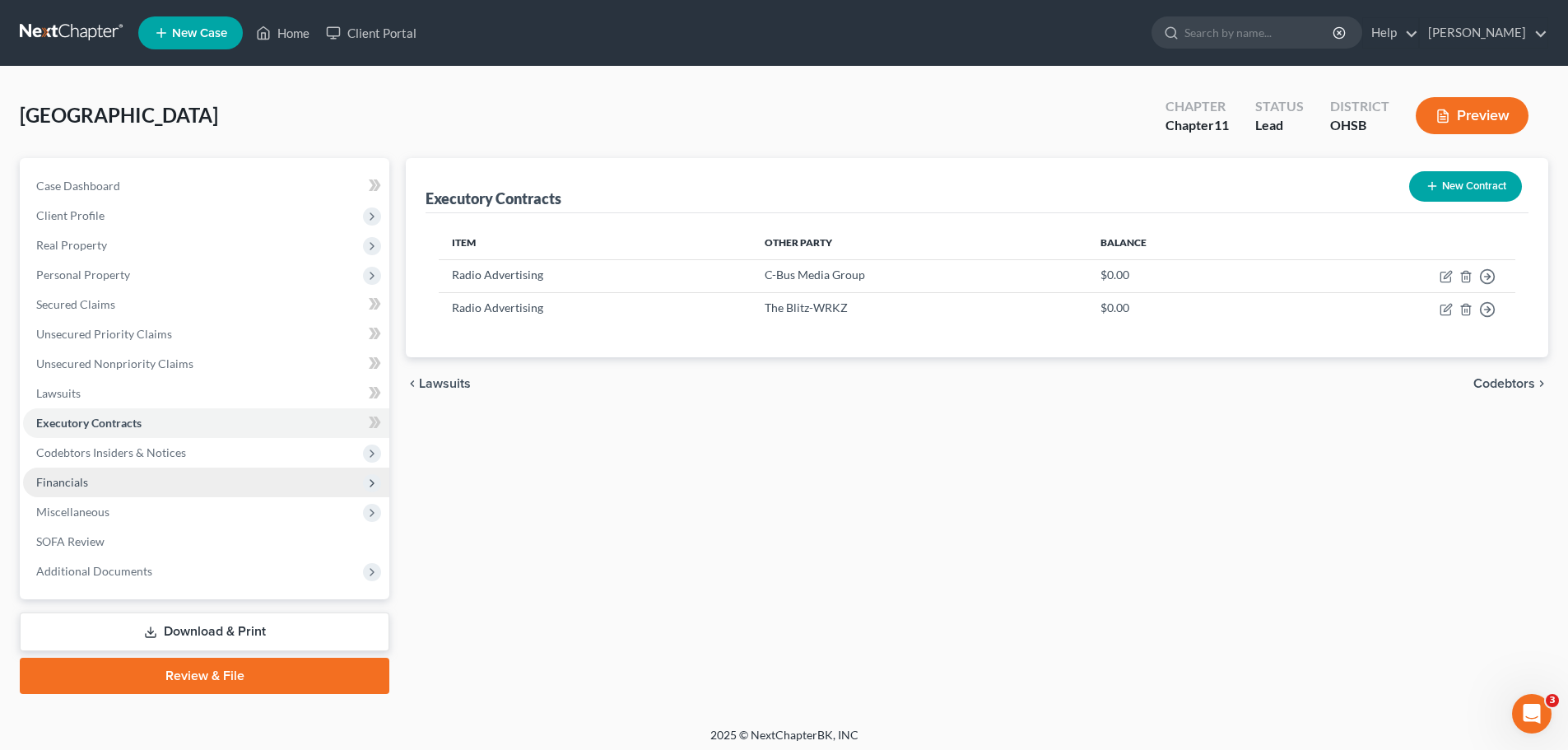
click at [85, 483] on span "Financials" at bounding box center [62, 482] width 52 height 14
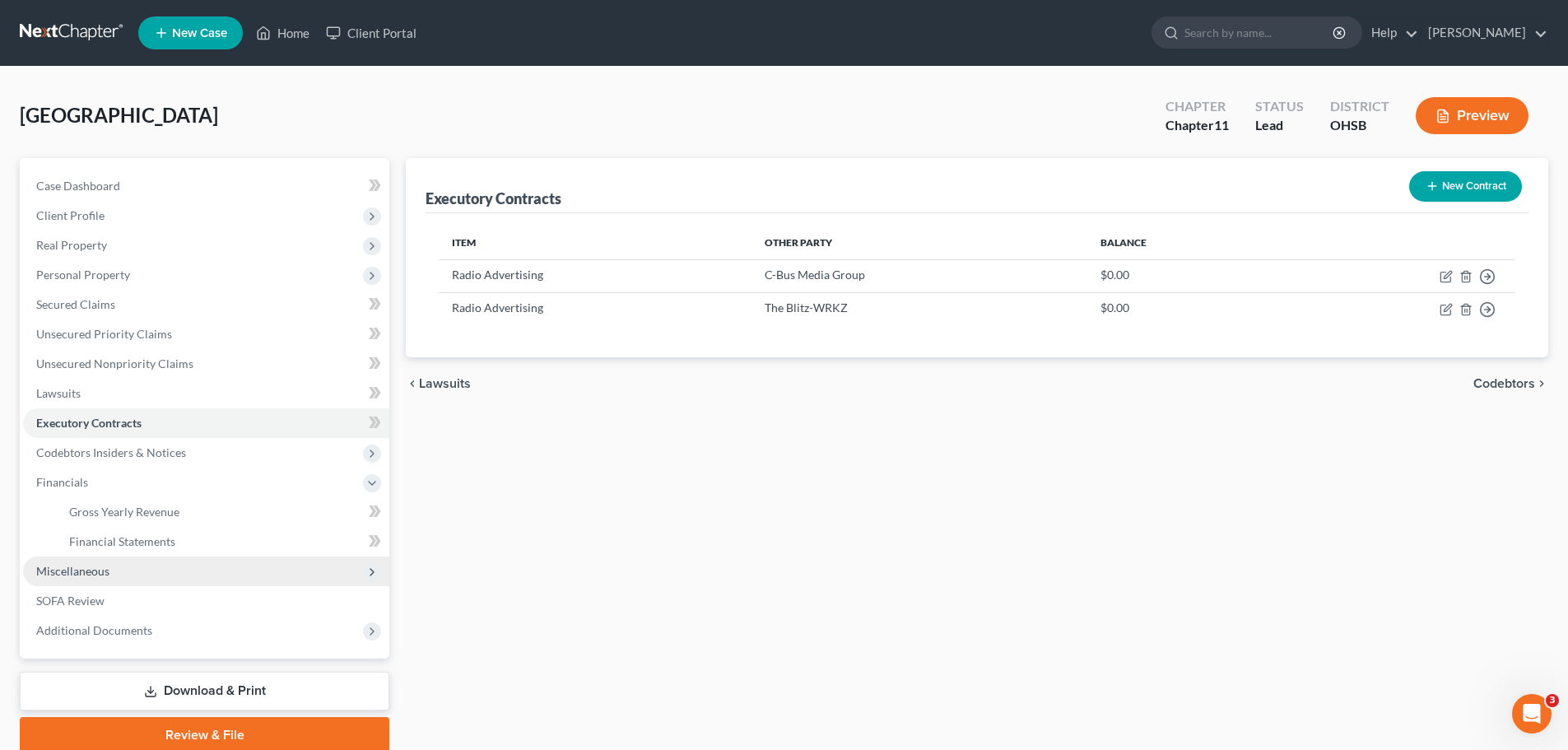
click at [70, 578] on span "Miscellaneous" at bounding box center [206, 571] width 366 height 30
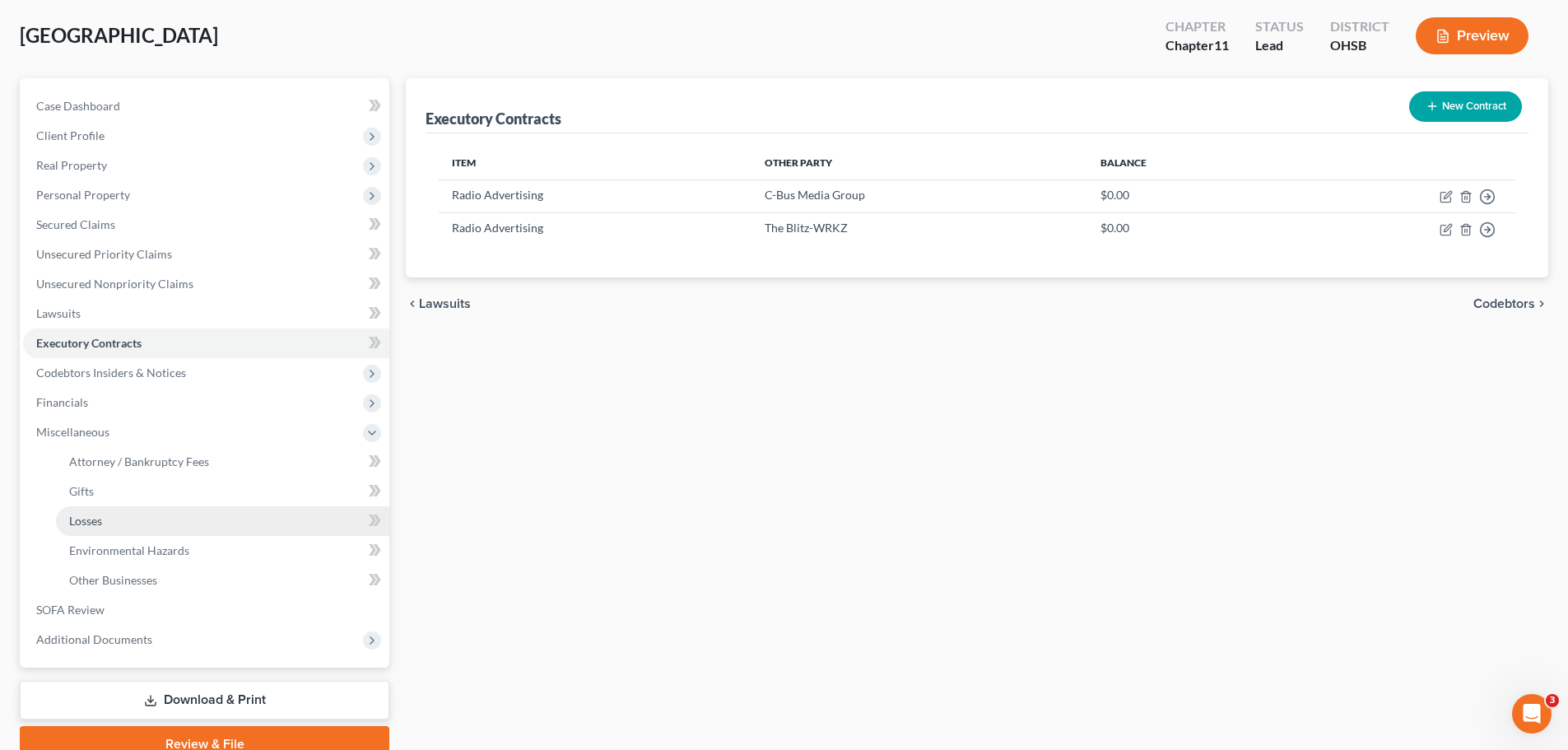
scroll to position [154, 0]
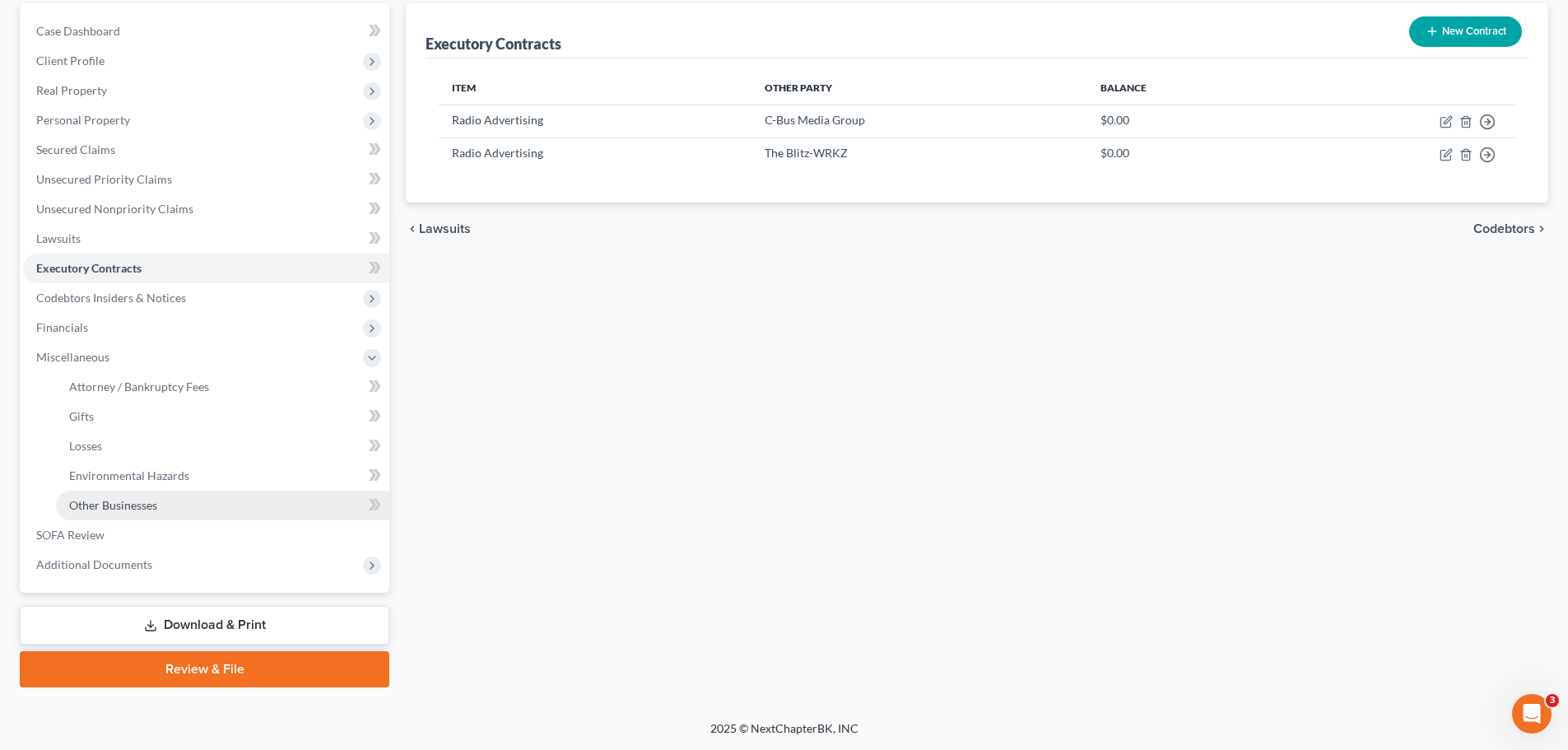
click at [155, 497] on link "Other Businesses" at bounding box center [222, 506] width 333 height 30
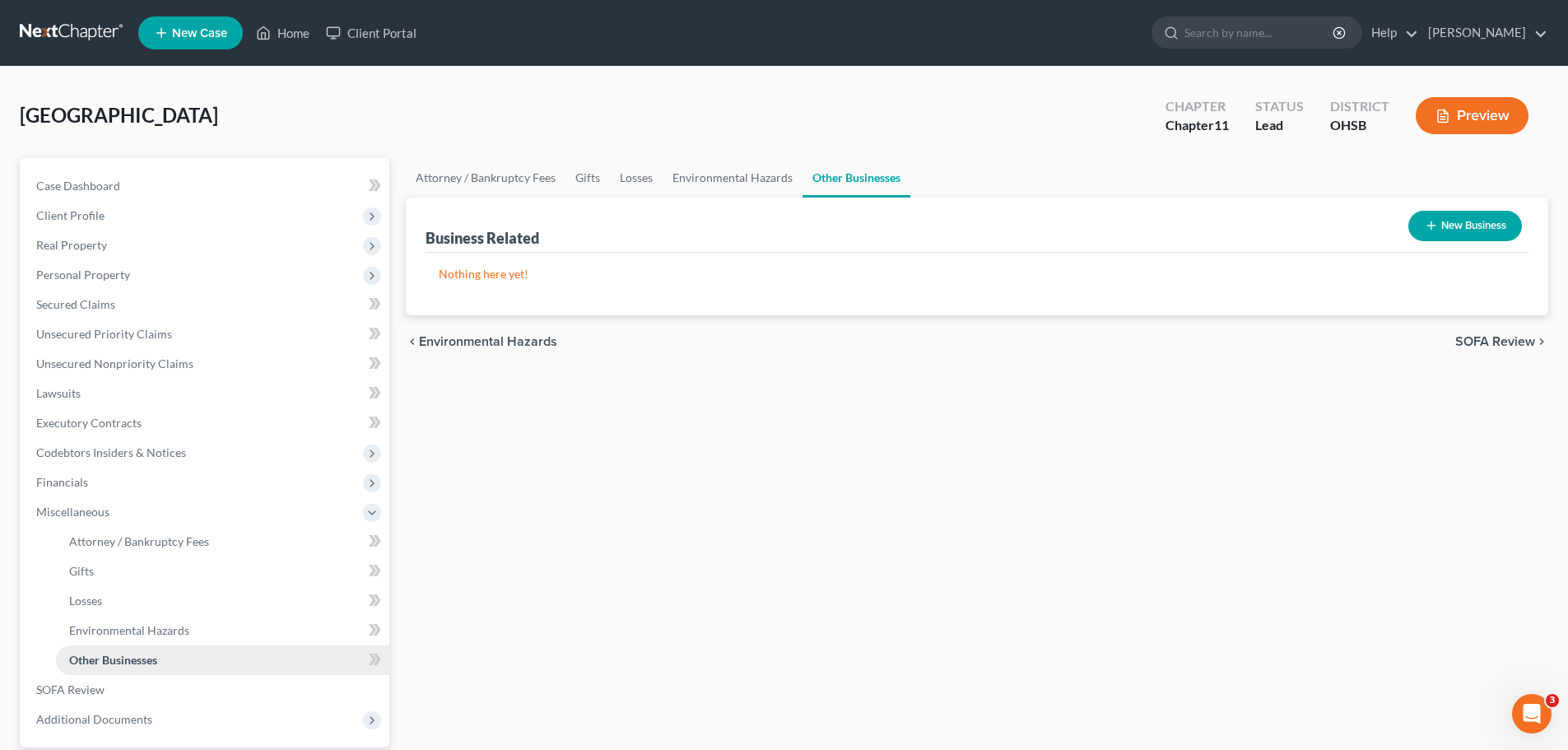
click at [91, 657] on span "Other Businesses" at bounding box center [113, 660] width 88 height 14
click at [68, 279] on span "Personal Property" at bounding box center [83, 275] width 94 height 14
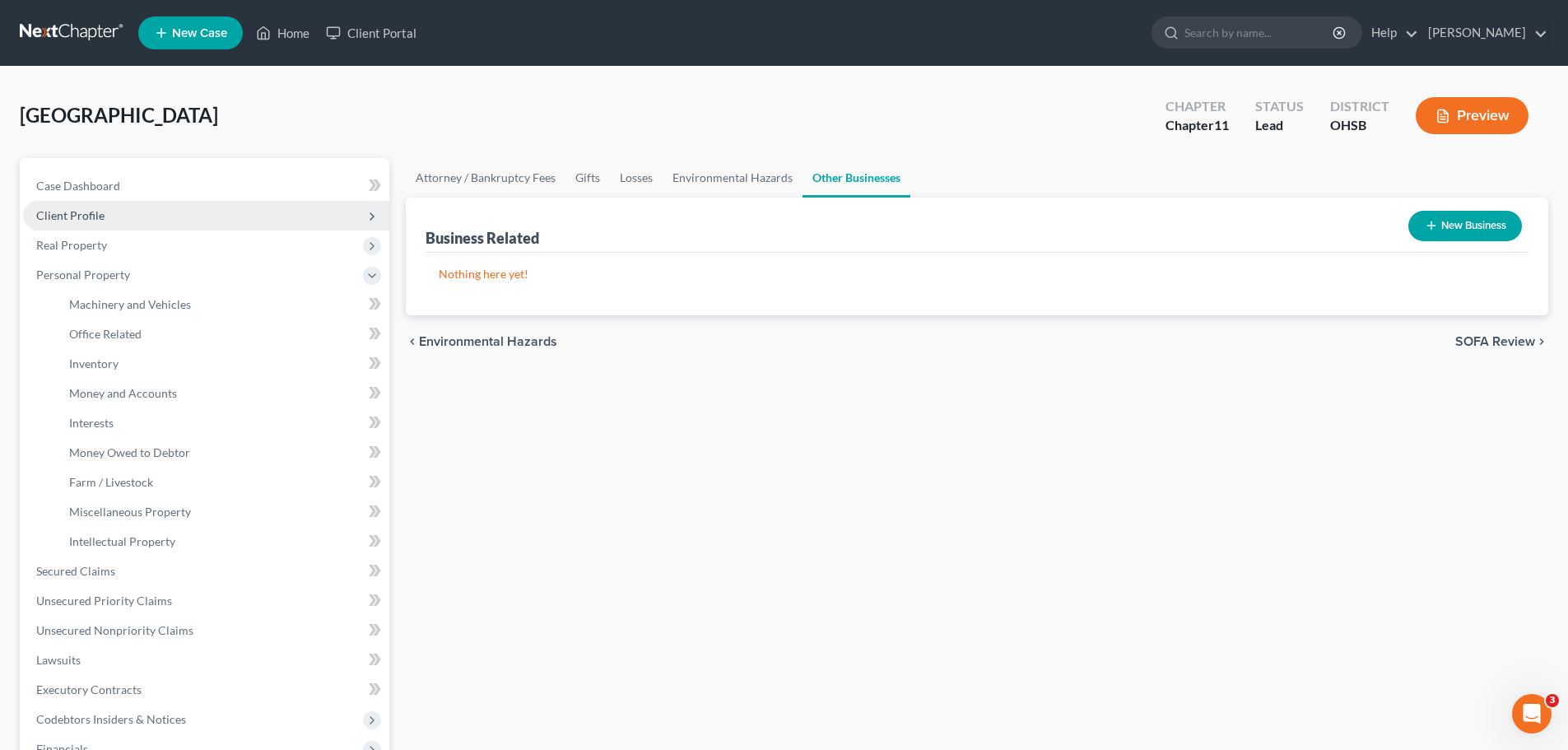
click at [64, 219] on span "Client Profile" at bounding box center [70, 215] width 68 height 14
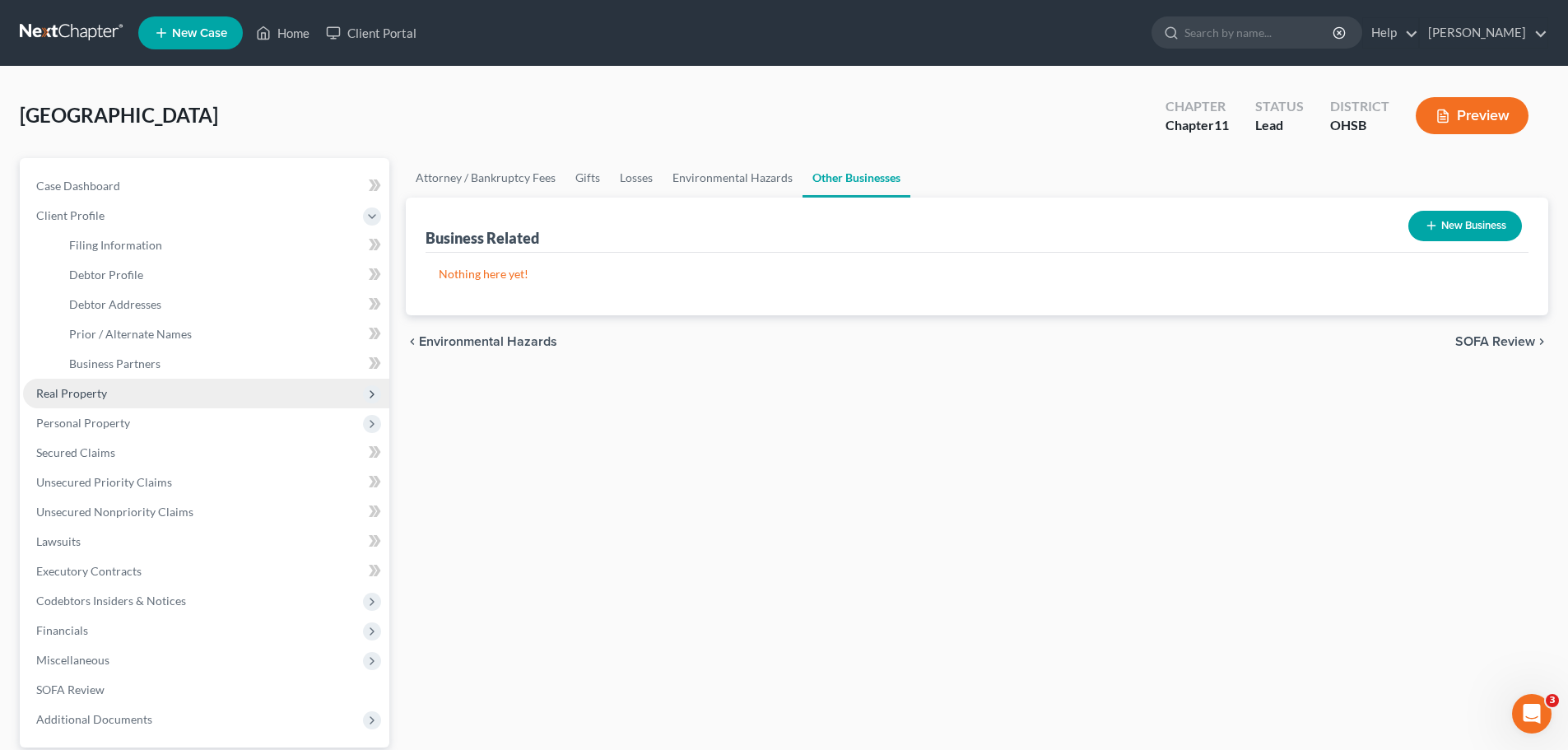
click at [76, 391] on span "Real Property" at bounding box center [72, 393] width 71 height 14
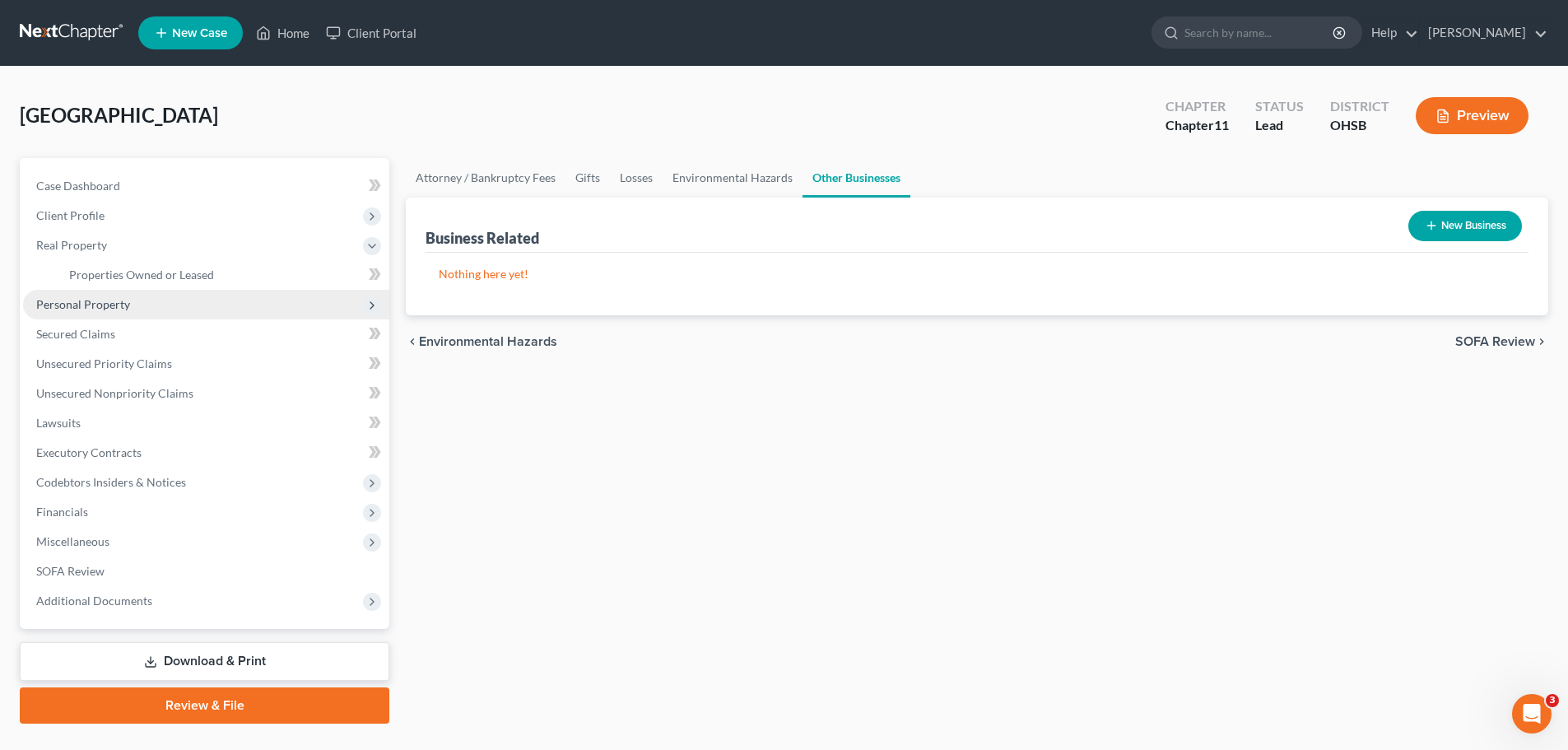
click at [63, 302] on span "Personal Property" at bounding box center [83, 304] width 94 height 14
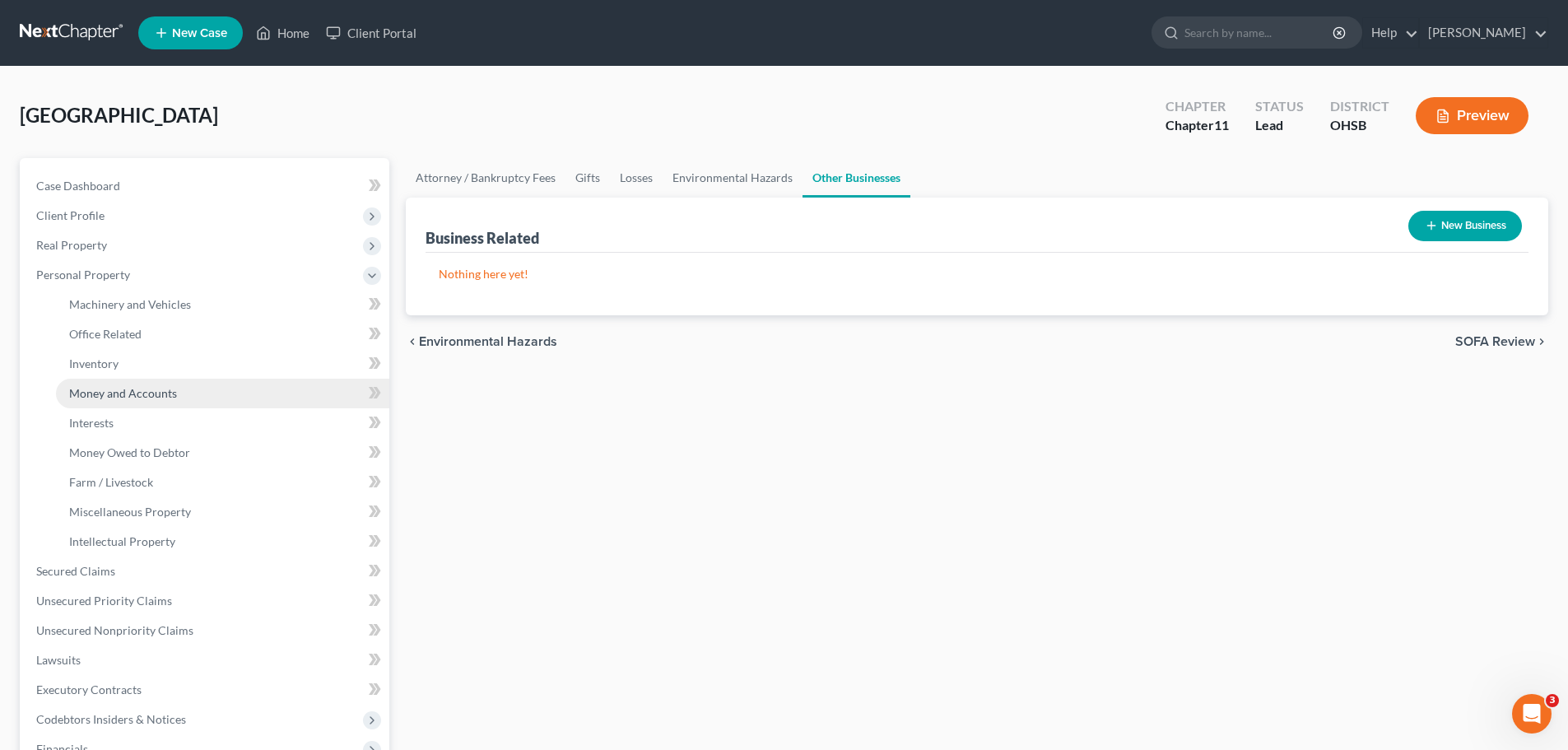
click at [122, 395] on span "Money and Accounts" at bounding box center [123, 393] width 108 height 14
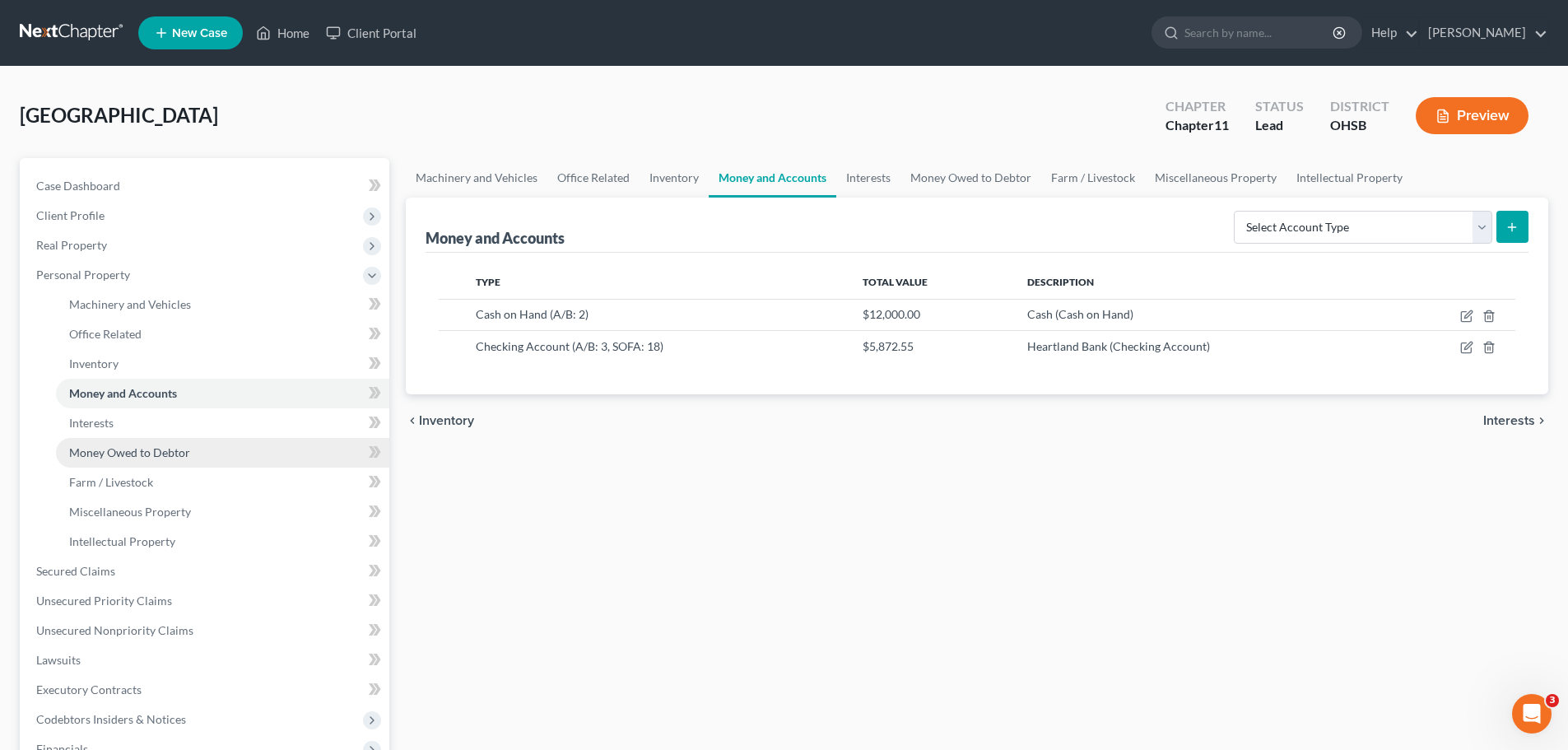
click at [103, 454] on span "Money Owed to Debtor" at bounding box center [129, 452] width 121 height 14
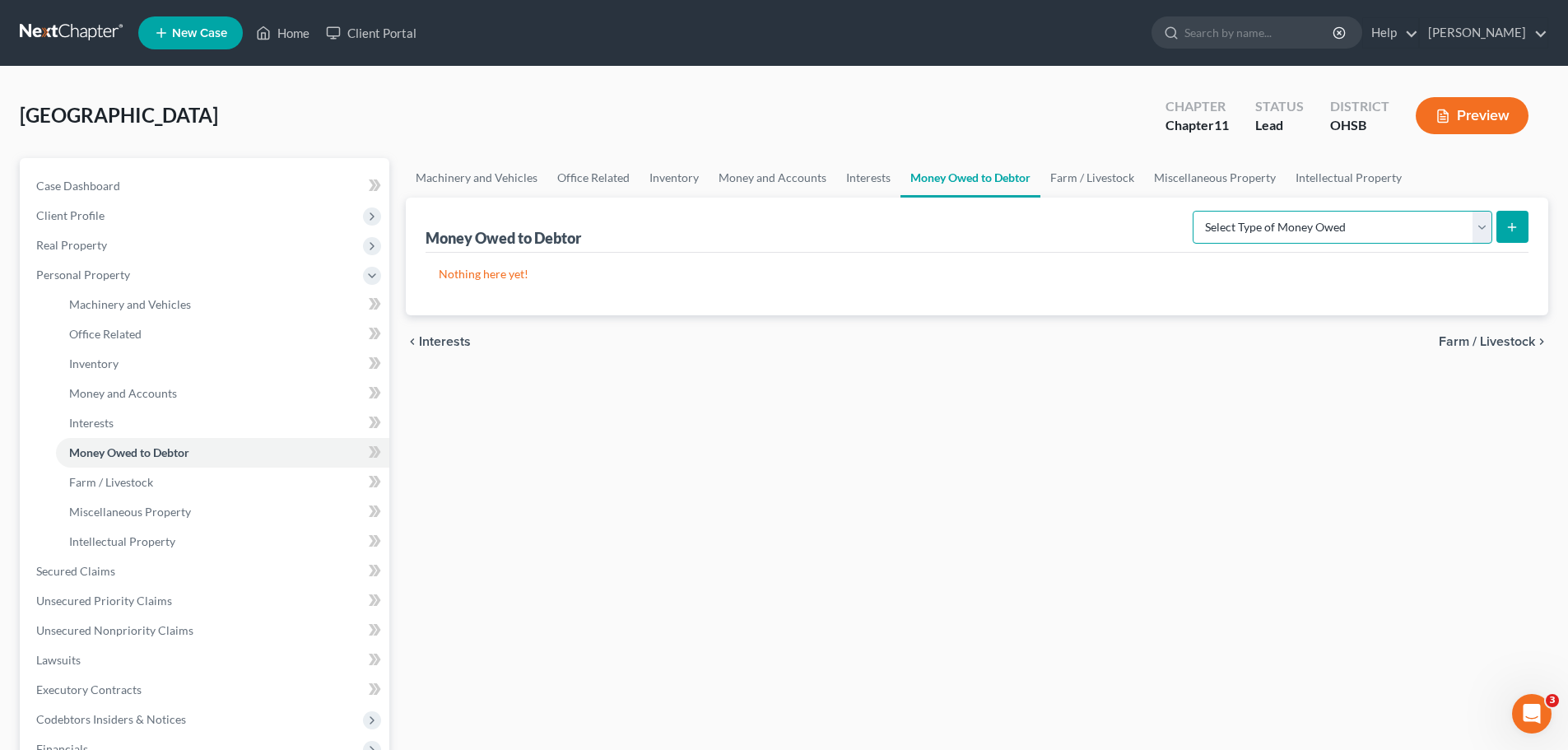
click at [1347, 225] on select "Select Type of Money Owed Accounts Receivable (A/B: 11) Causes of Action Agains…" at bounding box center [1343, 227] width 299 height 33
click at [1349, 222] on select "Select Type of Money Owed Accounts Receivable (A/B: 11) Causes of Action Agains…" at bounding box center [1343, 227] width 299 height 33
click at [95, 418] on span "Interests" at bounding box center [91, 422] width 45 height 14
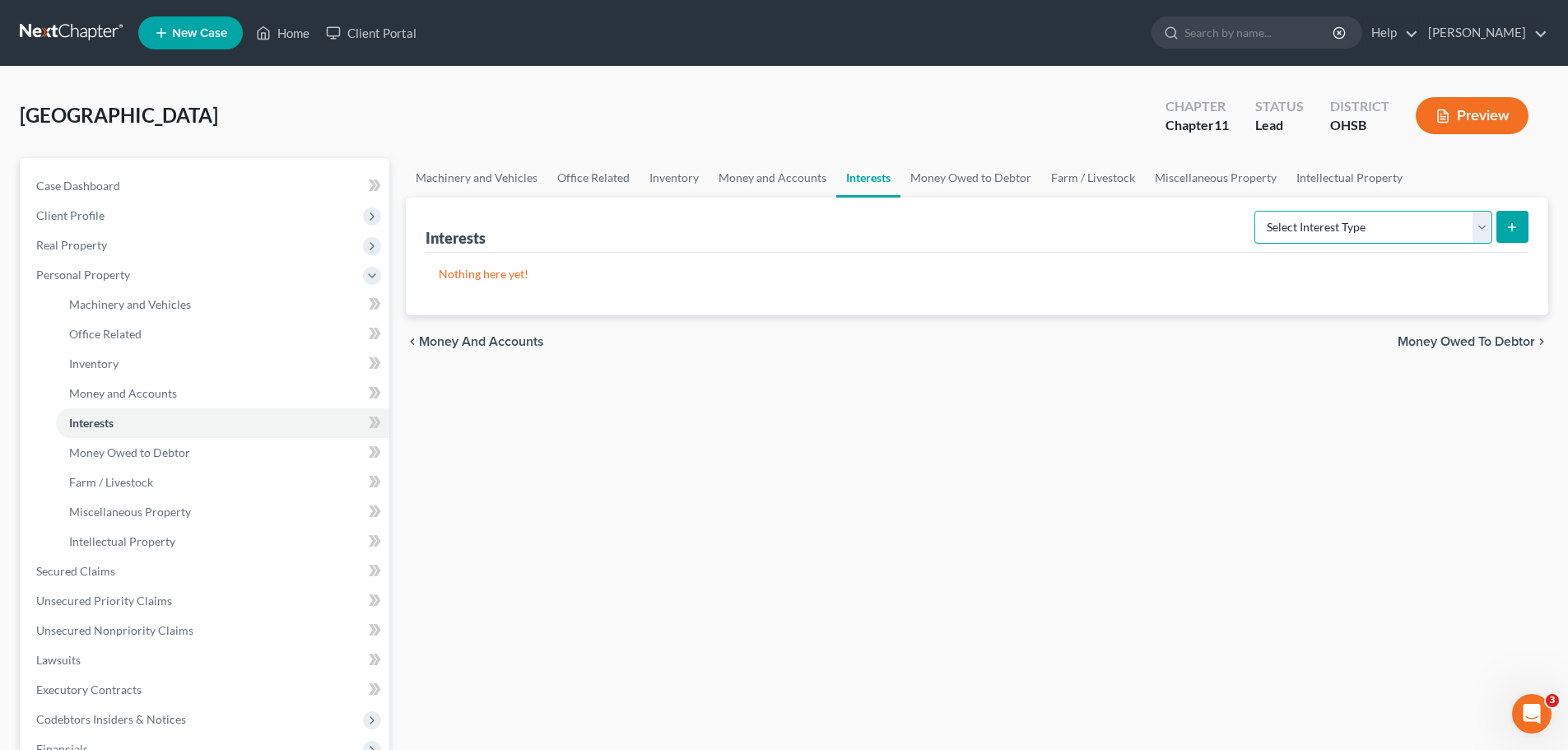
click at [1306, 226] on select "Select Interest Type Bond (A/B: 16) Incorporated Business (A/B: 15) Insurance P…" at bounding box center [1374, 227] width 238 height 33
click at [1322, 226] on select "Select Interest Type Bond (A/B: 16) Incorporated Business (A/B: 15) Insurance P…" at bounding box center [1374, 227] width 238 height 33
click at [113, 393] on span "Money and Accounts" at bounding box center [123, 393] width 108 height 14
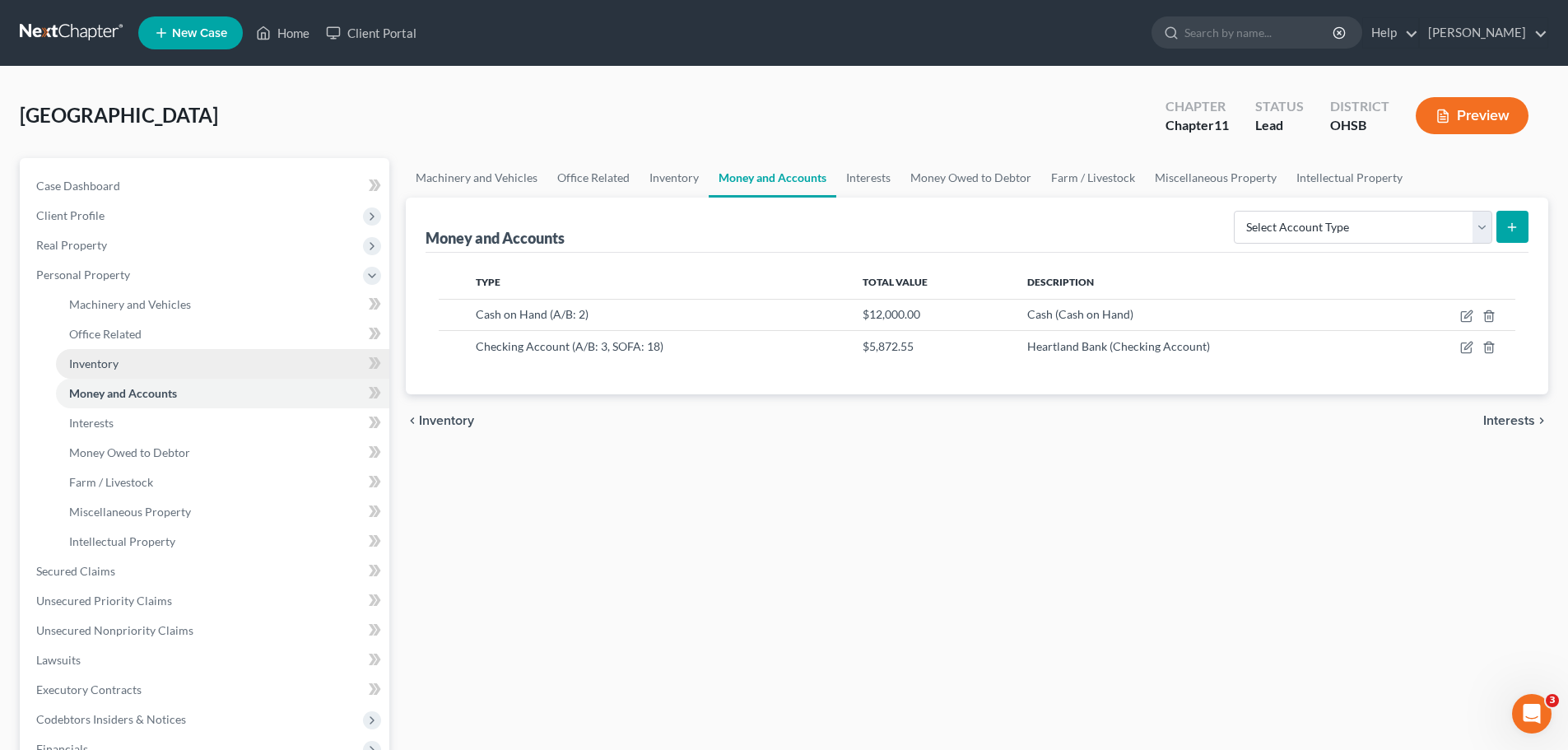
click at [114, 360] on span "Inventory" at bounding box center [93, 363] width 49 height 14
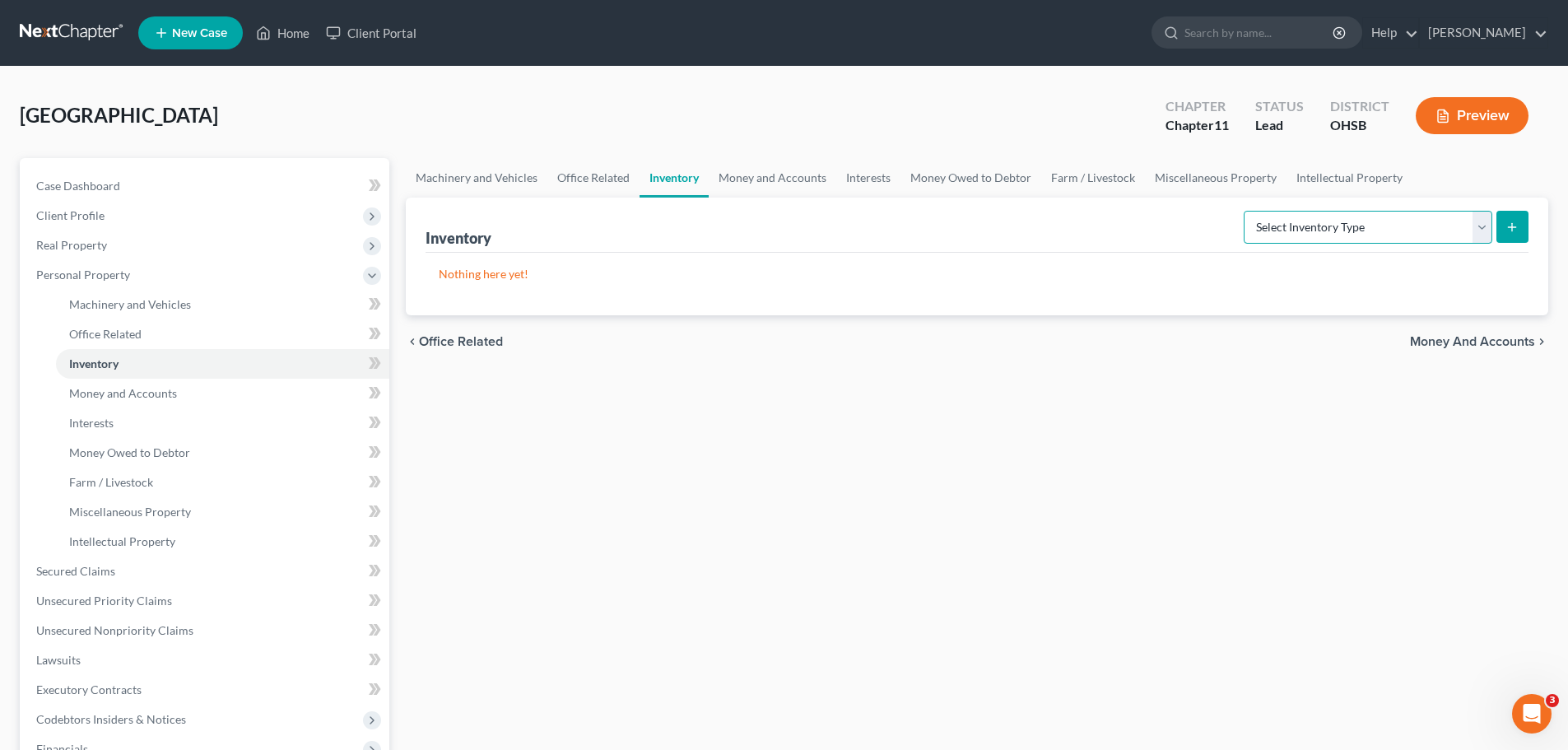
click at [1346, 231] on select "Select Inventory Type Finished Goods (A/B: 21) Other Inventory or Supplies (A/B…" at bounding box center [1367, 227] width 248 height 33
click at [133, 324] on link "Office Related" at bounding box center [222, 334] width 333 height 30
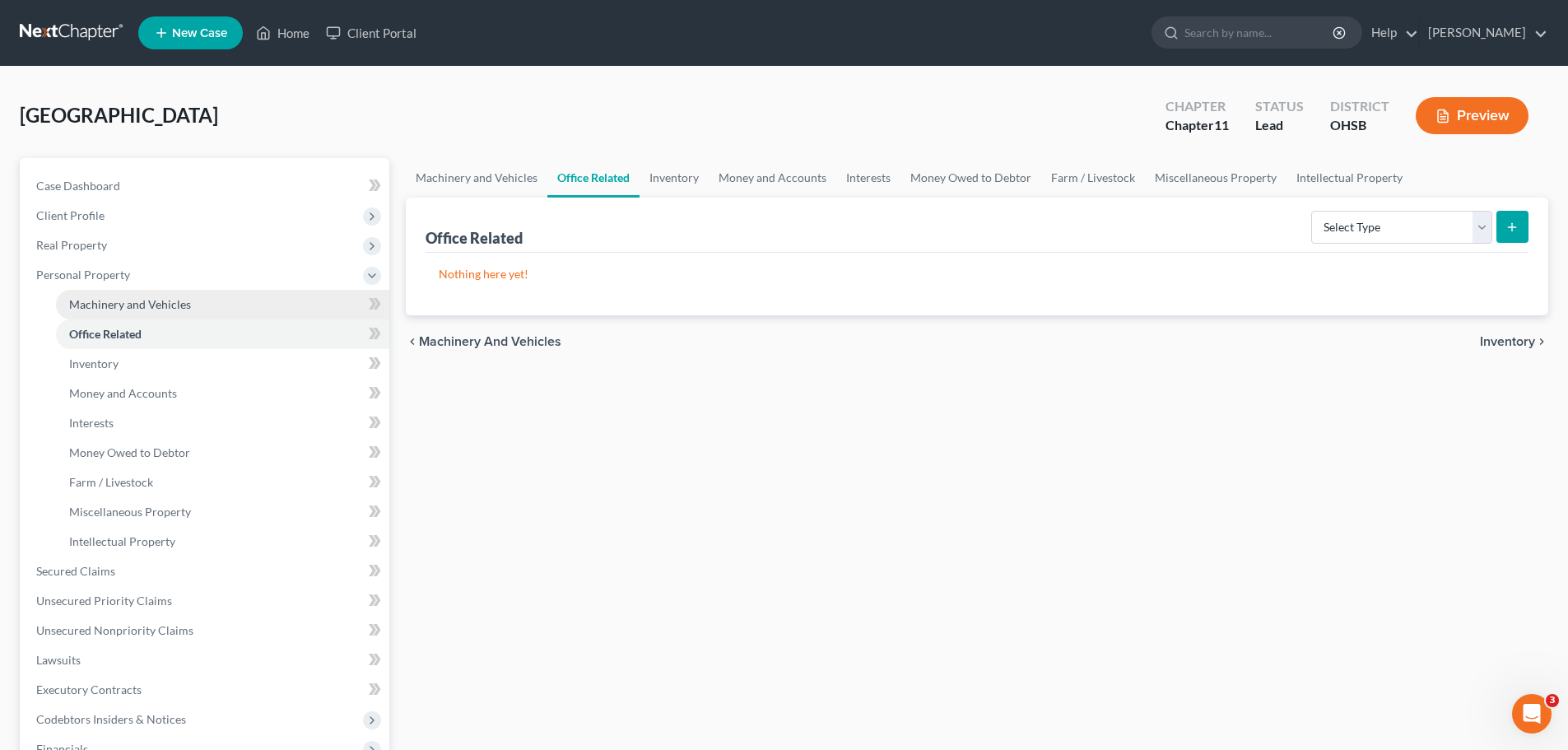
click at [131, 294] on link "Machinery and Vehicles" at bounding box center [222, 305] width 333 height 30
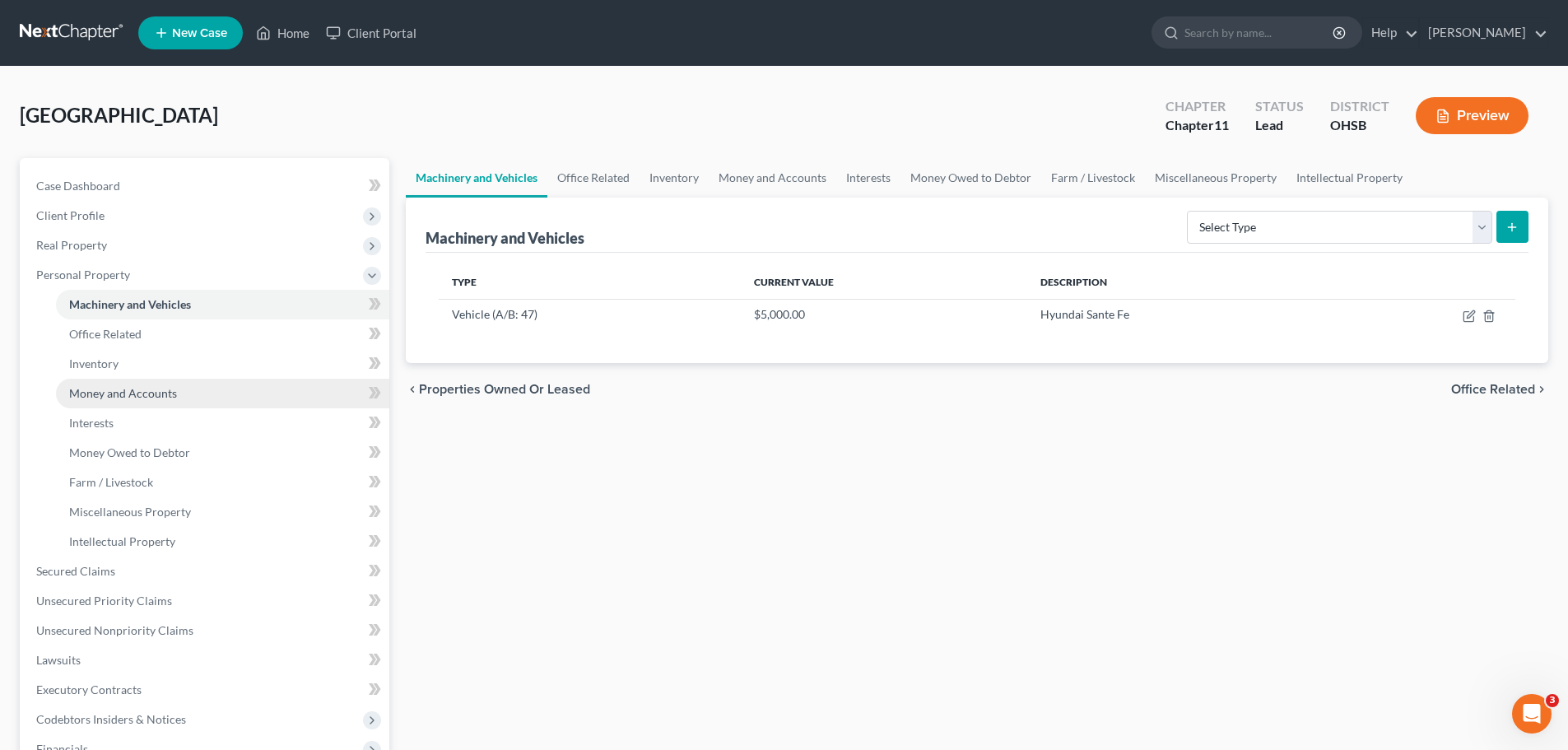
click at [127, 393] on span "Money and Accounts" at bounding box center [123, 393] width 108 height 14
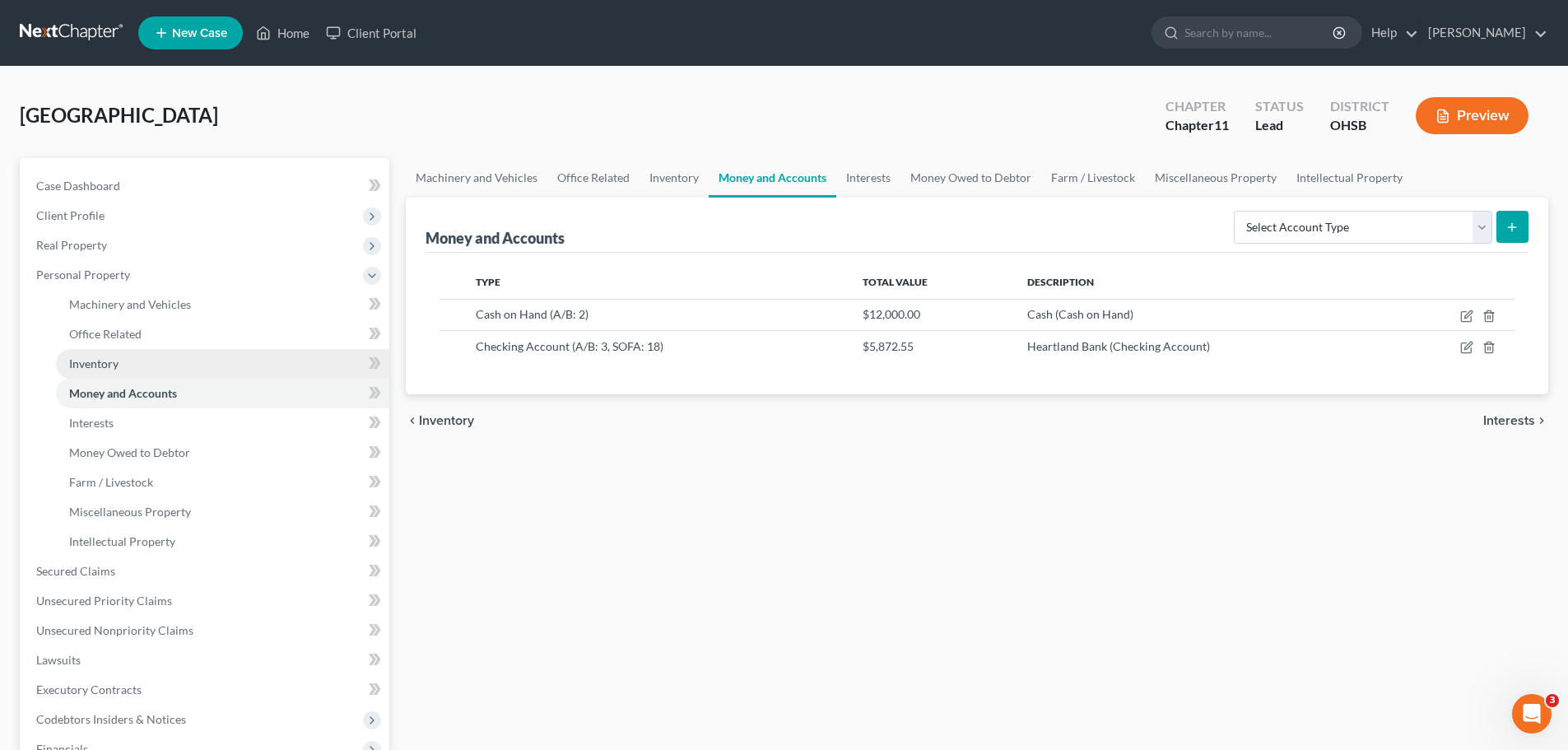
click at [126, 362] on link "Inventory" at bounding box center [222, 364] width 333 height 30
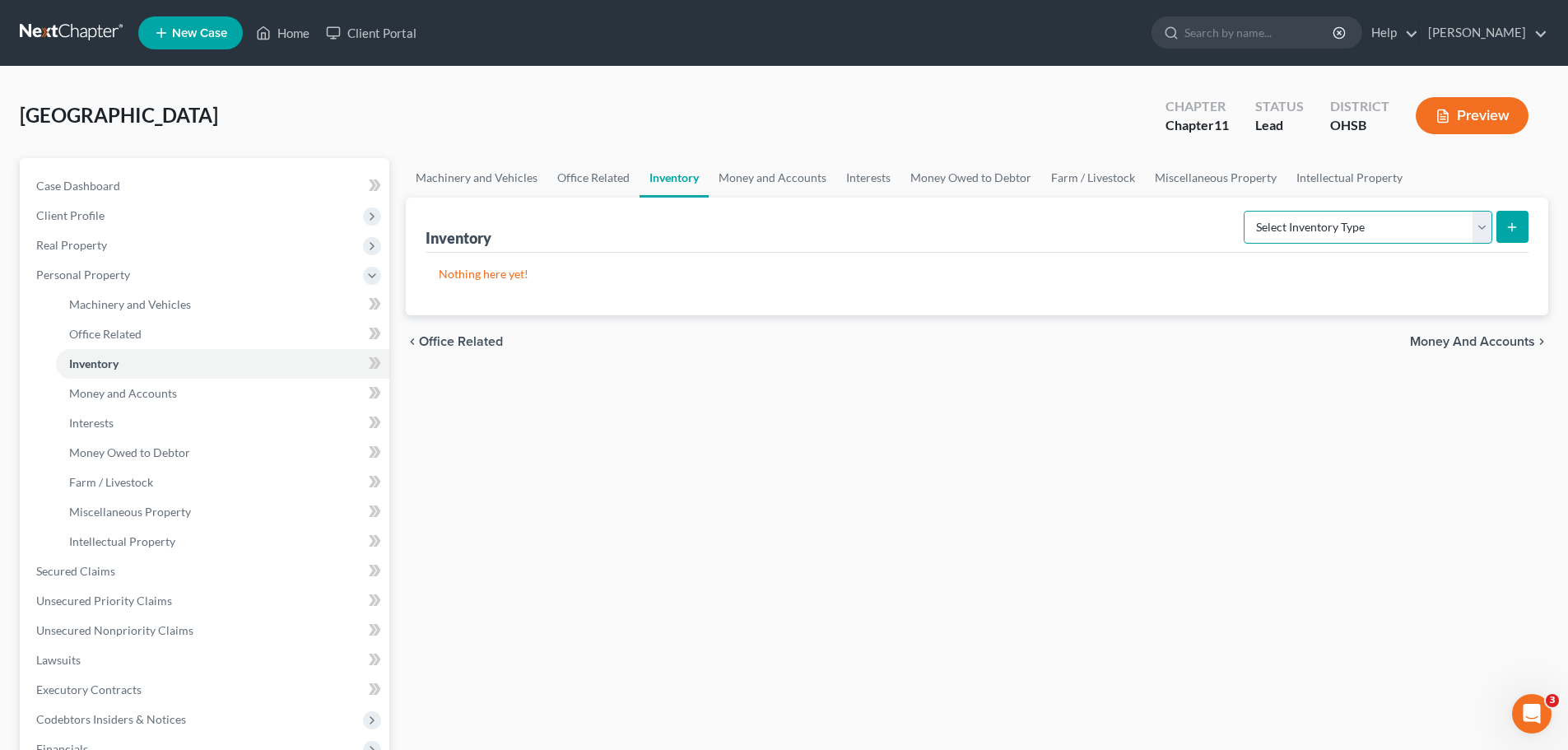
click at [1344, 226] on select "Select Inventory Type Finished Goods (A/B: 21) Other Inventory or Supplies (A/B…" at bounding box center [1367, 227] width 248 height 33
click at [1280, 215] on select "Select Inventory Type Finished Goods (A/B: 21) Other Inventory or Supplies (A/B…" at bounding box center [1367, 227] width 248 height 33
click at [119, 387] on span "Money and Accounts" at bounding box center [123, 393] width 108 height 14
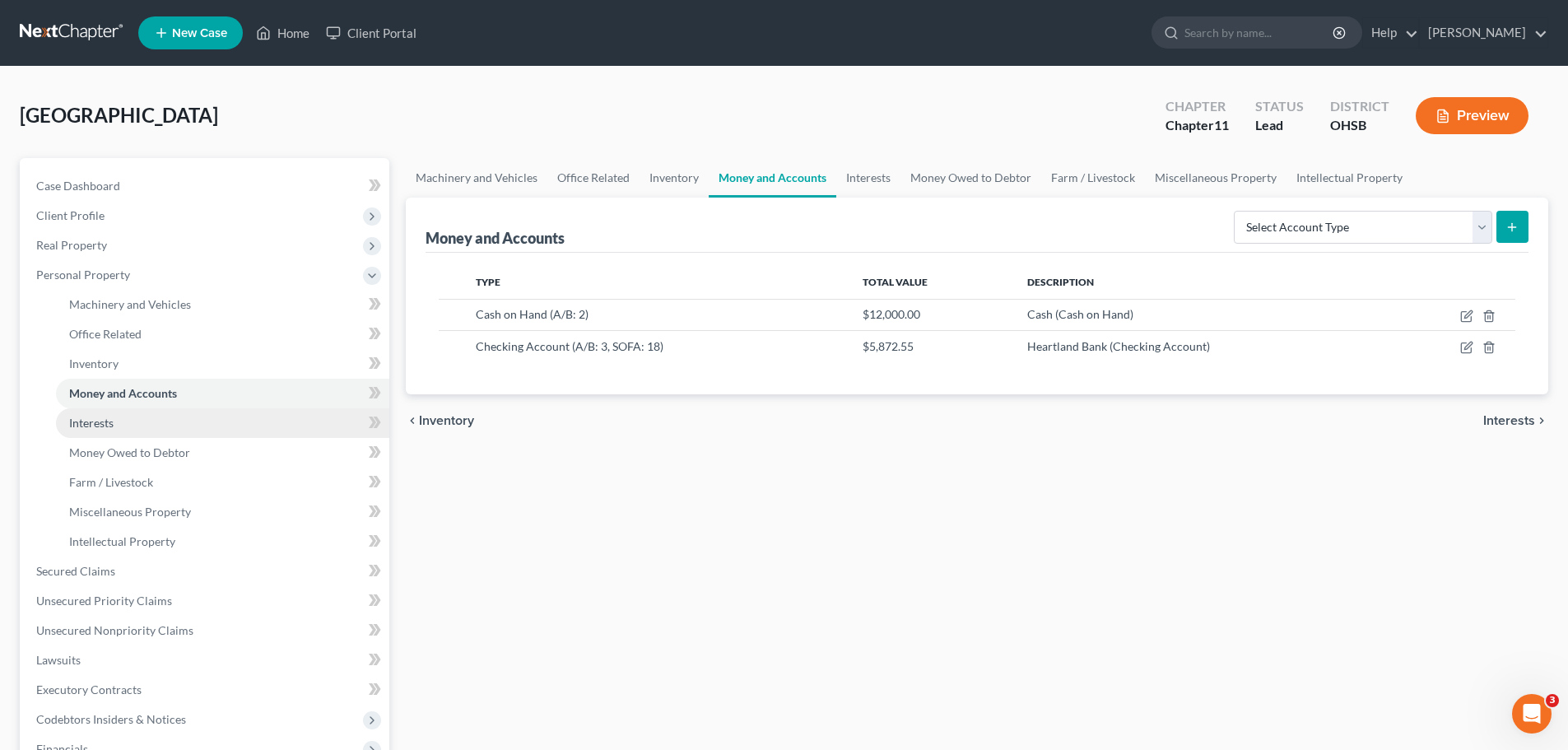
click at [109, 412] on link "Interests" at bounding box center [222, 423] width 333 height 30
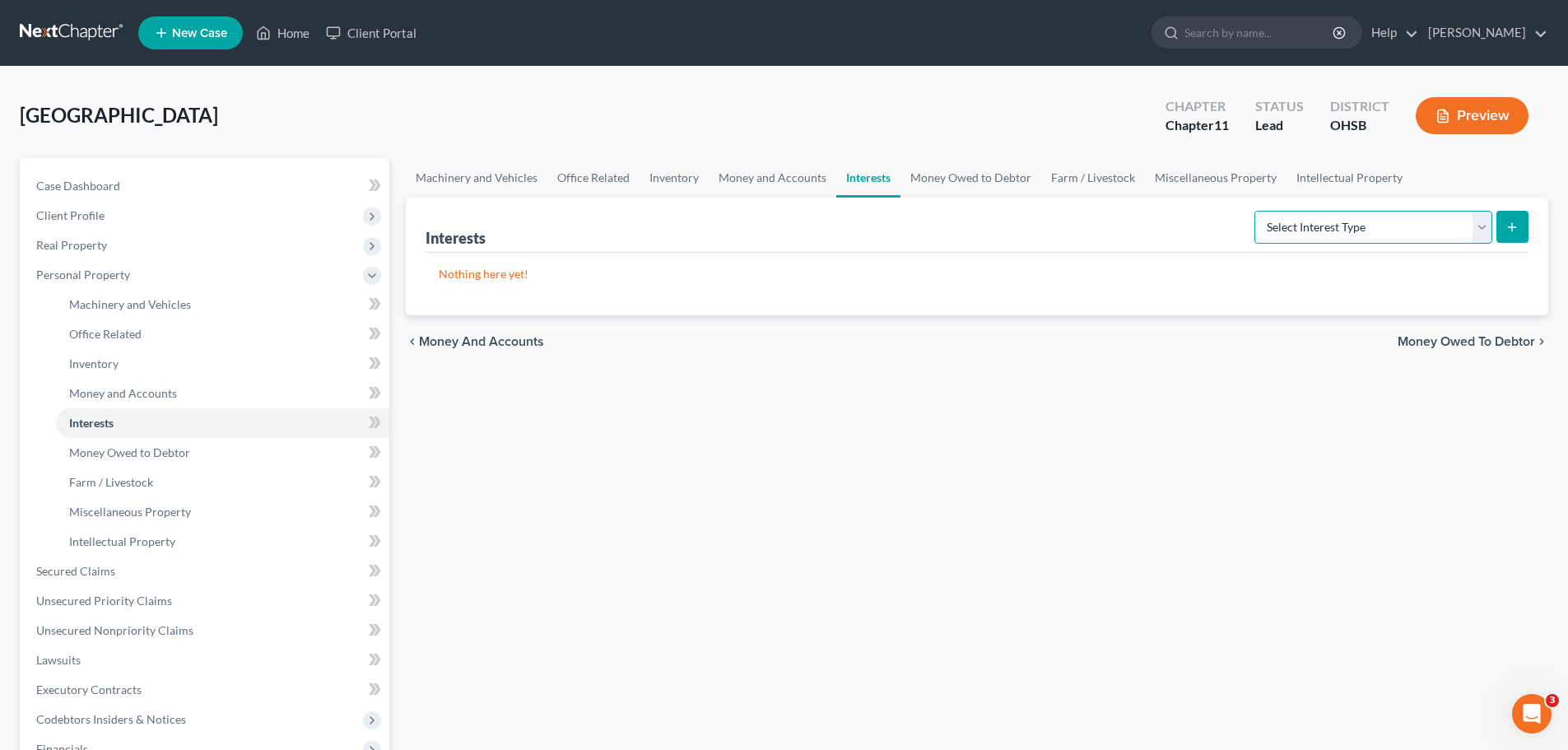
click at [1331, 233] on select "Select Interest Type Bond (A/B: 16) Incorporated Business (A/B: 15) Insurance P…" at bounding box center [1374, 227] width 238 height 33
click at [1332, 232] on select "Select Interest Type Bond (A/B: 16) Incorporated Business (A/B: 15) Insurance P…" at bounding box center [1374, 227] width 238 height 33
click at [124, 461] on link "Money Owed to Debtor" at bounding box center [222, 453] width 333 height 30
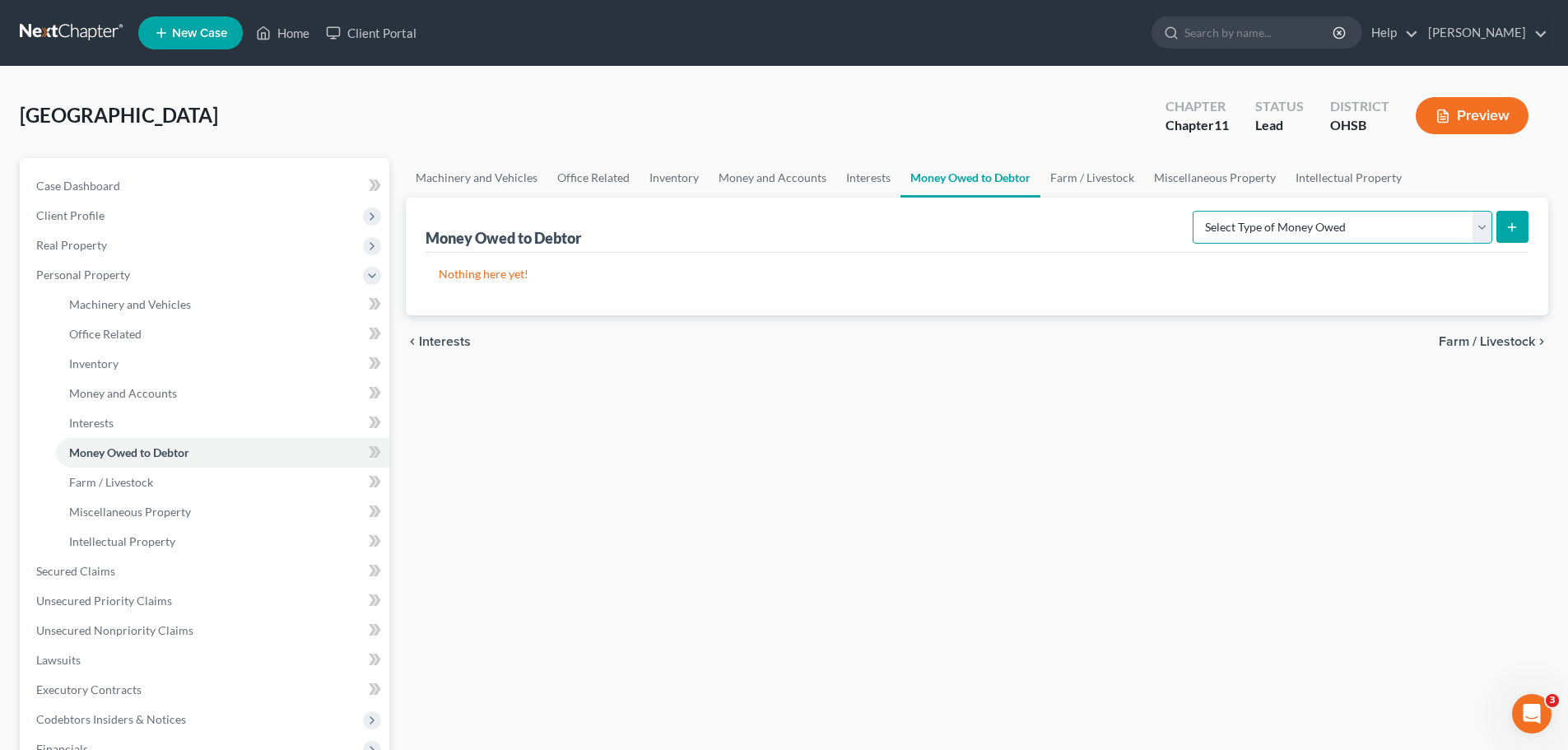
click at [1394, 235] on select "Select Type of Money Owed Accounts Receivable (A/B: 11) Causes of Action Agains…" at bounding box center [1343, 227] width 299 height 33
click at [119, 481] on span "Farm / Livestock" at bounding box center [111, 482] width 84 height 14
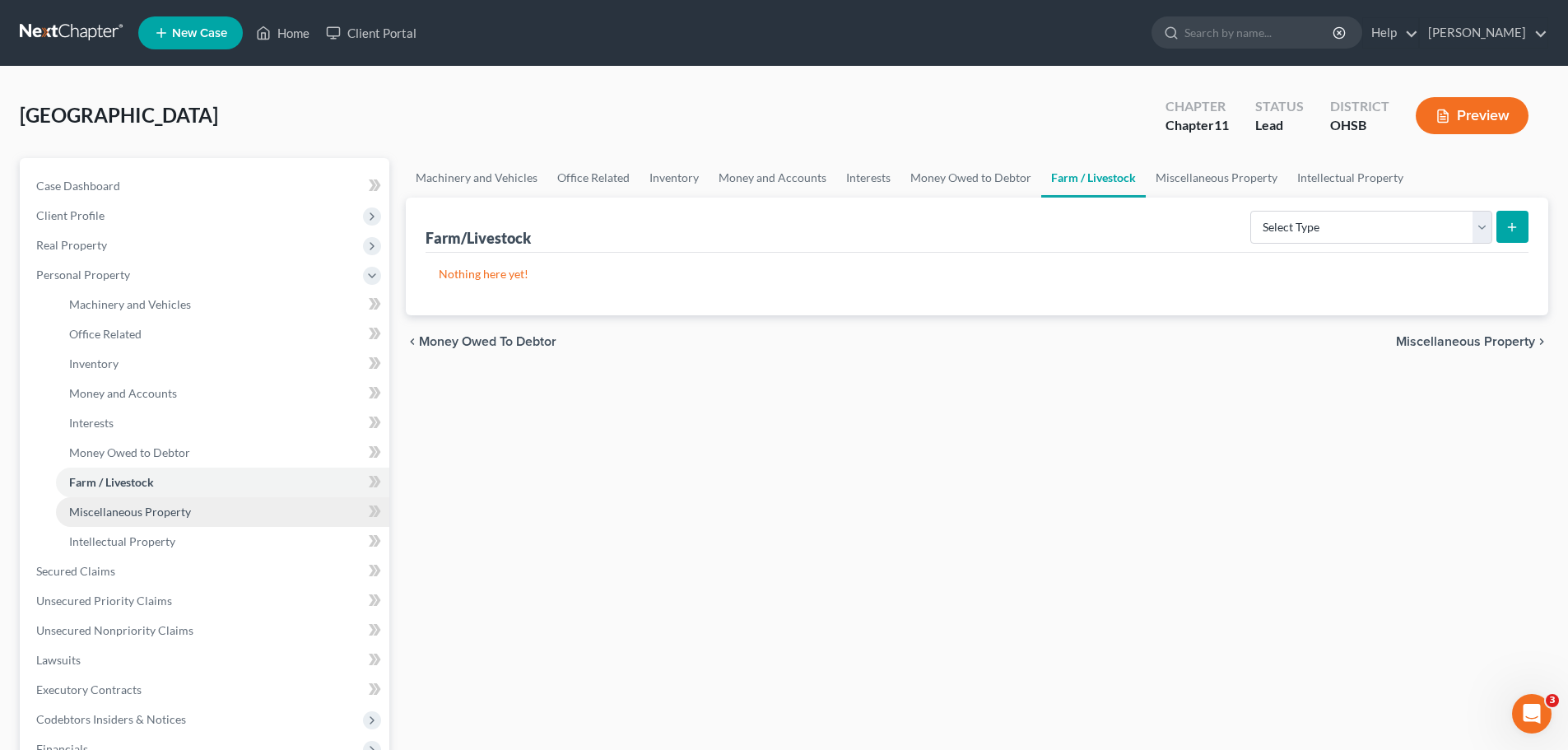
click at [115, 506] on span "Miscellaneous Property" at bounding box center [129, 512] width 122 height 14
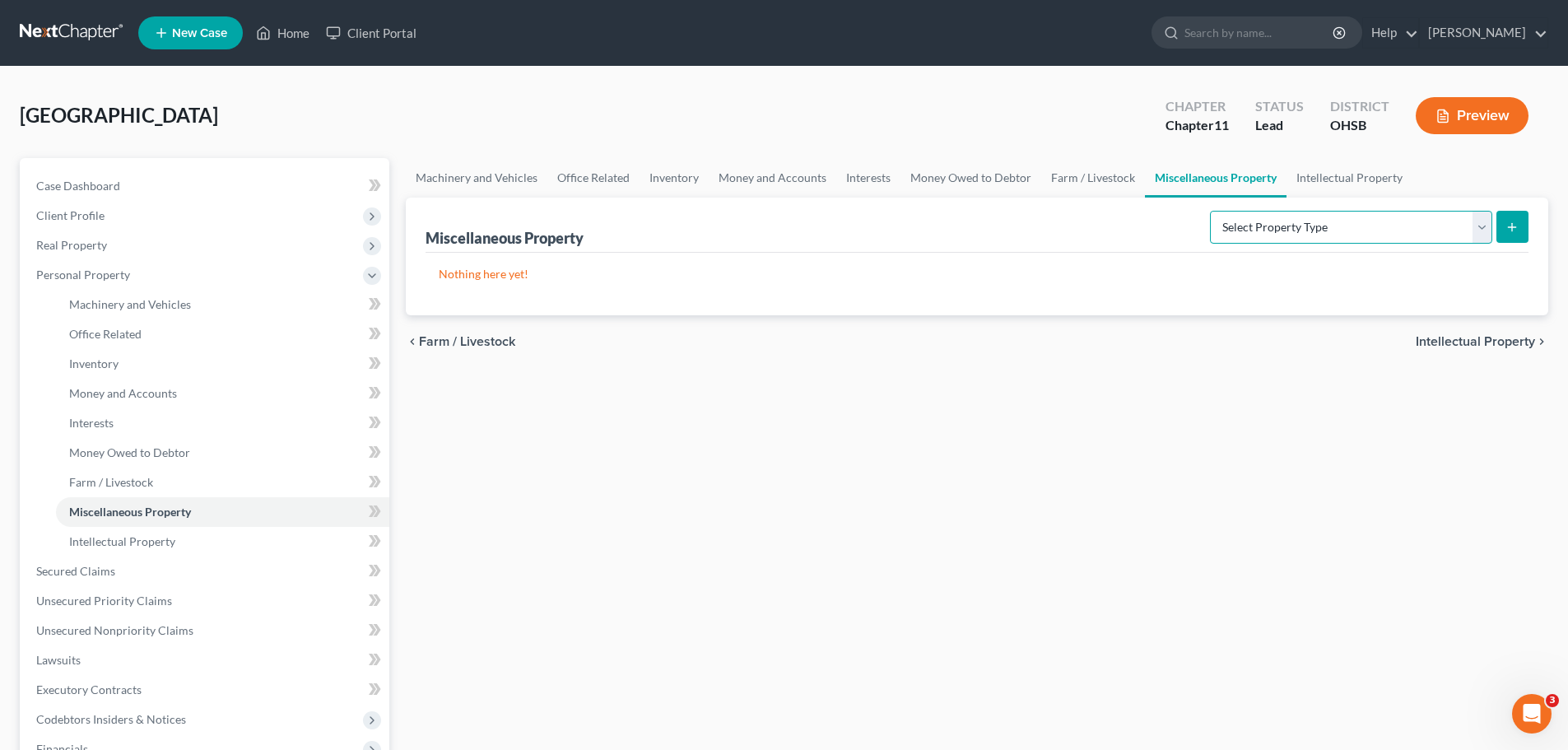
click at [1330, 219] on select "Select Property Type Assigned for Creditor Benefit [DATE] (SOFA: 8) Assigned to…" at bounding box center [1351, 227] width 283 height 33
click at [100, 535] on span "Intellectual Property" at bounding box center [122, 541] width 106 height 14
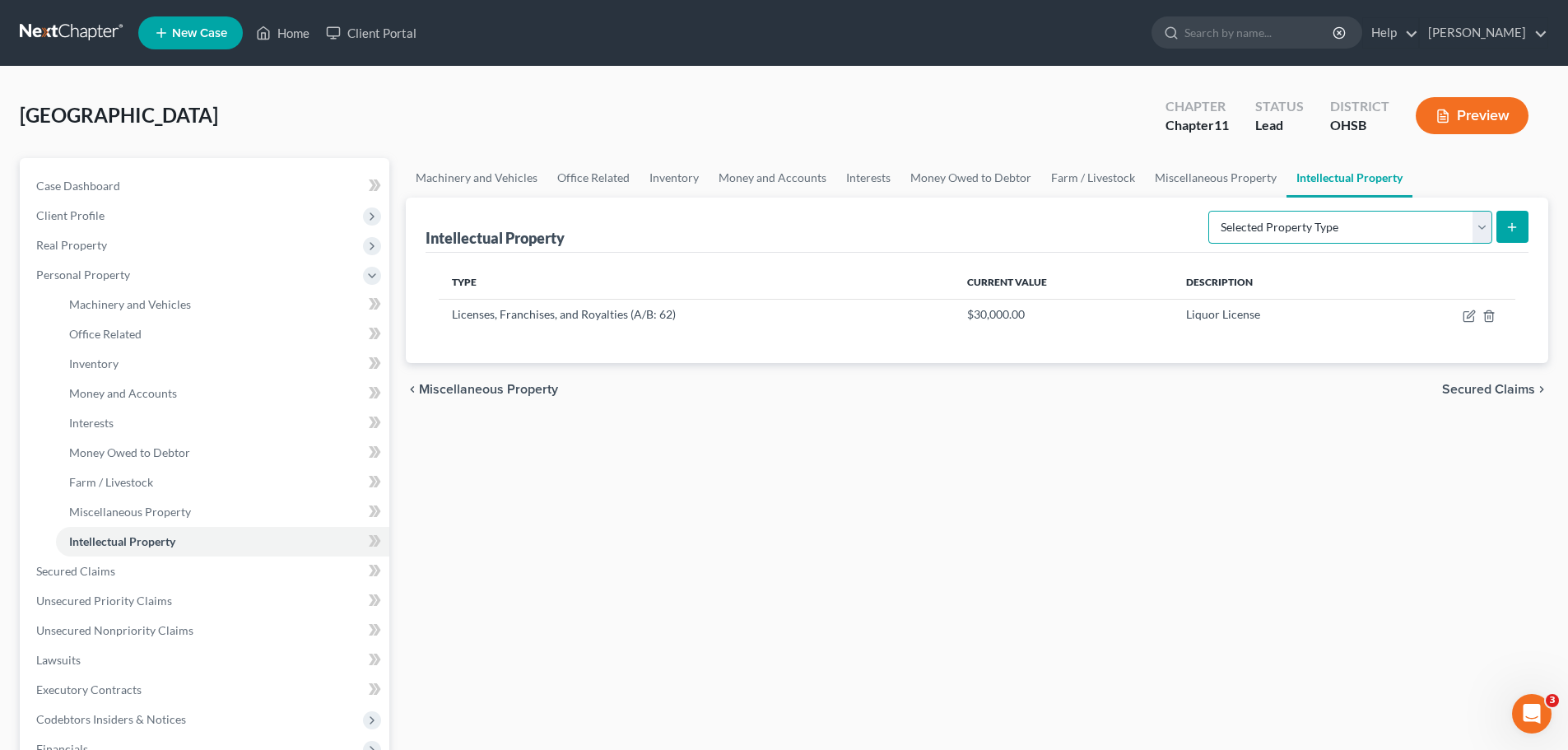
click at [1280, 230] on select "Selected Property Type Customer Lists (A/B: 63) Goodwill (A/B: 65) Internet Dom…" at bounding box center [1349, 227] width 284 height 33
click at [127, 509] on span "Miscellaneous Property" at bounding box center [129, 512] width 122 height 14
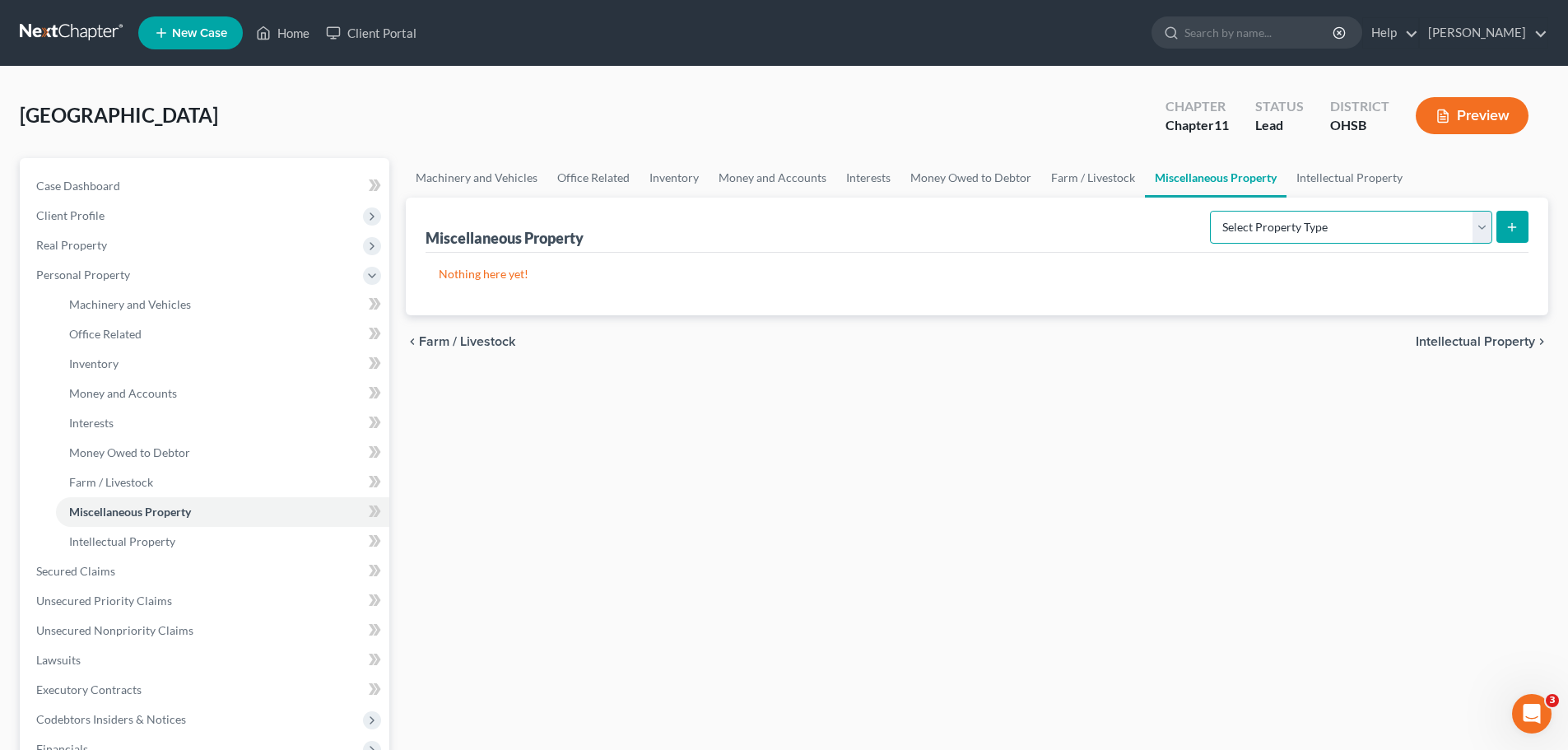
click at [1389, 219] on select "Select Property Type Assigned for Creditor Benefit [DATE] (SOFA: 8) Assigned to…" at bounding box center [1351, 227] width 283 height 33
select select "holding_for_another"
click at [1210, 211] on select "Select Property Type Assigned for Creditor Benefit [DATE] (SOFA: 8) Assigned to…" at bounding box center [1351, 227] width 283 height 33
click at [1523, 226] on button "submit" at bounding box center [1512, 227] width 33 height 33
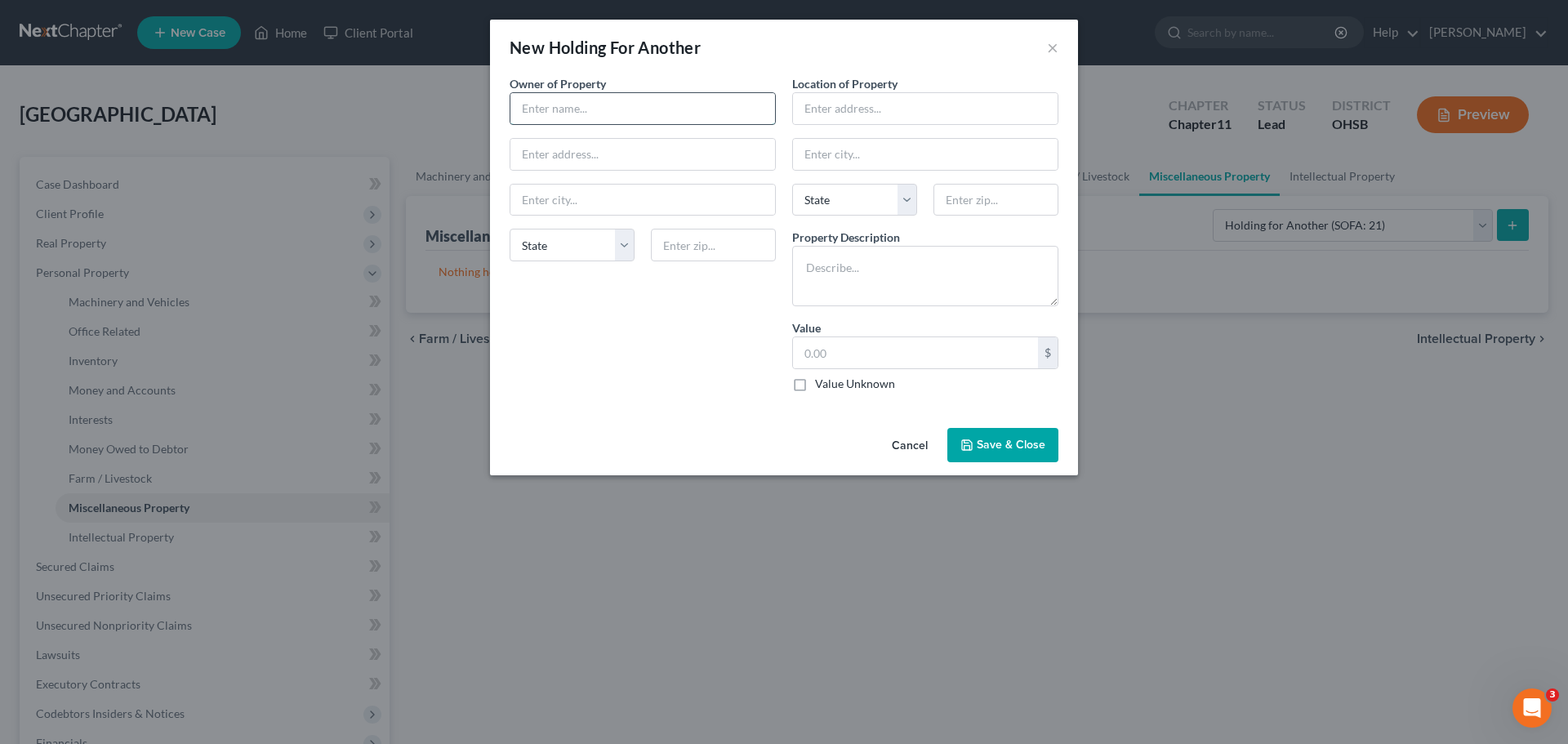
click at [658, 120] on input "text" at bounding box center [642, 109] width 265 height 31
click at [886, 438] on button "Cancel" at bounding box center [909, 446] width 62 height 32
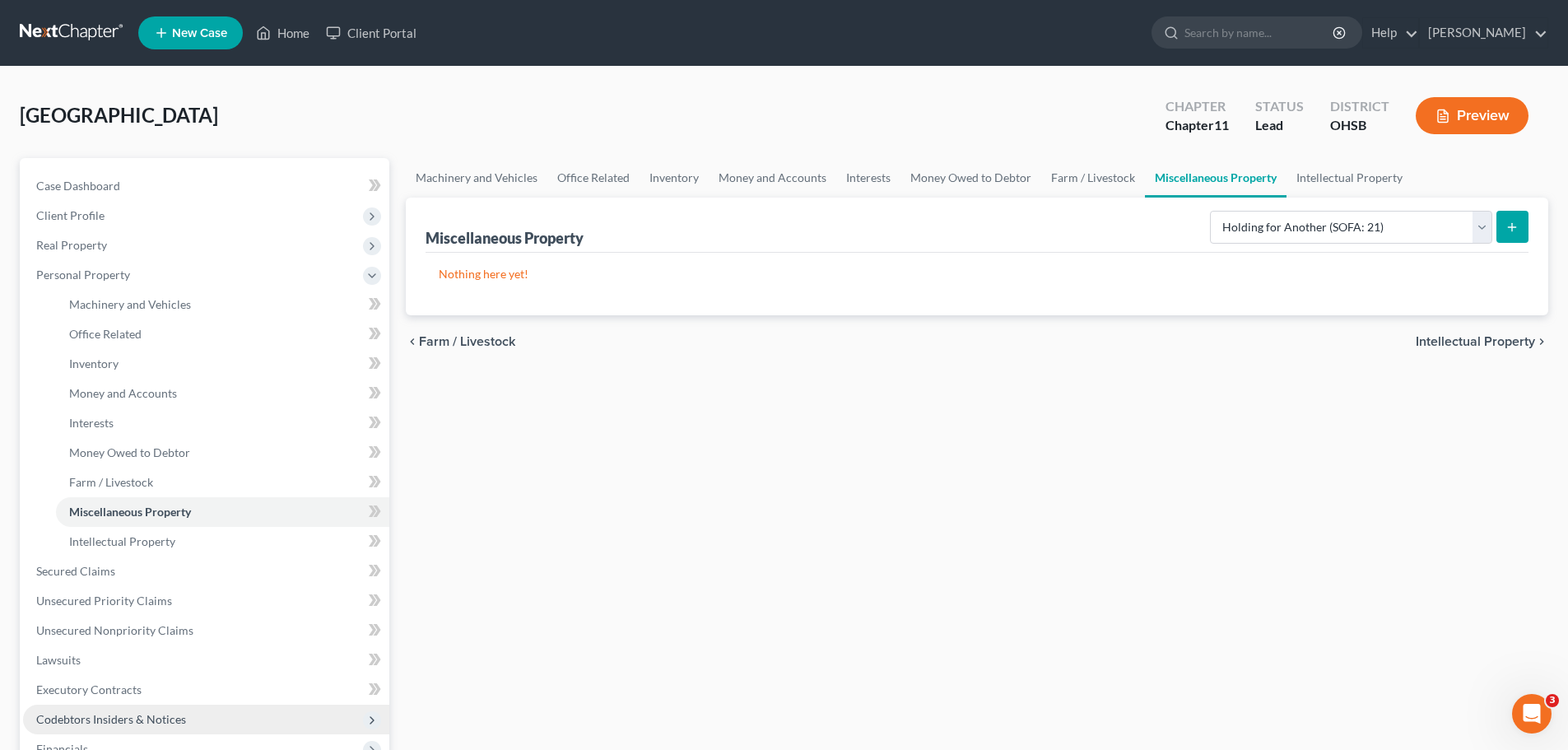
scroll to position [83, 0]
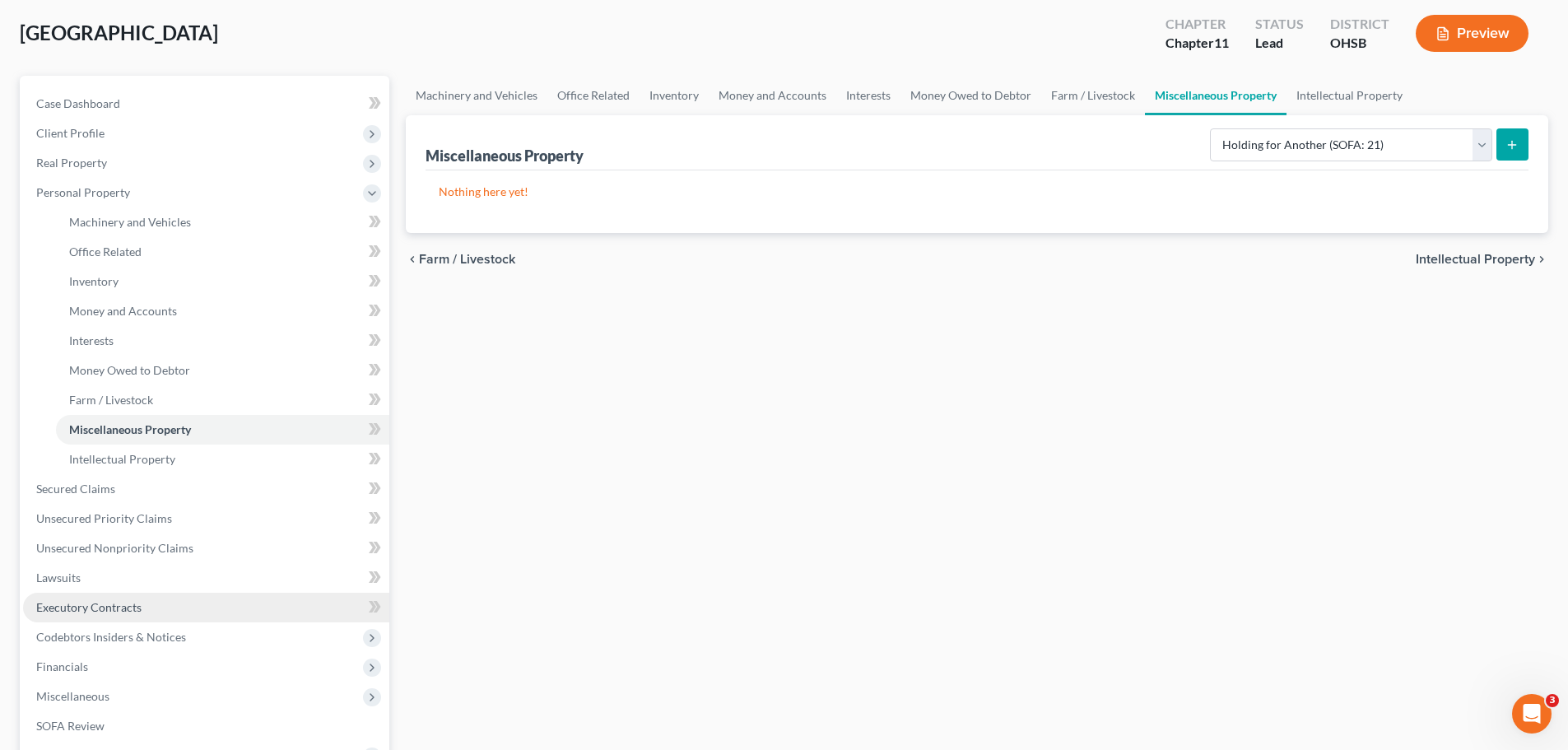
click at [64, 607] on span "Executory Contracts" at bounding box center [88, 607] width 105 height 14
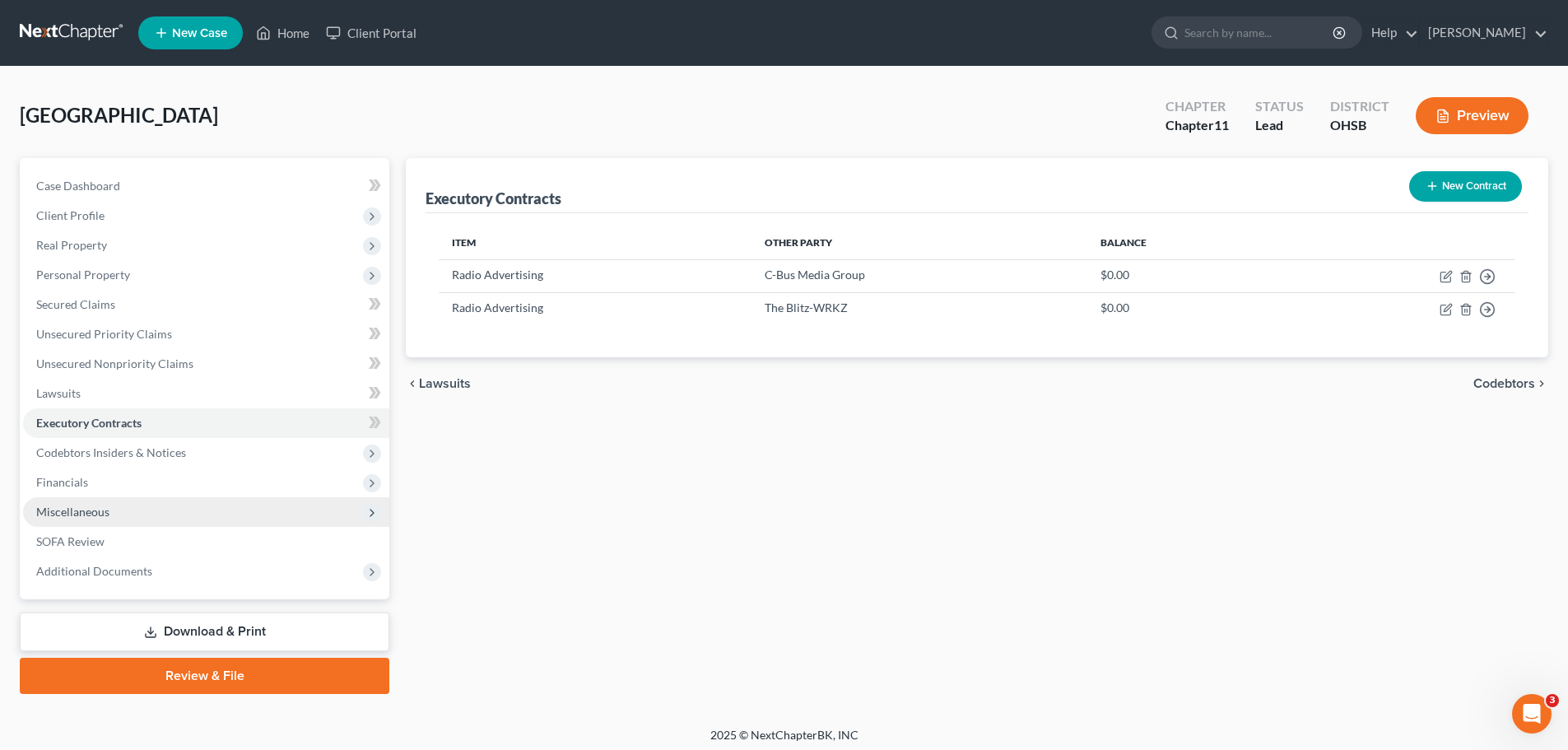
click at [87, 515] on span "Miscellaneous" at bounding box center [73, 512] width 73 height 14
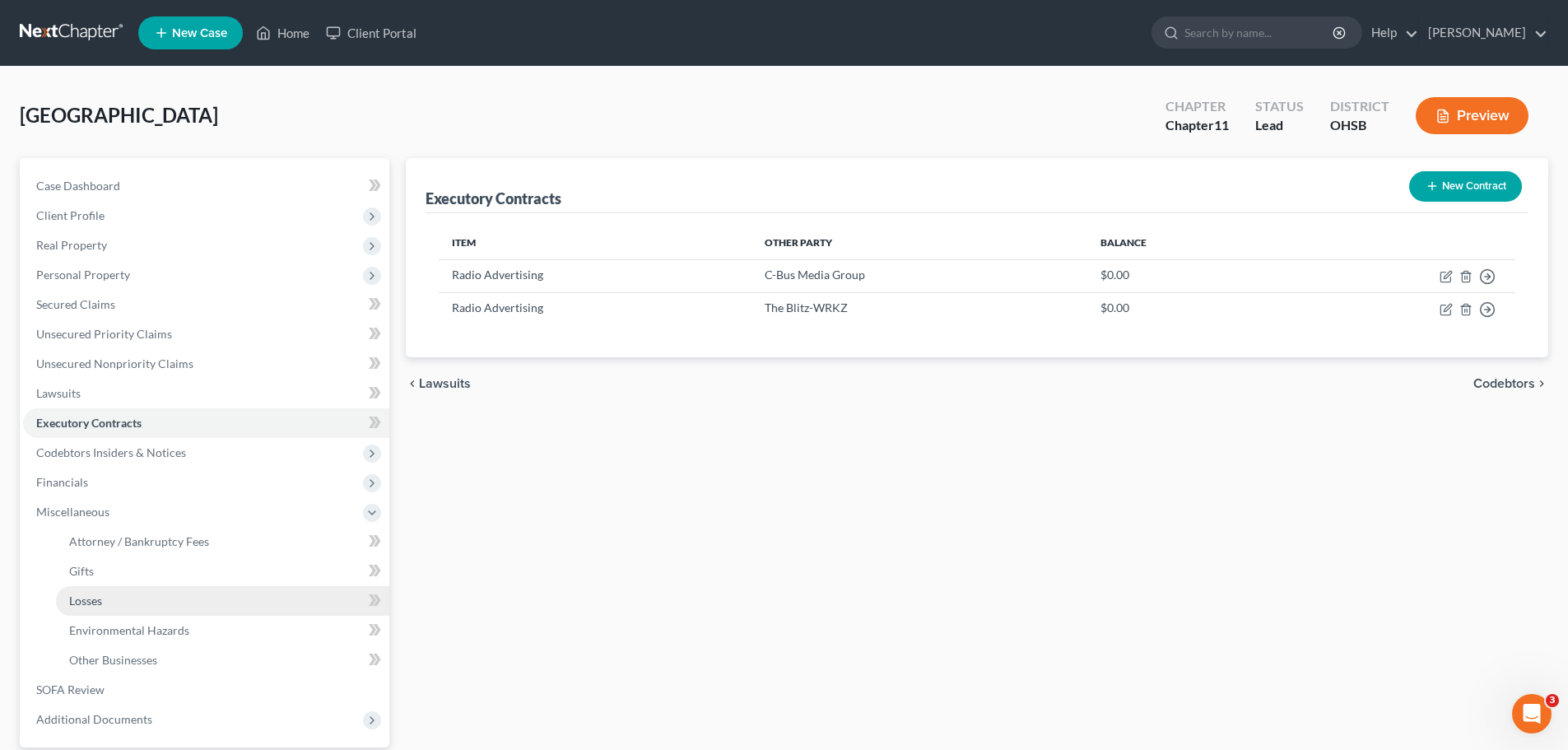
click at [83, 594] on span "Losses" at bounding box center [85, 600] width 33 height 14
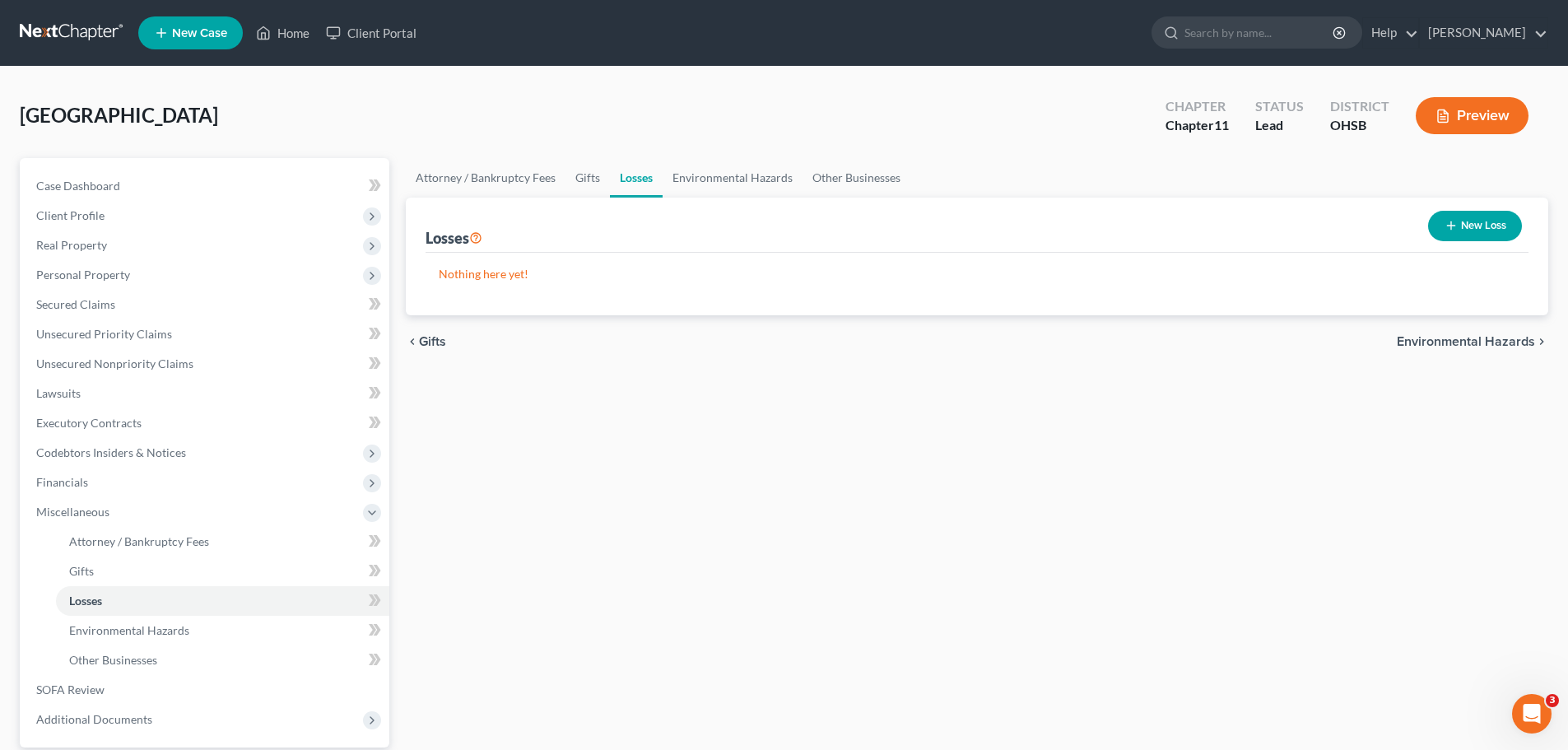
click at [1452, 223] on icon "button" at bounding box center [1451, 225] width 13 height 13
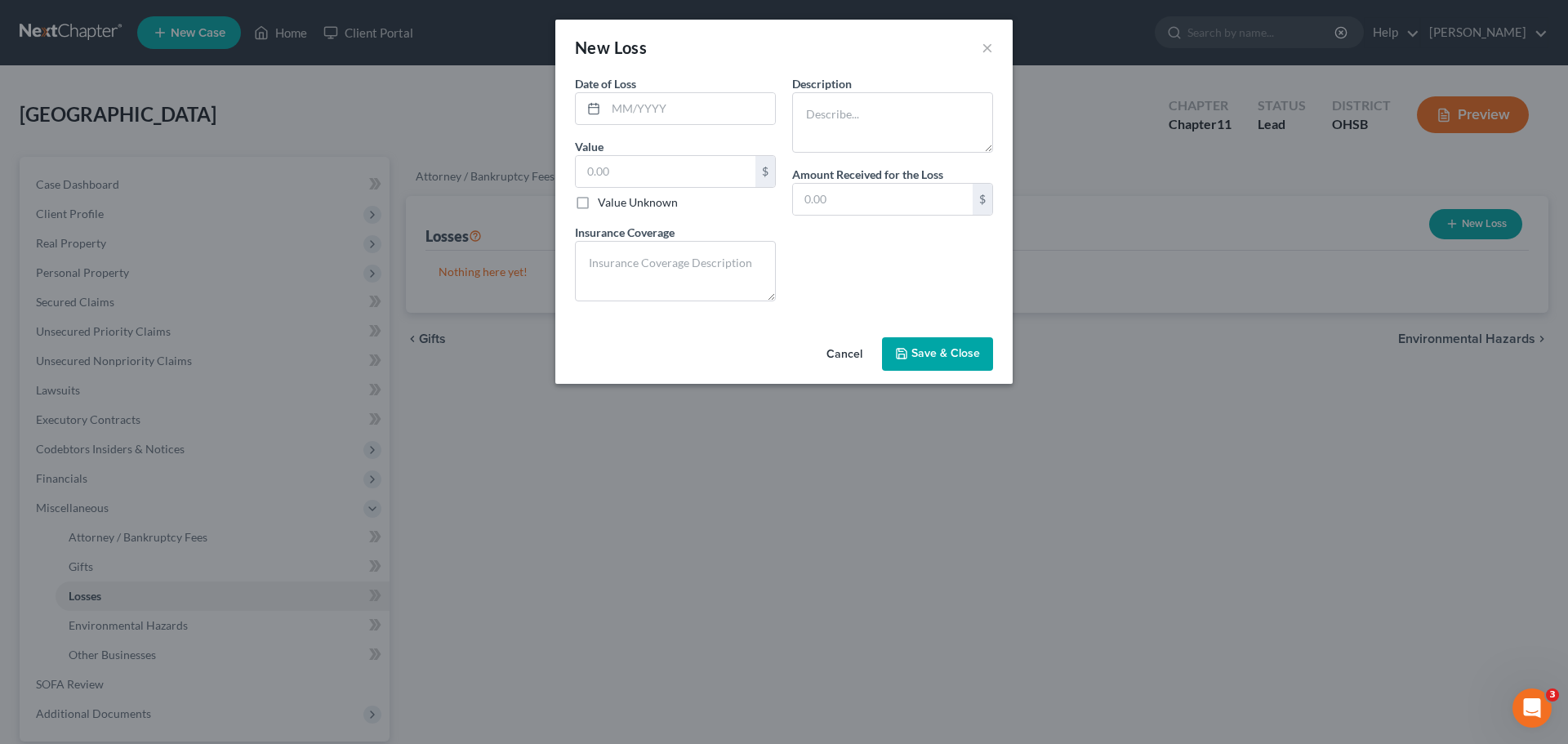
click at [852, 342] on button "Cancel" at bounding box center [844, 354] width 62 height 32
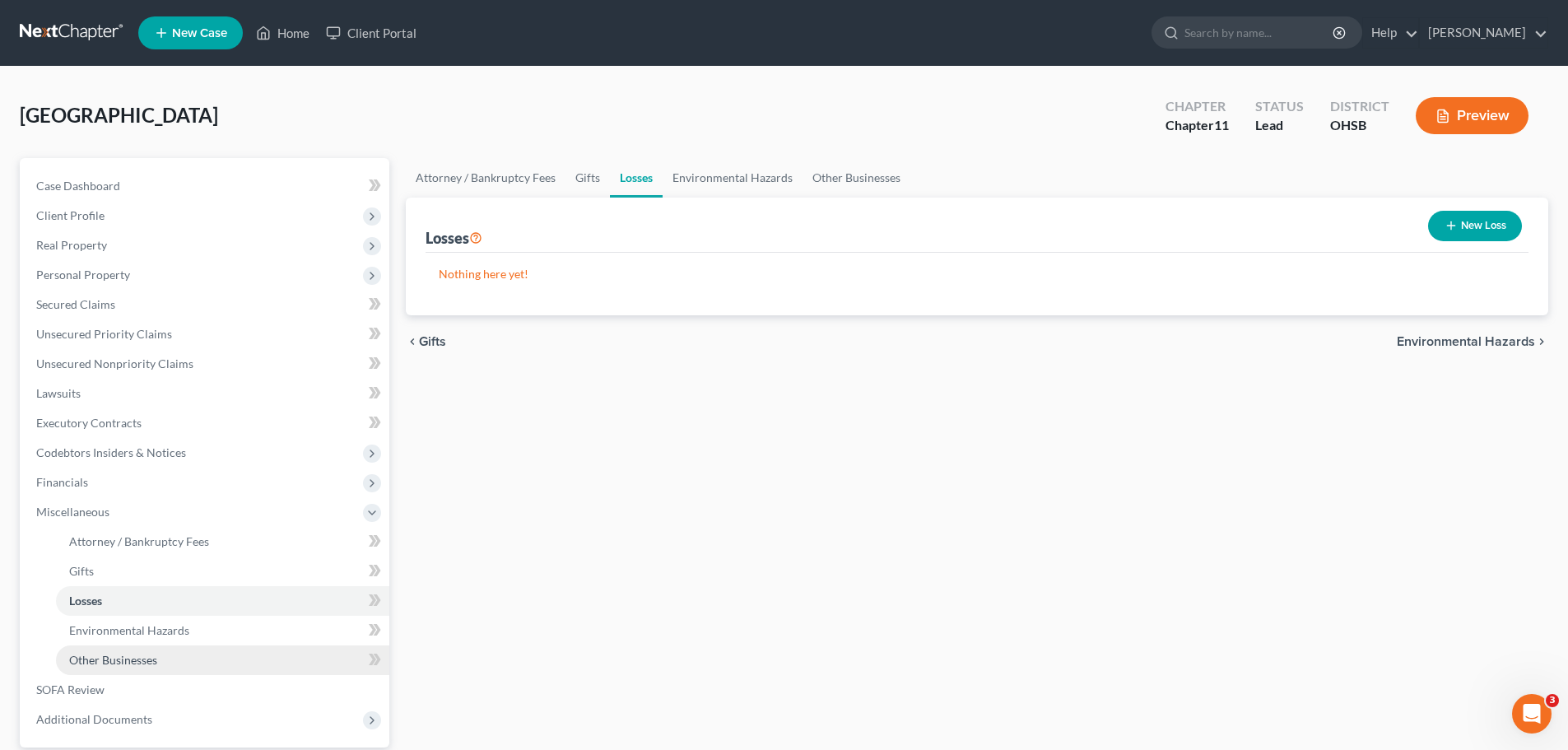
click at [113, 651] on link "Other Businesses" at bounding box center [222, 661] width 333 height 30
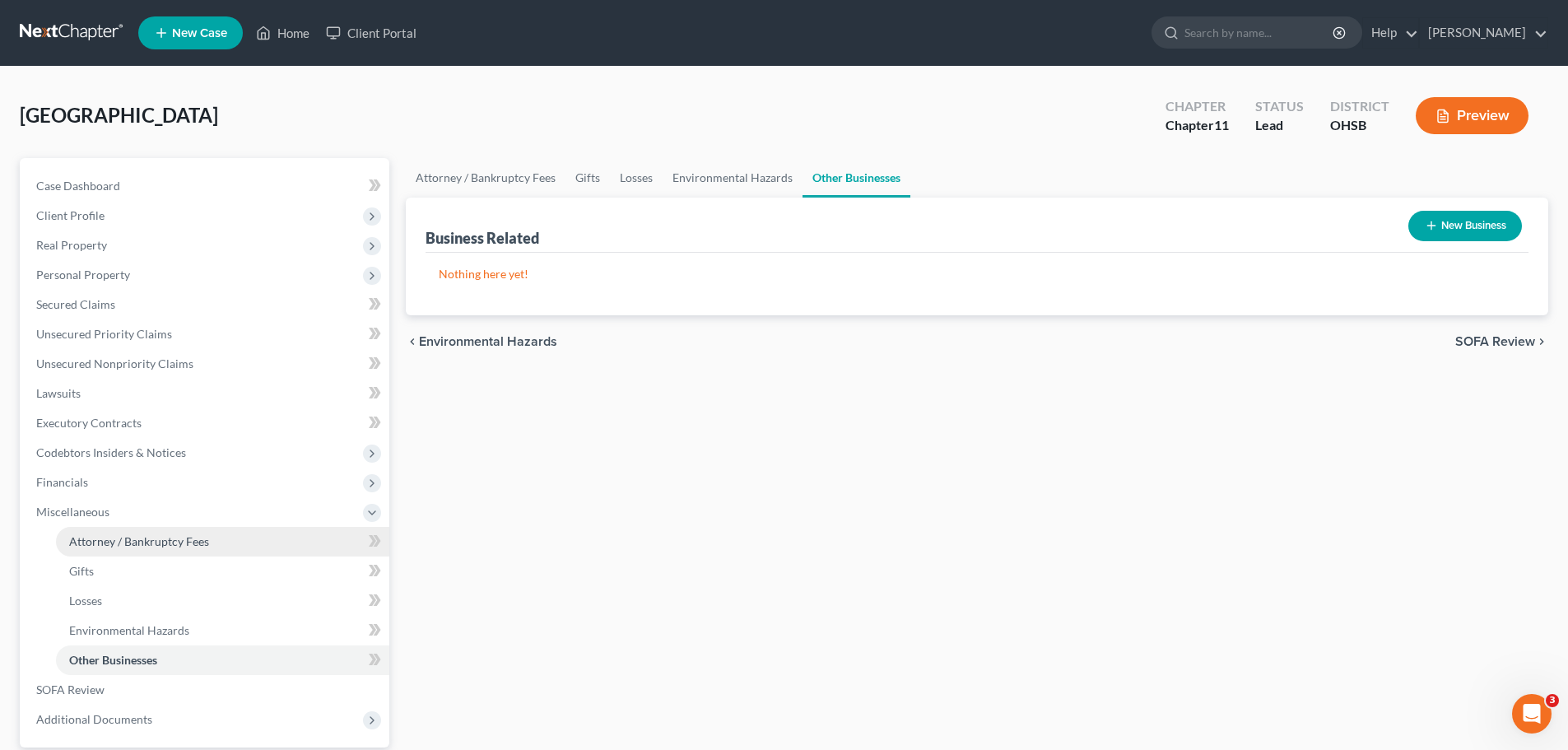
click at [105, 535] on span "Attorney / Bankruptcy Fees" at bounding box center [139, 541] width 140 height 14
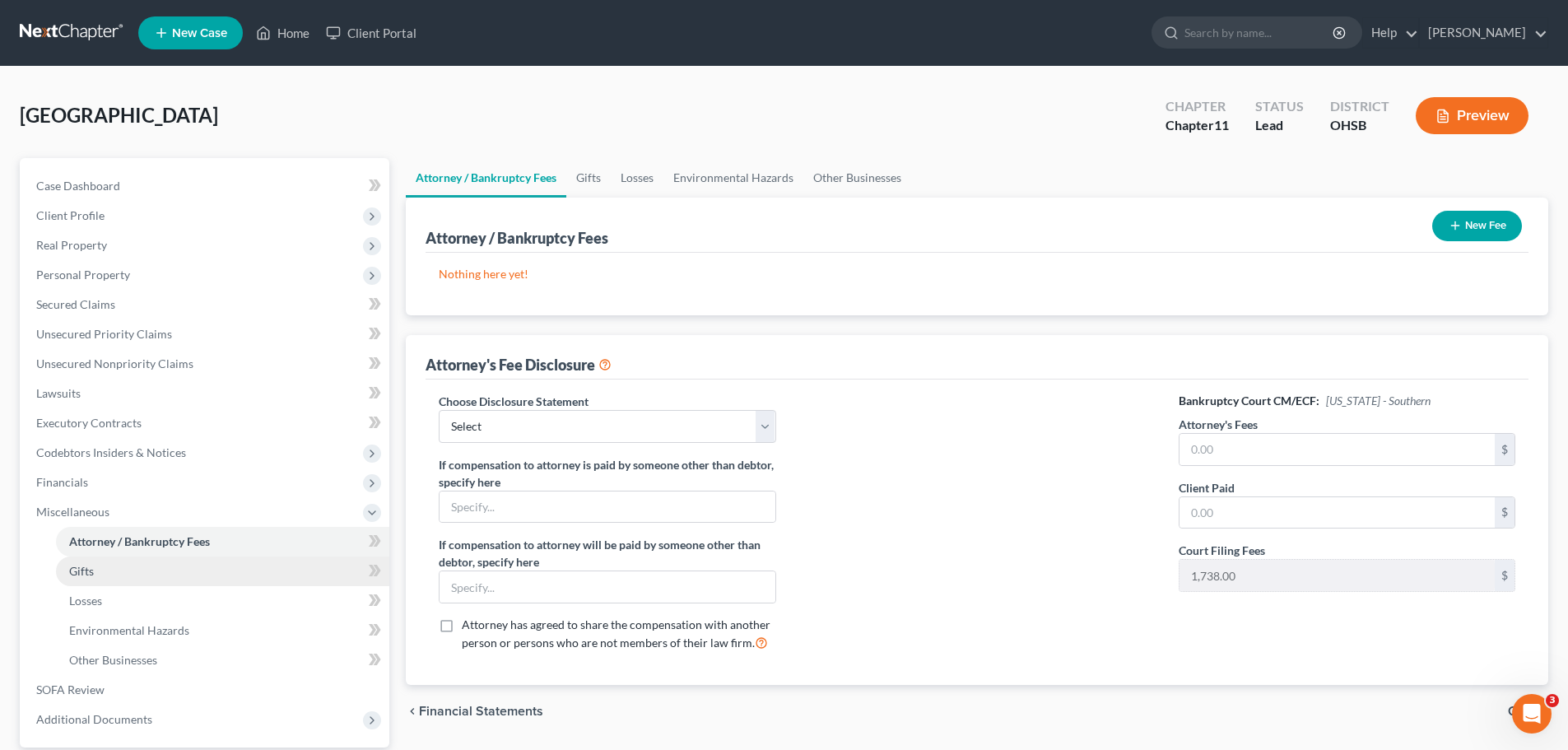
click at [83, 573] on span "Gifts" at bounding box center [81, 570] width 25 height 14
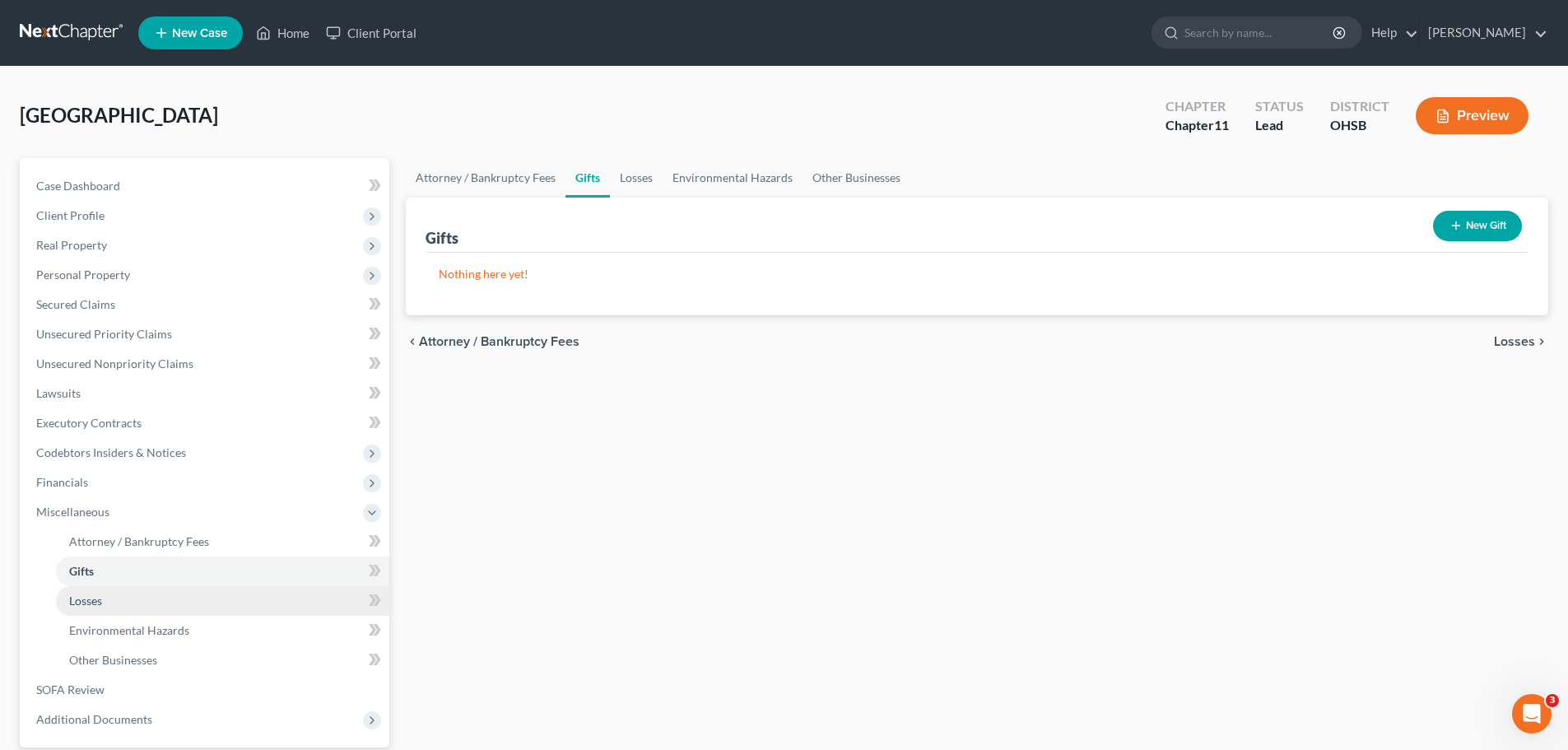
click at [83, 600] on span "Losses" at bounding box center [85, 600] width 33 height 14
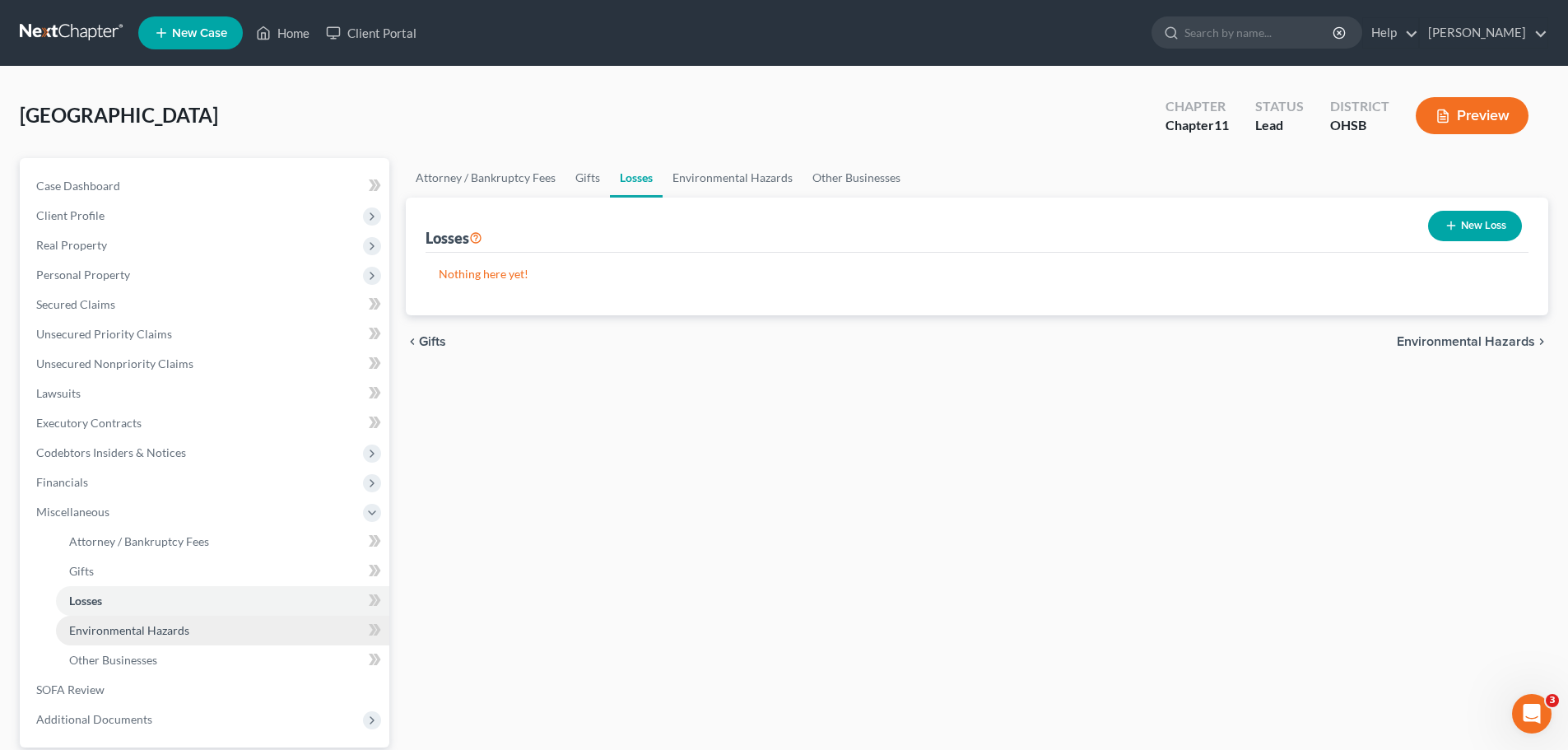
click at [112, 628] on span "Environmental Hazards" at bounding box center [128, 630] width 120 height 14
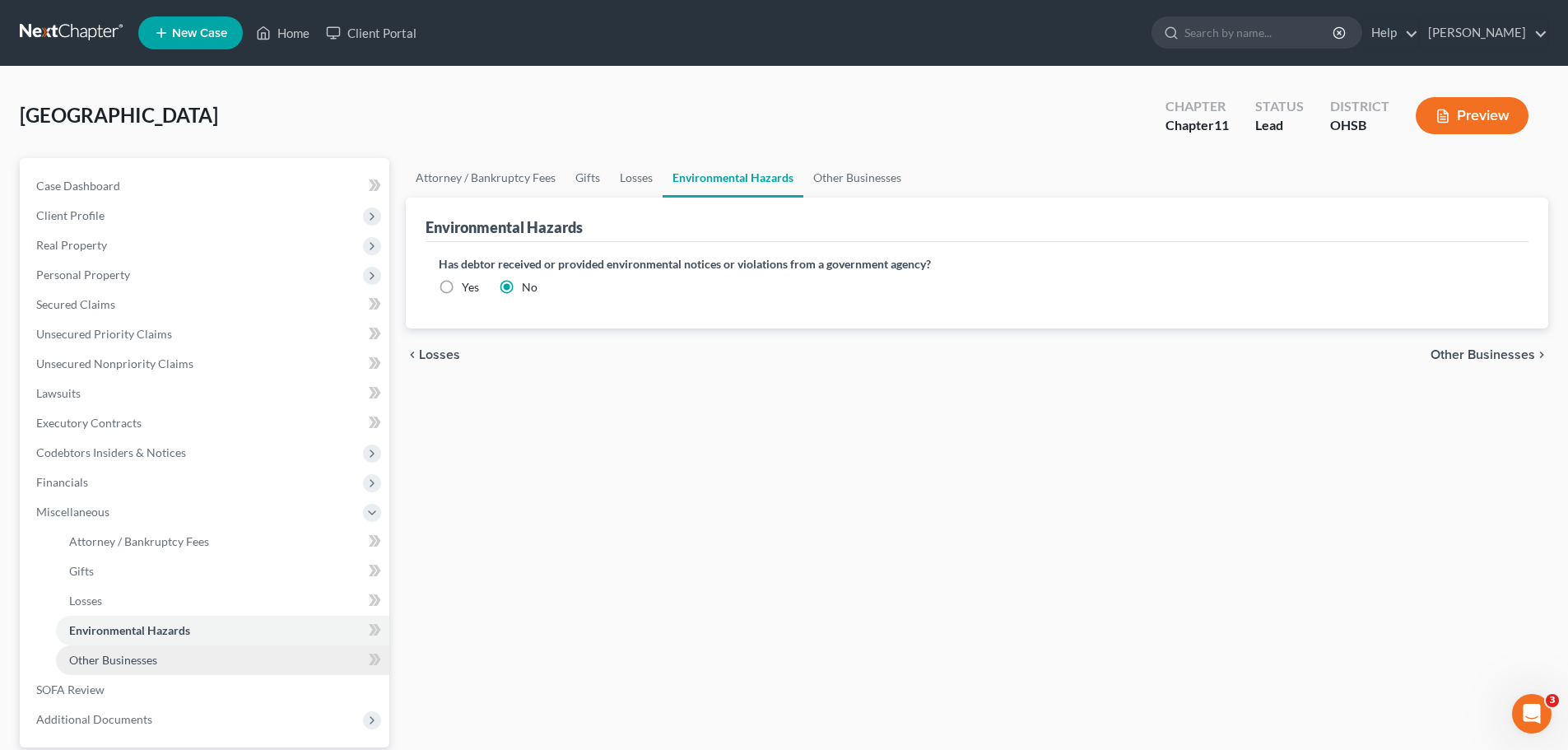
click at [106, 663] on span "Other Businesses" at bounding box center [113, 660] width 88 height 14
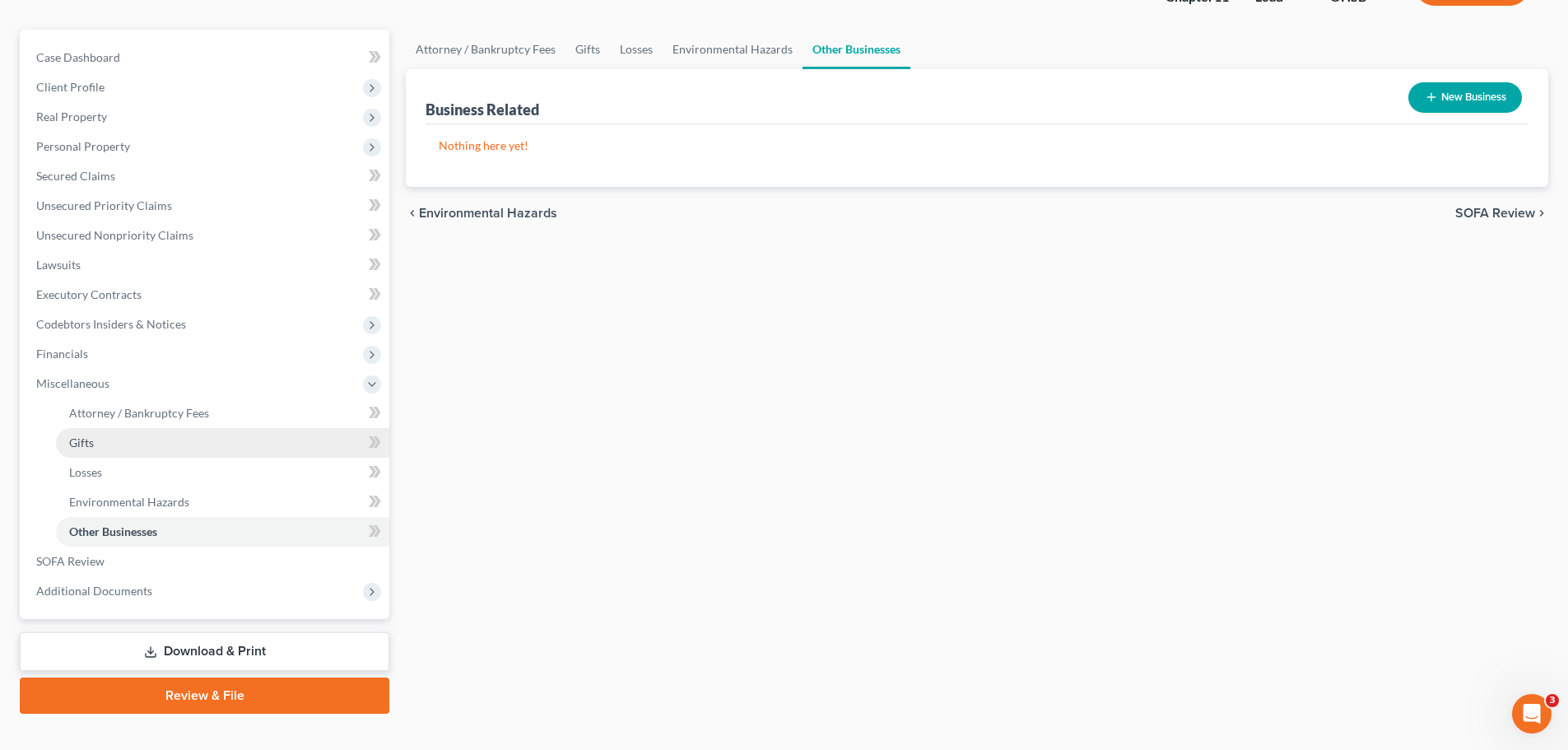
scroll to position [154, 0]
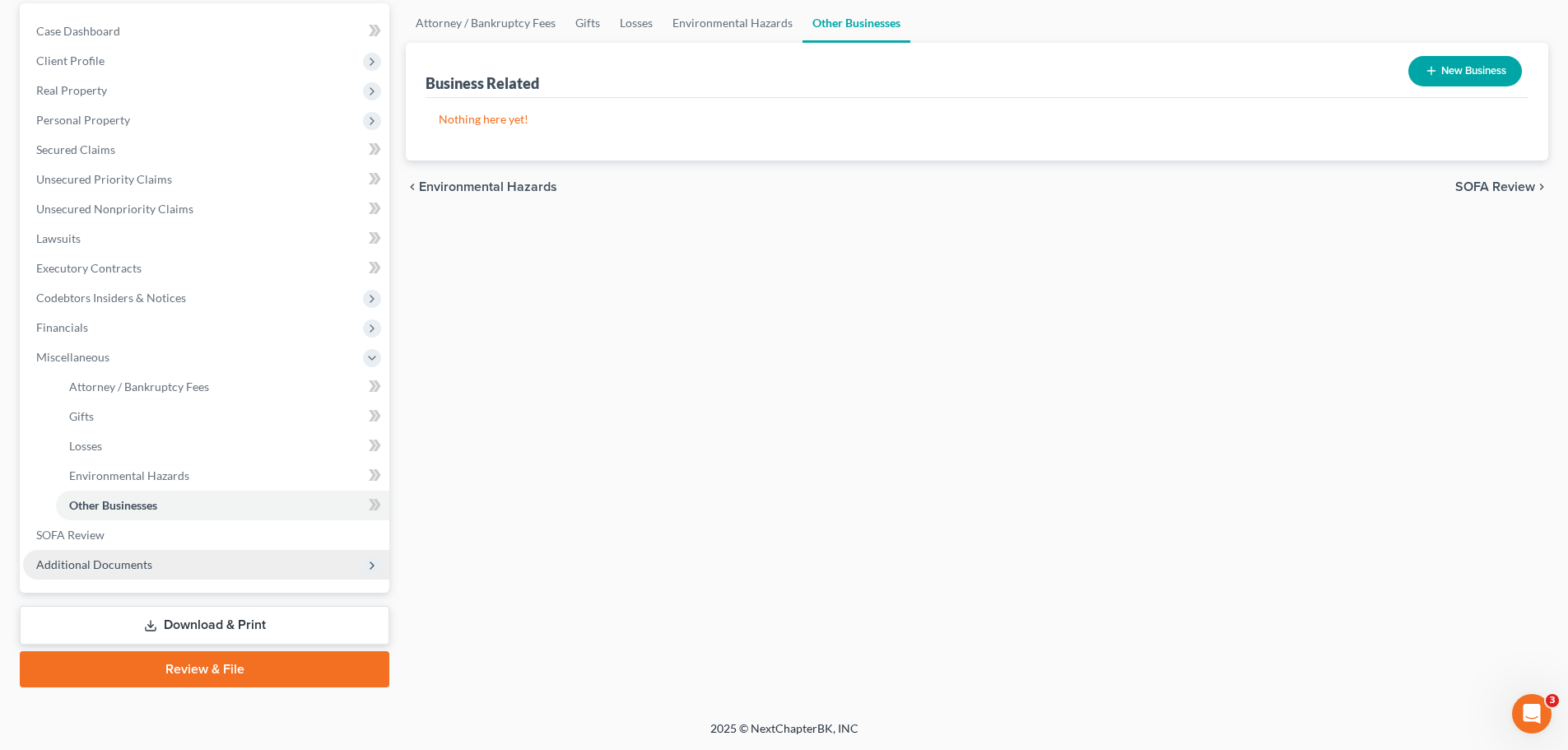
click at [135, 573] on span "Additional Documents" at bounding box center [206, 565] width 366 height 30
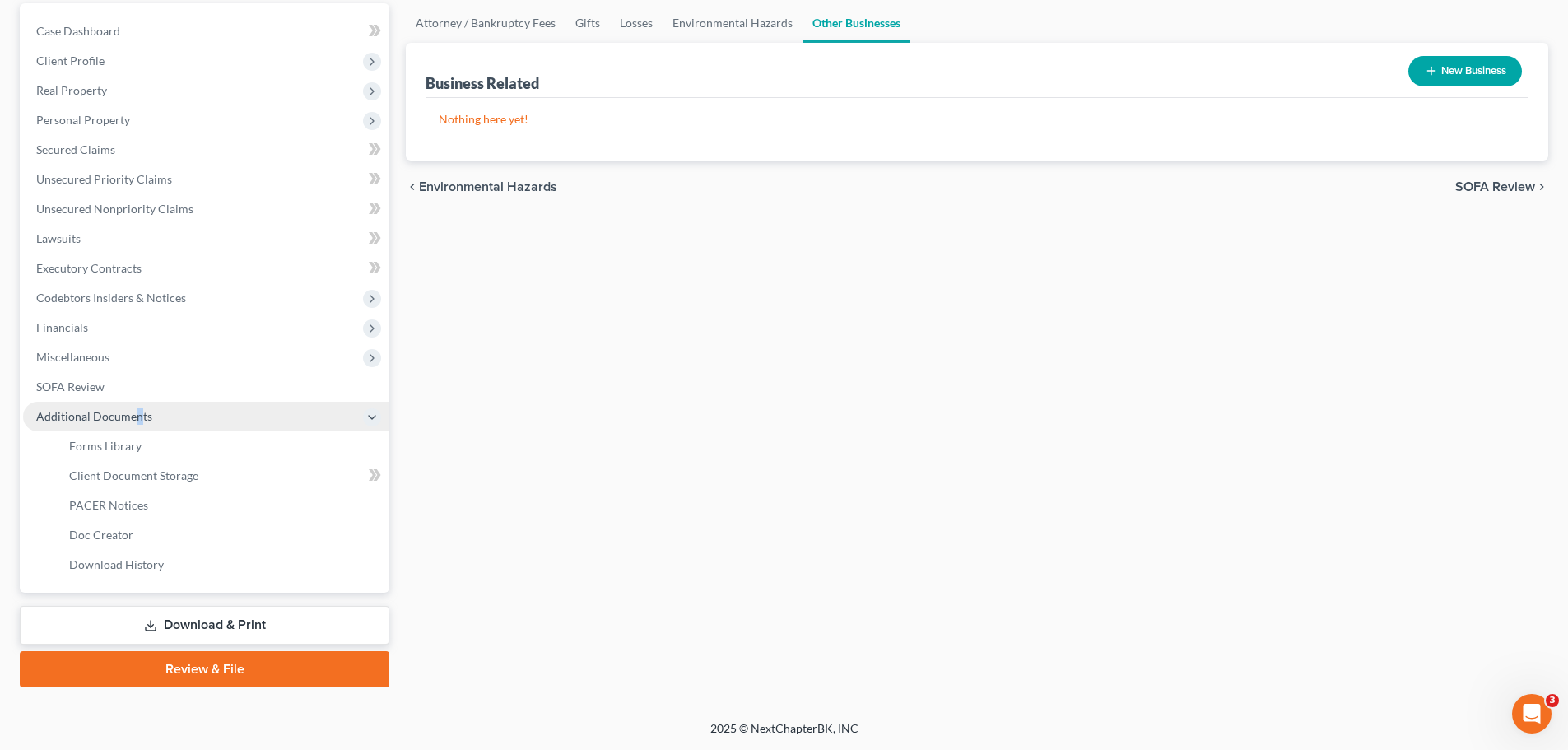
click at [137, 418] on span "Additional Documents" at bounding box center [94, 416] width 116 height 14
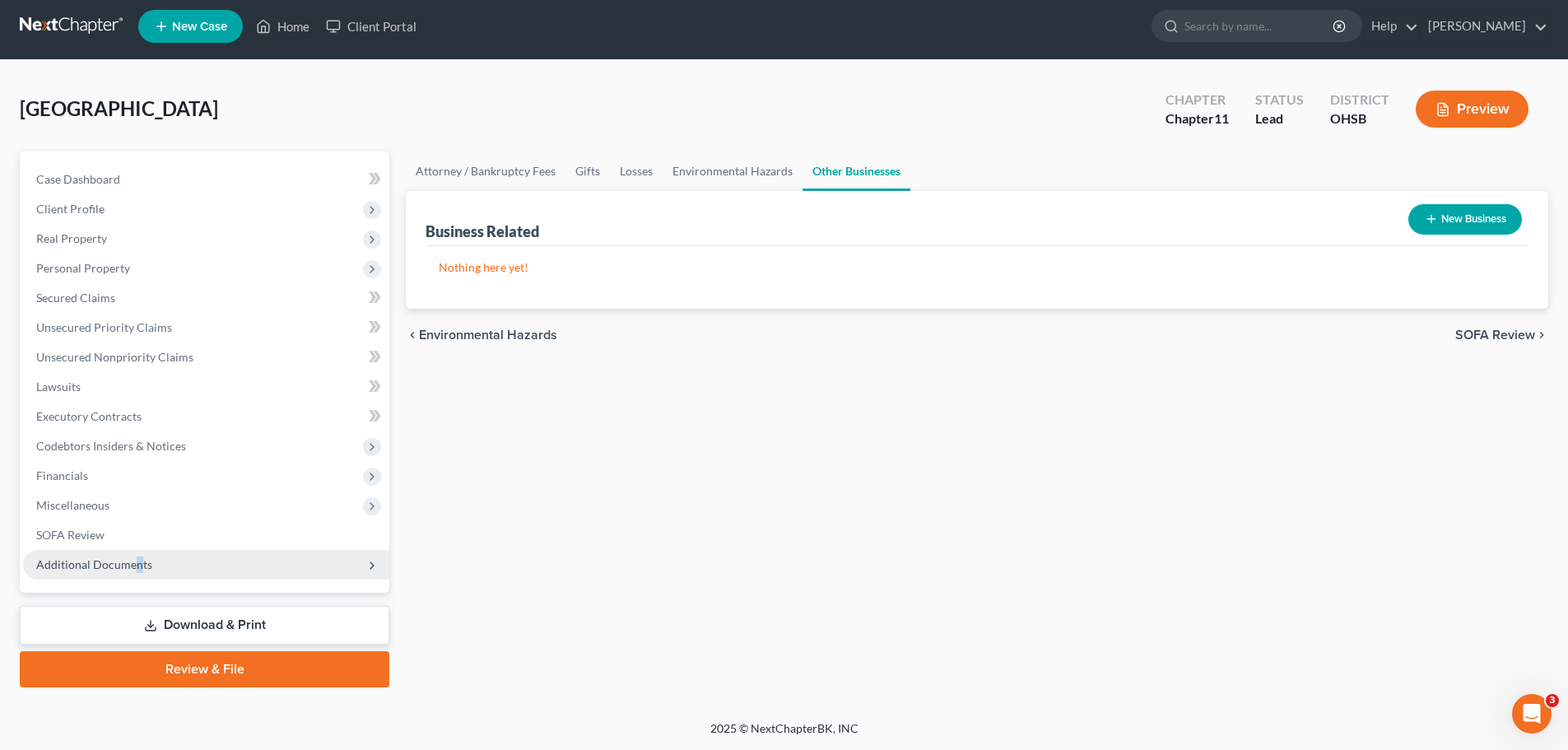
scroll to position [7, 0]
click at [55, 528] on span "SOFA Review" at bounding box center [70, 534] width 68 height 14
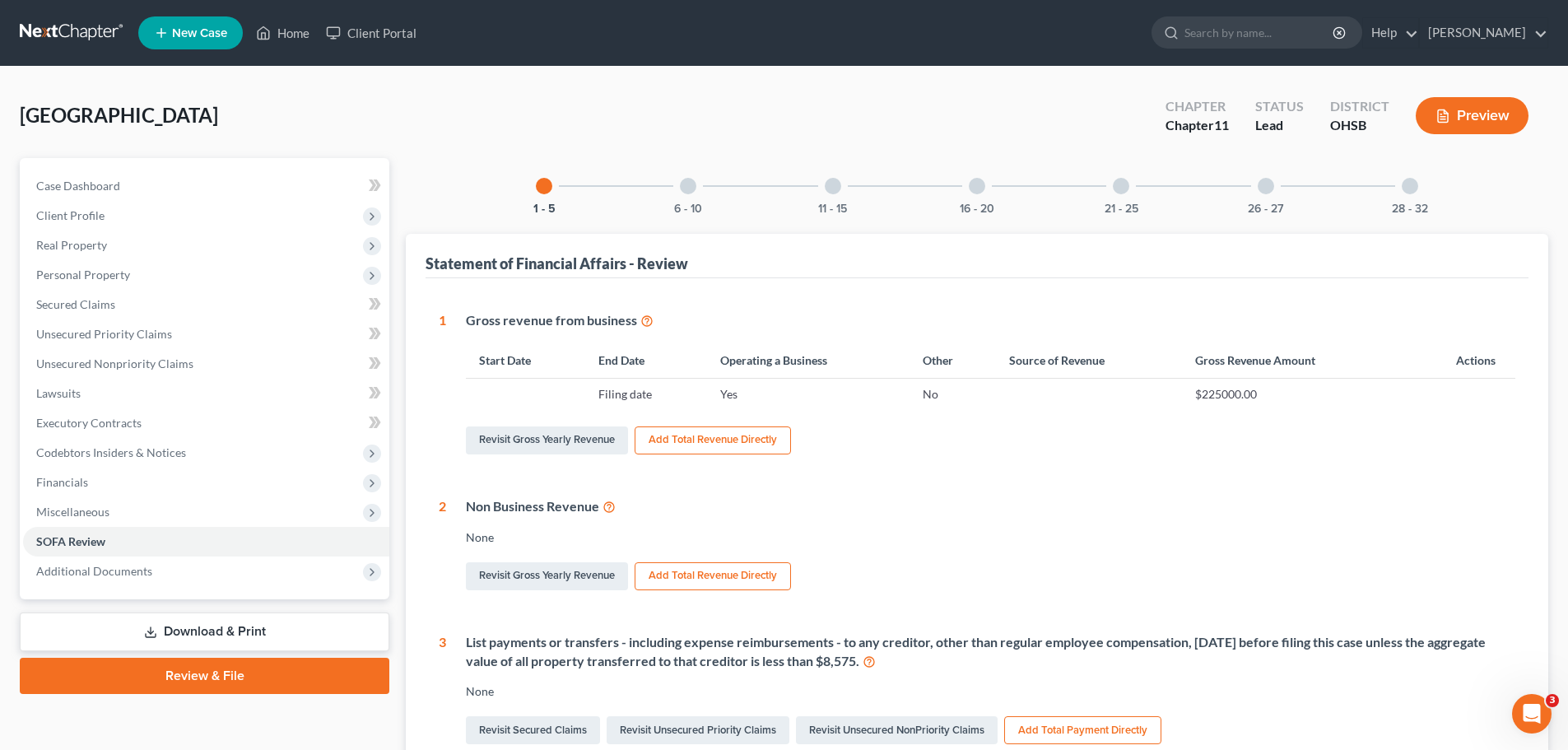
click at [684, 176] on div "6 - 10" at bounding box center [688, 186] width 56 height 56
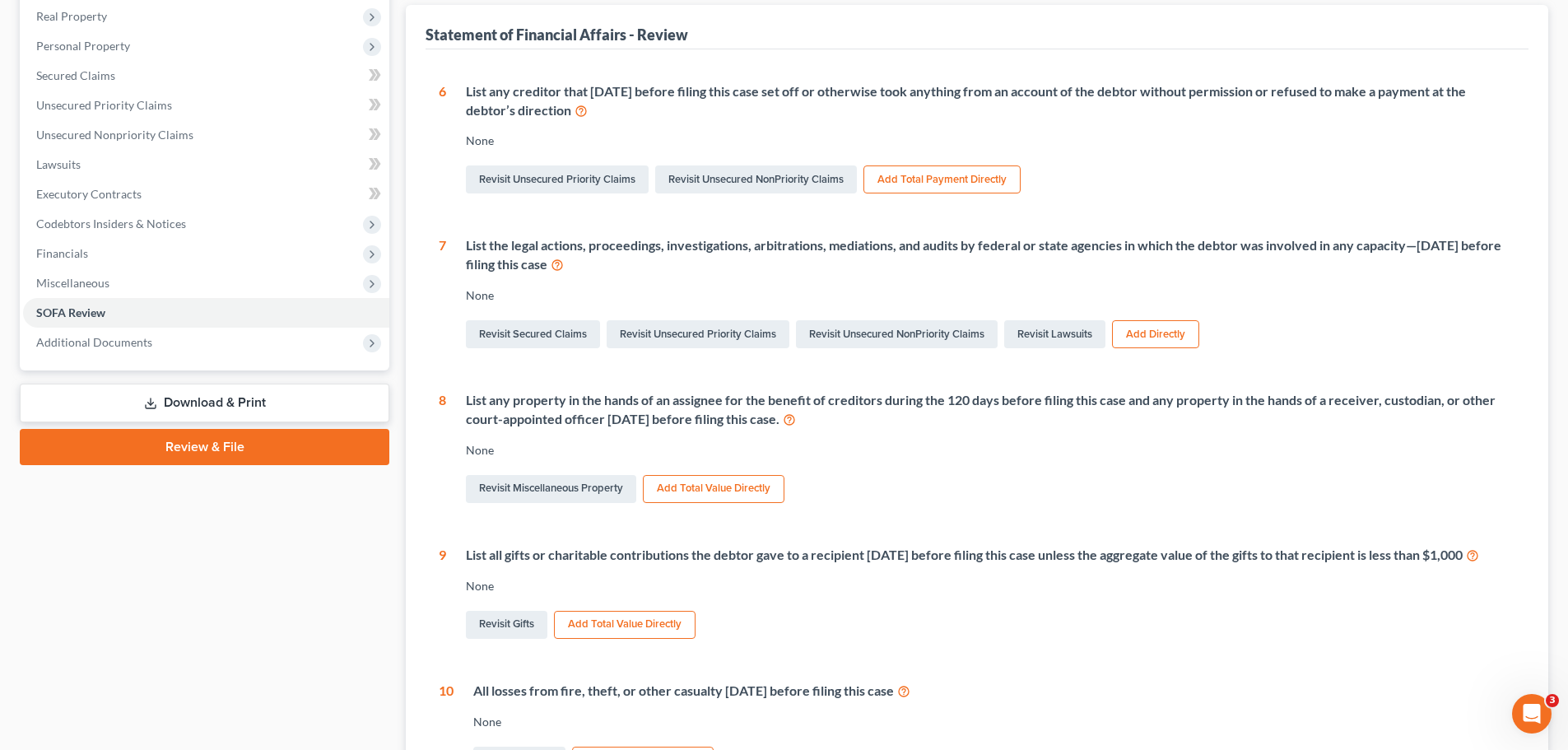
scroll to position [329, 0]
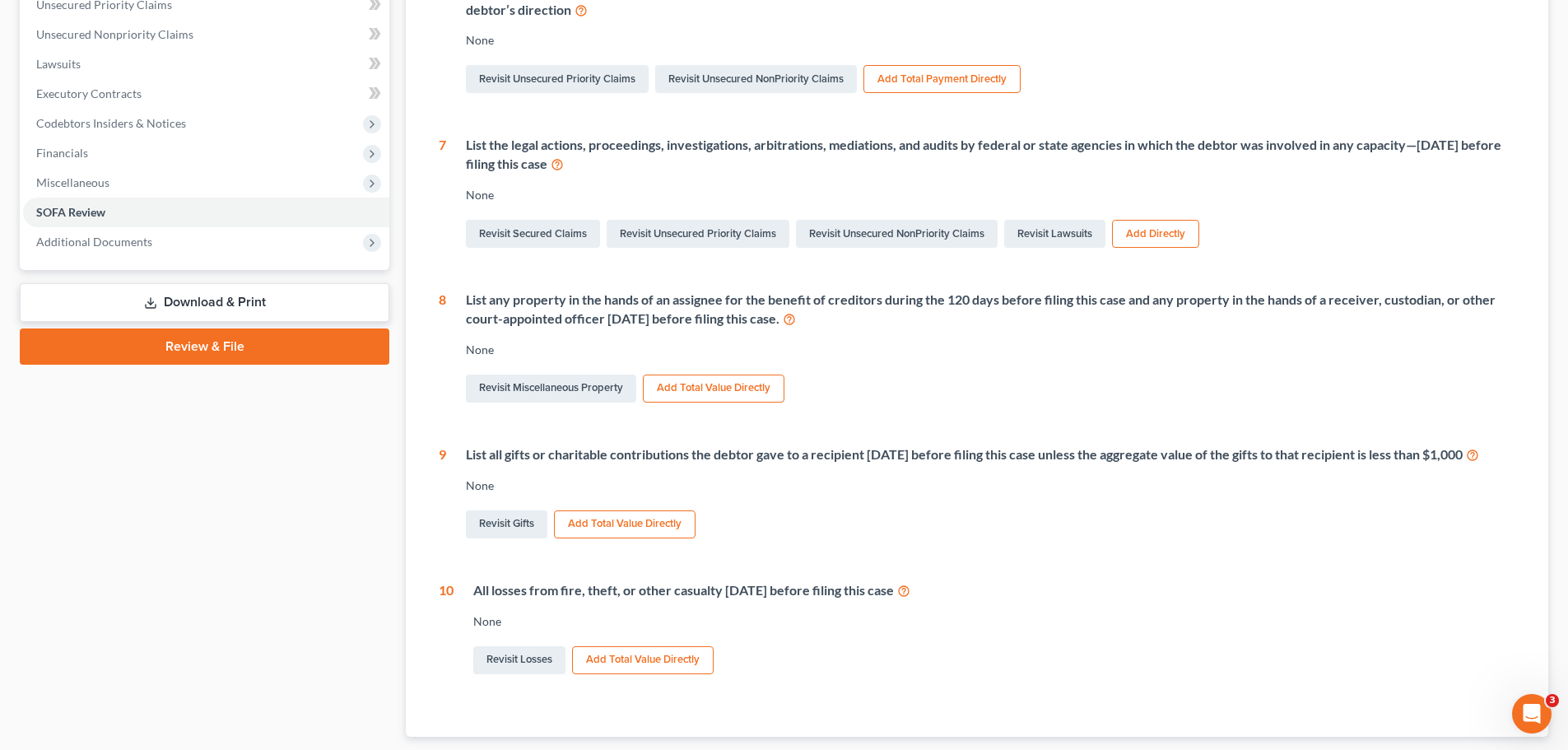
click at [584, 539] on button "Add Total Value Directly" at bounding box center [625, 525] width 141 height 28
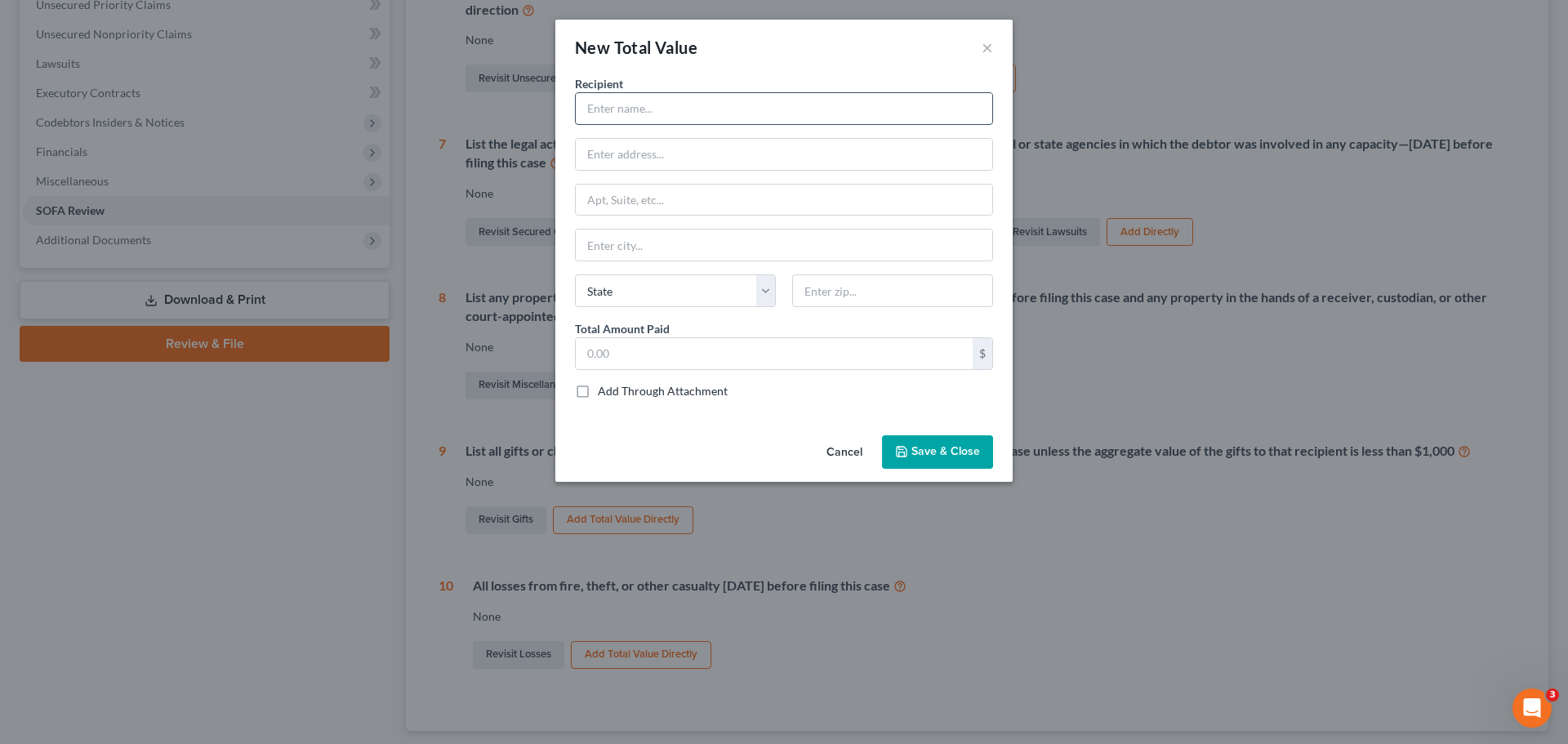
click at [640, 103] on input "text" at bounding box center [784, 109] width 416 height 31
click at [987, 46] on button "×" at bounding box center [987, 47] width 11 height 19
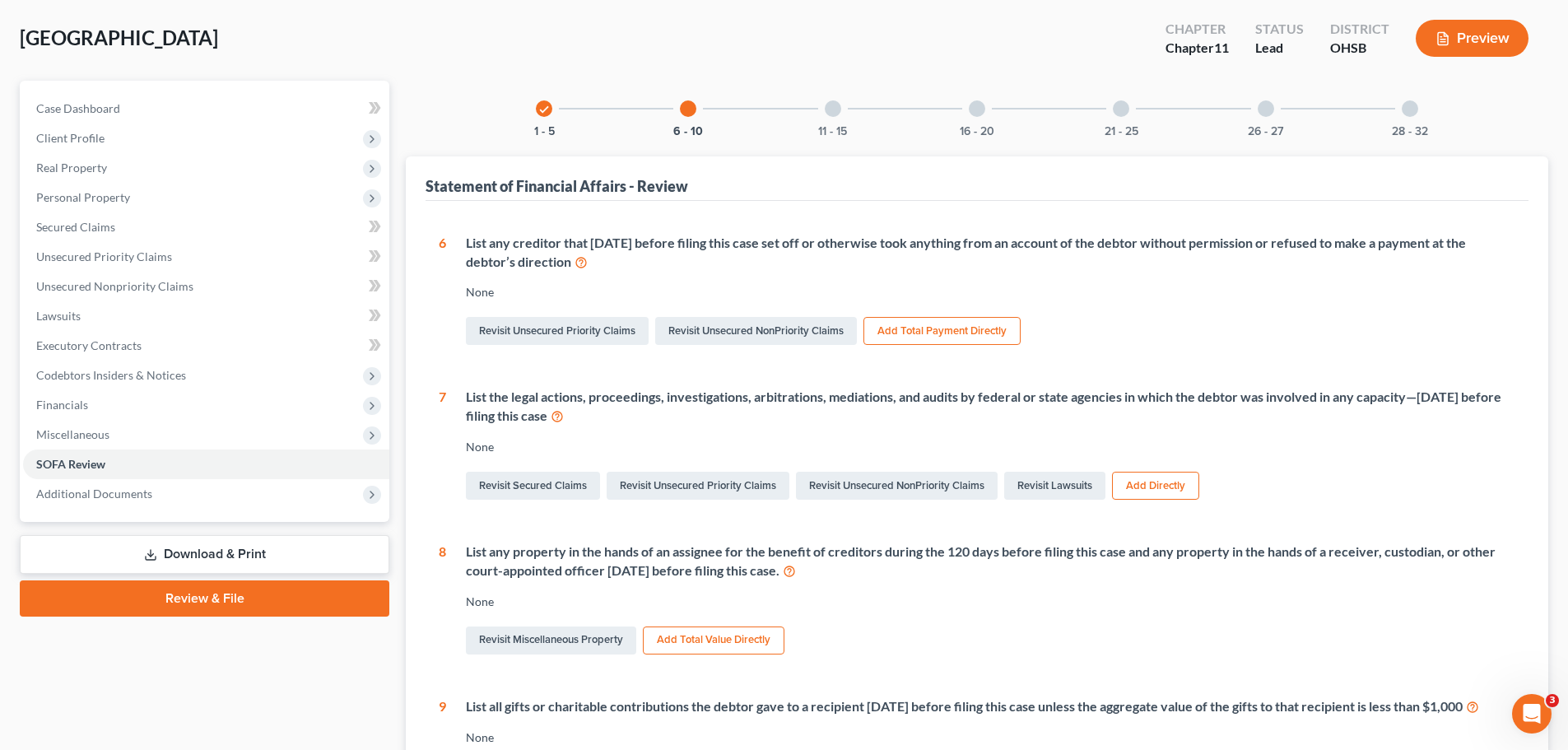
scroll to position [0, 0]
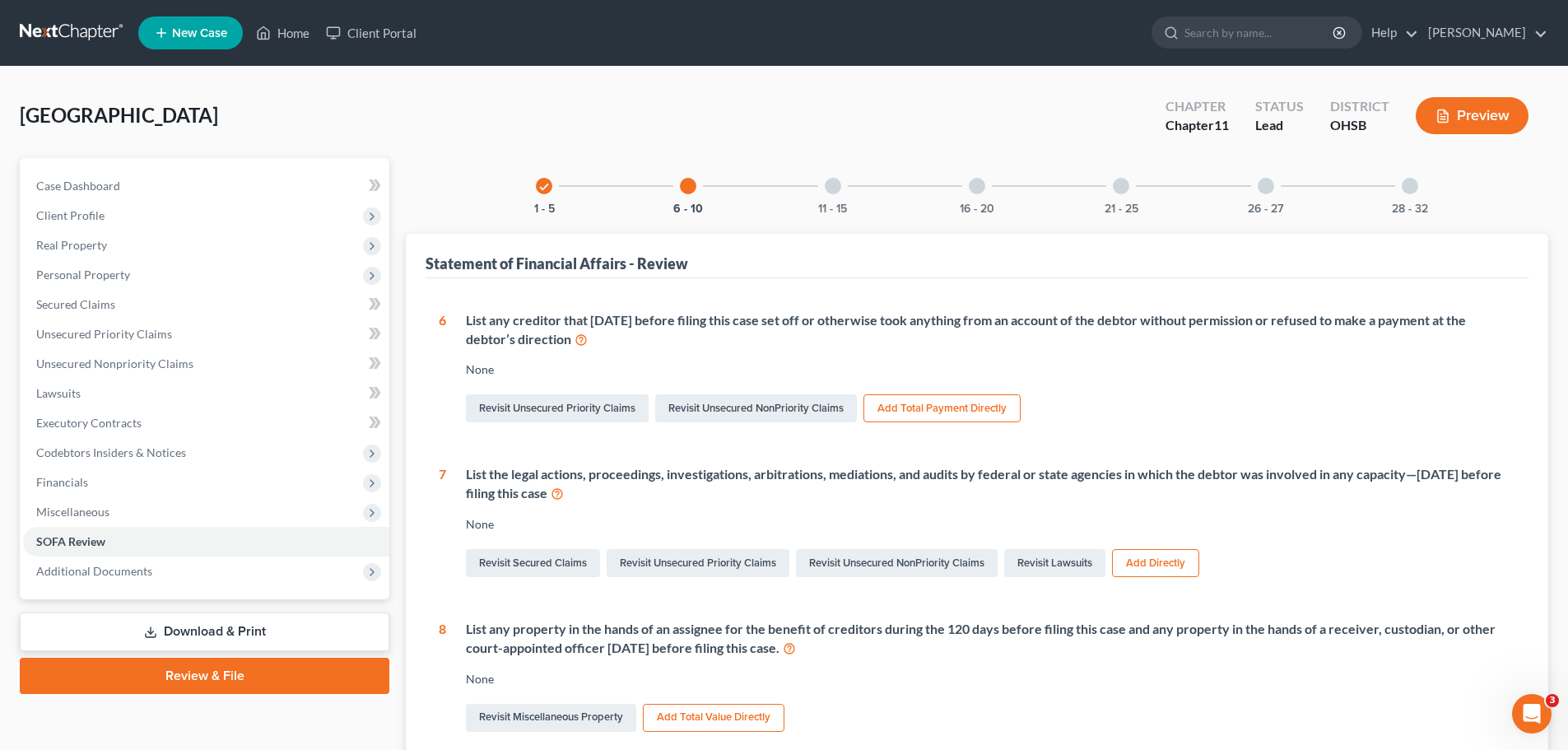
click at [836, 190] on div at bounding box center [833, 186] width 17 height 17
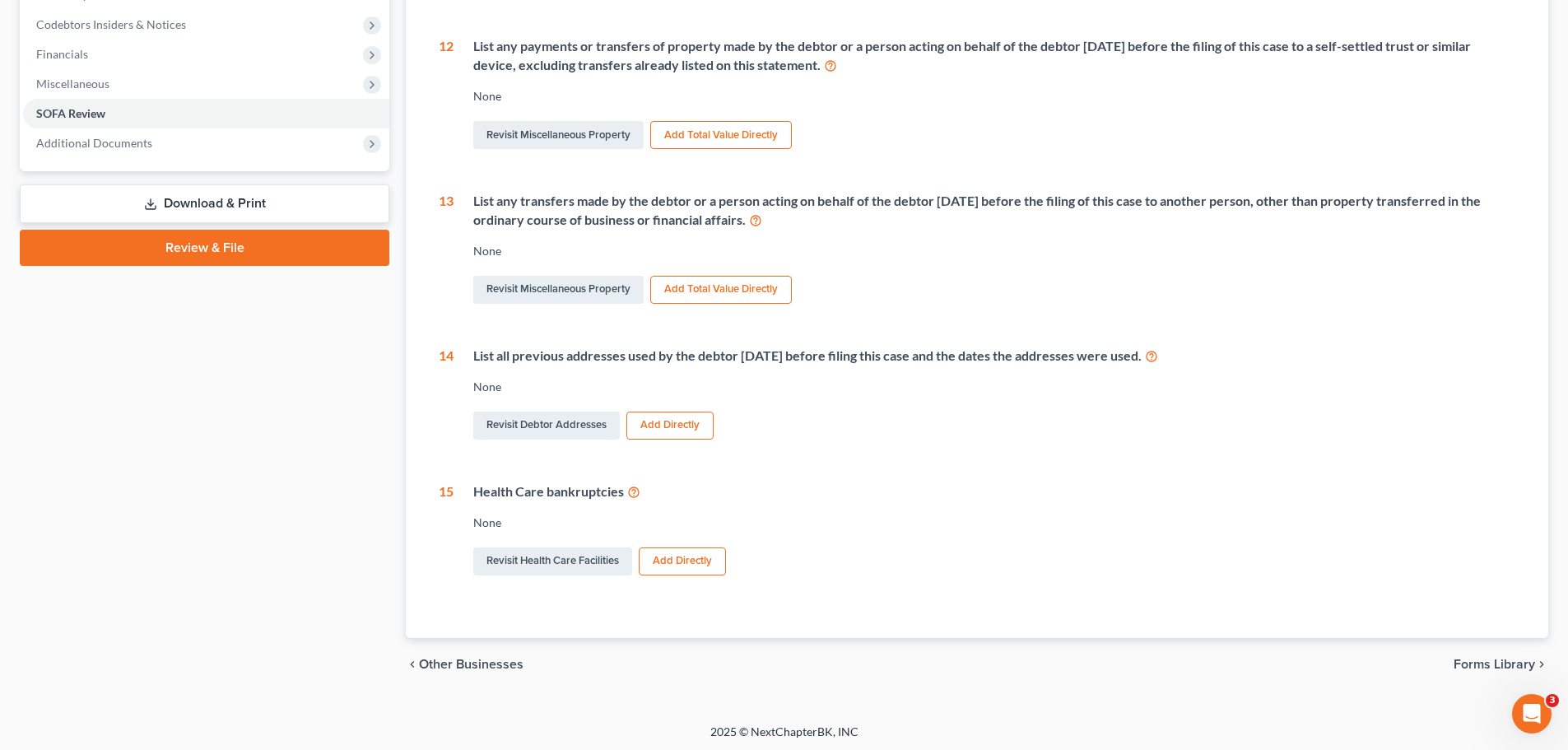
scroll to position [432, 0]
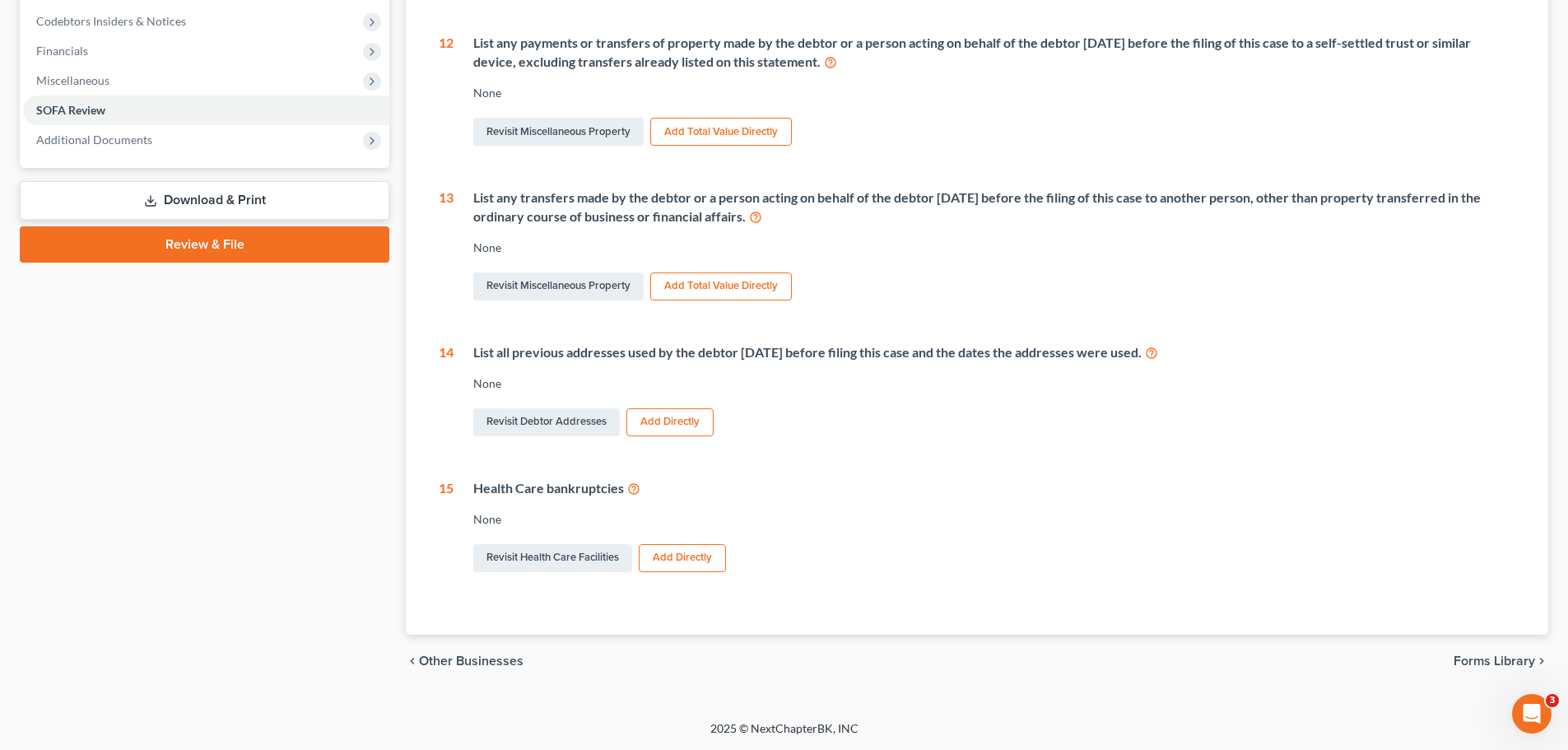
drag, startPoint x: 704, startPoint y: 598, endPoint x: 1319, endPoint y: 322, distance: 674.1
click at [1318, 324] on div "11 List any payments of money or other transfers of property made by the debtor…" at bounding box center [977, 228] width 1077 height 696
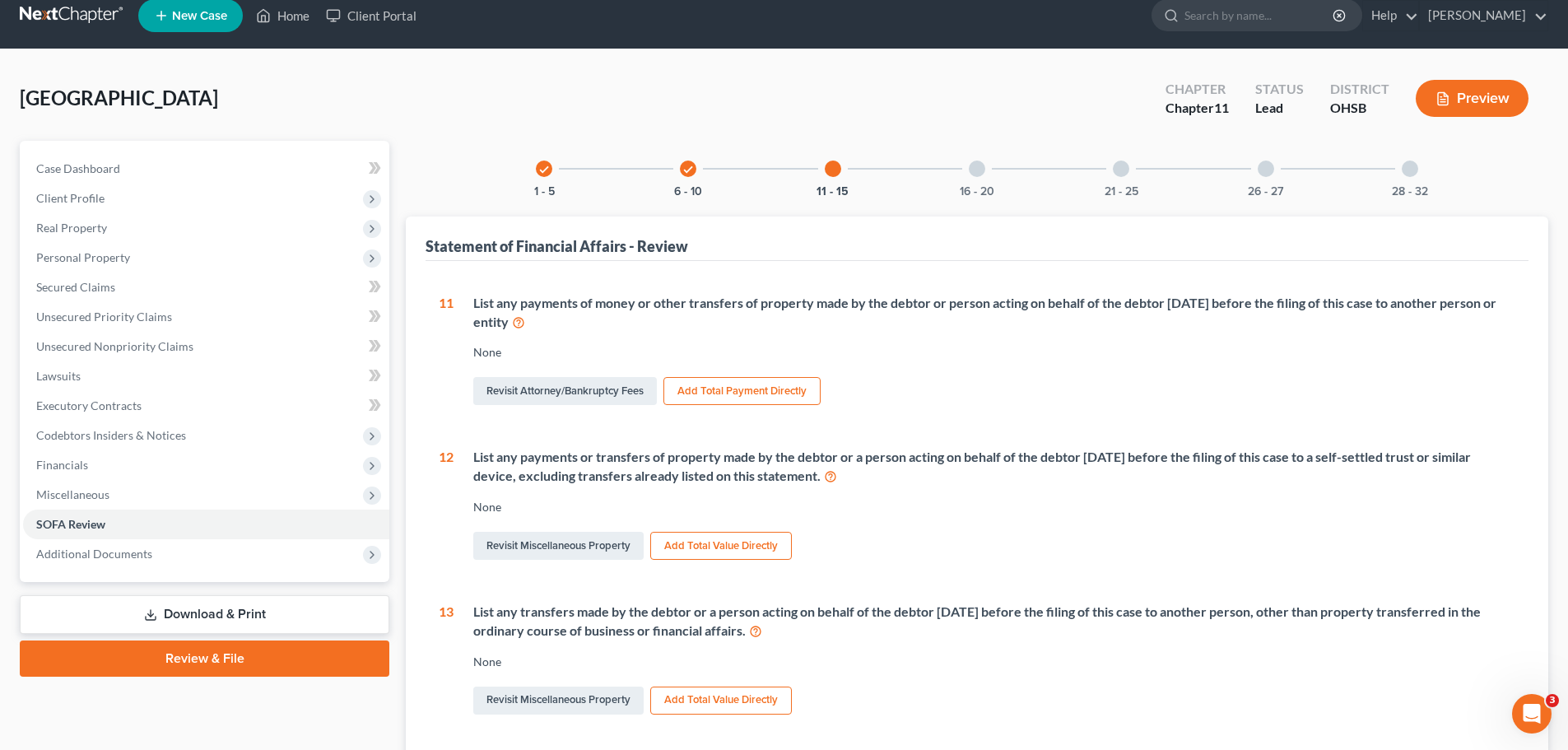
scroll to position [0, 0]
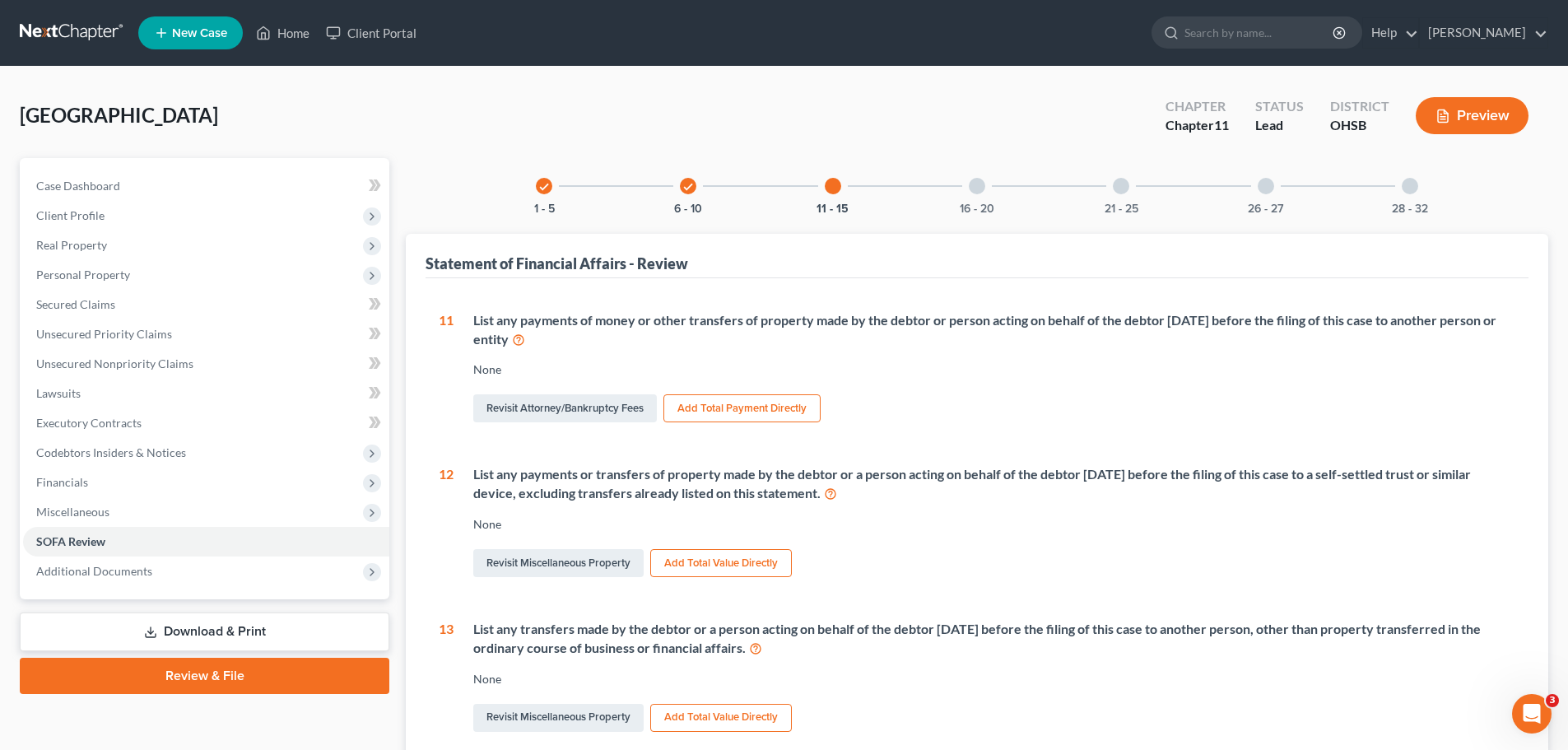
click at [970, 183] on div at bounding box center [977, 186] width 17 height 17
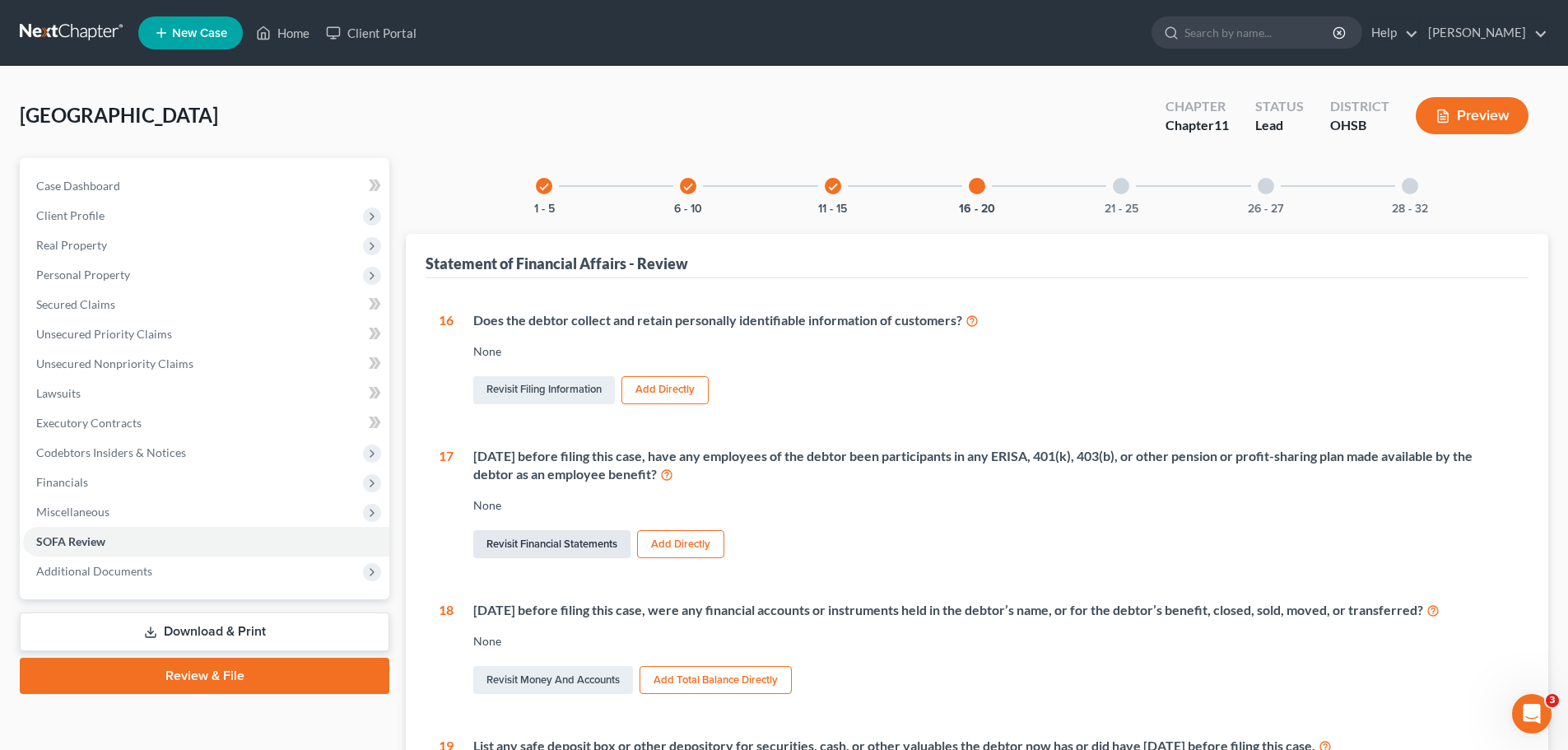
click at [576, 545] on link "Revisit Financial Statements" at bounding box center [551, 544] width 157 height 28
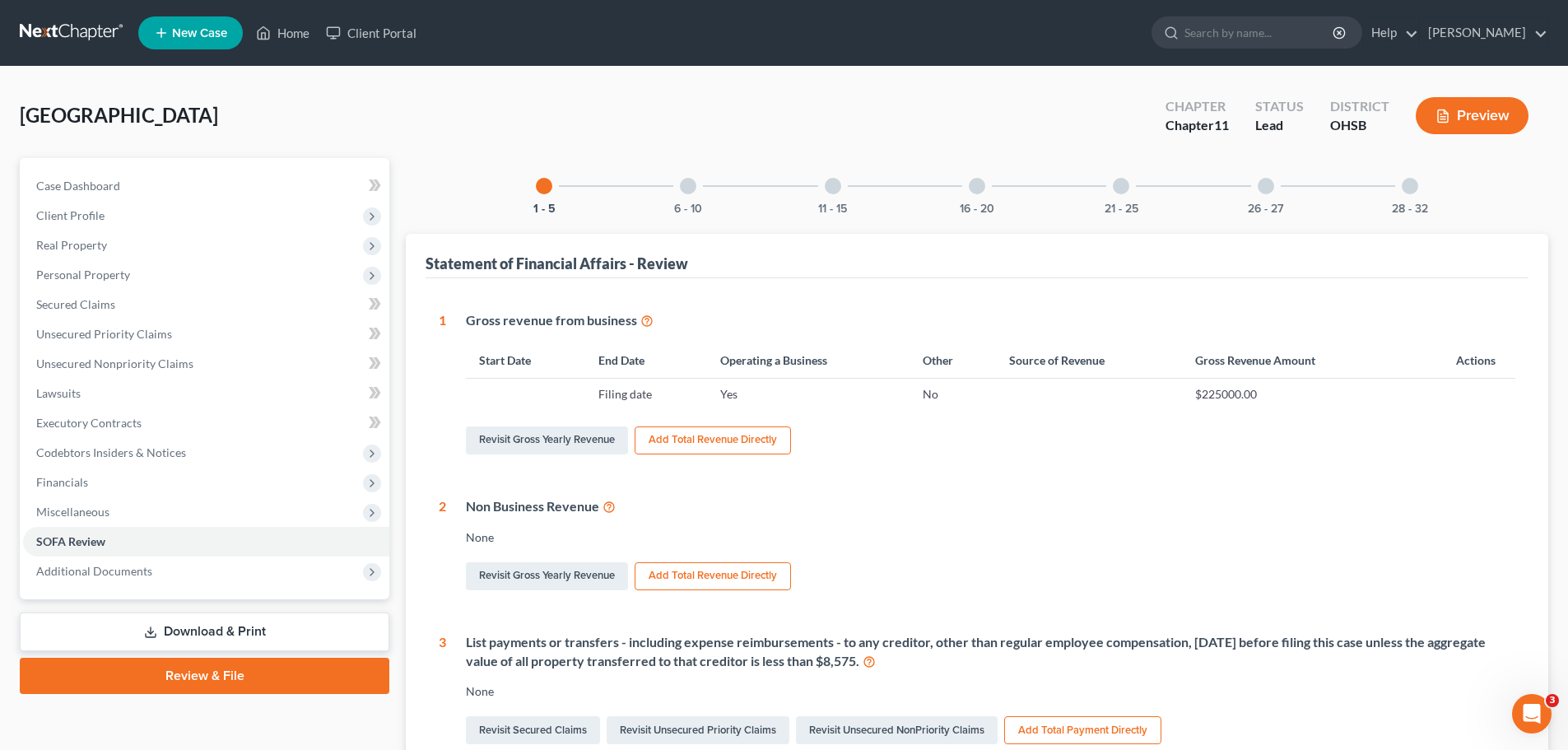
click at [983, 183] on div at bounding box center [977, 186] width 17 height 17
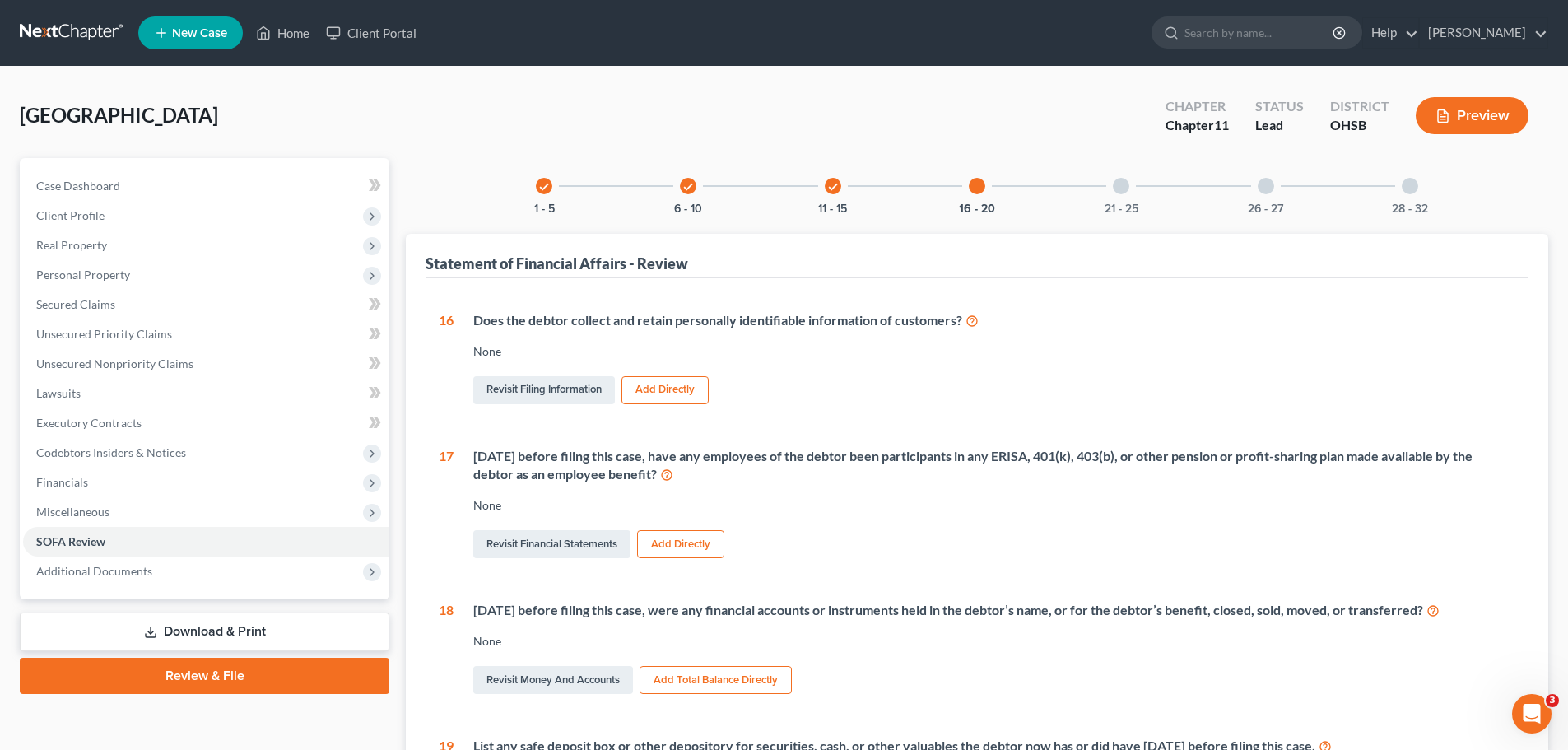
scroll to position [83, 0]
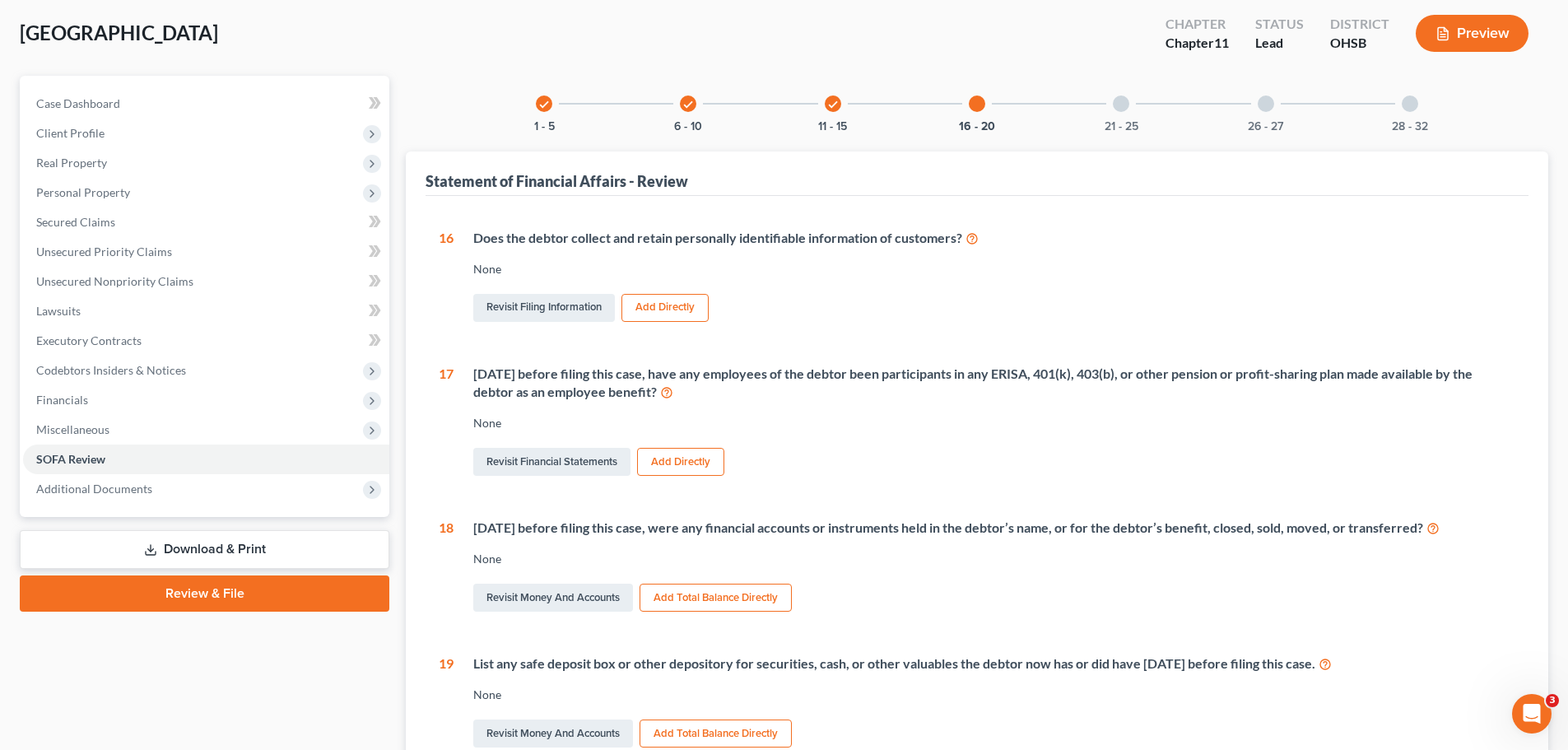
click at [689, 733] on button "Add Total Balance Directly" at bounding box center [716, 734] width 153 height 28
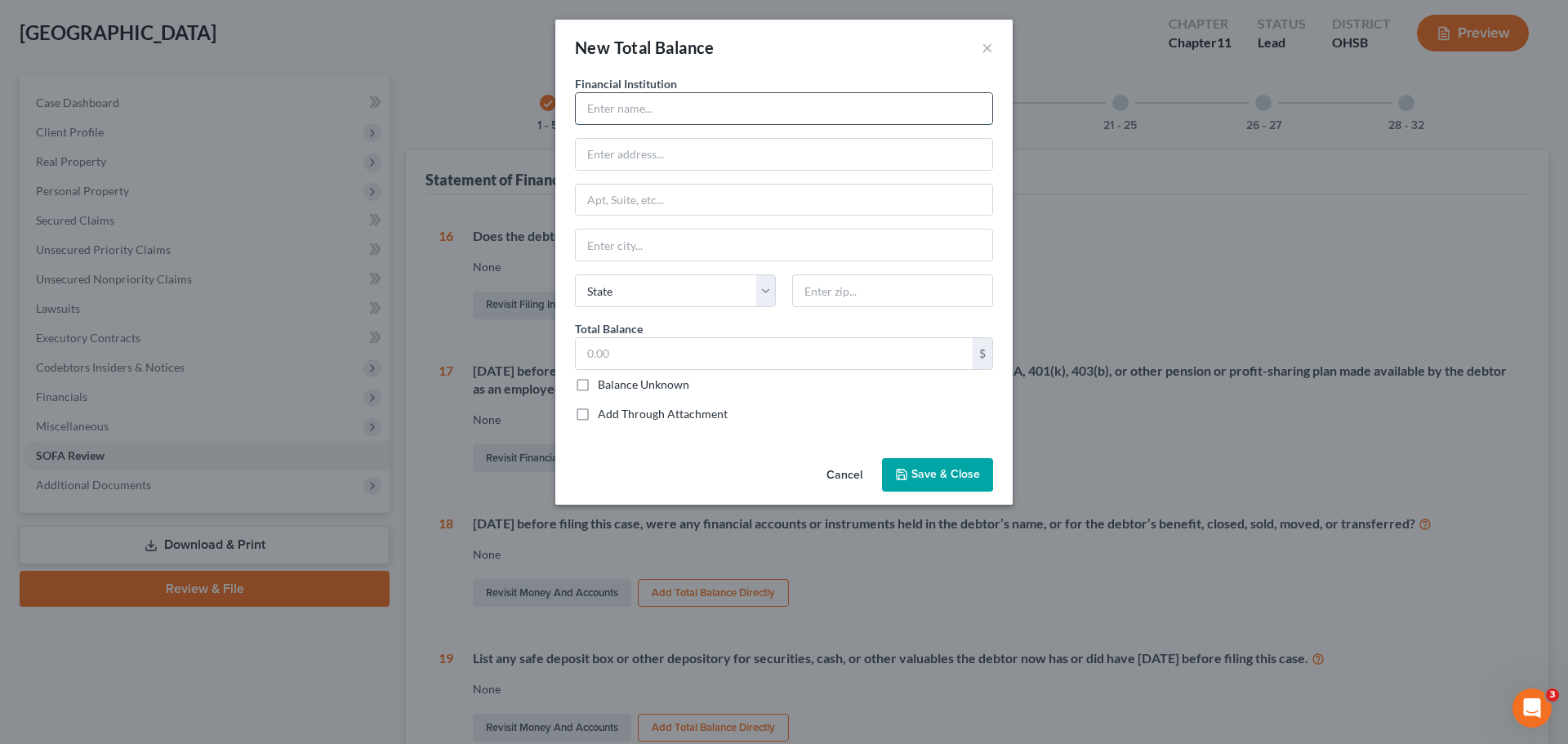
click at [641, 106] on input "text" at bounding box center [784, 109] width 416 height 31
click at [982, 44] on div "New Total Balance ×" at bounding box center [784, 47] width 458 height 55
click at [987, 45] on button "×" at bounding box center [987, 47] width 11 height 19
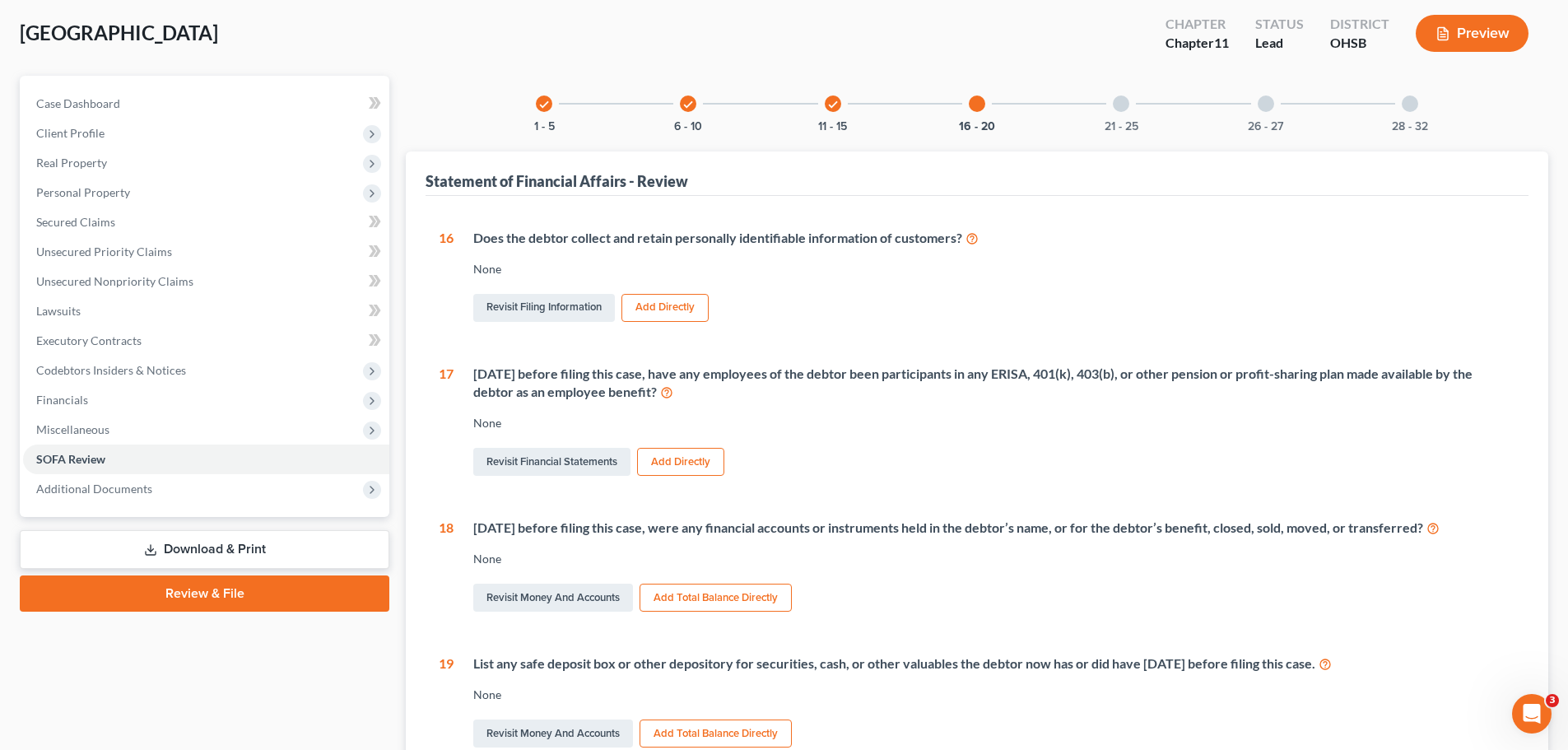
click at [1112, 111] on div "21 - 25" at bounding box center [1121, 103] width 56 height 56
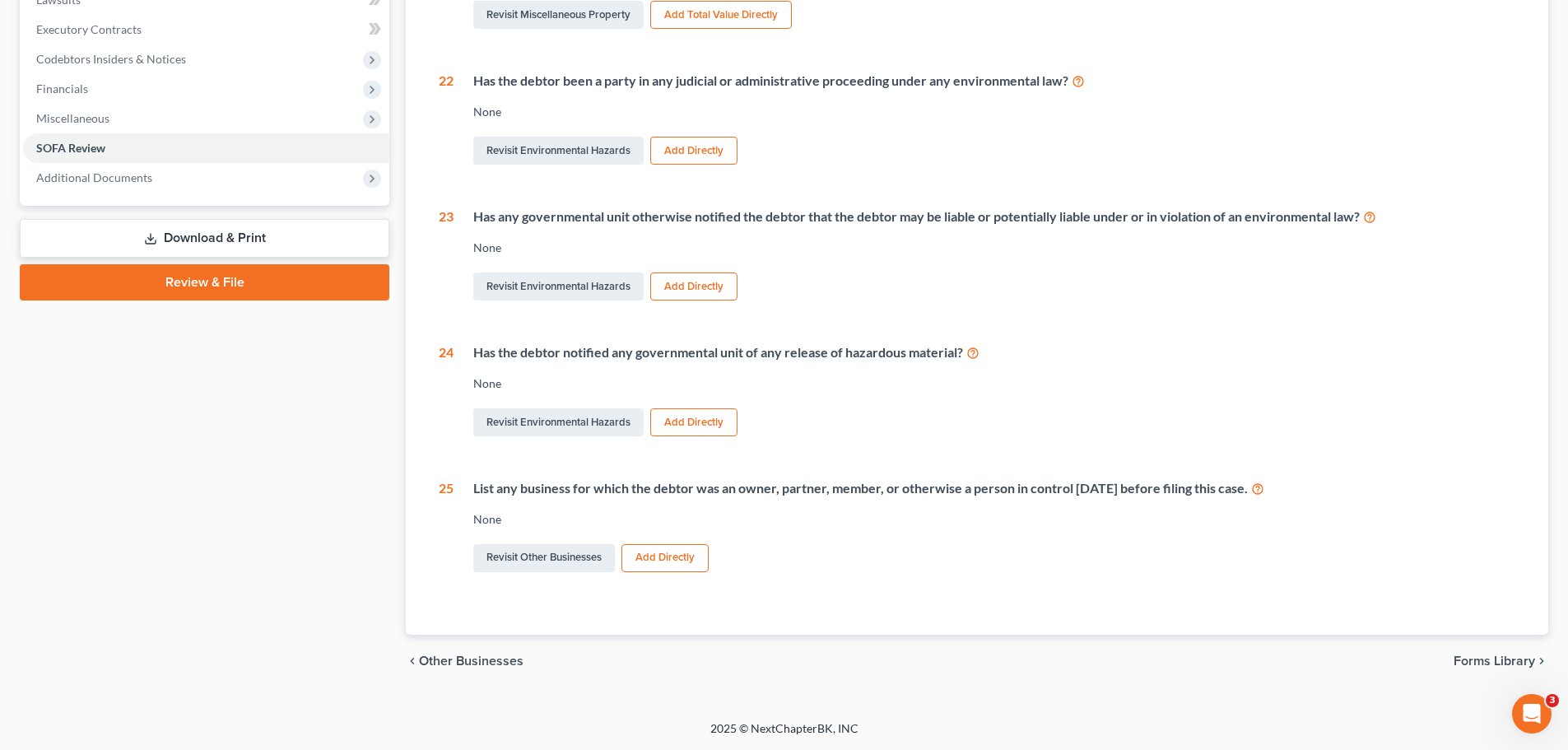
scroll to position [0, 0]
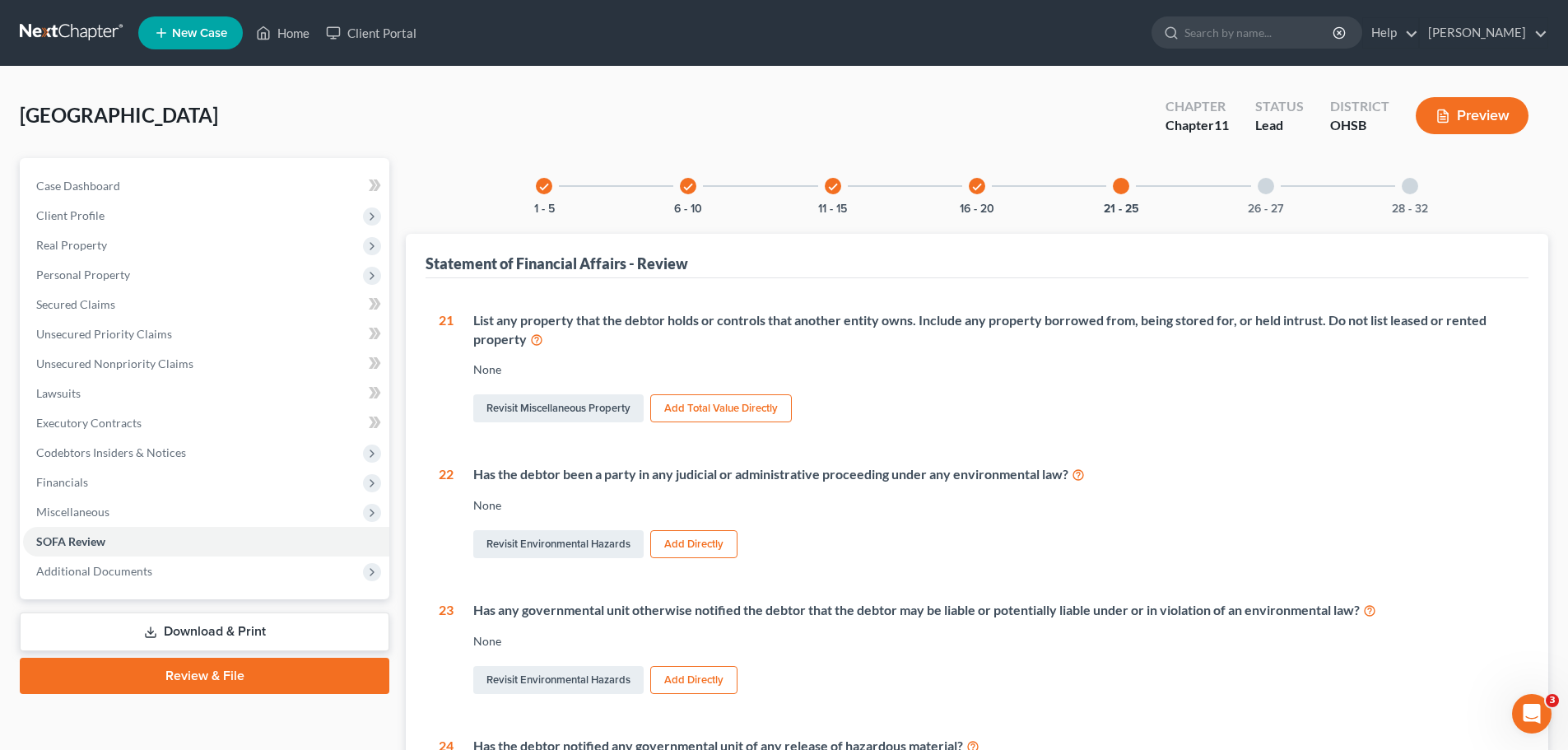
click at [1256, 183] on div "26 - 27" at bounding box center [1266, 186] width 56 height 56
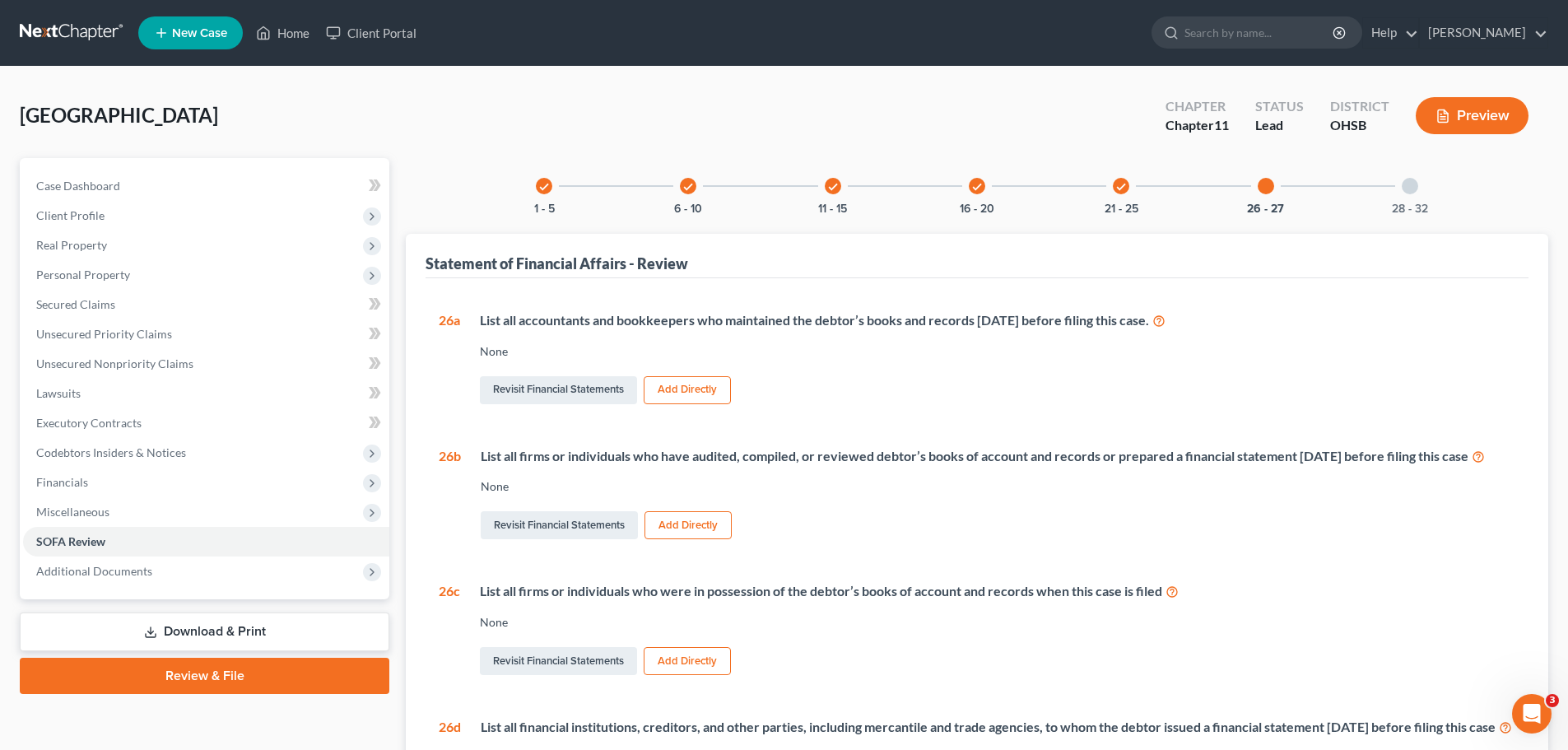
click at [1405, 186] on div at bounding box center [1410, 186] width 17 height 17
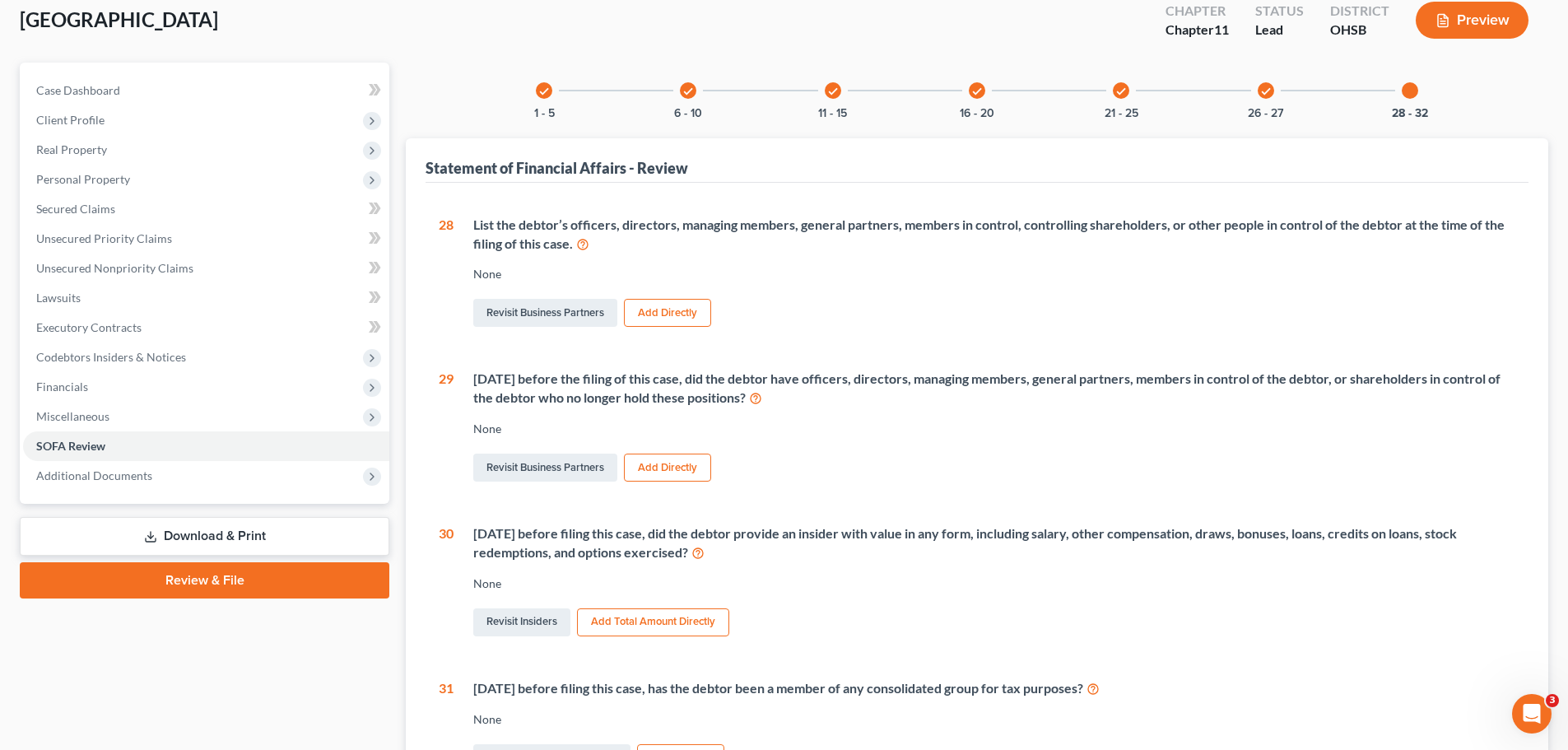
scroll to position [432, 0]
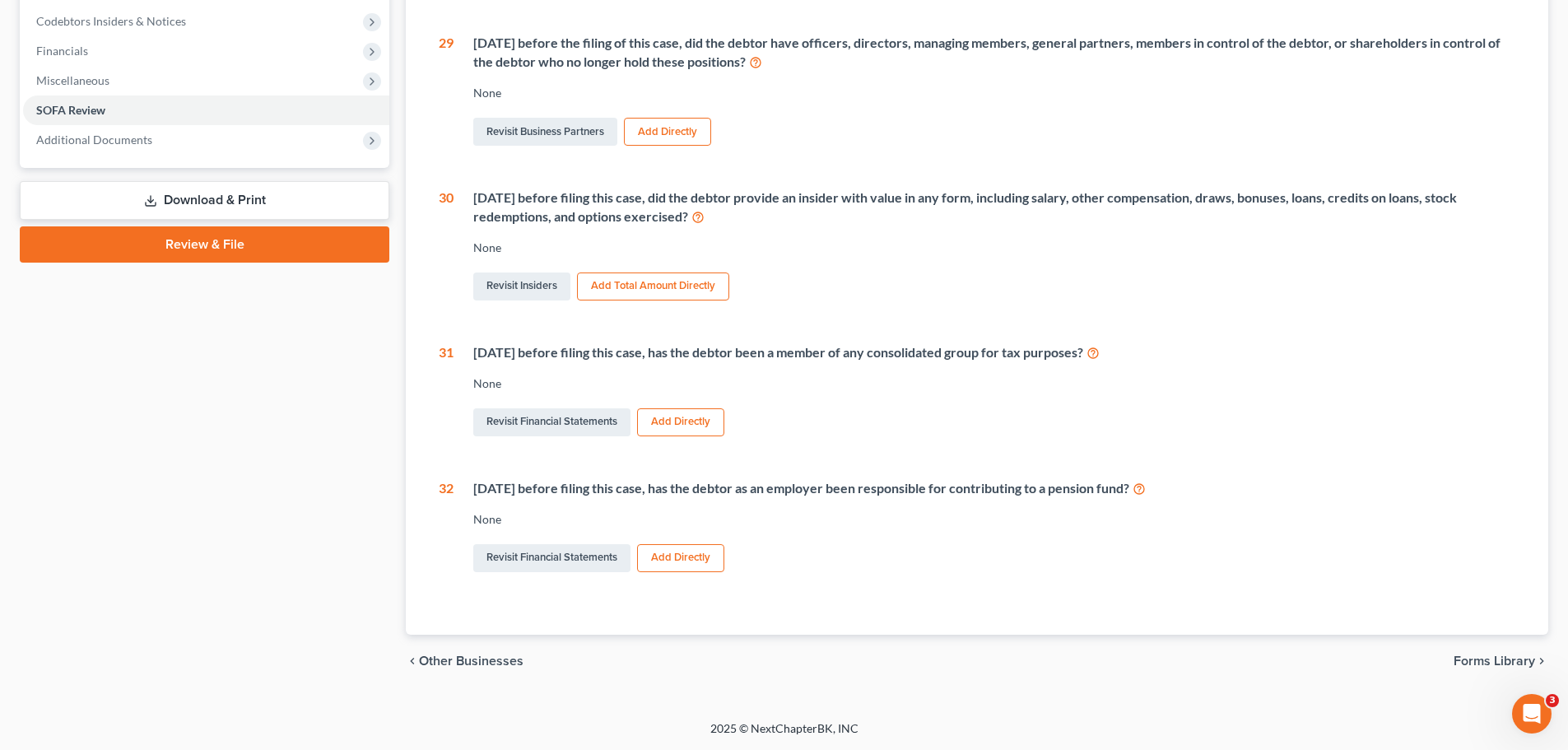
click at [1488, 663] on span "Forms Library" at bounding box center [1495, 662] width 82 height 13
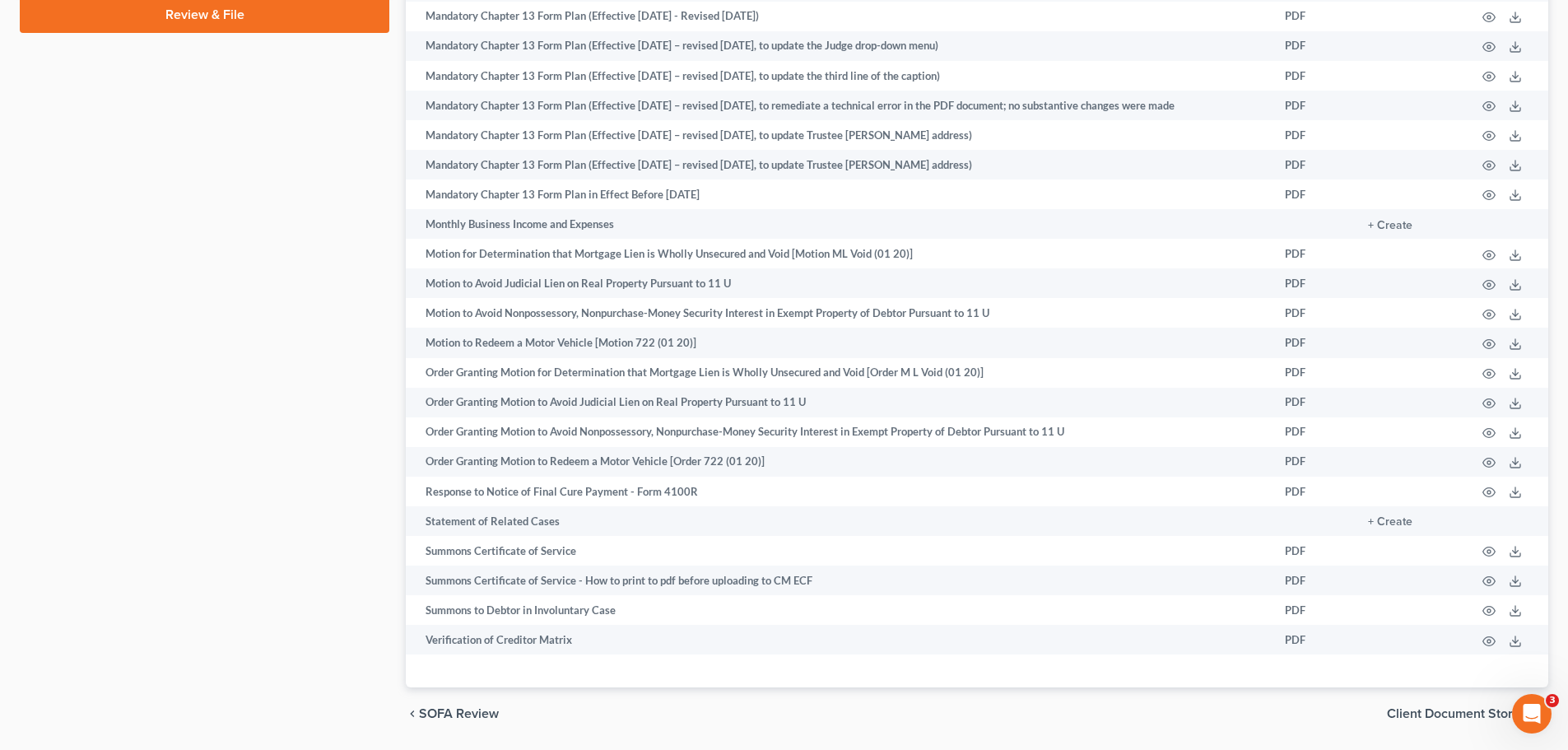
scroll to position [863, 0]
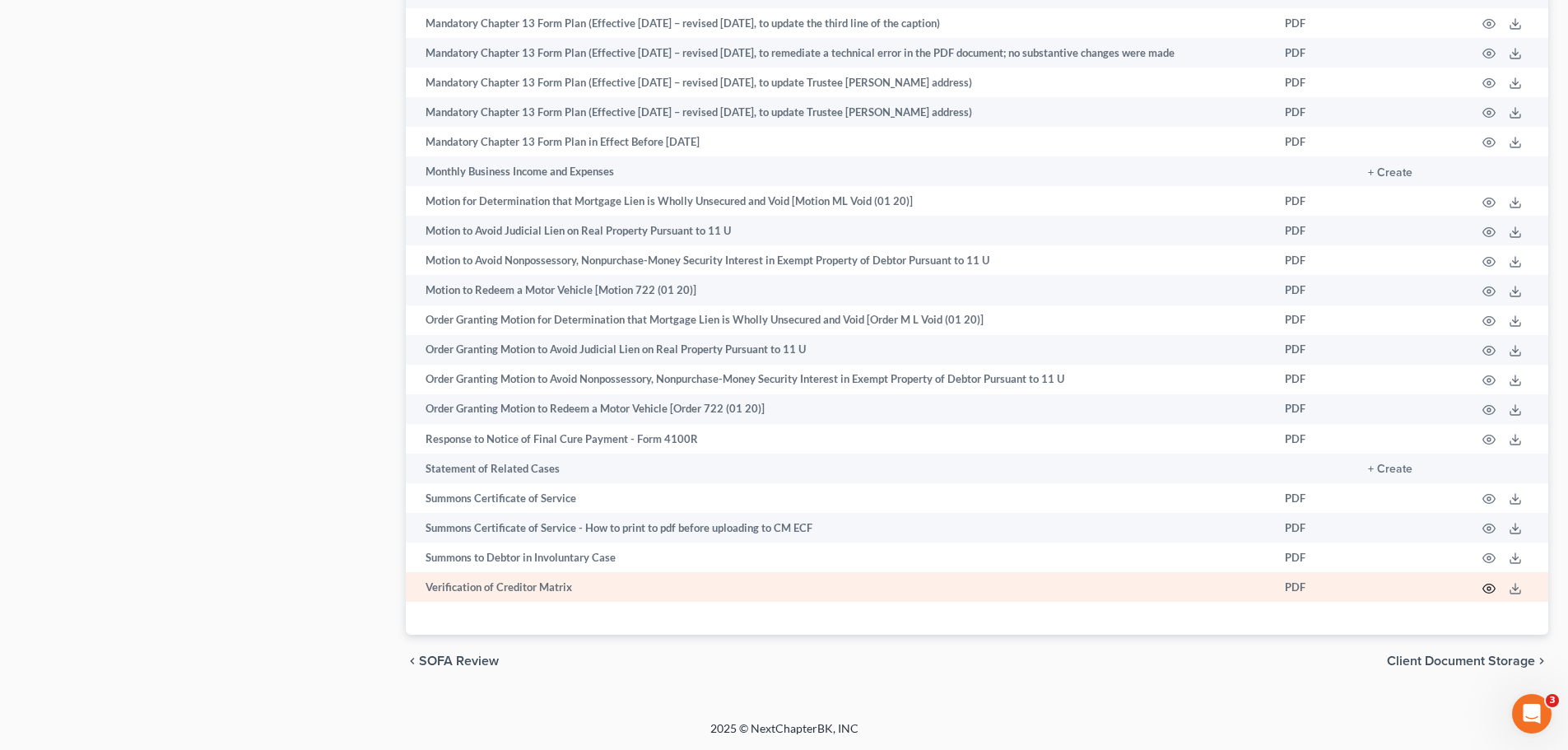
click at [1493, 591] on icon "button" at bounding box center [1489, 589] width 13 height 13
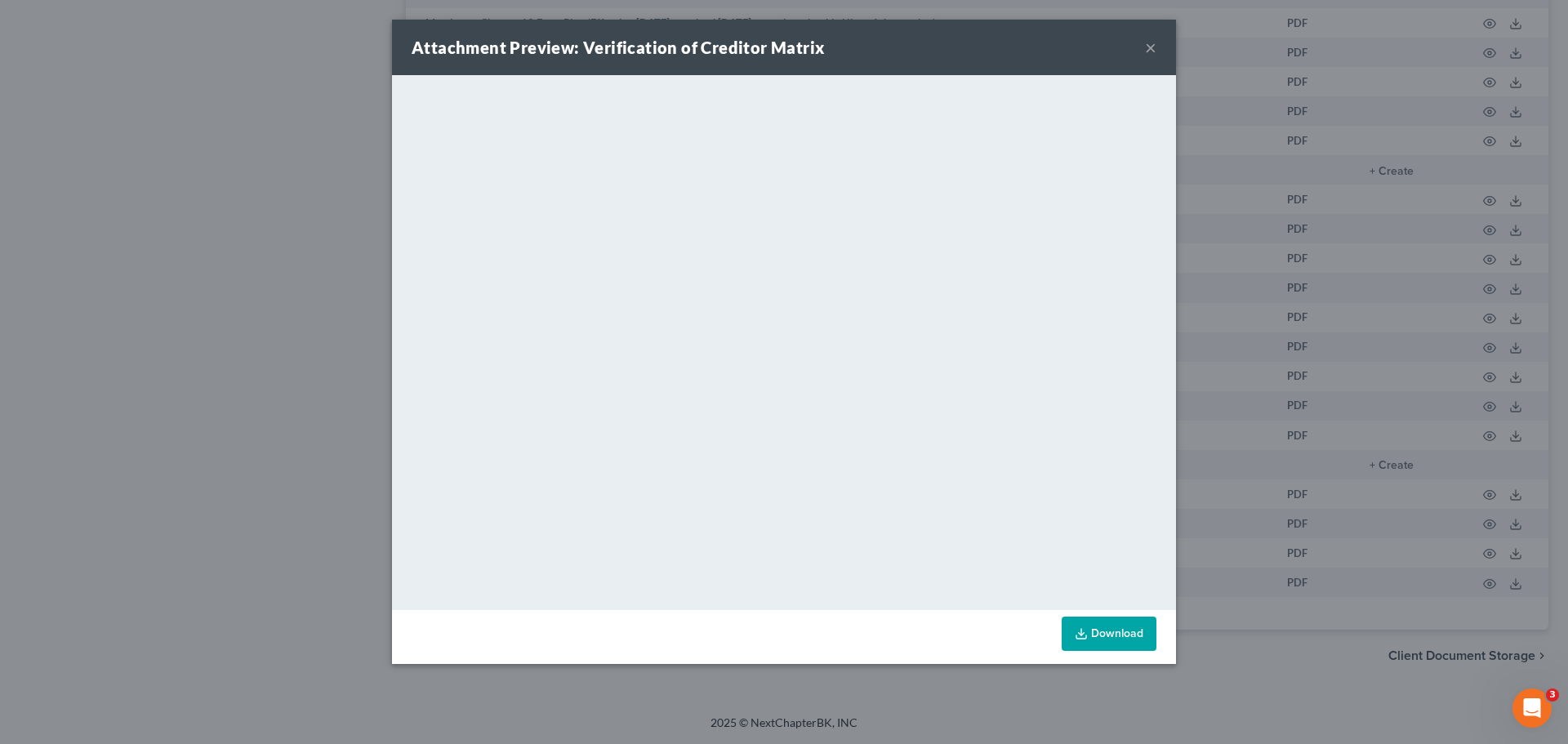
click at [1152, 46] on button "×" at bounding box center [1151, 47] width 11 height 19
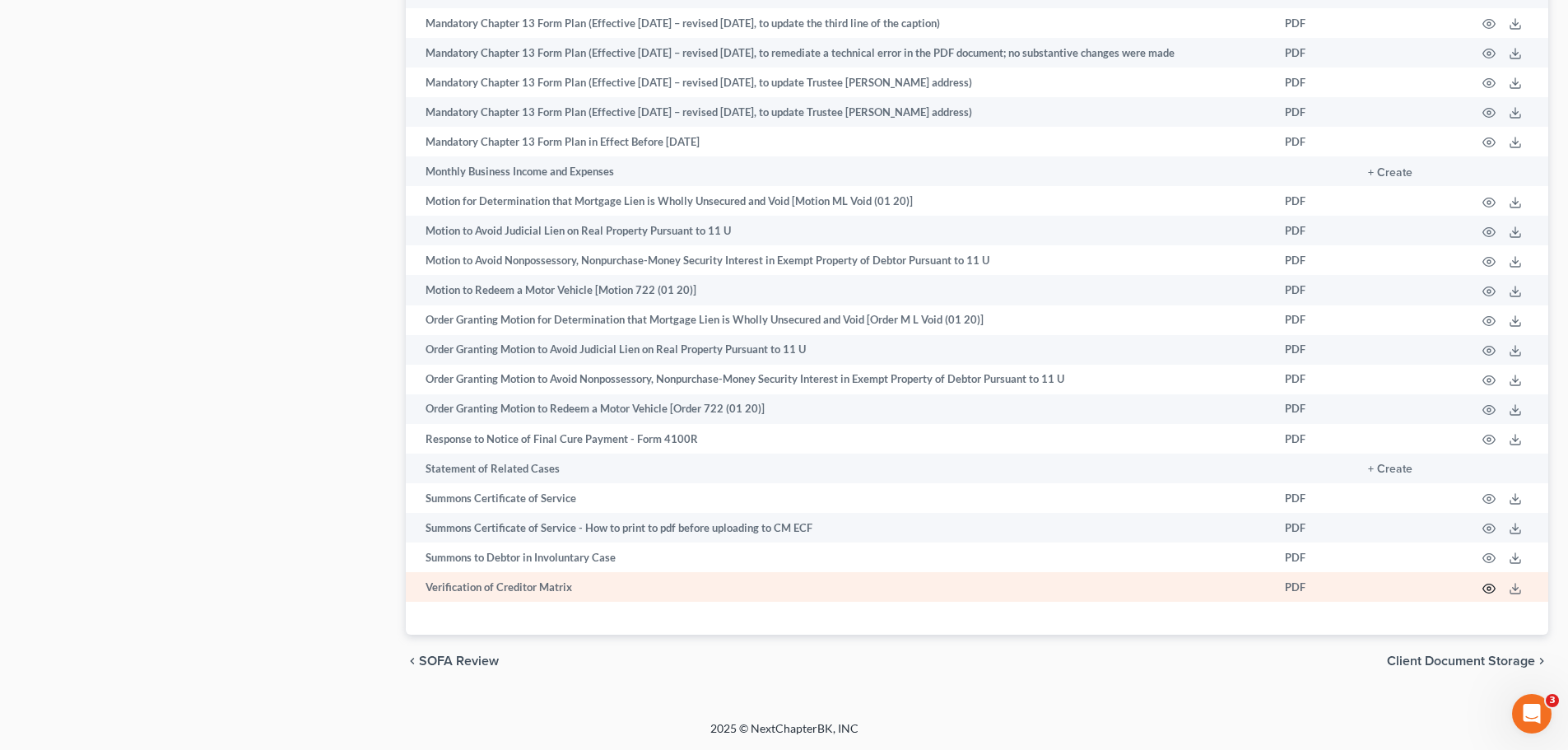
click at [1492, 583] on icon "button" at bounding box center [1489, 589] width 13 height 13
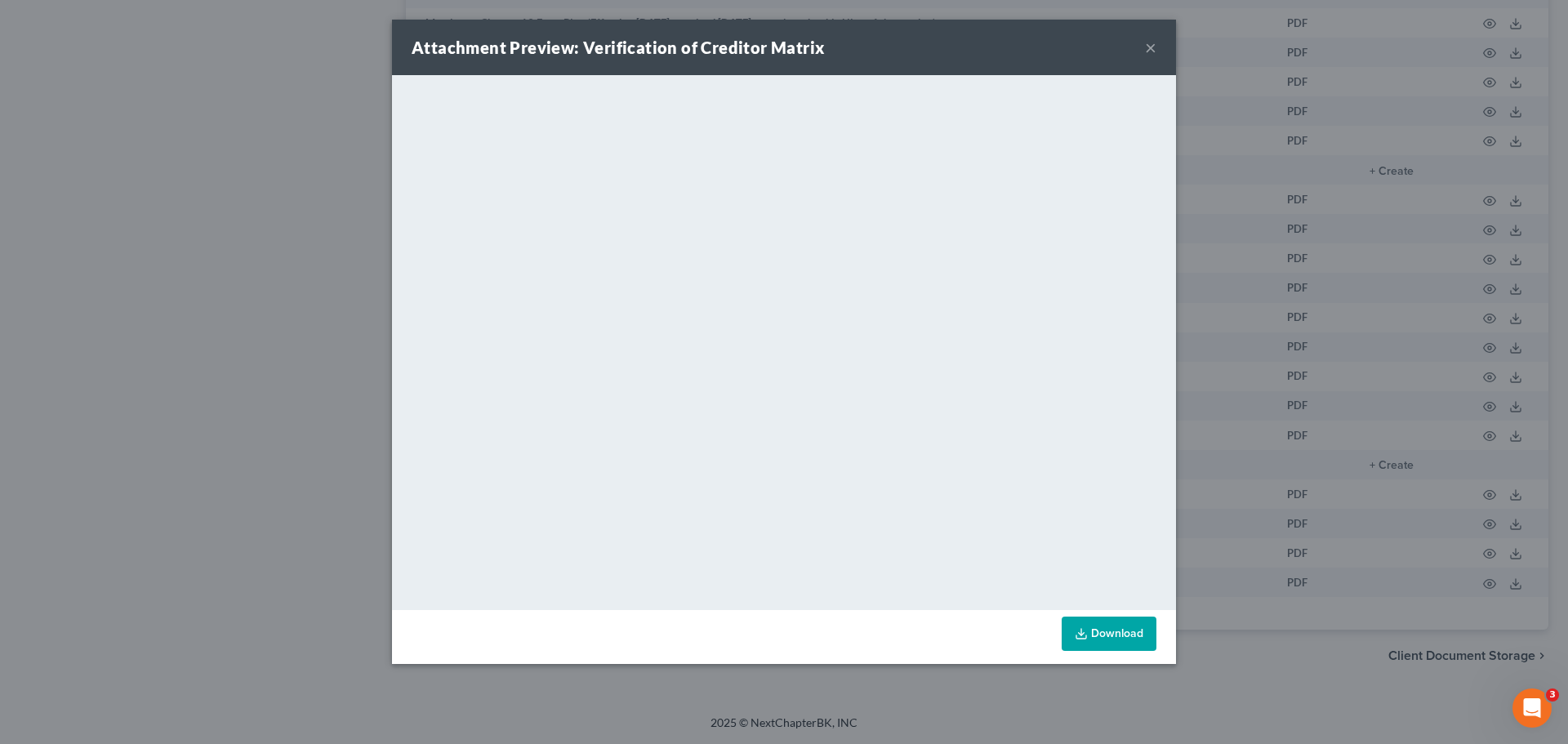
click at [1154, 45] on button "×" at bounding box center [1151, 47] width 11 height 19
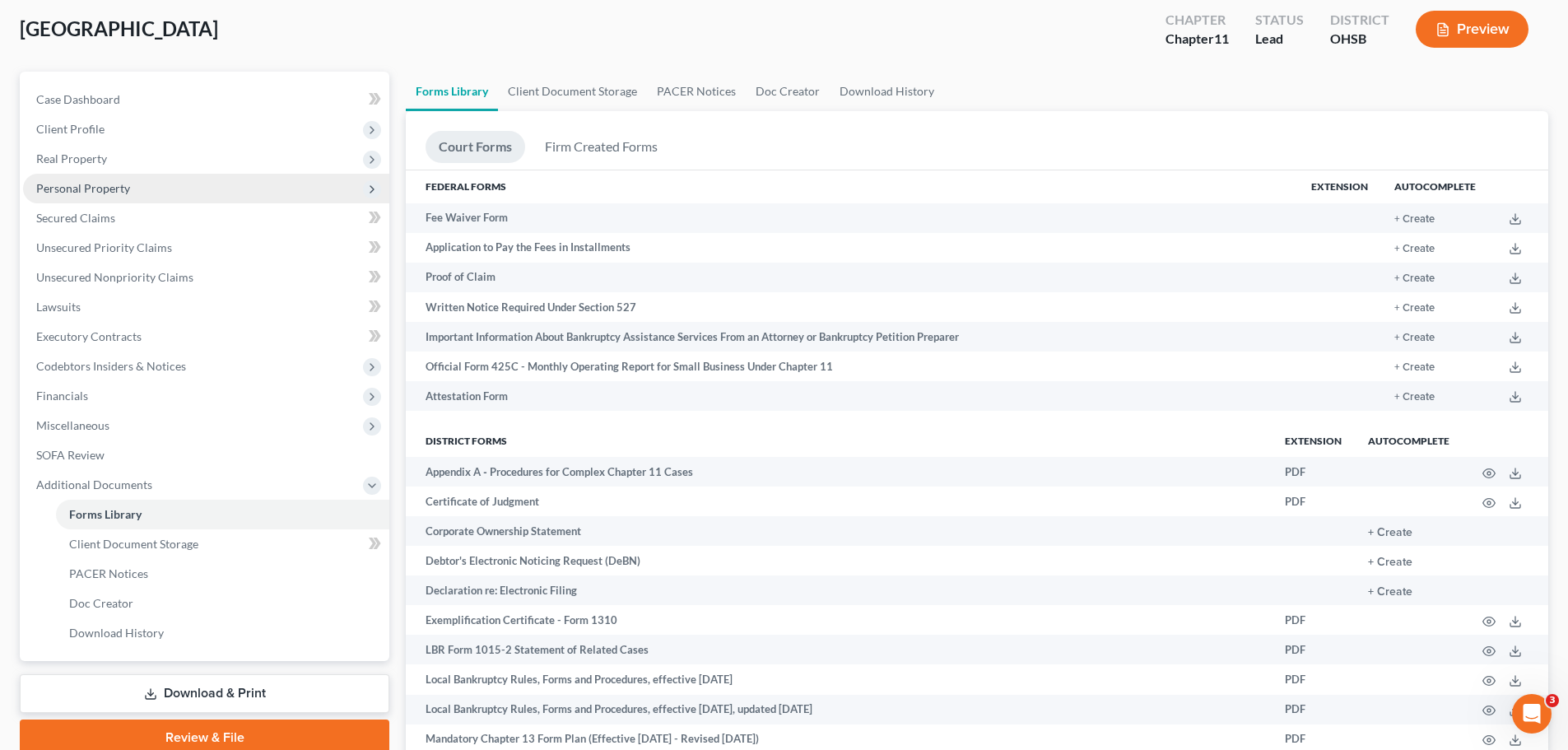
scroll to position [0, 0]
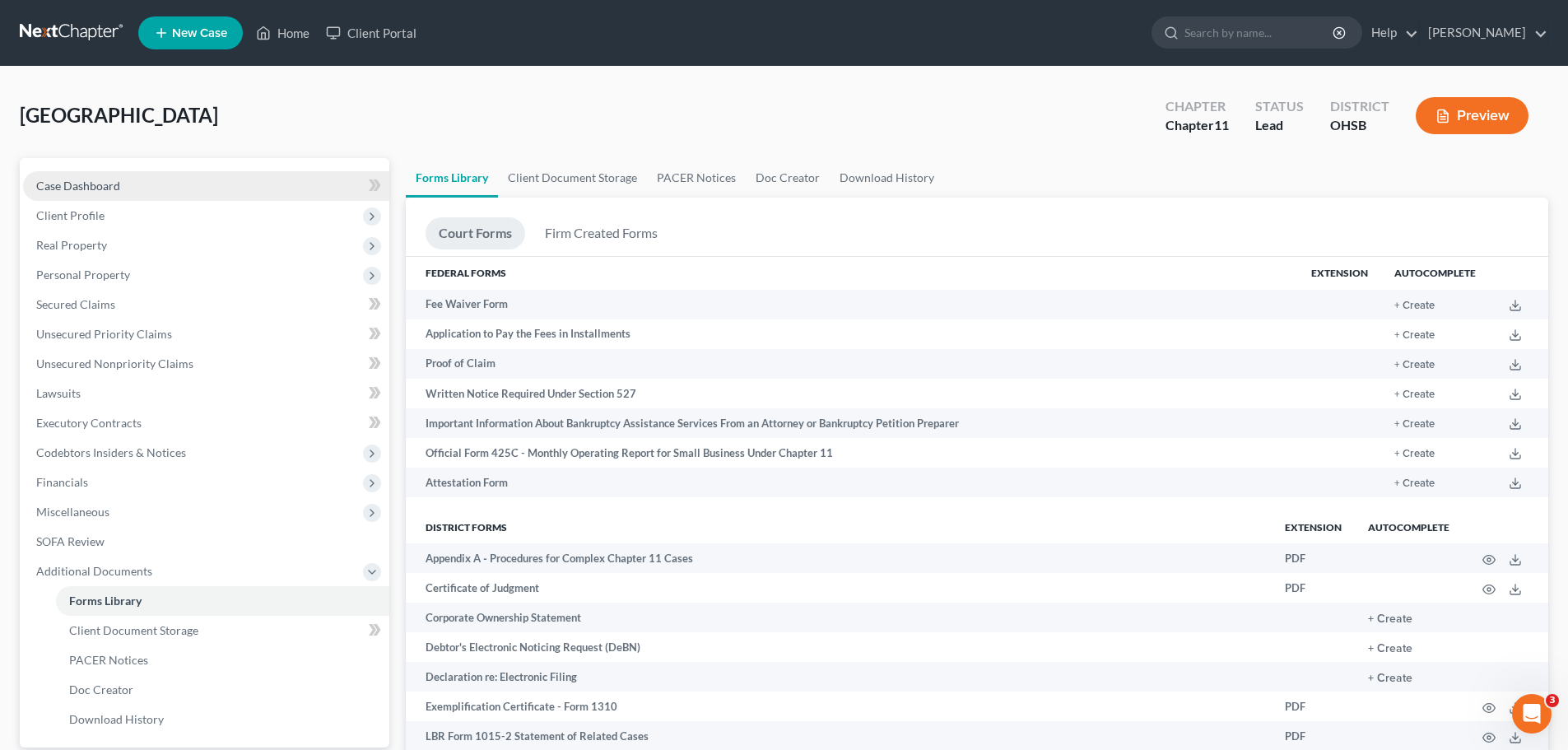
click at [83, 172] on link "Case Dashboard" at bounding box center [206, 186] width 366 height 30
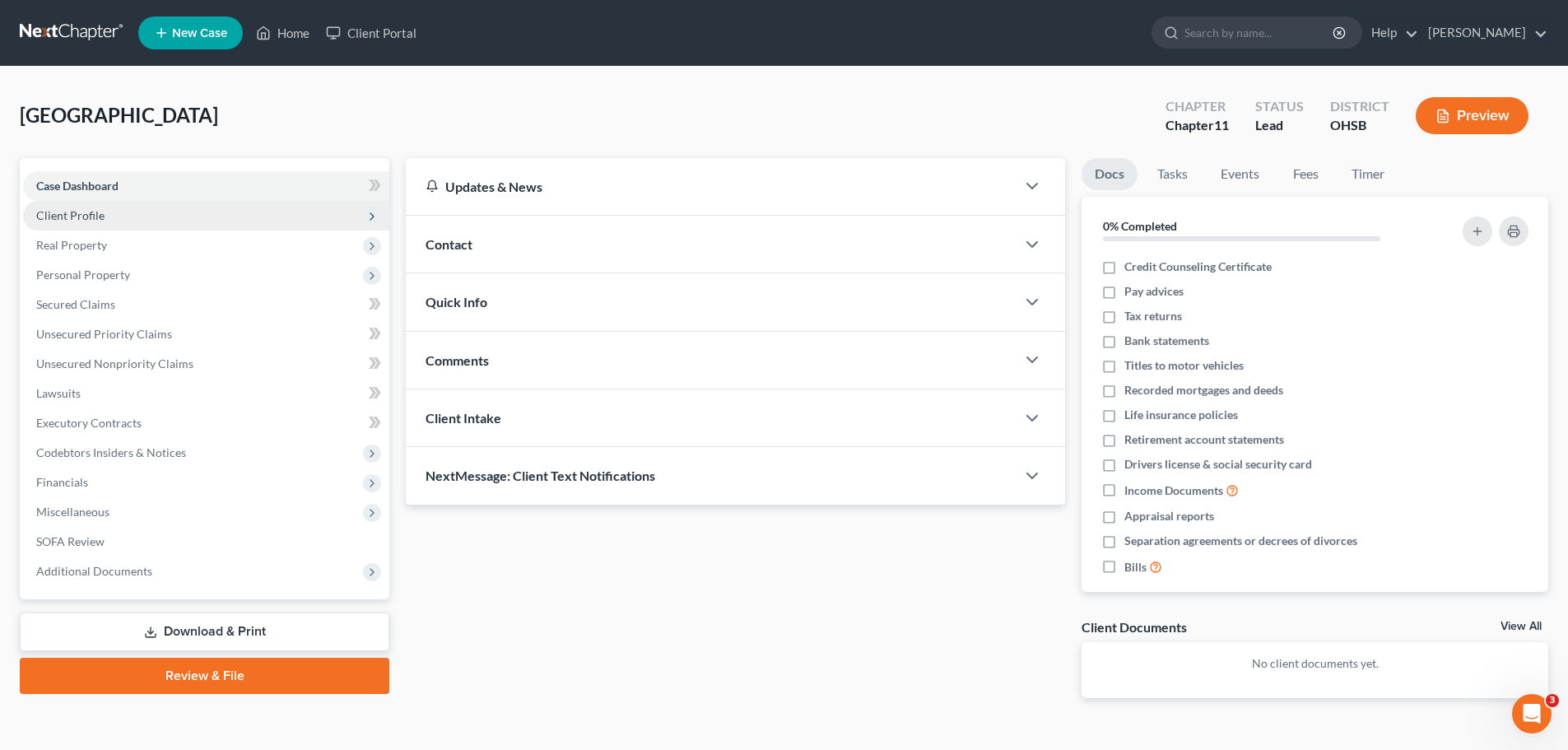
click at [83, 208] on span "Client Profile" at bounding box center [70, 215] width 68 height 14
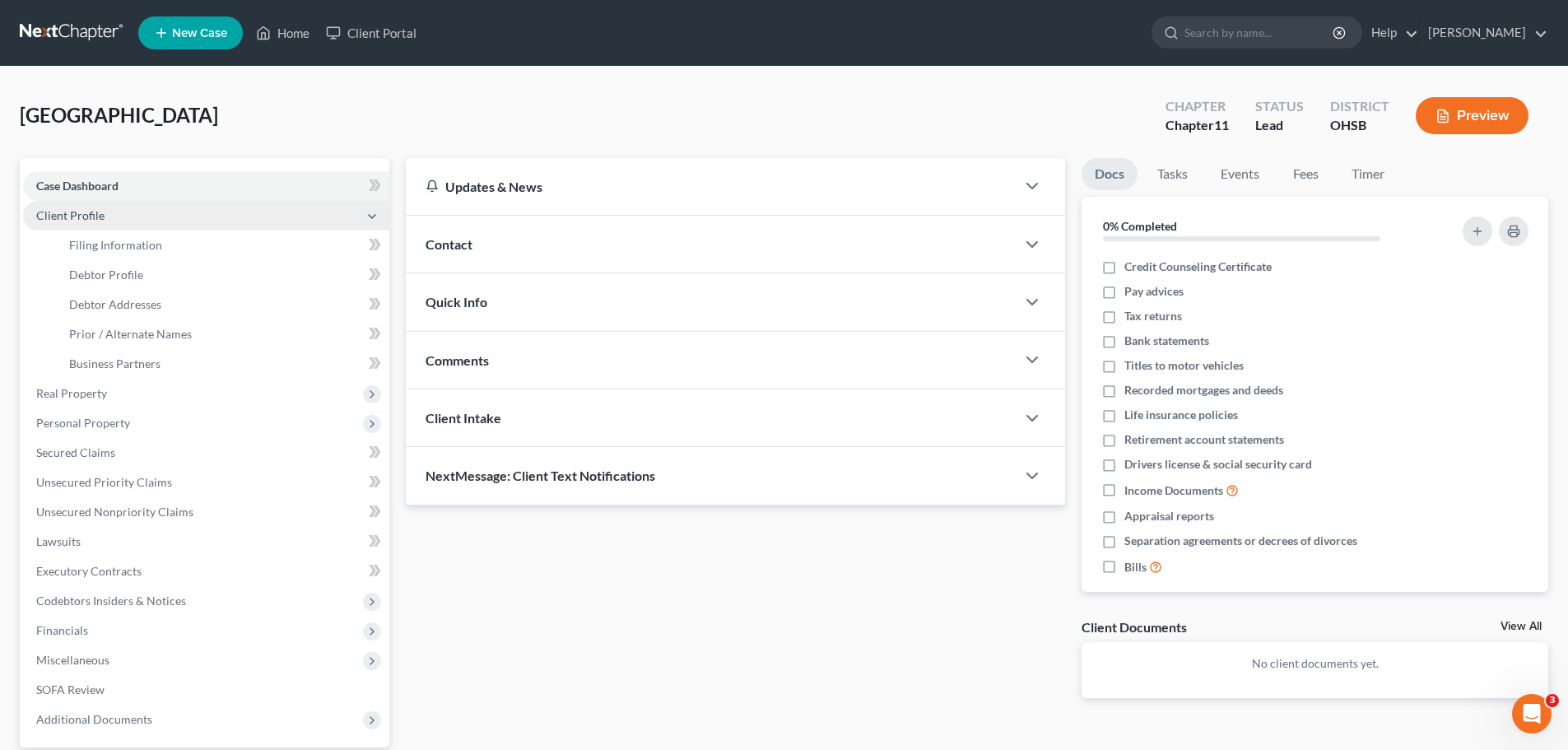
click at [100, 211] on span "Client Profile" at bounding box center [70, 215] width 68 height 14
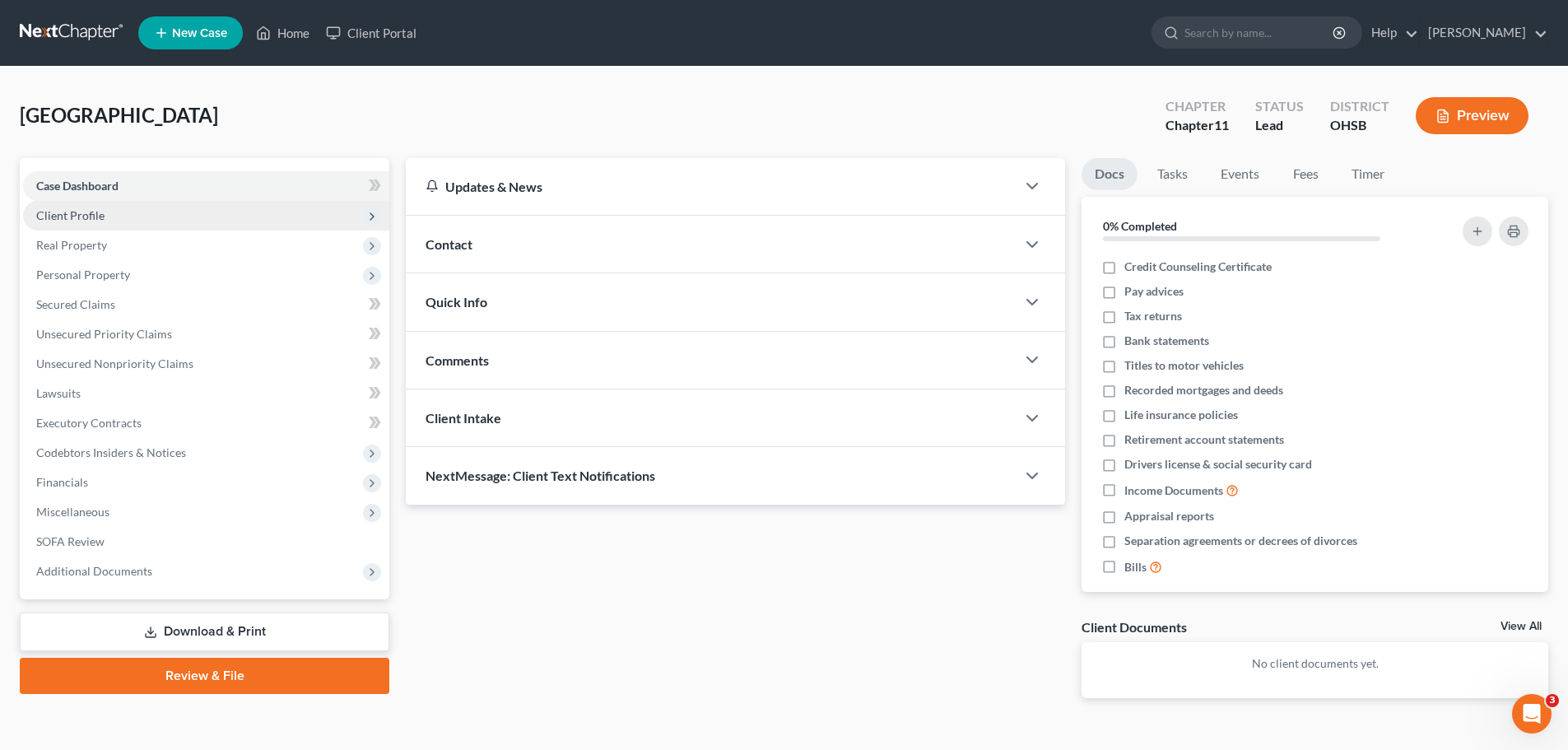
click at [84, 208] on span "Client Profile" at bounding box center [70, 215] width 68 height 14
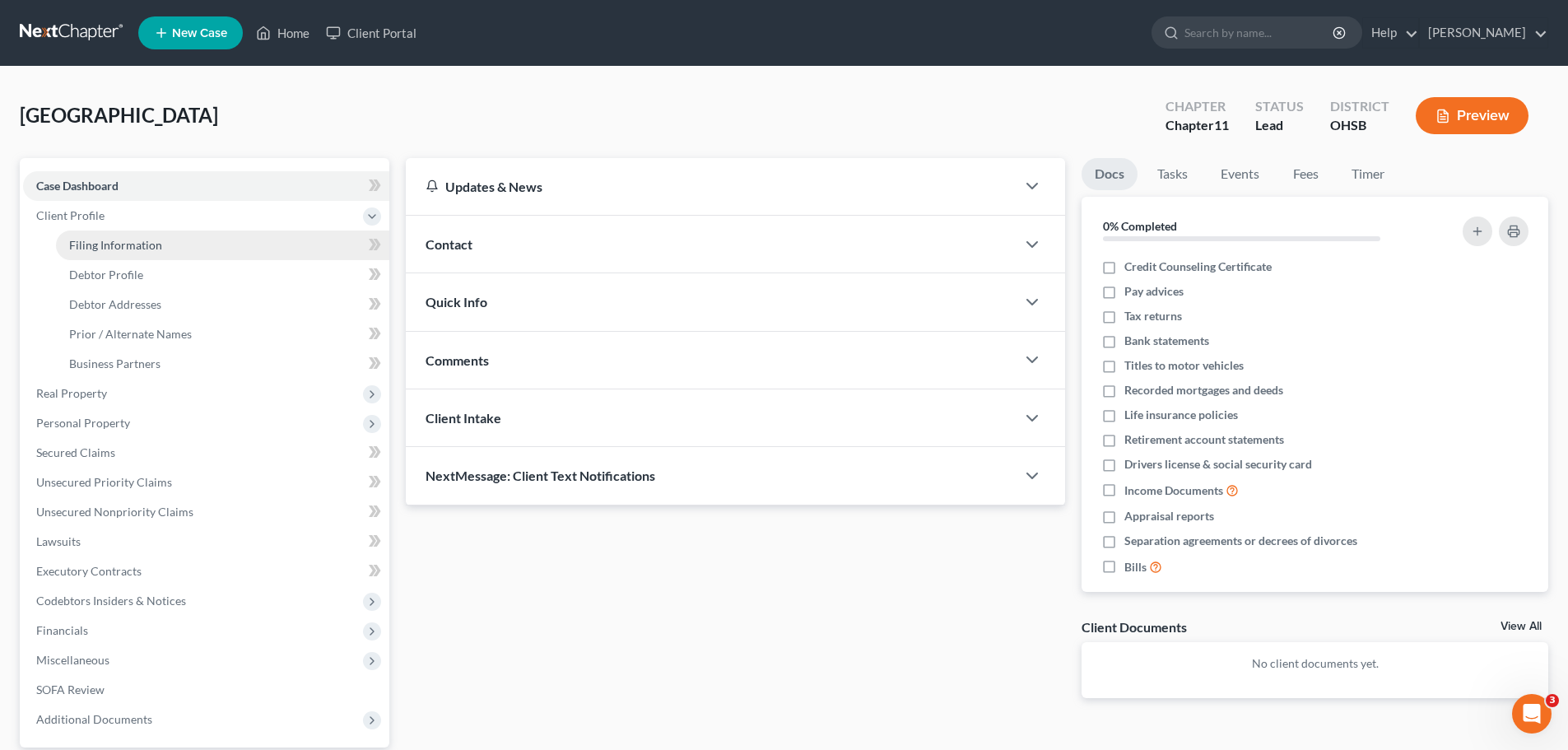
click at [243, 248] on link "Filing Information" at bounding box center [222, 246] width 333 height 30
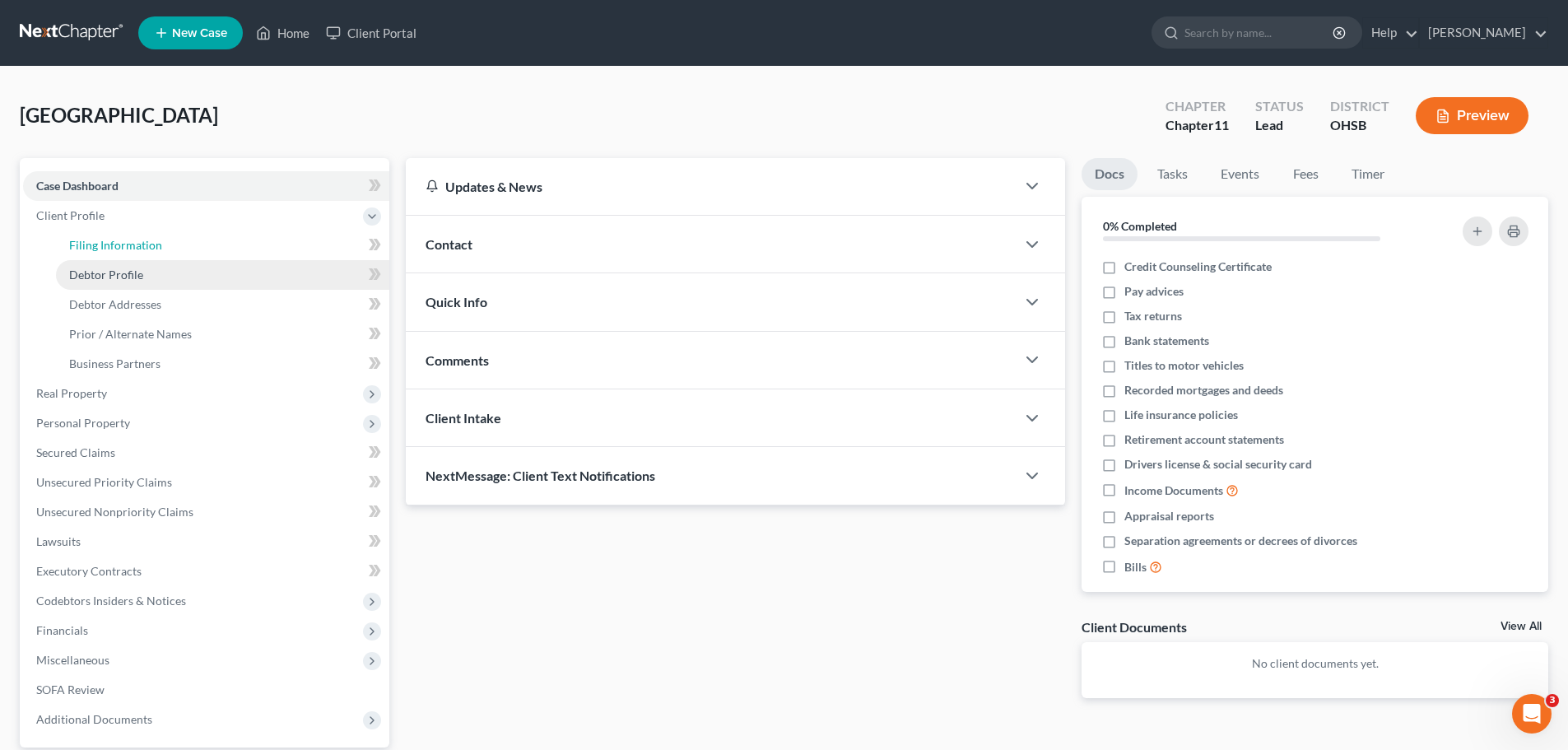
select select "1"
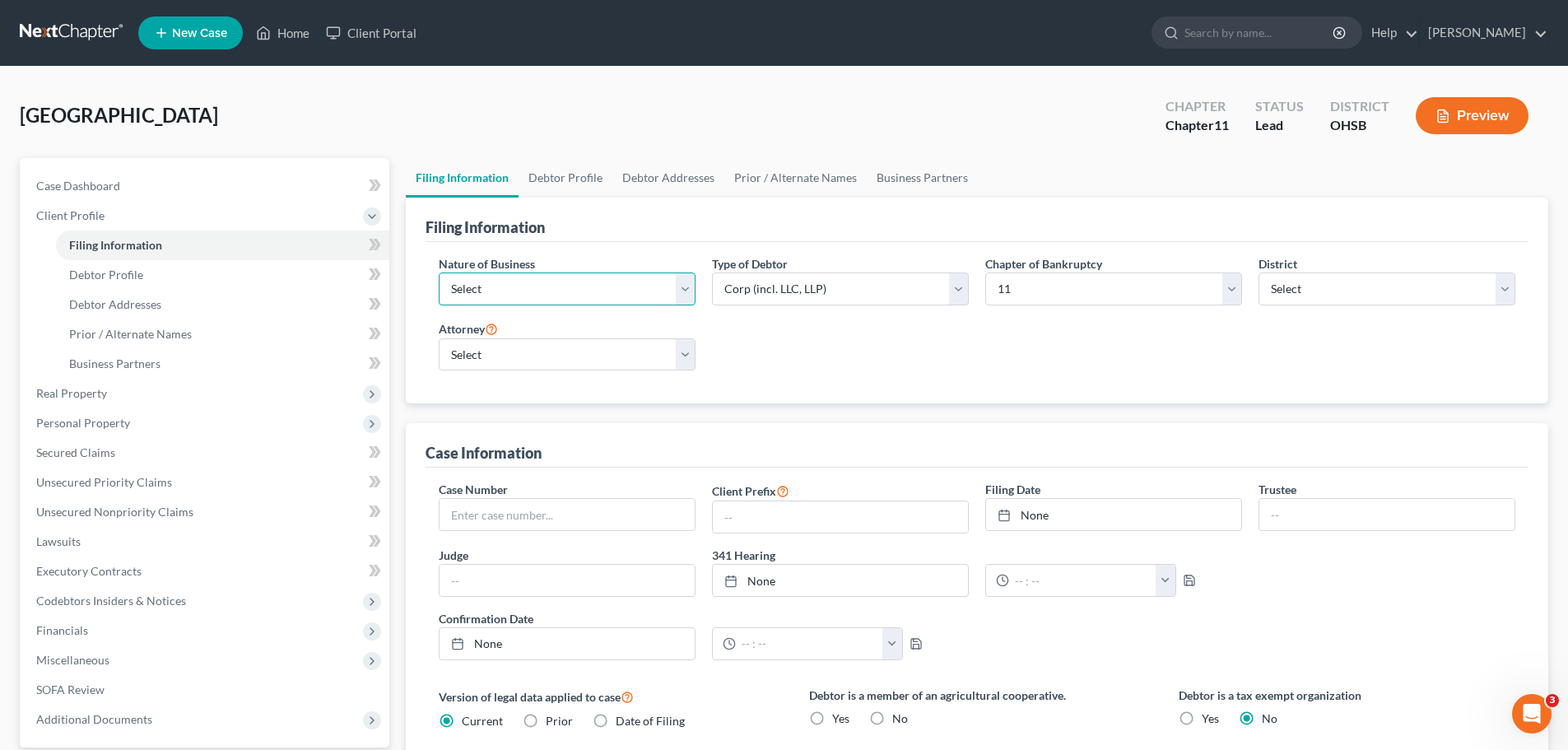
click at [684, 286] on select "Select Clearing Bank Commodity Broker Health Care Business Other Railroad Singl…" at bounding box center [567, 288] width 257 height 33
click at [1375, 292] on select "Select [US_STATE] - [GEOGRAPHIC_DATA] [US_STATE] - [GEOGRAPHIC_DATA][US_STATE] …" at bounding box center [1387, 288] width 257 height 33
click at [1258, 273] on select "Select [US_STATE] - [GEOGRAPHIC_DATA] [US_STATE] - [GEOGRAPHIC_DATA][US_STATE] …" at bounding box center [1387, 288] width 257 height 33
click at [97, 276] on span "Debtor Profile" at bounding box center [106, 275] width 74 height 14
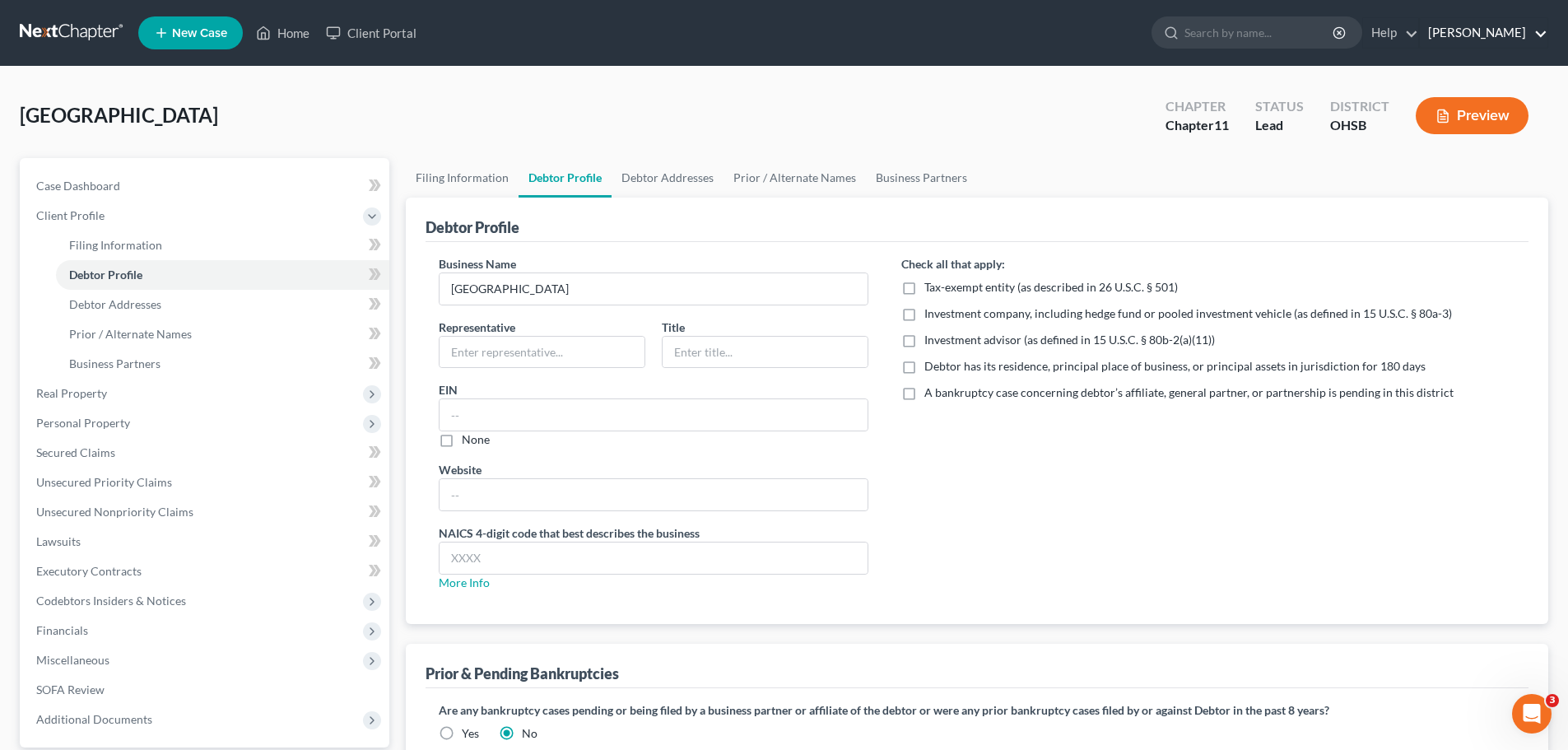
click at [1523, 22] on link "[PERSON_NAME]" at bounding box center [1483, 33] width 127 height 30
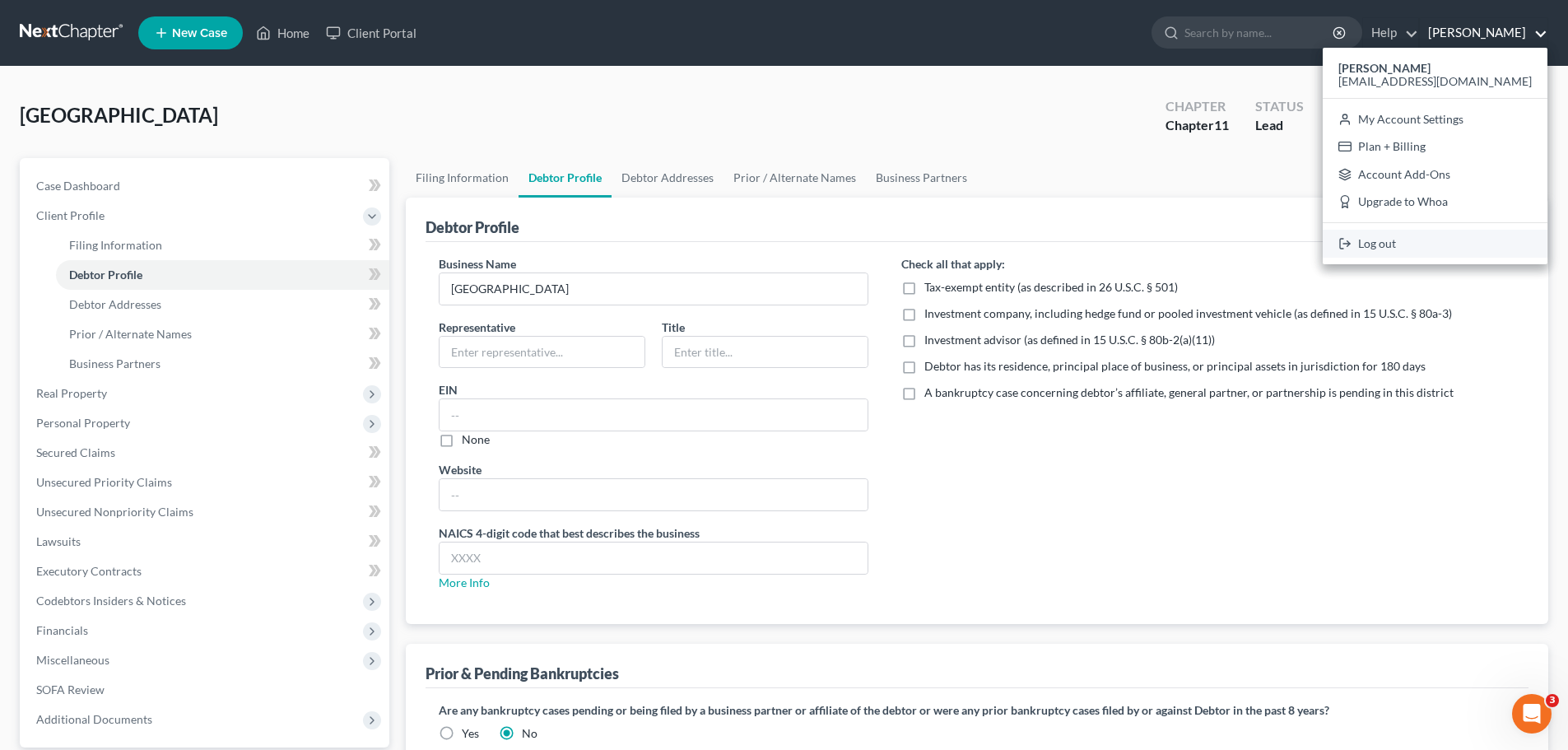
click at [1403, 248] on link "Log out" at bounding box center [1435, 244] width 225 height 28
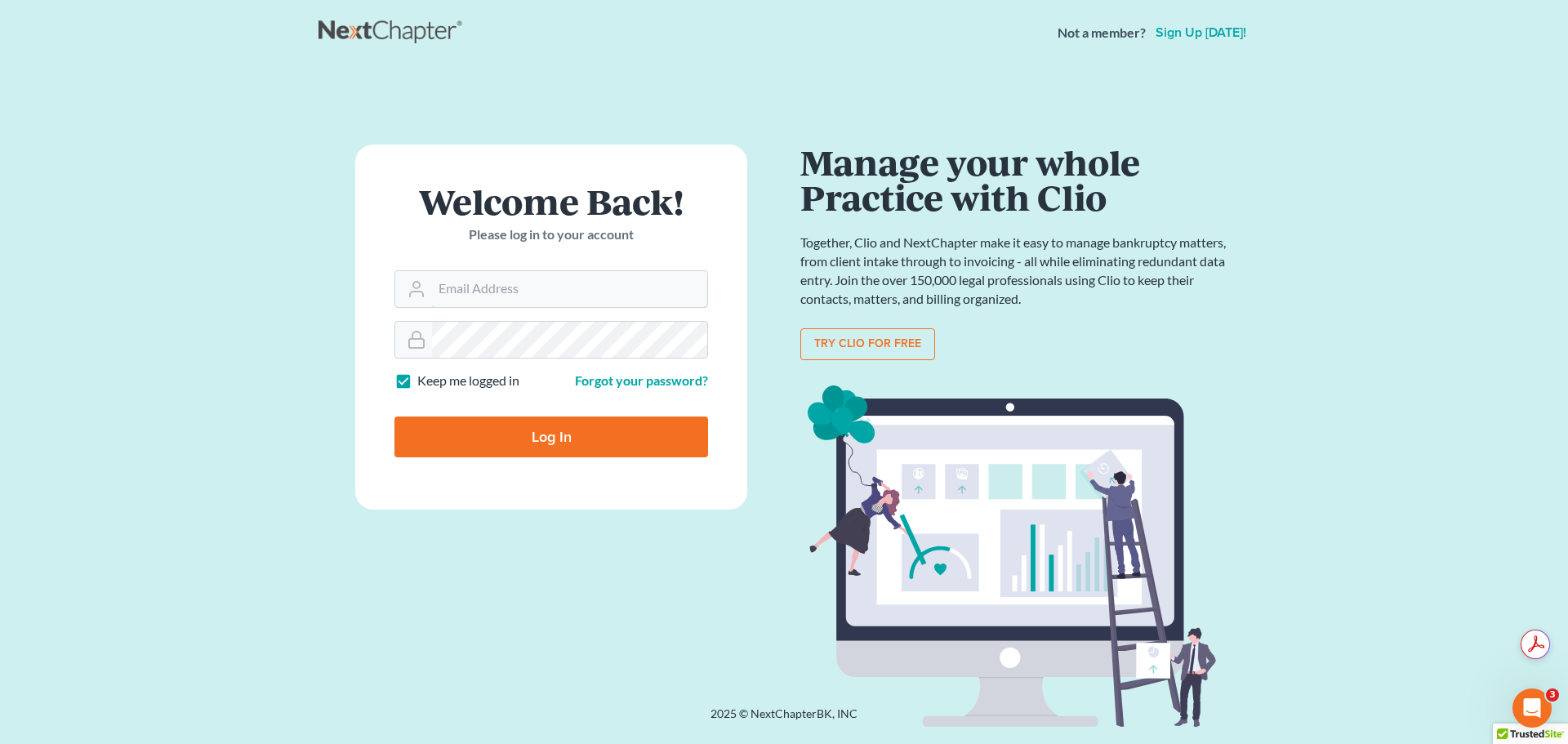
type input "wbfecher@statmanharris.com"
click at [597, 432] on input "Log In" at bounding box center [552, 437] width 314 height 41
type input "Thinking..."
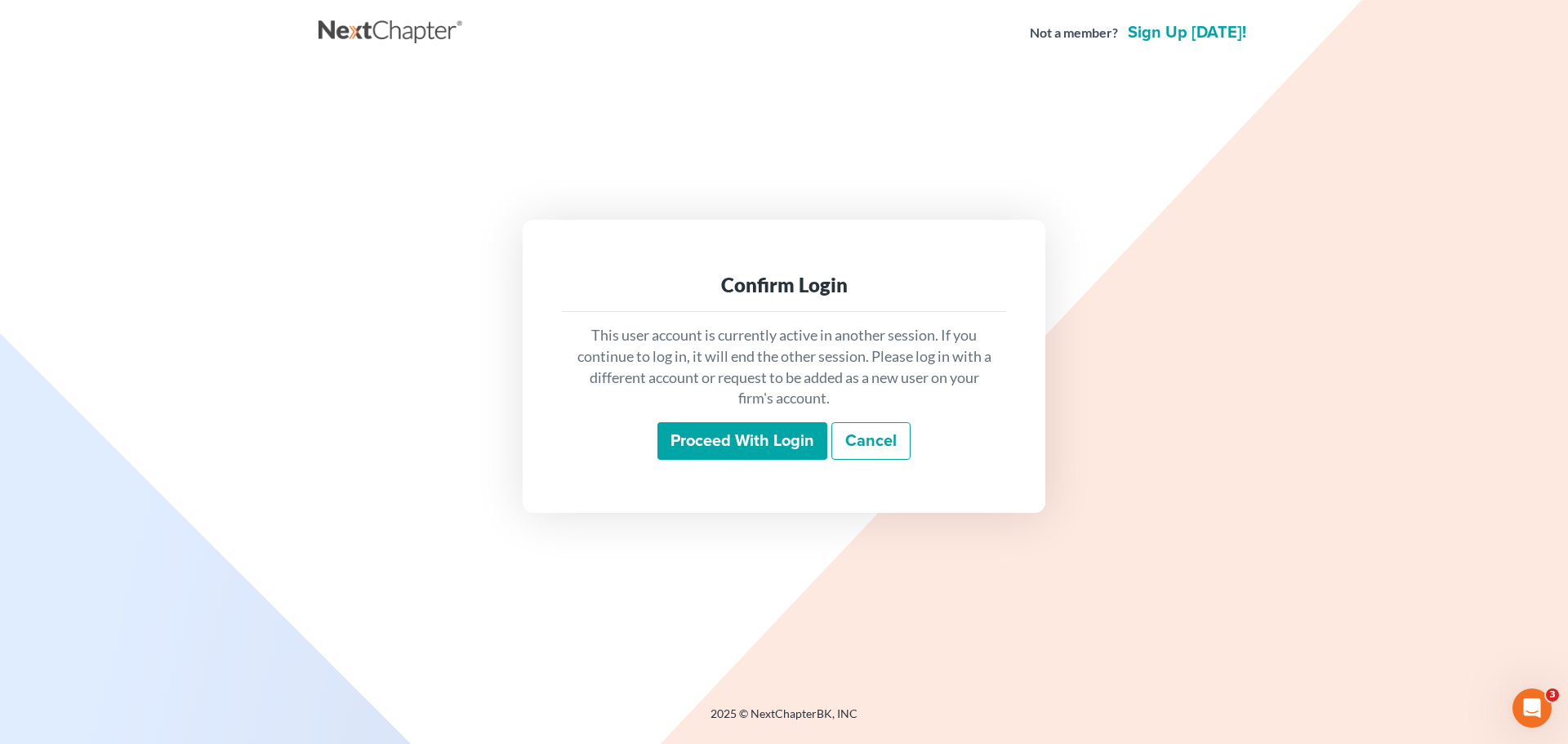
click at [878, 444] on link "Cancel" at bounding box center [871, 441] width 79 height 38
